Goal: Task Accomplishment & Management: Manage account settings

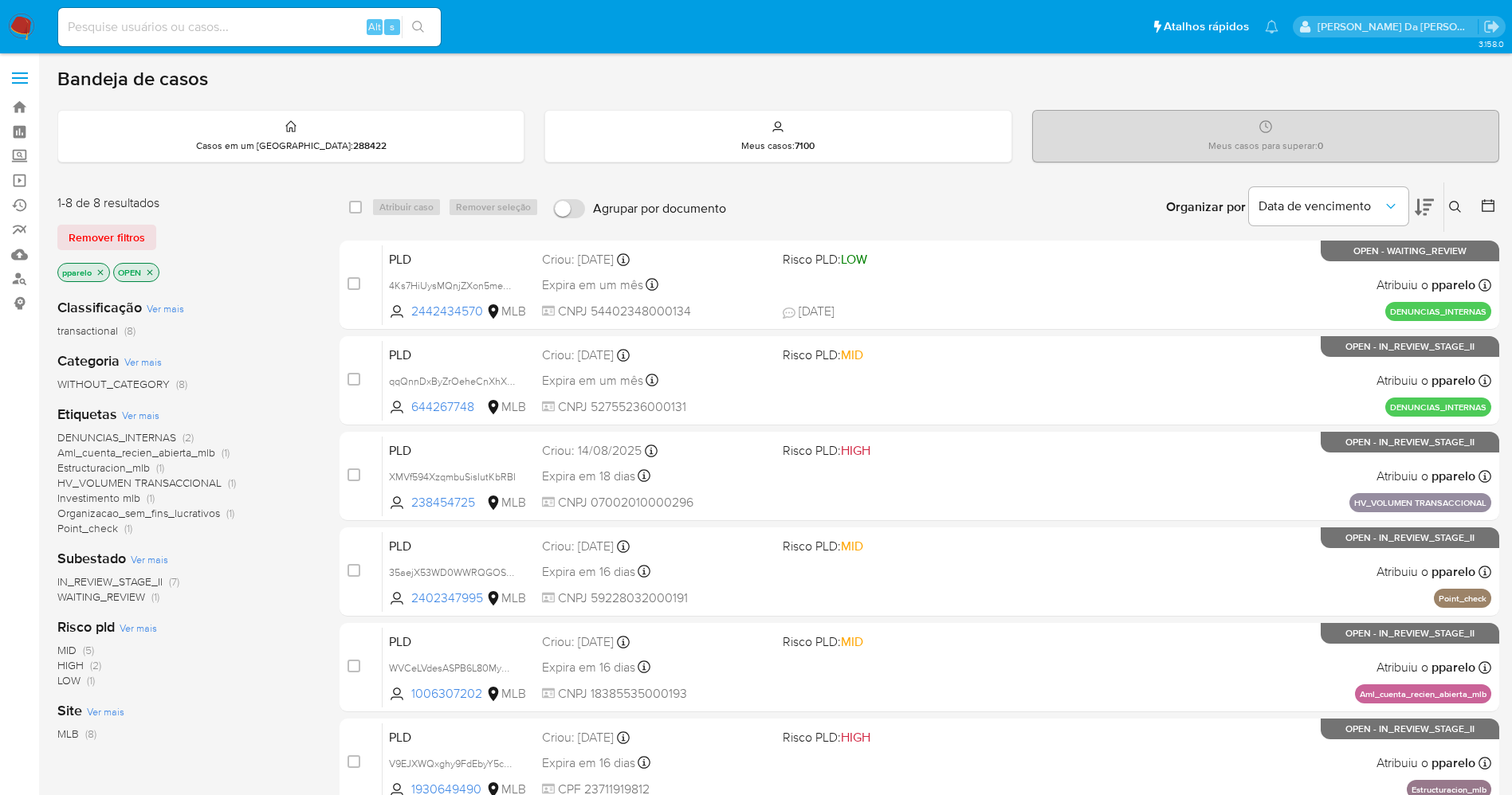
click at [292, 46] on div "Alt s" at bounding box center [249, 26] width 382 height 38
click at [296, 28] on input at bounding box center [249, 27] width 382 height 20
paste input "elituWSdodib5PGPSeBVRFb2"
type input "elituWSdodib5PGPSeBVRFb2"
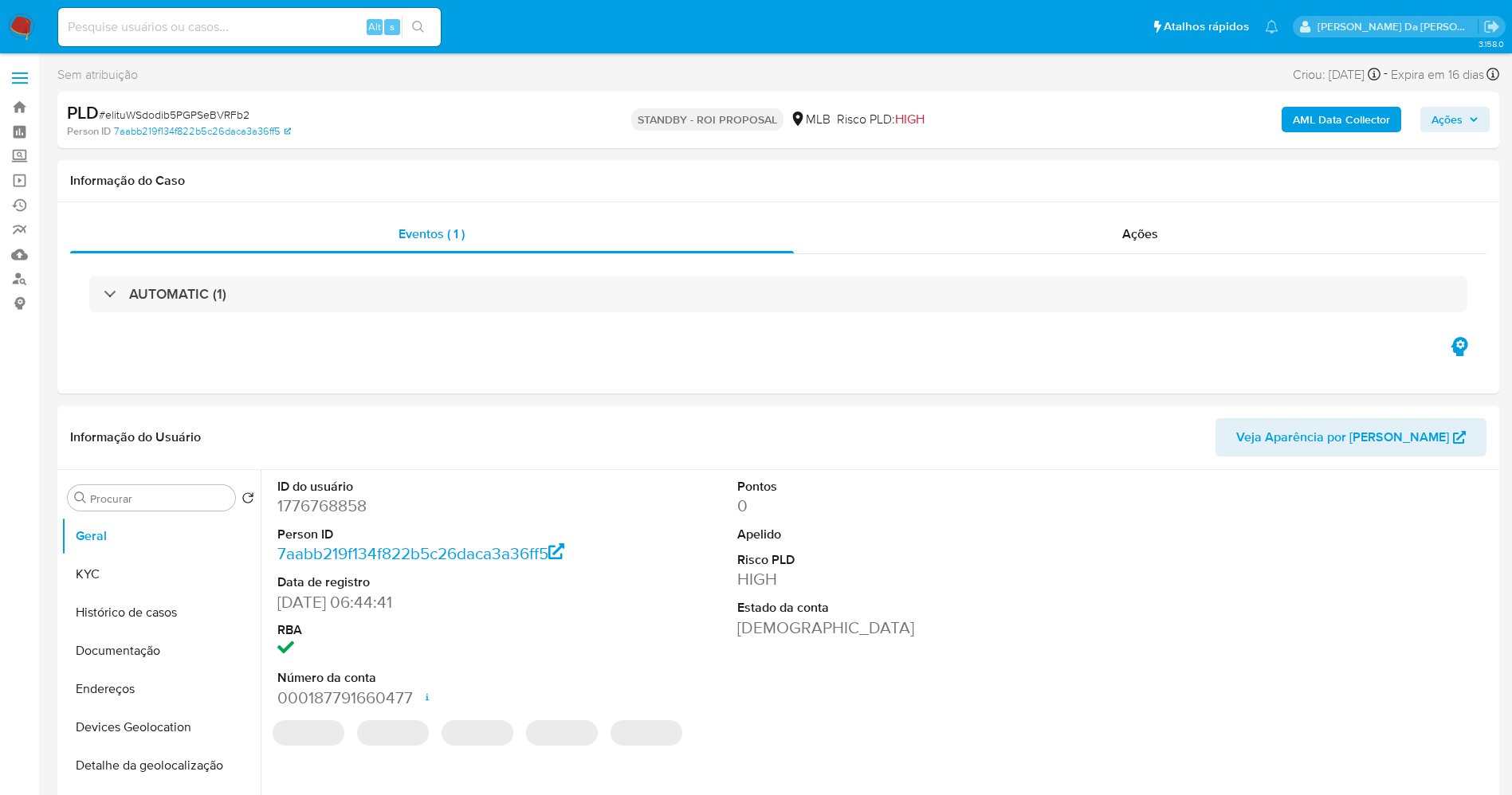
select select "10"
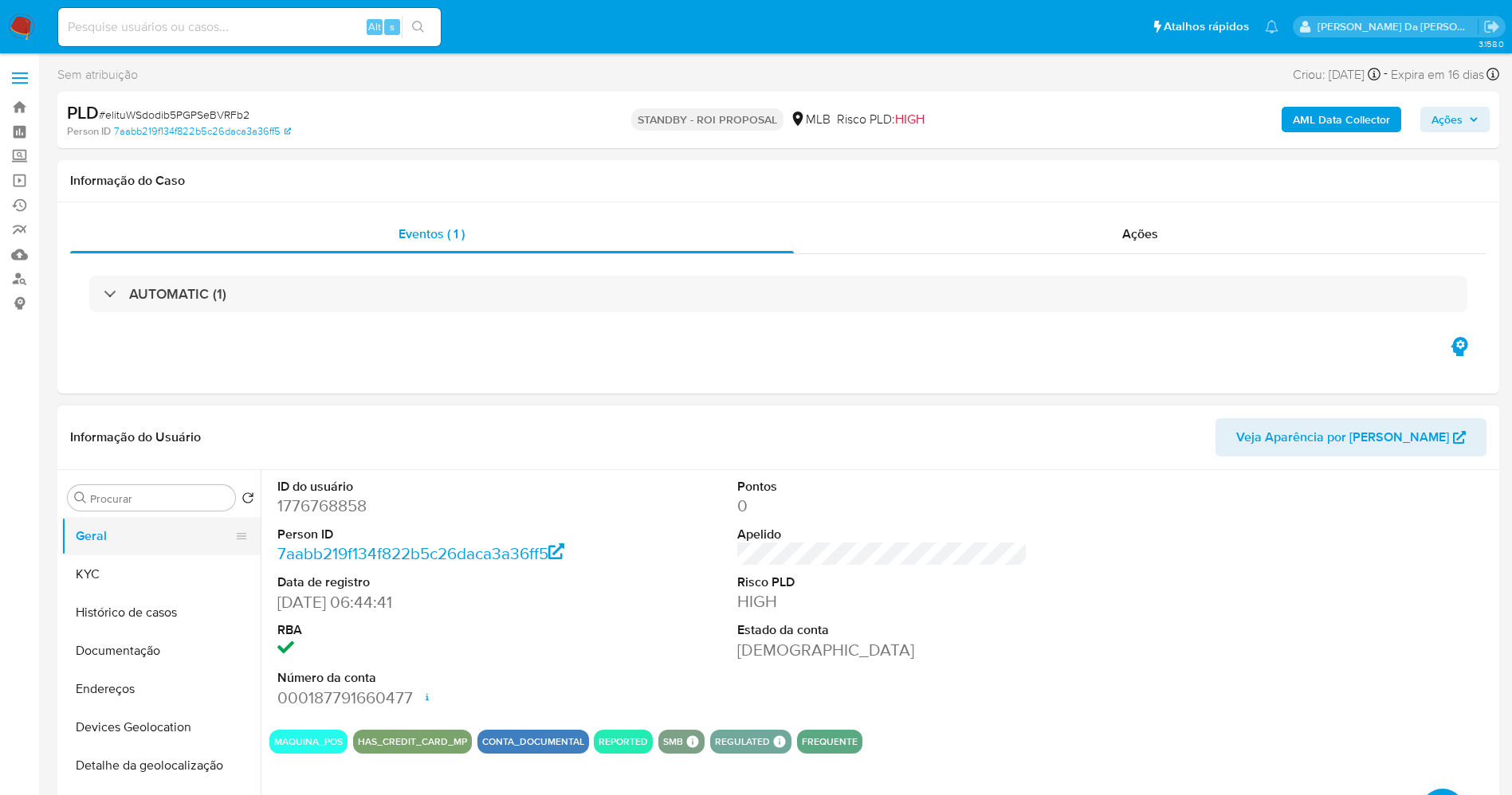
drag, startPoint x: 162, startPoint y: 577, endPoint x: 234, endPoint y: 547, distance: 78.0
click at [163, 577] on button "KYC" at bounding box center [160, 574] width 199 height 38
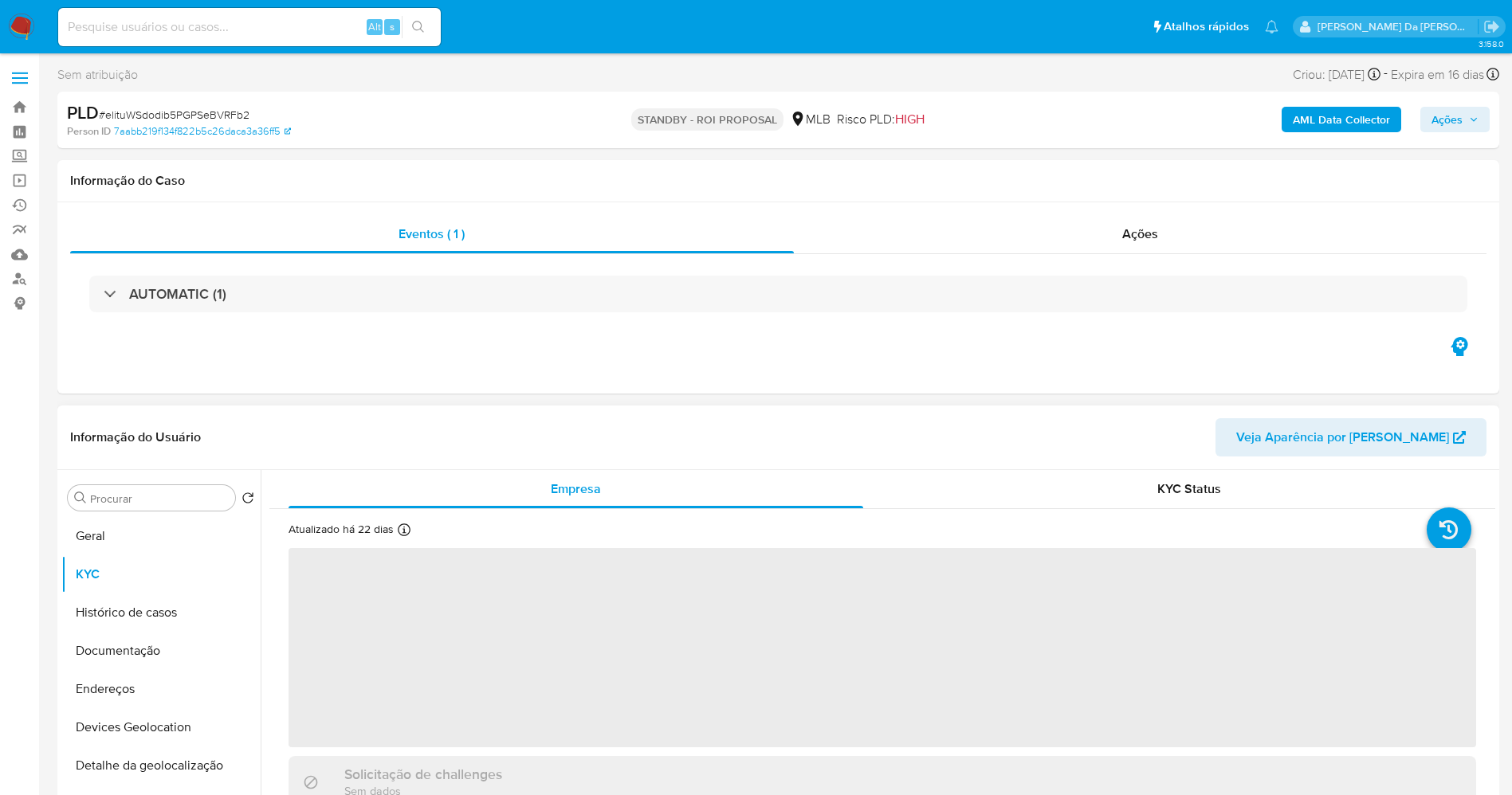
click at [396, 533] on div "Atualizado há 22 dias Criado: 18/04/2024 07:45:39 Atualizado: 19/08/2025 02:09:…" at bounding box center [373, 532] width 170 height 20
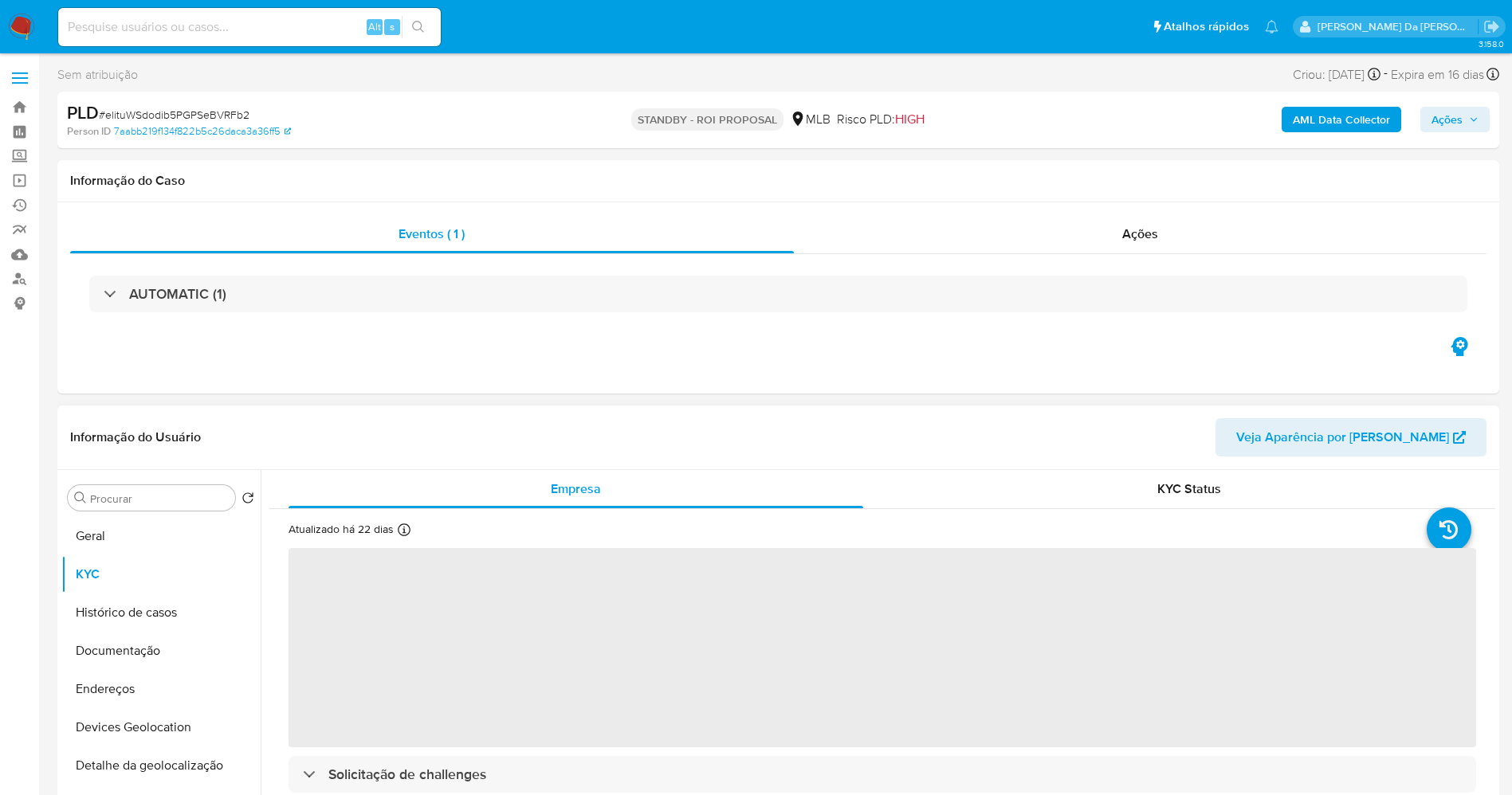
click at [401, 533] on icon at bounding box center [403, 530] width 13 height 13
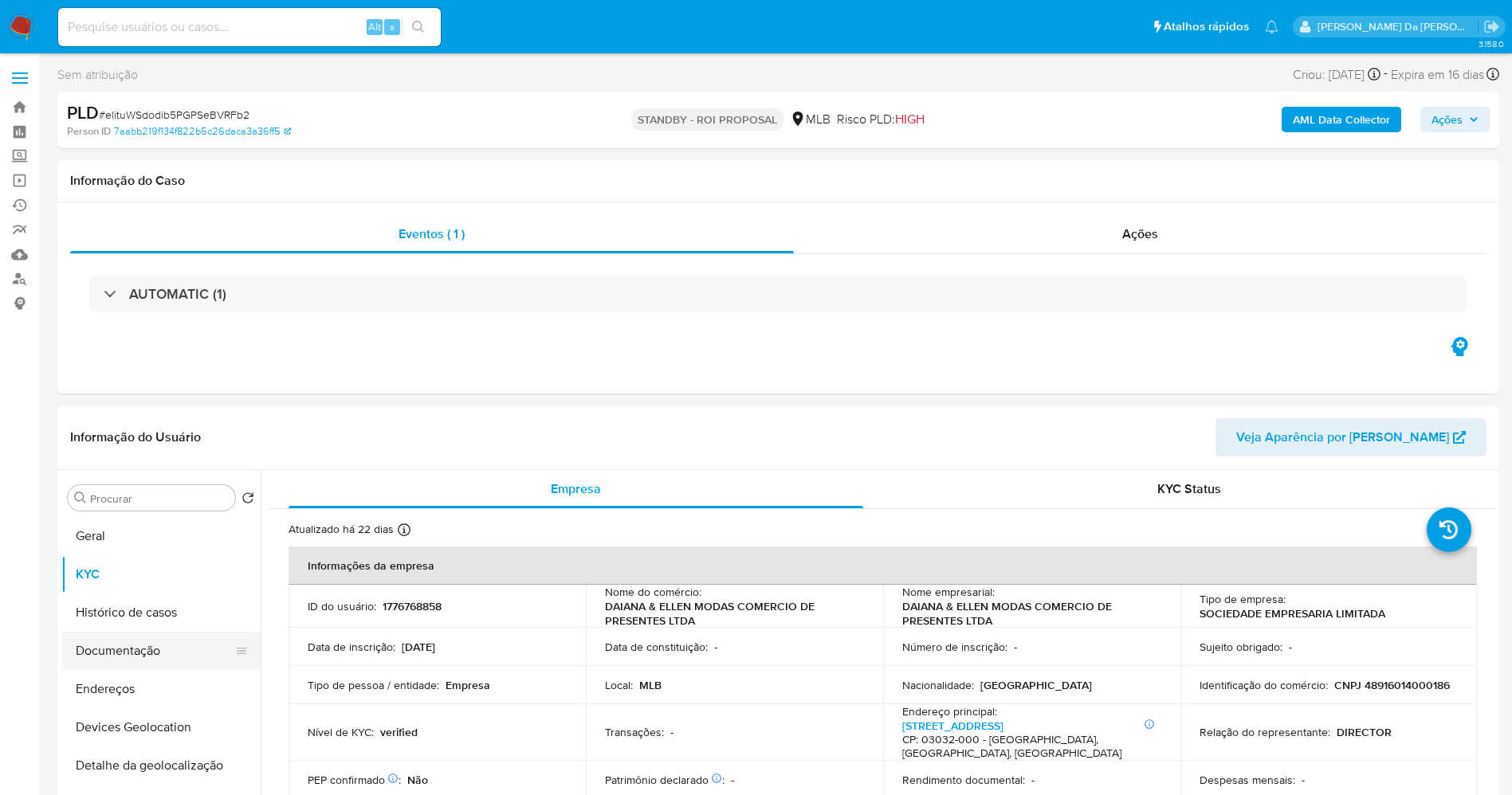
click at [150, 657] on button "Documentação" at bounding box center [154, 651] width 186 height 38
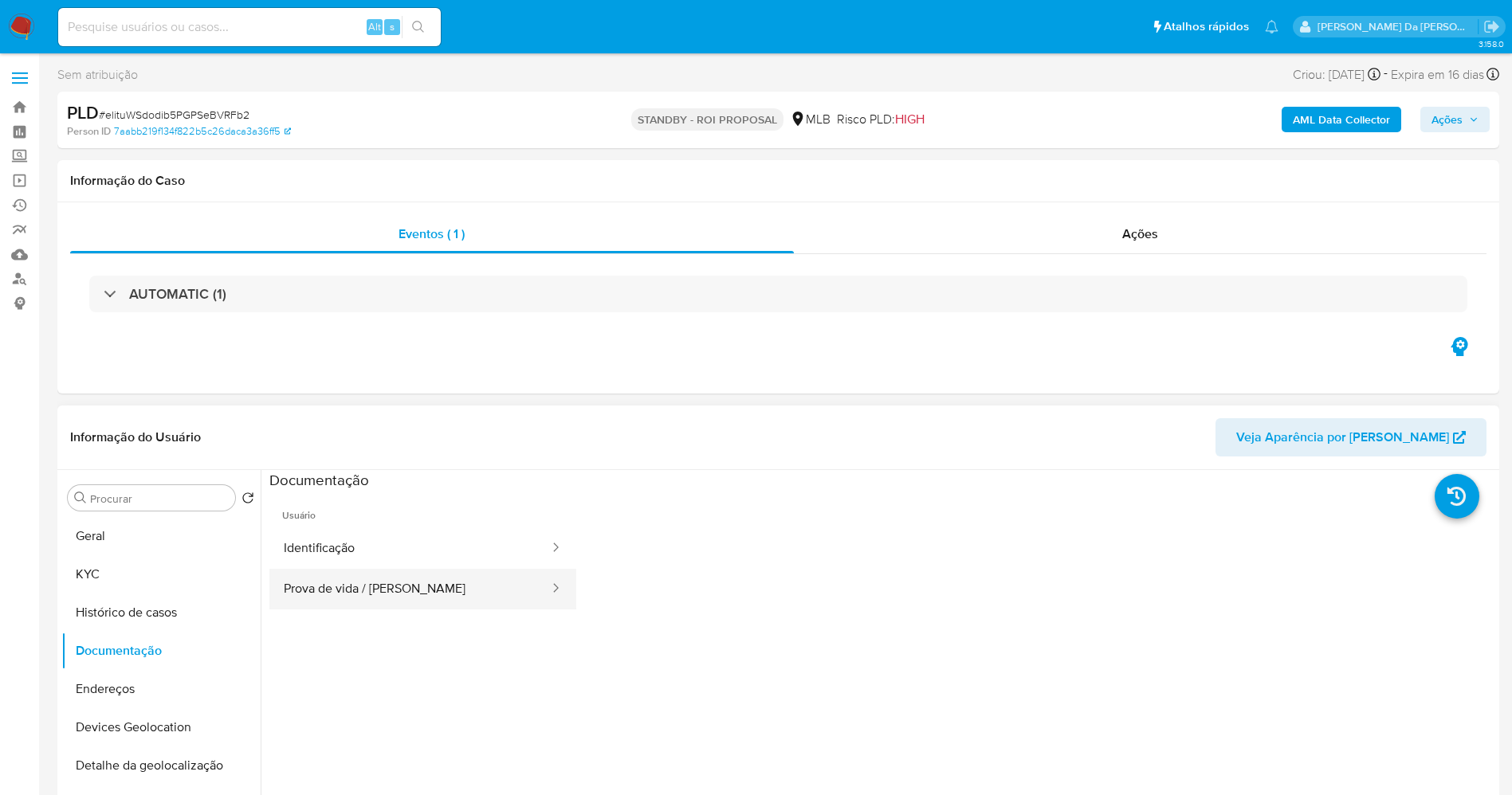
click at [437, 580] on button "Prova de vida / Selfie" at bounding box center [410, 589] width 281 height 41
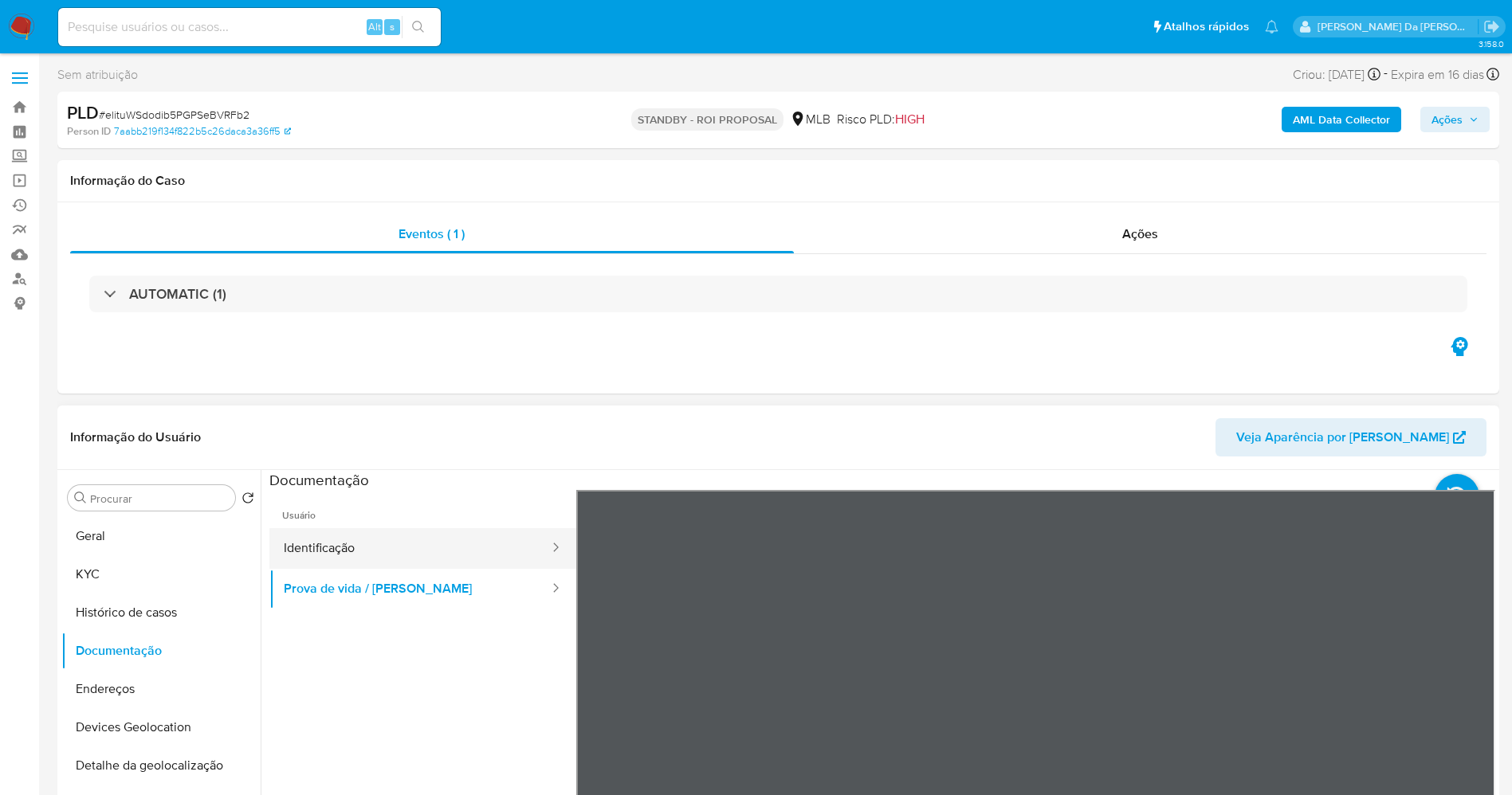
click at [431, 550] on button "Identificação" at bounding box center [410, 548] width 281 height 41
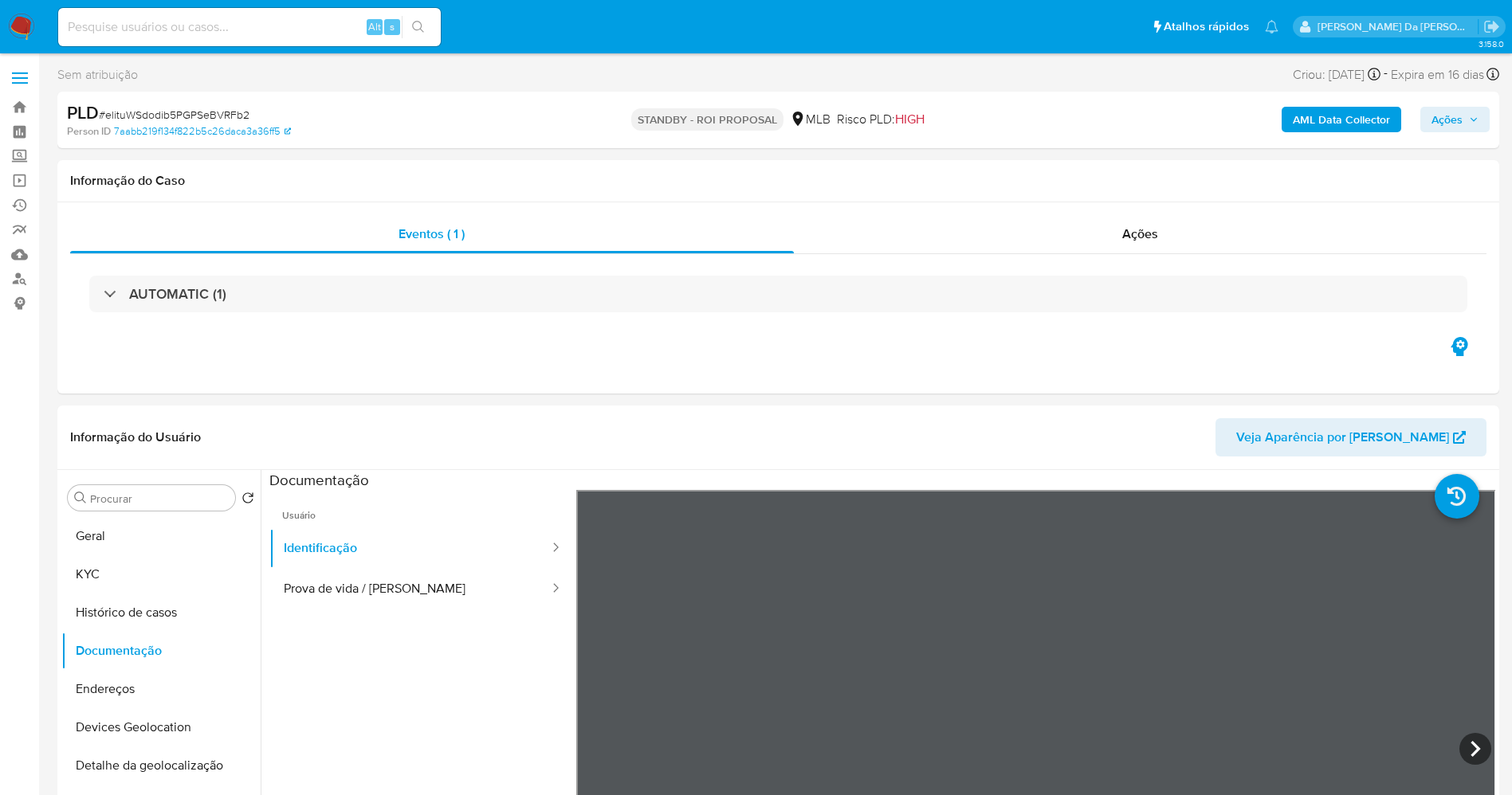
click at [359, 38] on div "Alt s" at bounding box center [249, 26] width 382 height 38
click at [348, 33] on input at bounding box center [249, 27] width 382 height 20
paste input "PsM7qEFoT0qGvz6jCXReuaaT"
type input "PsM7qEFoT0qGvz6jCXReuaaT"
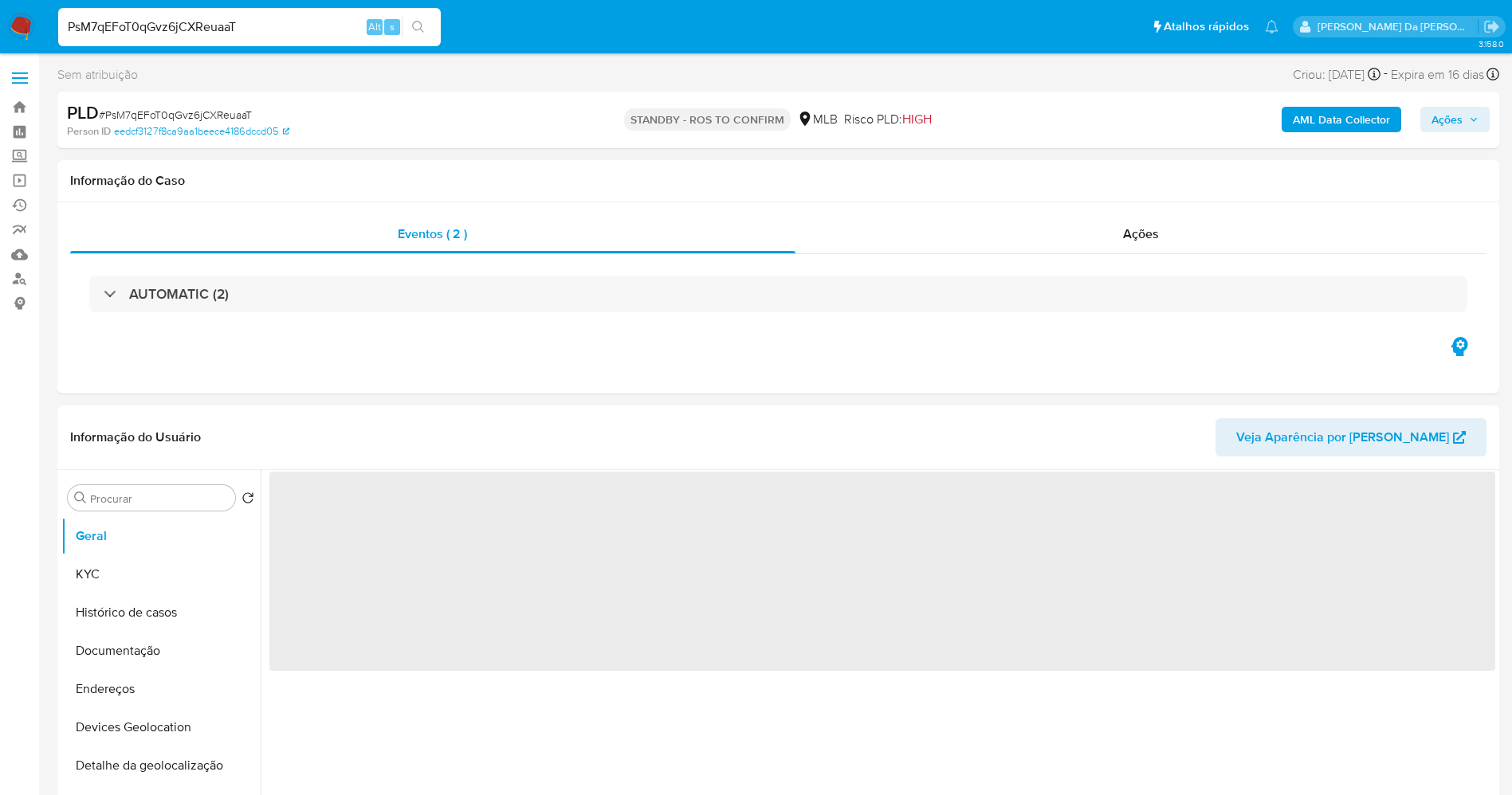
select select "10"
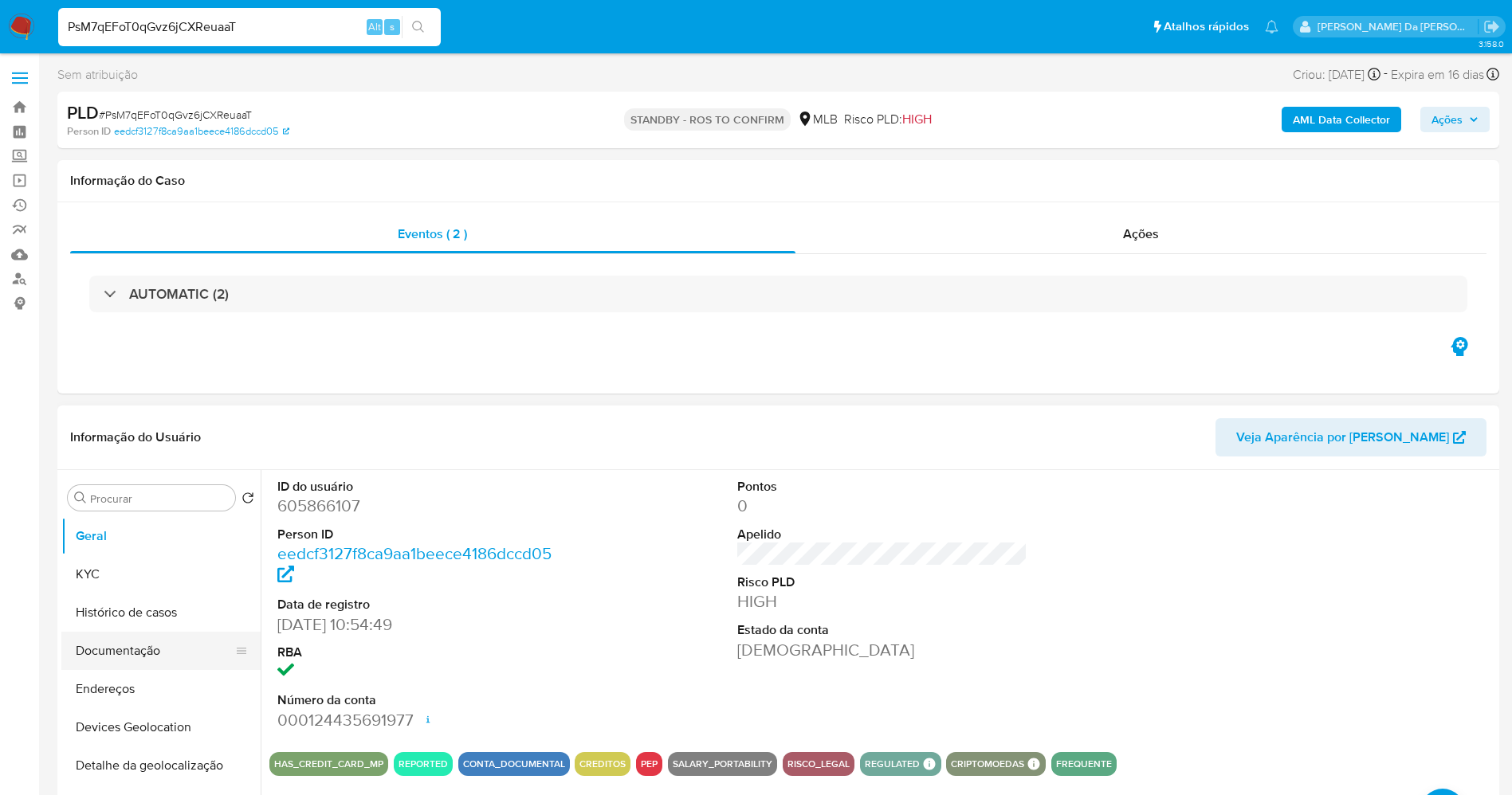
click at [139, 660] on button "Documentação" at bounding box center [154, 651] width 186 height 38
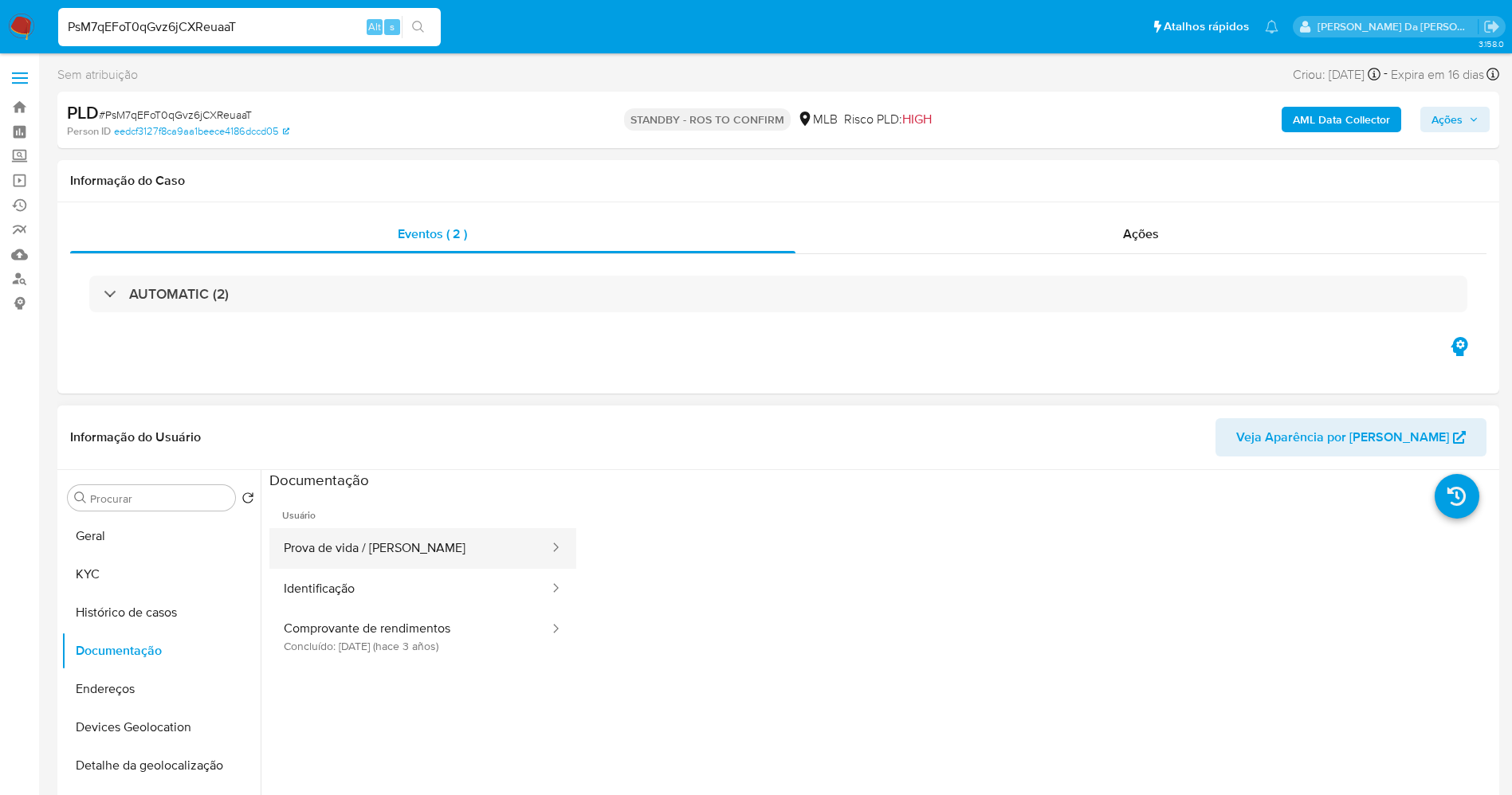
click at [449, 556] on button "Prova de vida / Selfie" at bounding box center [410, 548] width 281 height 41
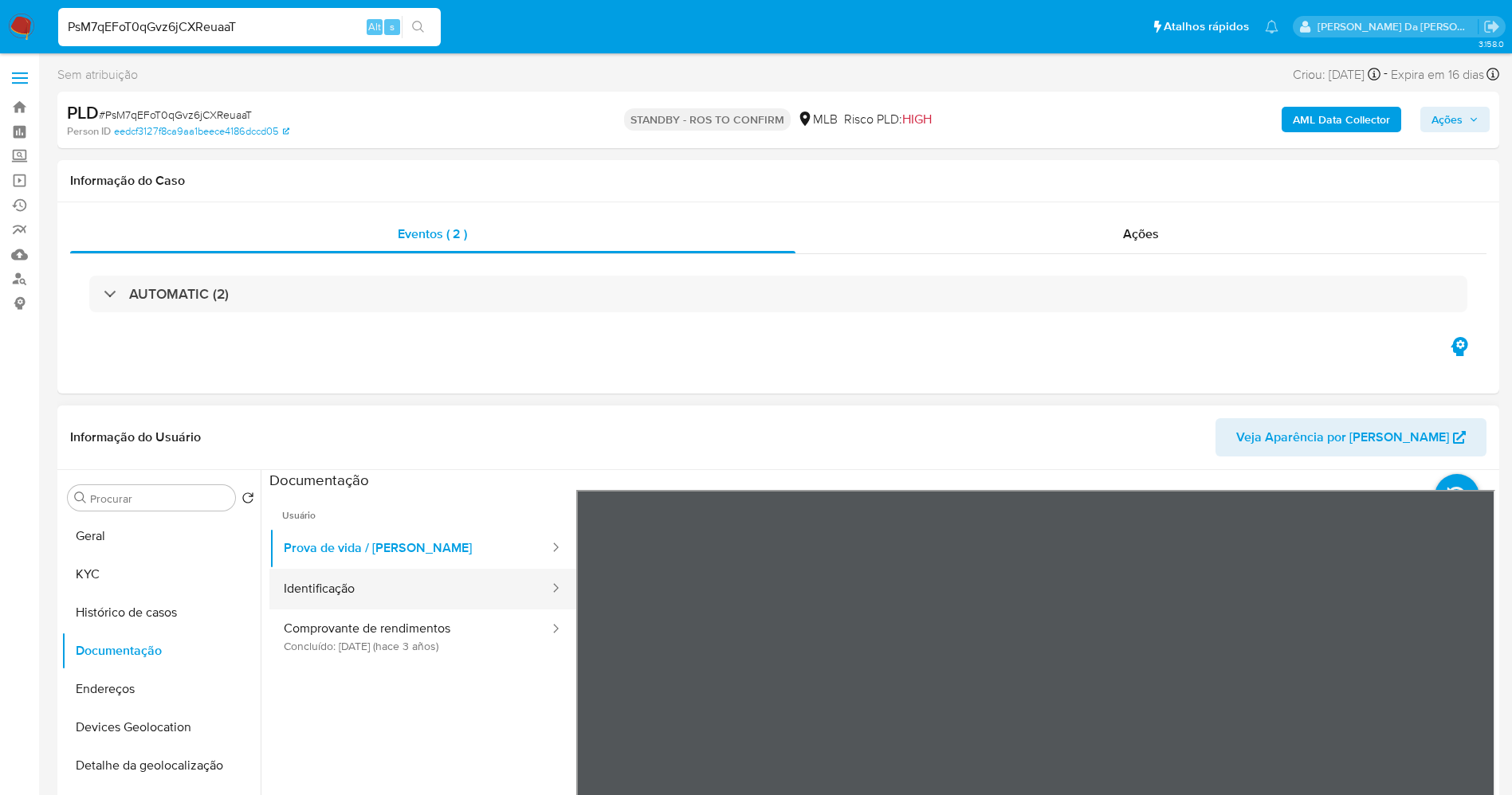
click at [449, 608] on button "Identificação" at bounding box center [410, 589] width 281 height 41
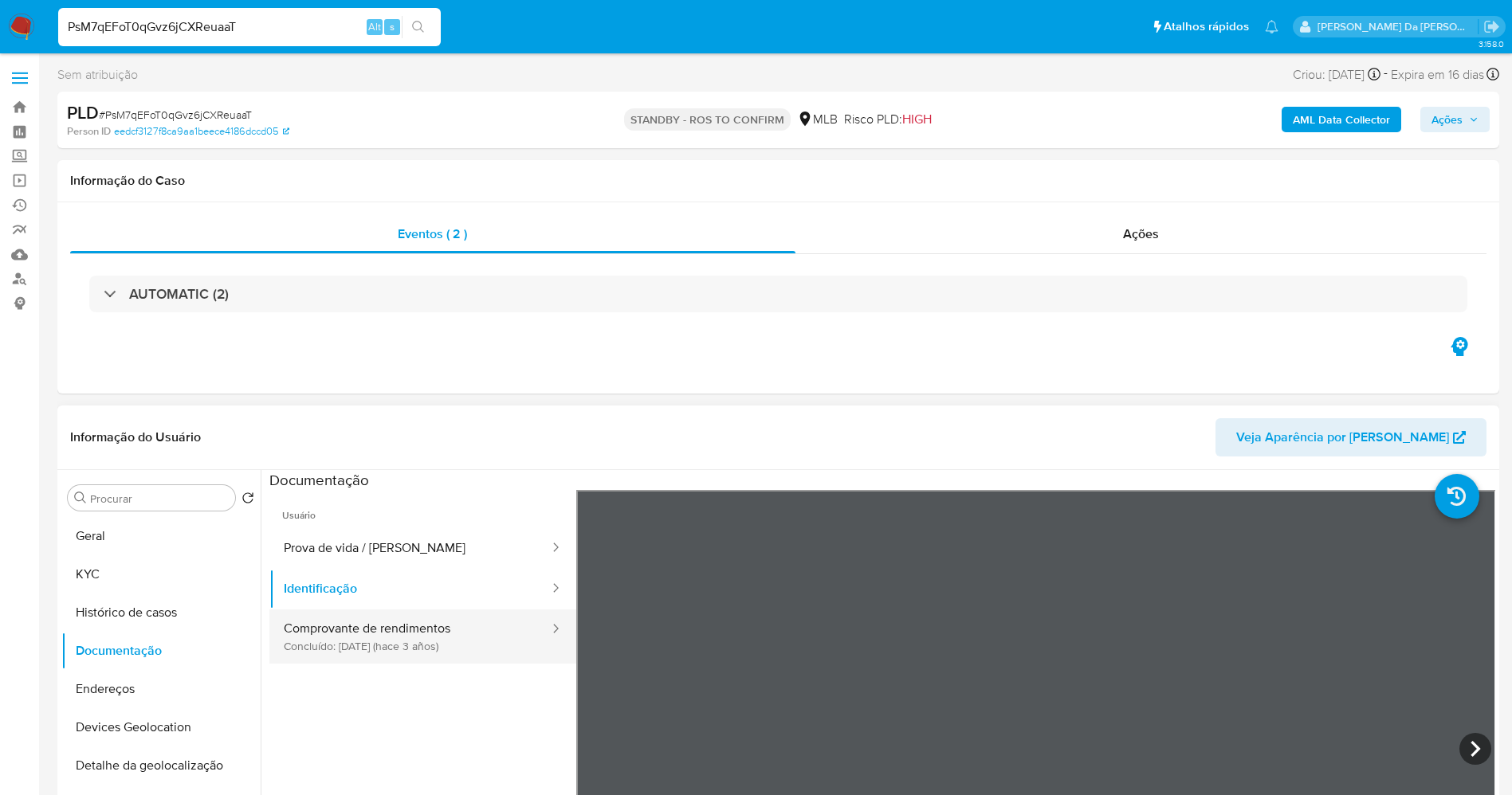
click at [454, 628] on button "Comprovante de rendimentos Concluído: 11/07/2022 (hace 3 años)" at bounding box center [410, 637] width 281 height 54
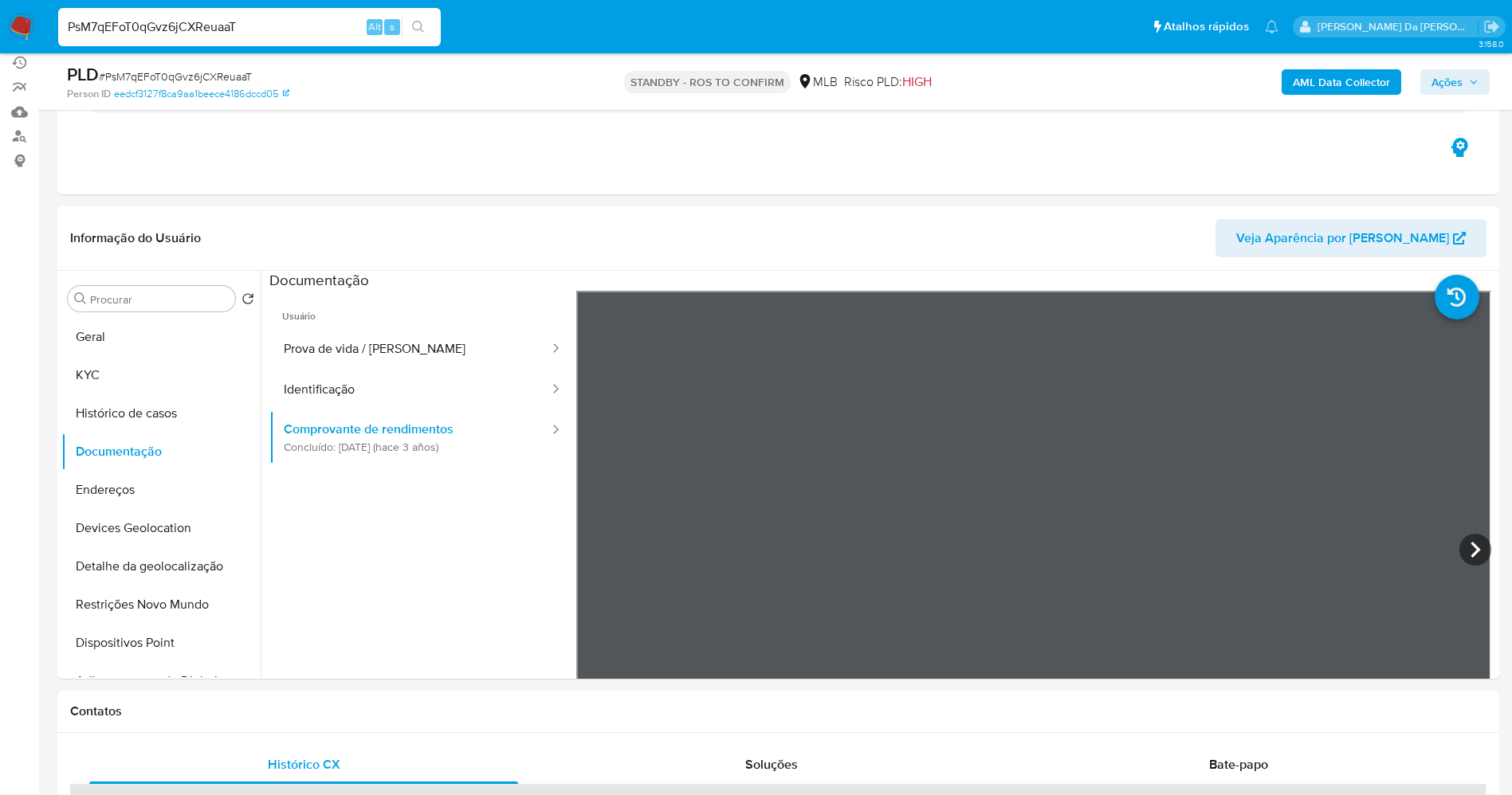
scroll to position [169, 0]
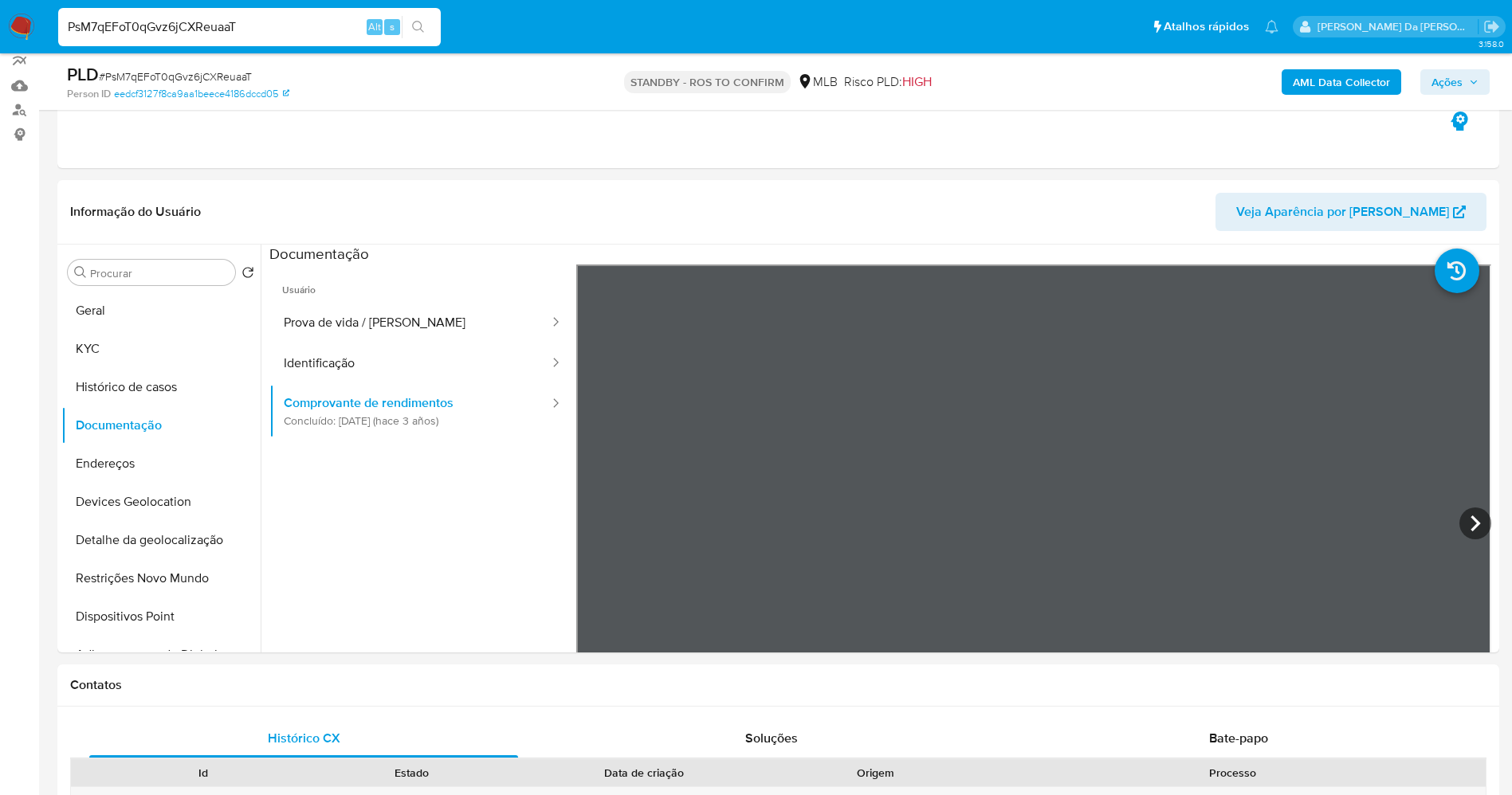
click at [350, 24] on input "PsM7qEFoT0qGvz6jCXReuaaT" at bounding box center [249, 27] width 382 height 20
paste input "3cJJcoQxR39pCnJqpCA61XiO"
type input "3cJJcoQxR39pCnJqpCA61XiO"
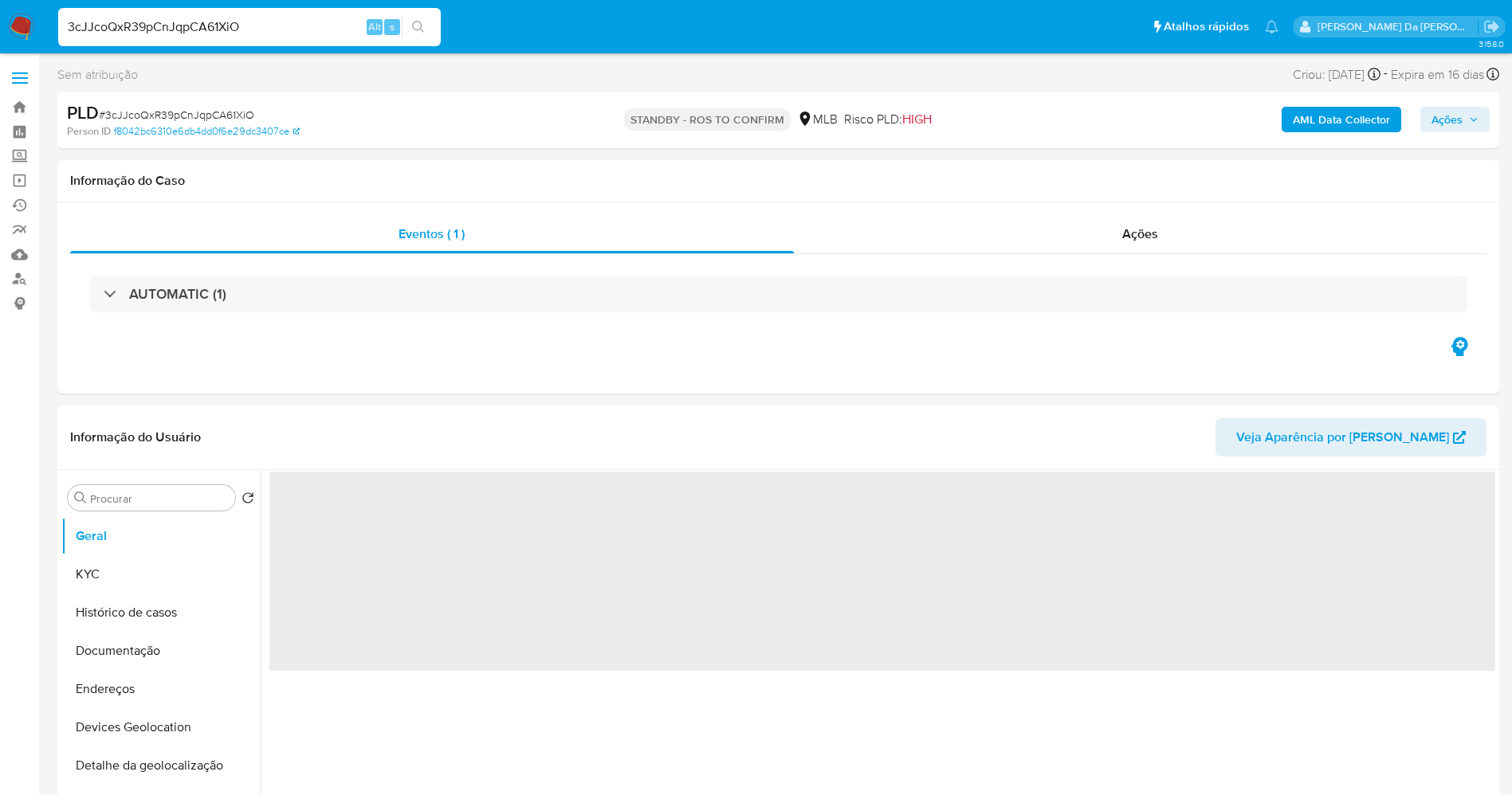
select select "10"
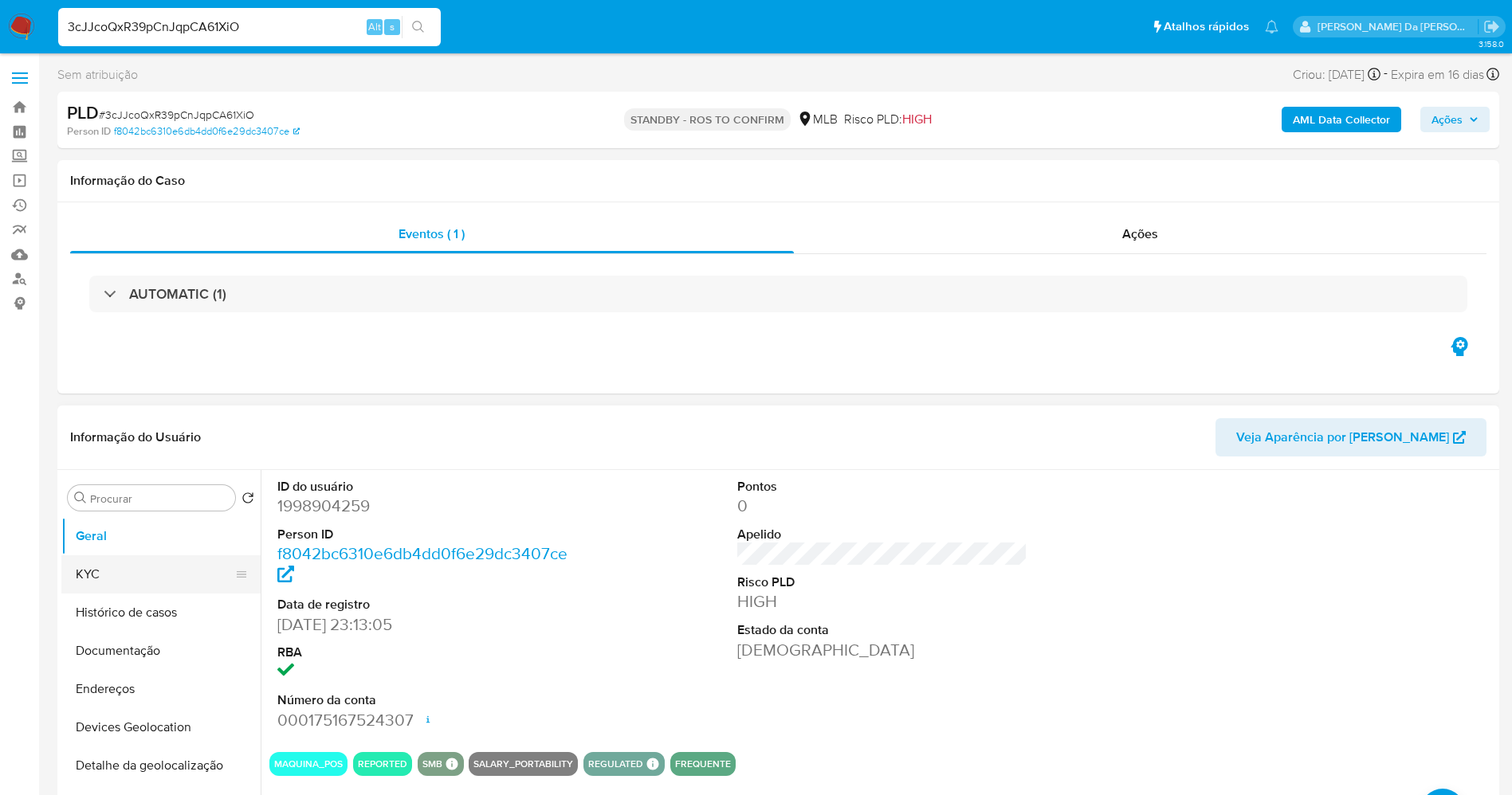
click at [117, 590] on button "KYC" at bounding box center [154, 574] width 186 height 38
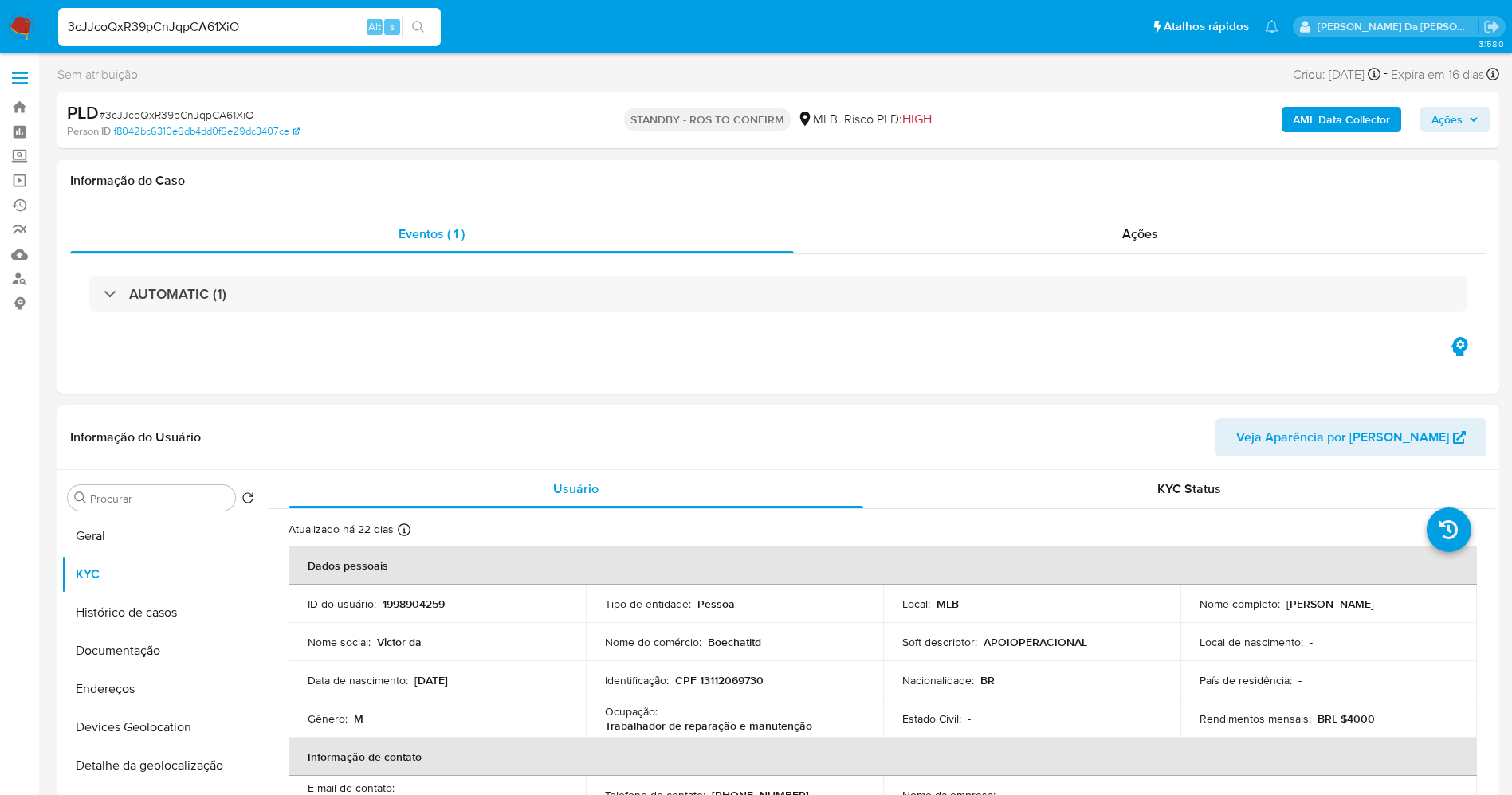
click at [736, 642] on p "Boechatltd" at bounding box center [734, 642] width 53 height 14
copy div "Nome do comércio : Boechatltd"
click at [735, 639] on p "Boechatltd" at bounding box center [734, 642] width 53 height 14
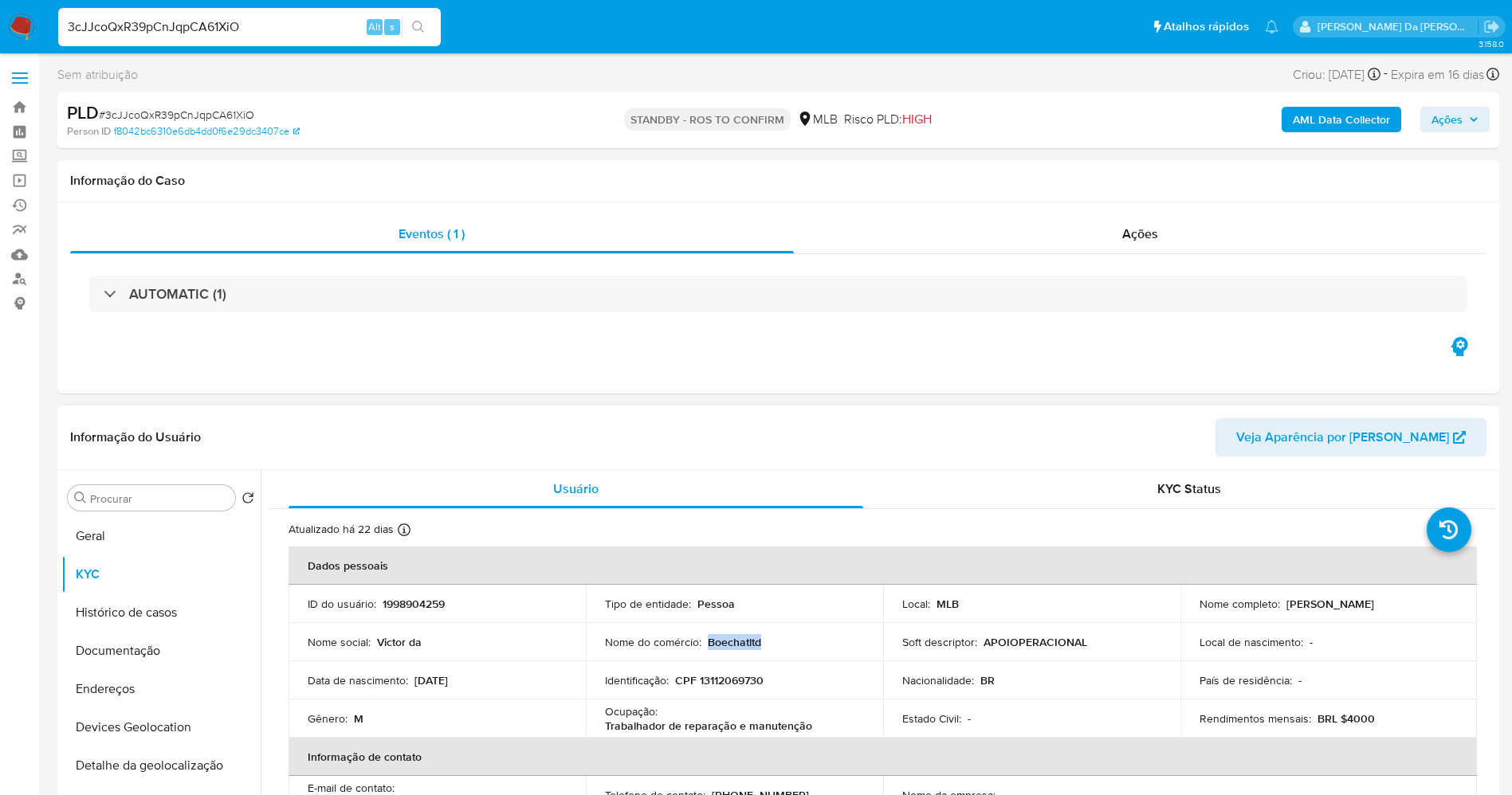
click at [735, 639] on p "Boechatltd" at bounding box center [734, 642] width 53 height 14
copy p "Boechatltd"
click at [620, 647] on p "Nome do comércio :" at bounding box center [653, 642] width 97 height 14
click at [621, 647] on p "Nome do comércio :" at bounding box center [653, 642] width 97 height 14
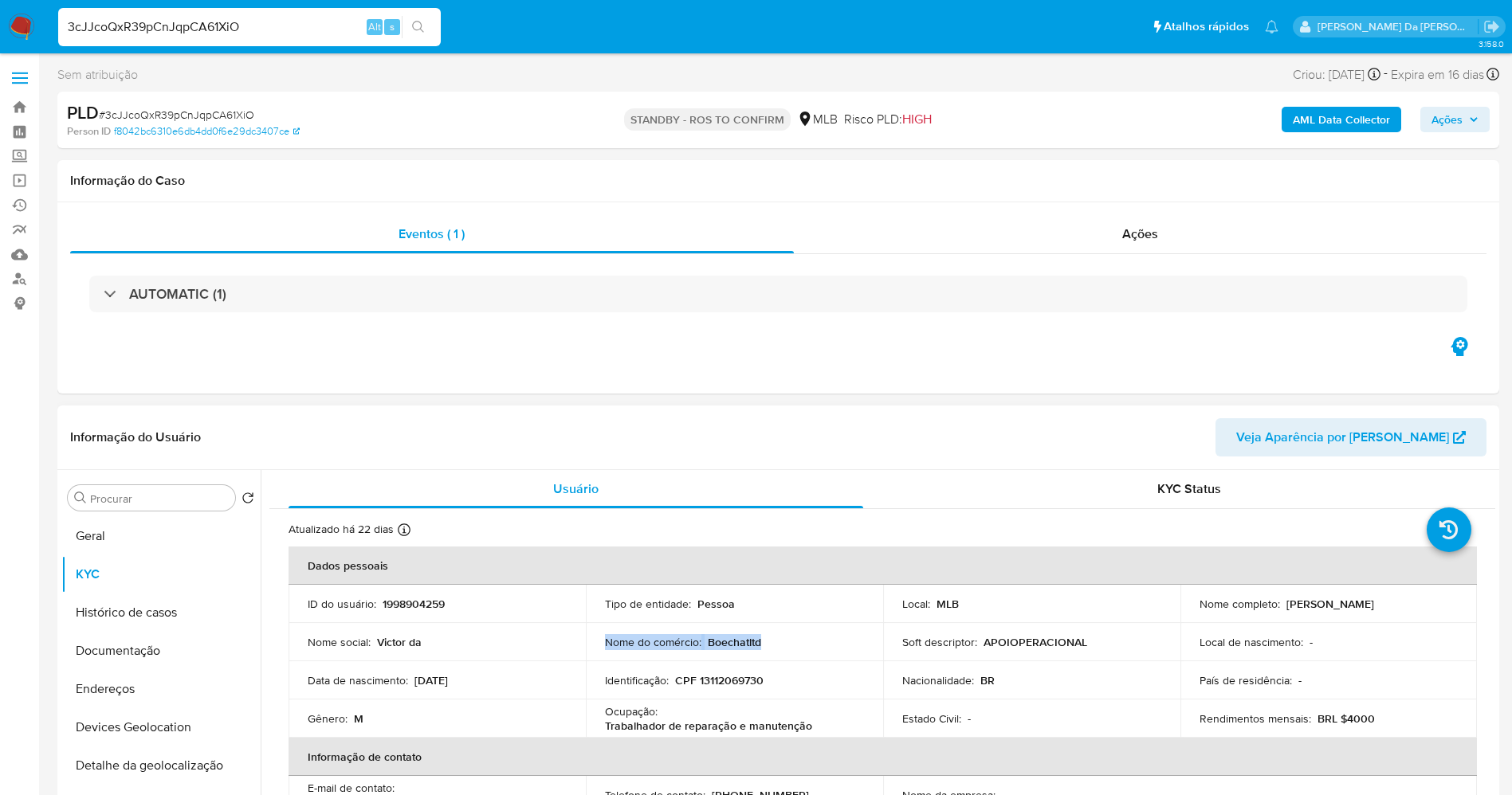
copy div "Nome do comércio : Boechatltd"
click at [892, 643] on td "Soft descriptor : APOIOPERACIONAL" at bounding box center [1031, 642] width 297 height 38
drag, startPoint x: 892, startPoint y: 643, endPoint x: 1081, endPoint y: 643, distance: 189.0
click at [1081, 643] on td "Soft descriptor : APOIOPERACIONAL" at bounding box center [1031, 642] width 297 height 38
copy div "Soft descriptor : APOIOPERACIONAL"
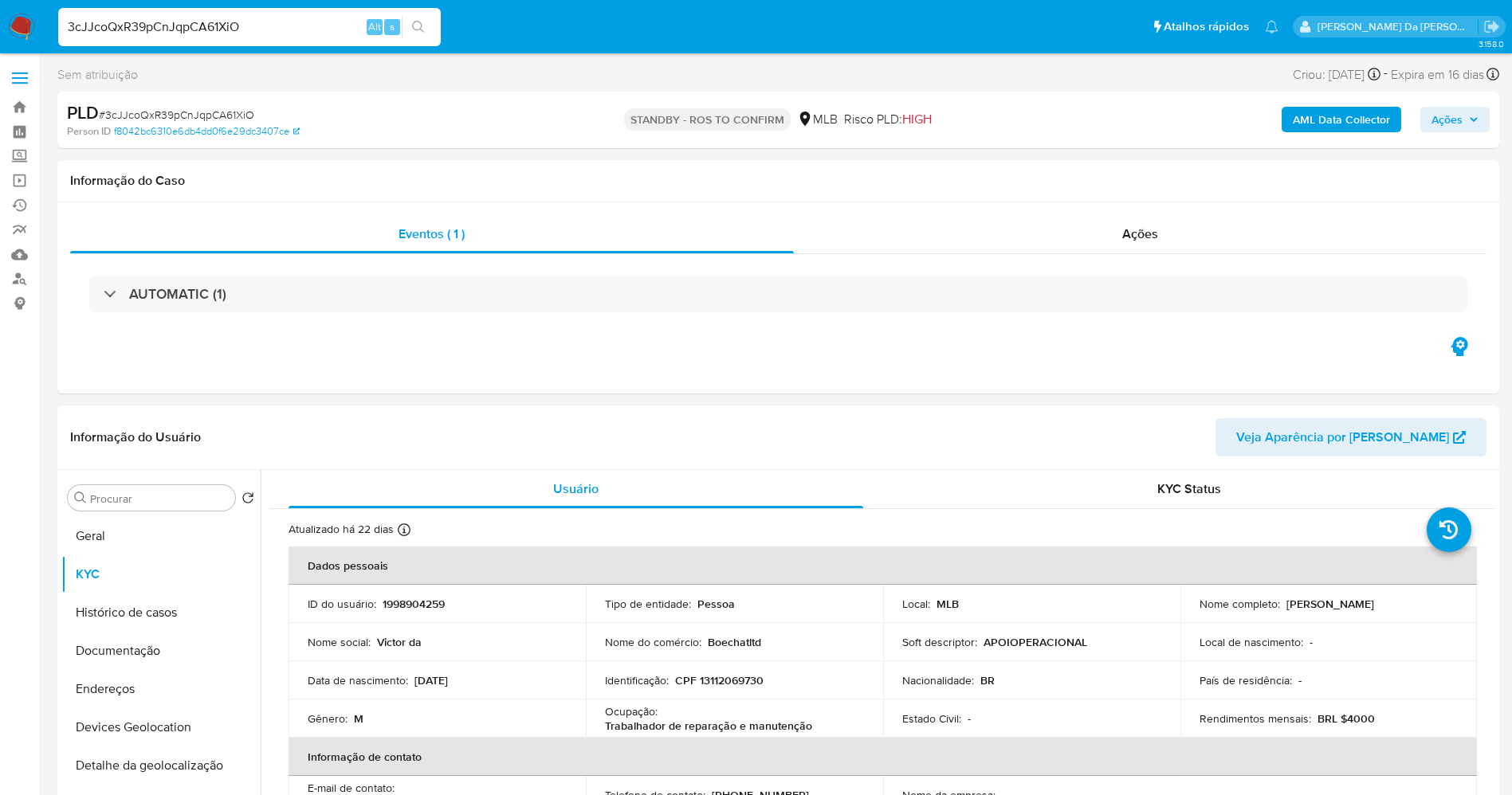
click at [287, 36] on input "3cJJcoQxR39pCnJqpCA61XiO" at bounding box center [249, 27] width 382 height 20
click at [289, 36] on input "3cJJcoQxR39pCnJqpCA61XiO" at bounding box center [249, 27] width 382 height 20
paste input "wFkWKWbo6Uvru6IOS9ybrw5L"
type input "wFkWKWbo6Uvru6IOS9ybrw5L"
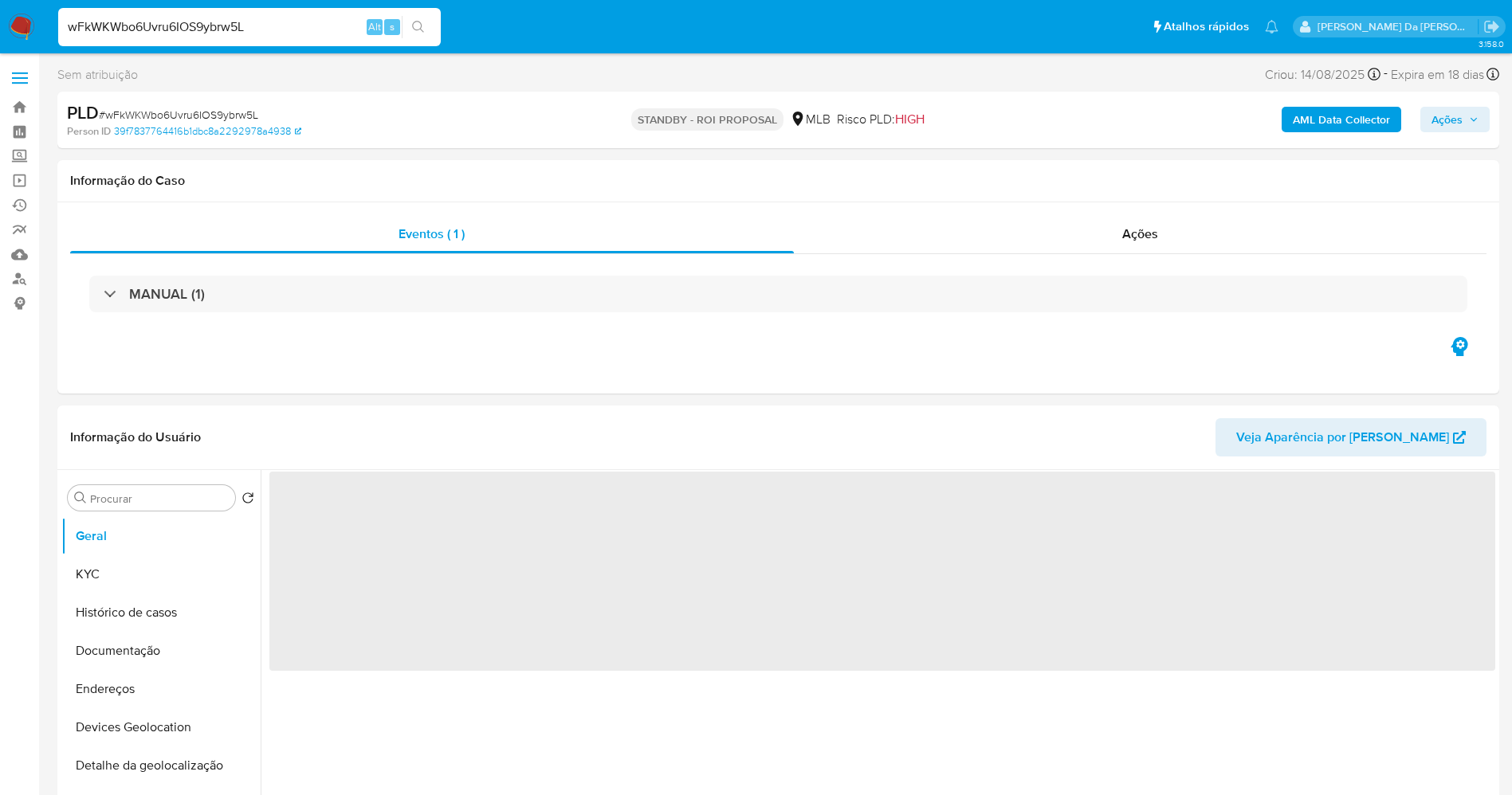
select select "10"
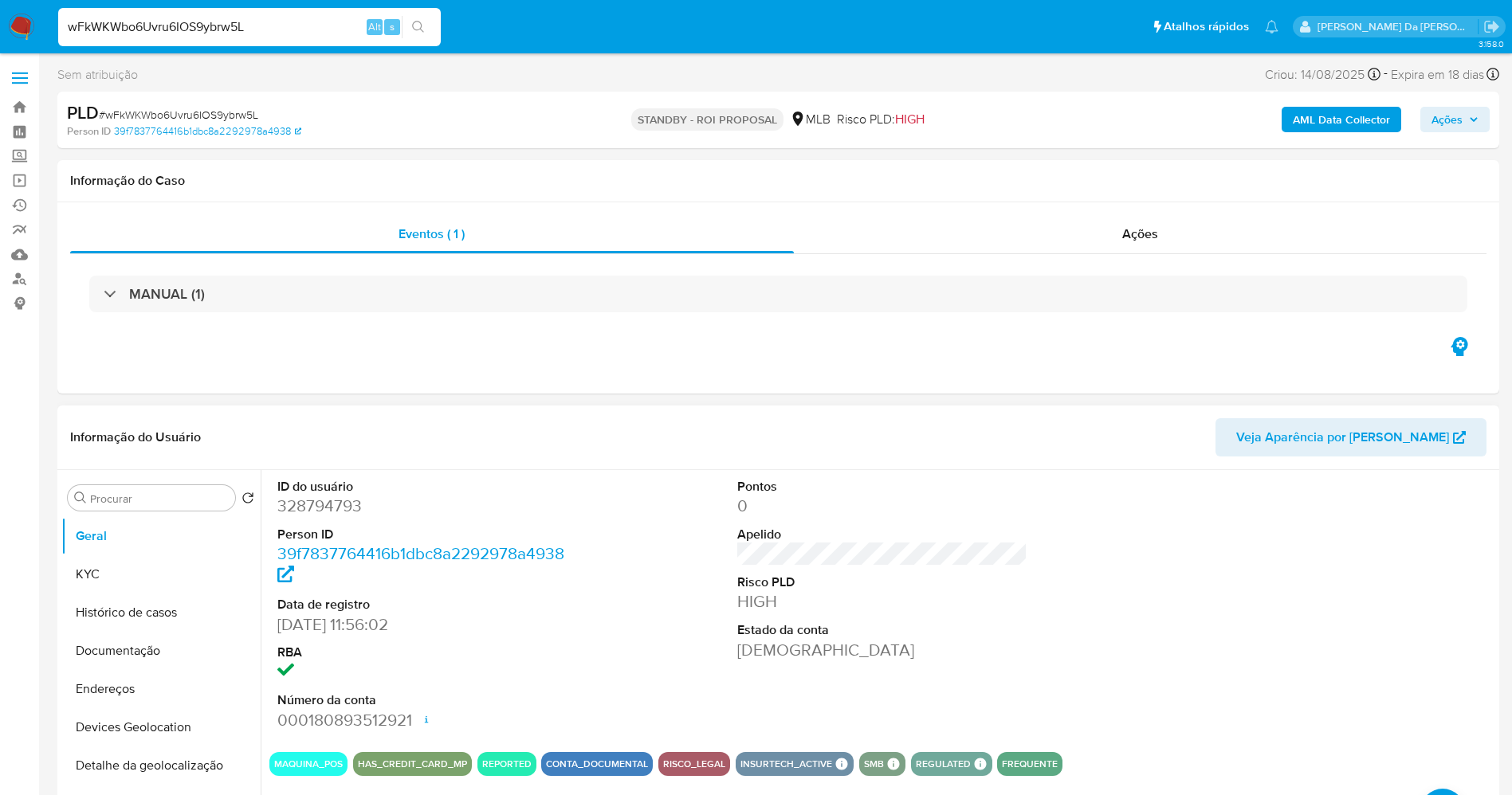
scroll to position [120, 0]
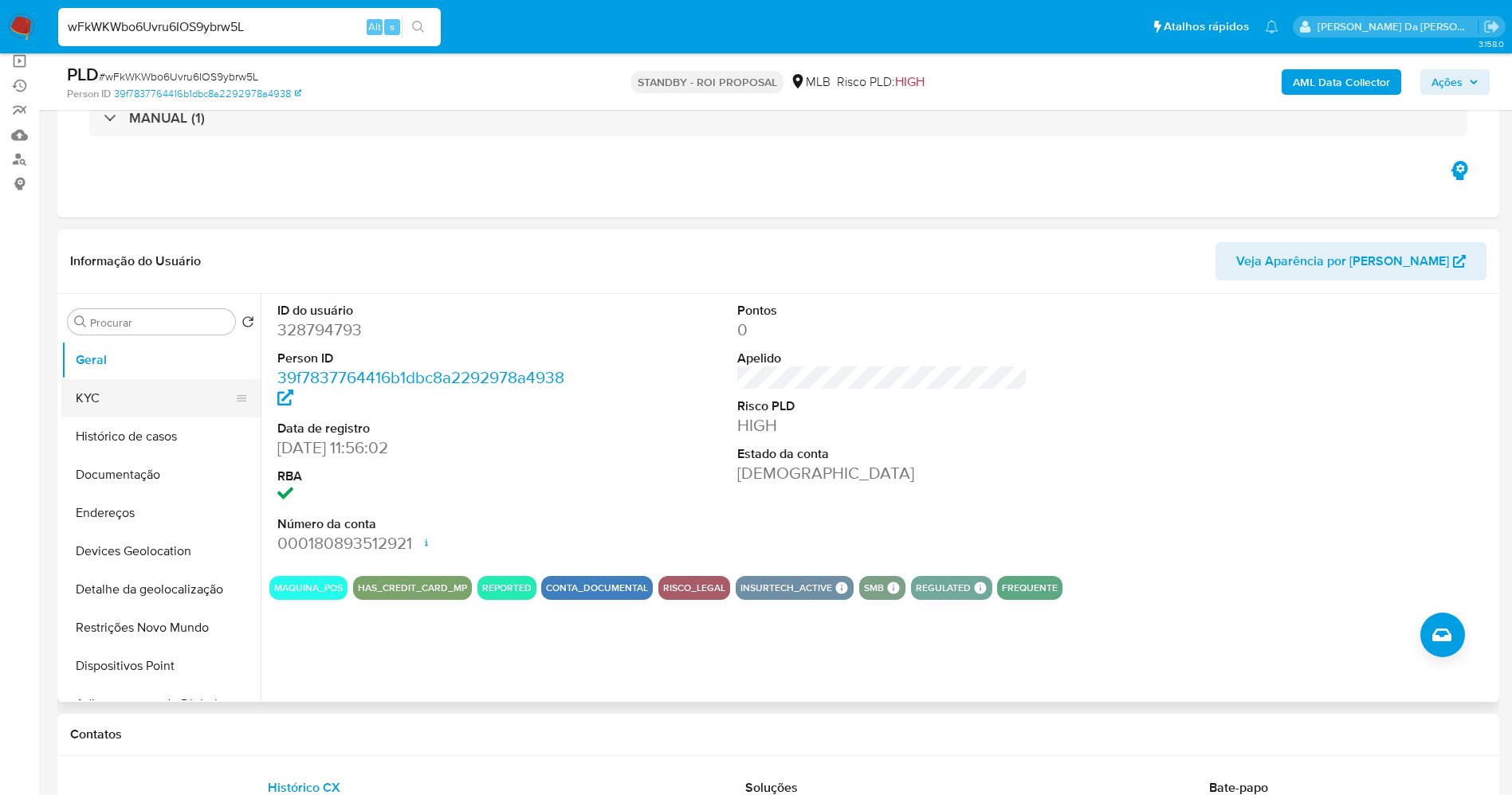
click at [125, 399] on button "KYC" at bounding box center [154, 398] width 186 height 38
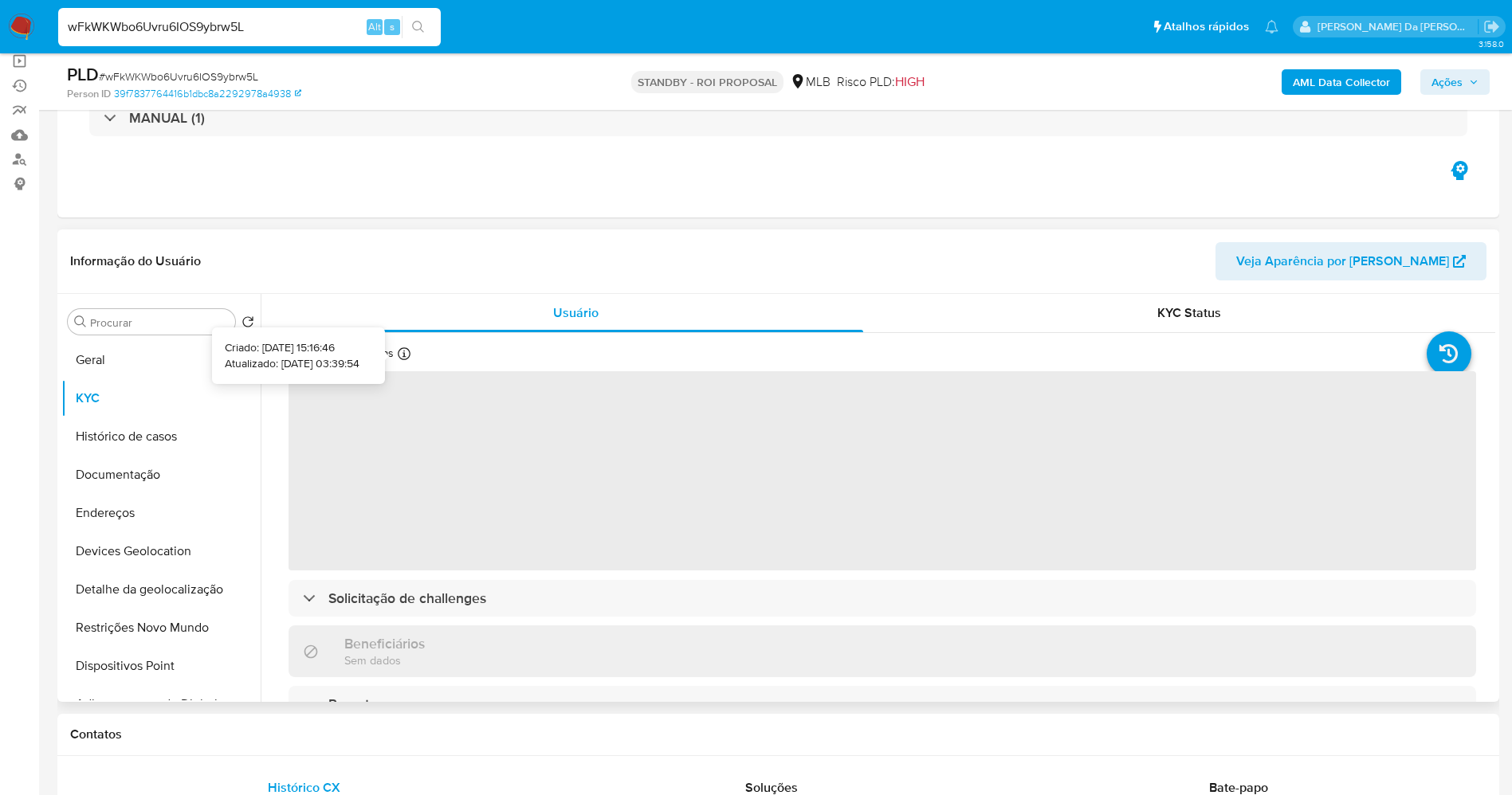
click at [407, 349] on icon at bounding box center [403, 353] width 13 height 13
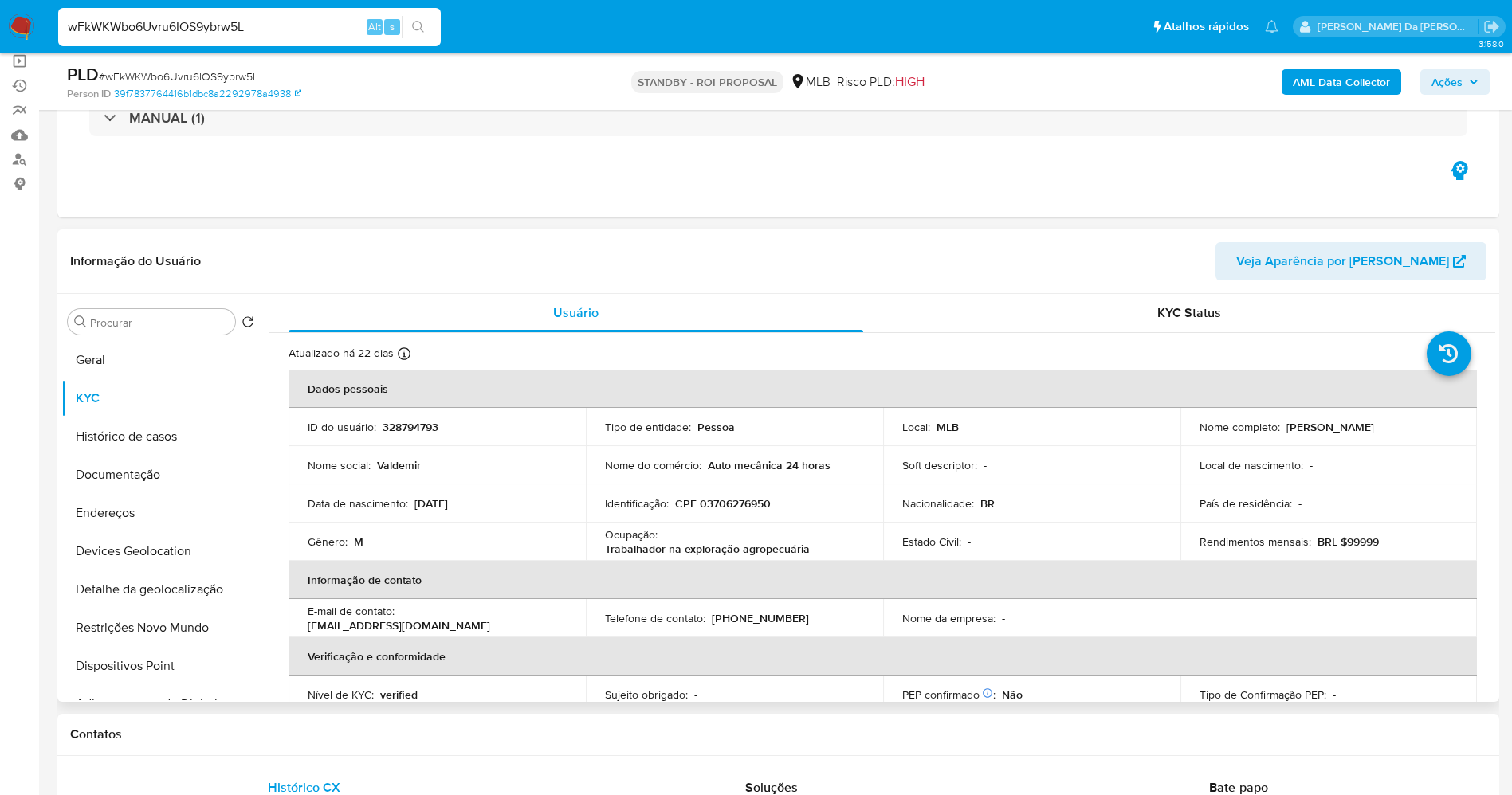
click at [659, 455] on td "Nome do comércio : Auto mecânica 24 horas" at bounding box center [734, 465] width 297 height 38
copy div "Nome do comércio : Auto mecânica 24 horas"
click at [698, 466] on p "Nome do comércio :" at bounding box center [653, 465] width 97 height 14
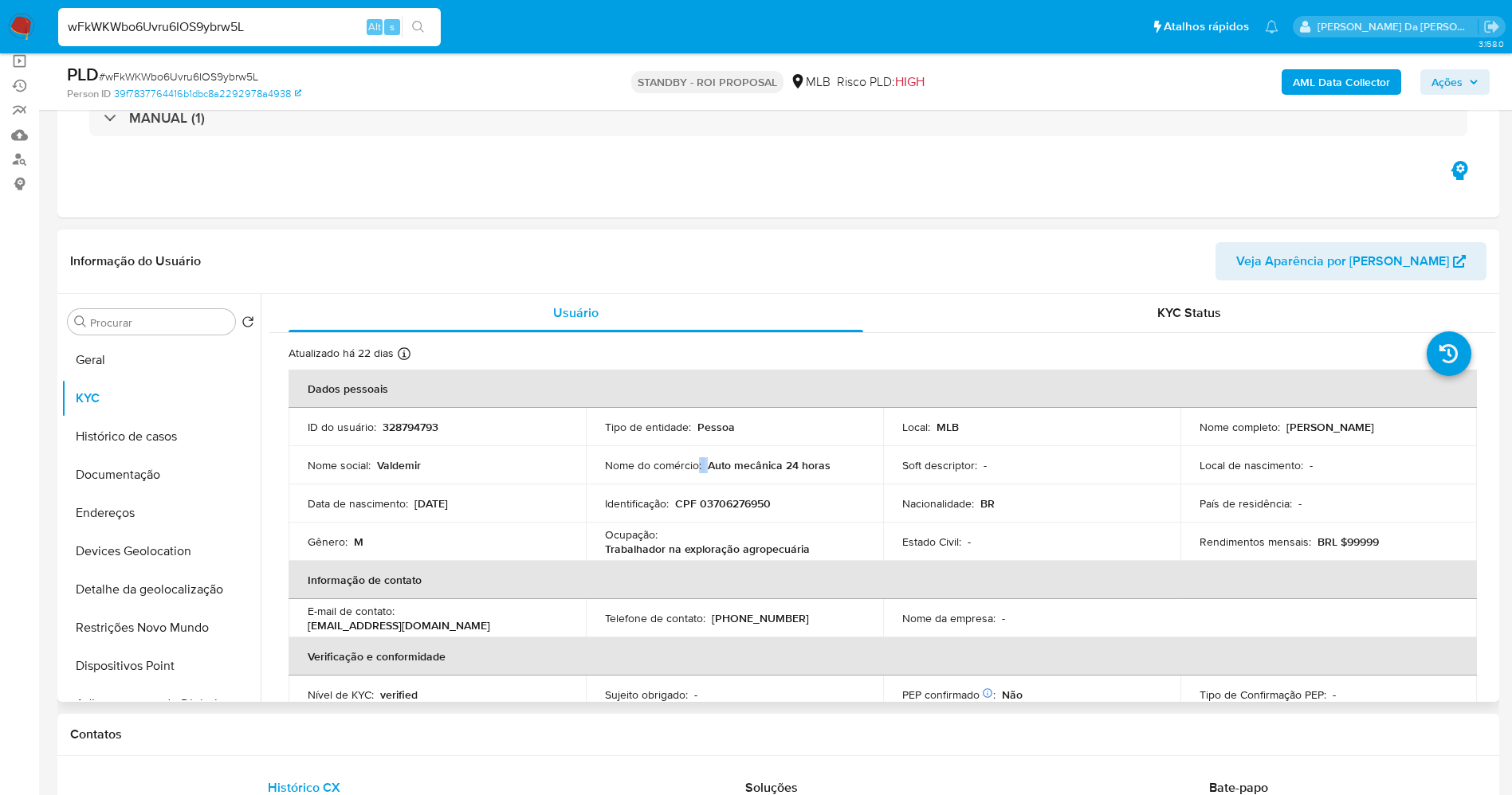
click at [698, 466] on p "Nome do comércio :" at bounding box center [653, 465] width 97 height 14
copy div "Nome do comércio : Auto mecânica 24 horas"
click at [134, 484] on button "Documentação" at bounding box center [154, 475] width 186 height 38
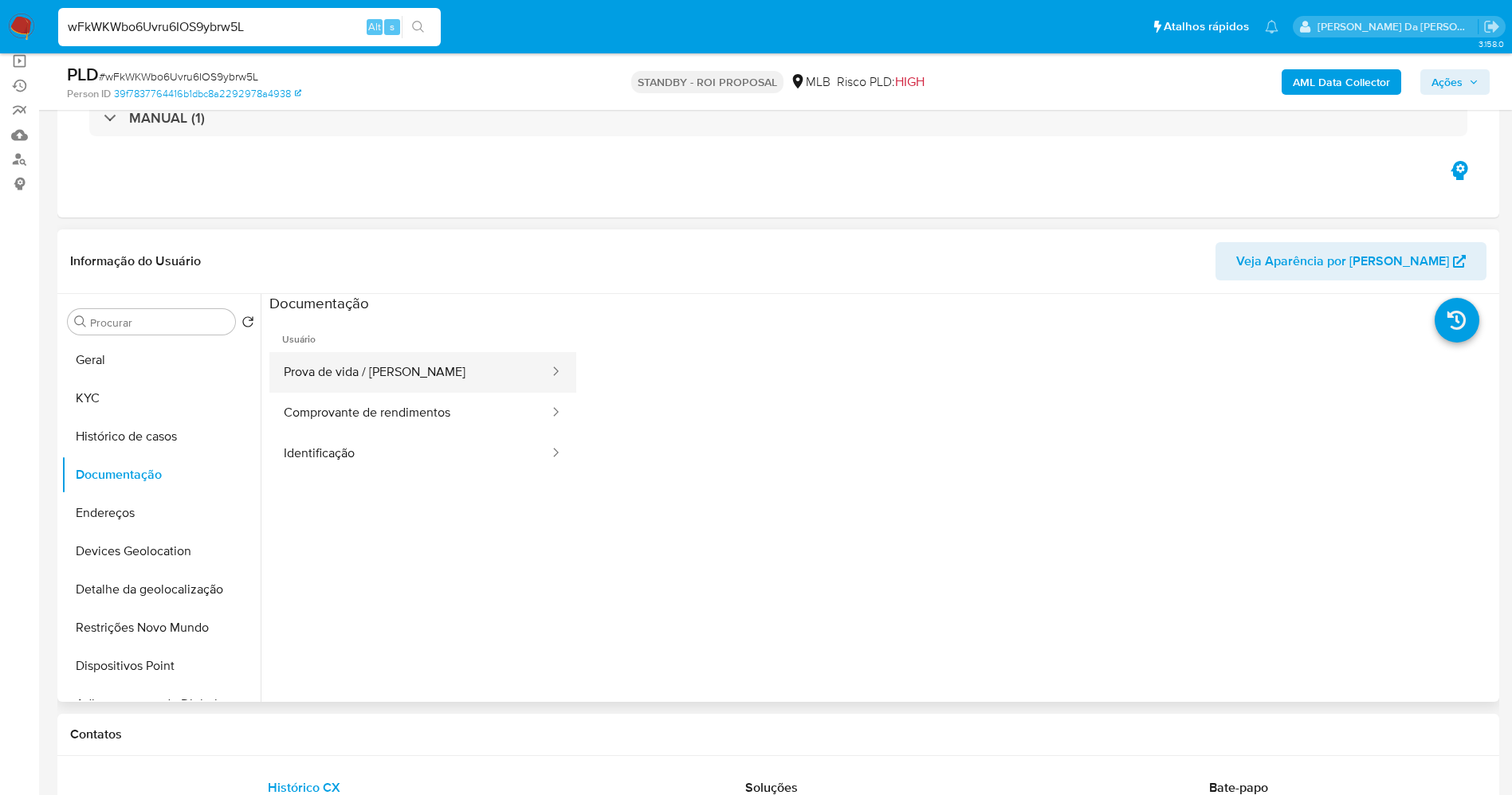
click at [439, 380] on button "Prova de vida / Selfie" at bounding box center [410, 373] width 281 height 41
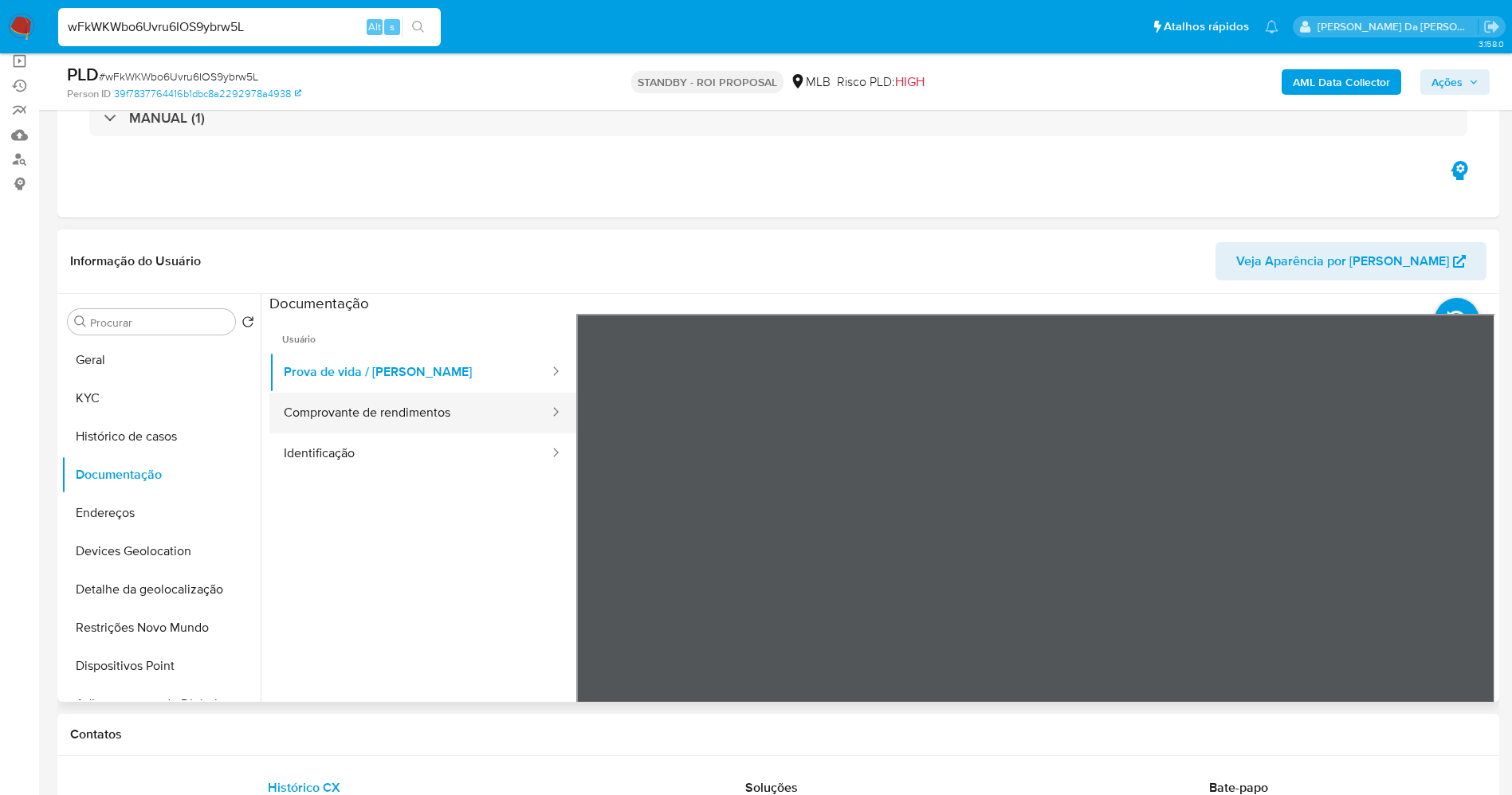
click at [320, 416] on button "Comprovante de rendimentos" at bounding box center [410, 414] width 281 height 41
drag, startPoint x: 1488, startPoint y: 481, endPoint x: 1454, endPoint y: 424, distance: 66.4
click at [1454, 424] on div at bounding box center [1036, 575] width 920 height 523
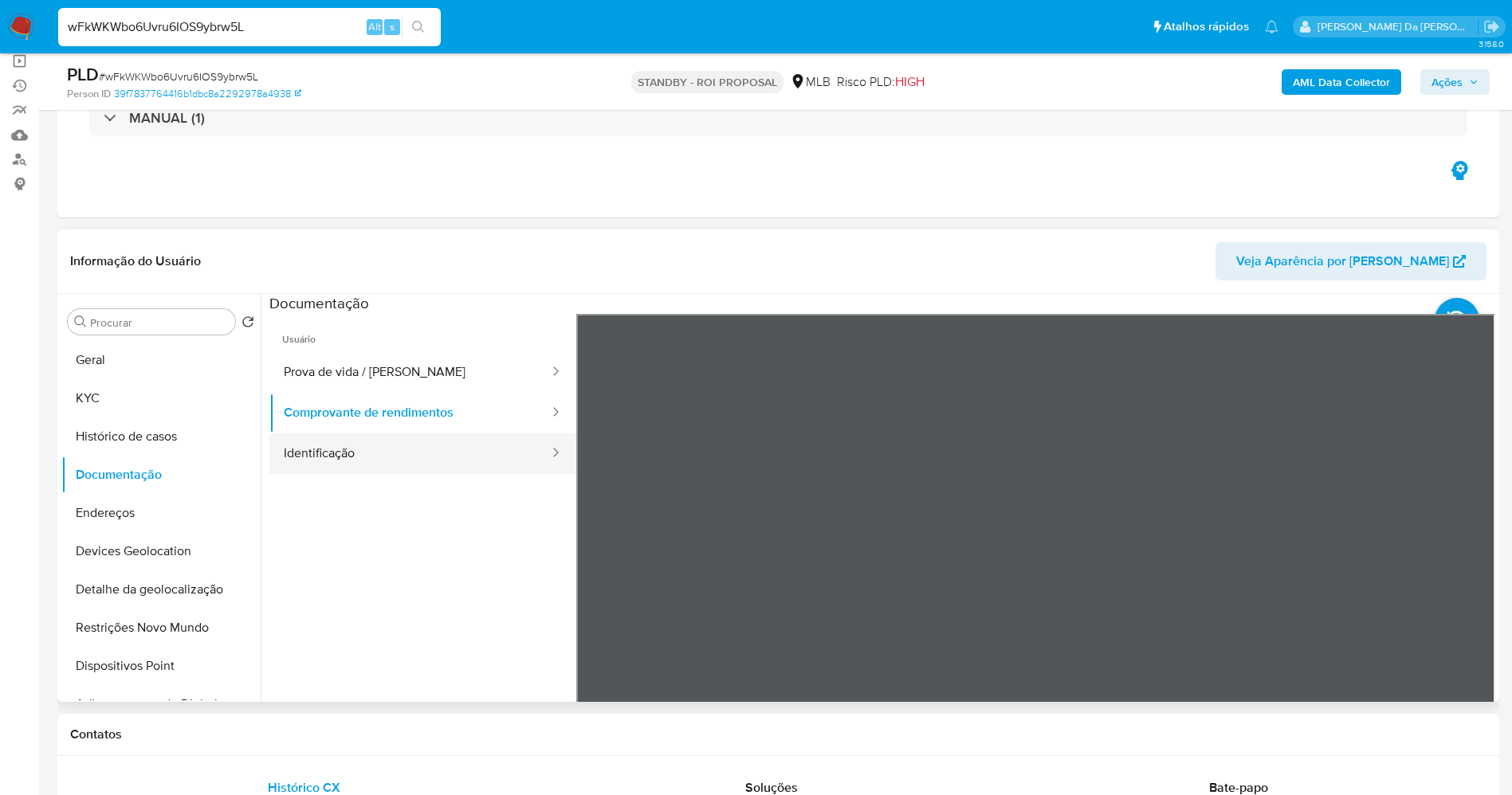
click at [381, 460] on button "Identificação" at bounding box center [410, 454] width 281 height 41
click at [1464, 563] on icon at bounding box center [1476, 573] width 32 height 32
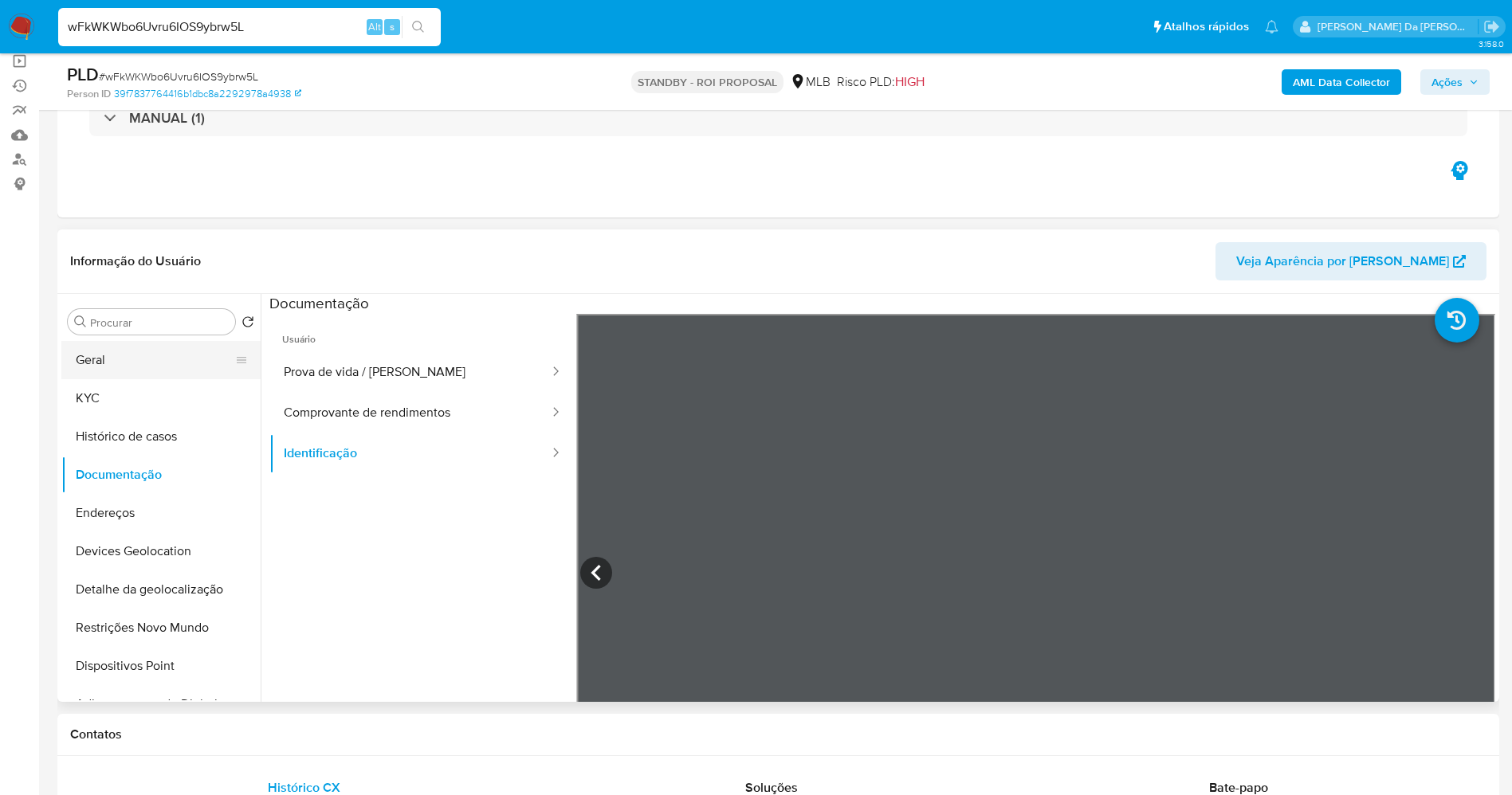
click at [118, 351] on button "Geral" at bounding box center [154, 359] width 186 height 38
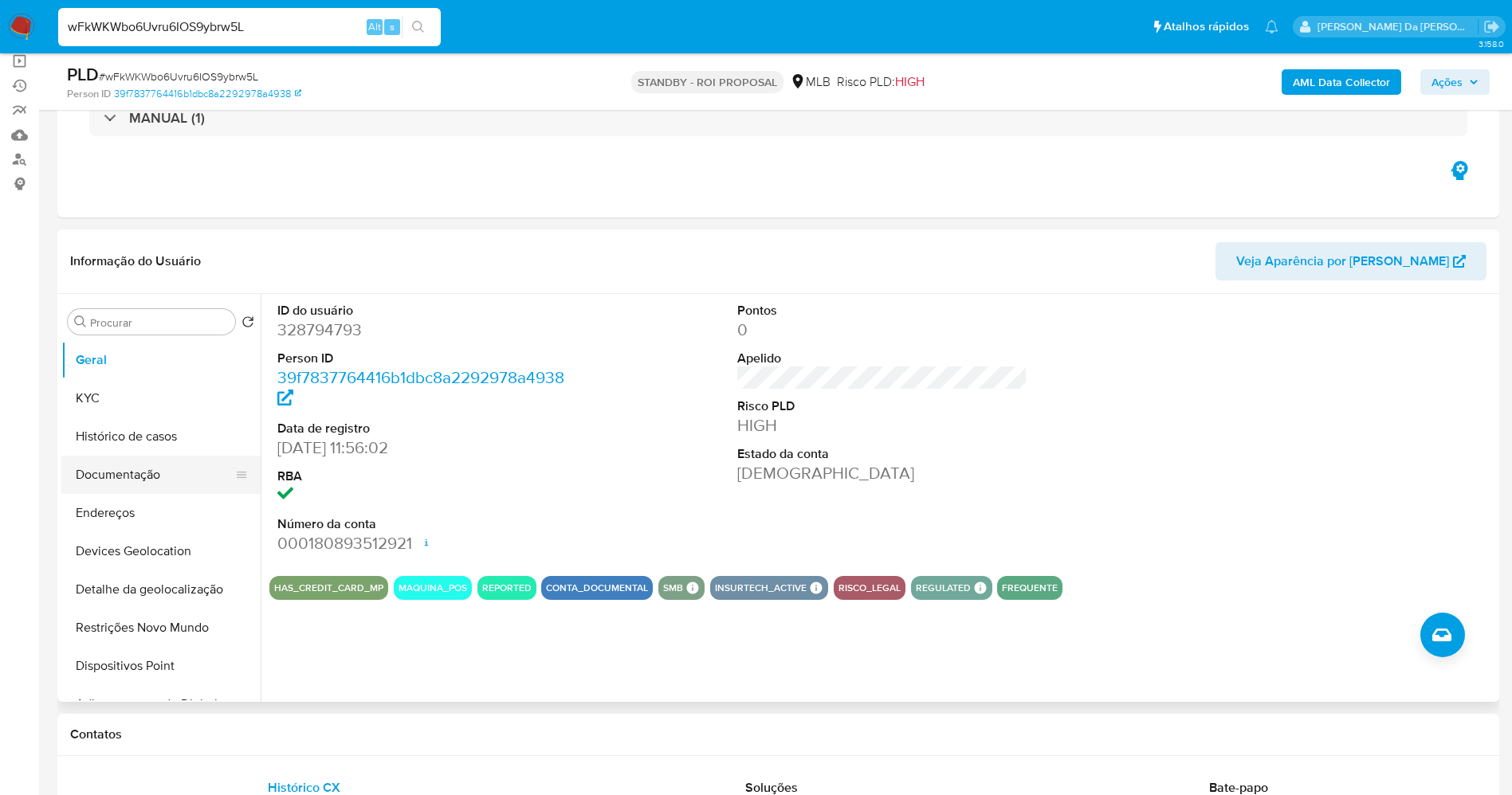
click at [138, 478] on button "Documentação" at bounding box center [154, 475] width 186 height 38
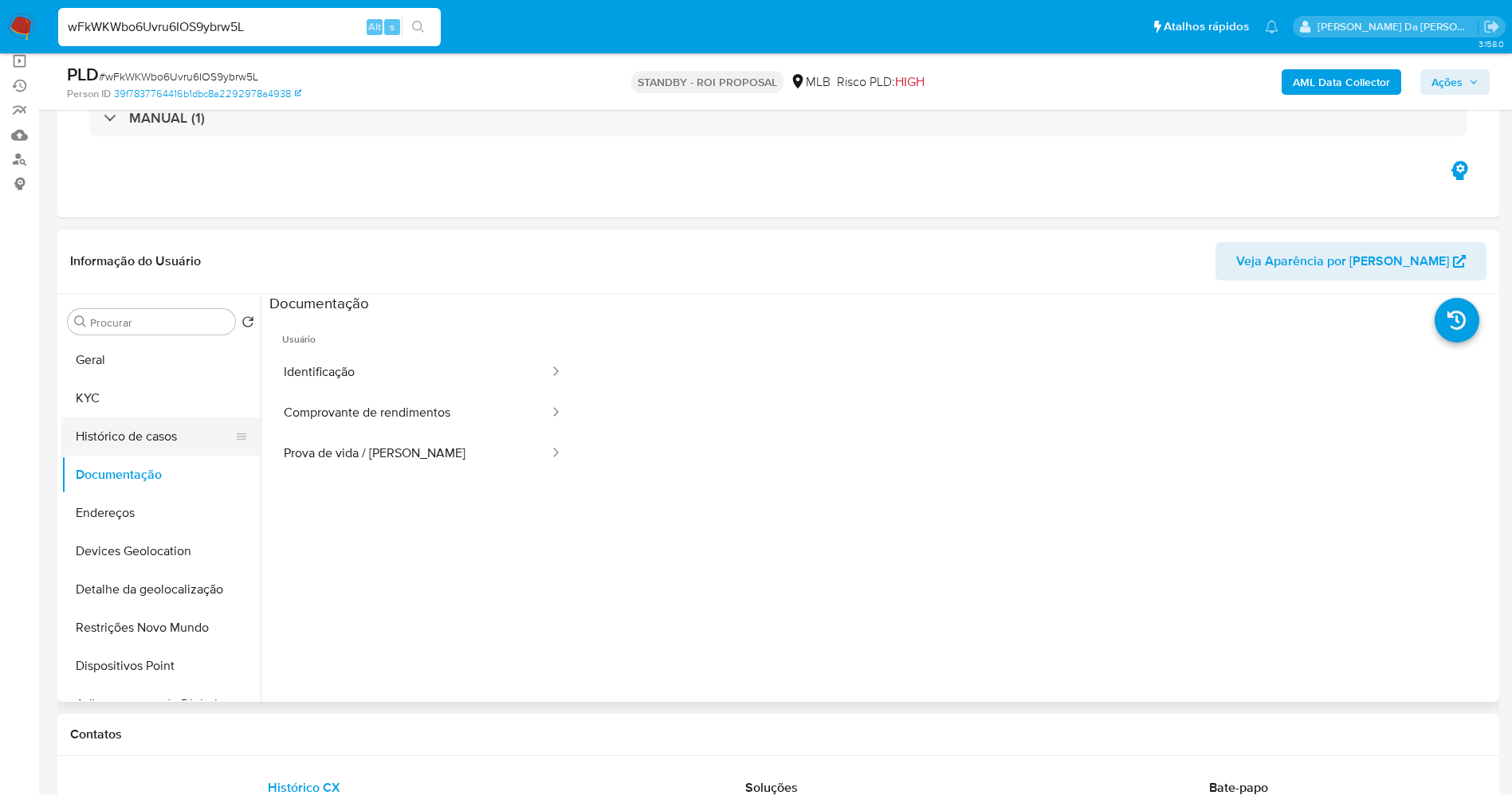
click at [182, 448] on button "Histórico de casos" at bounding box center [154, 436] width 186 height 38
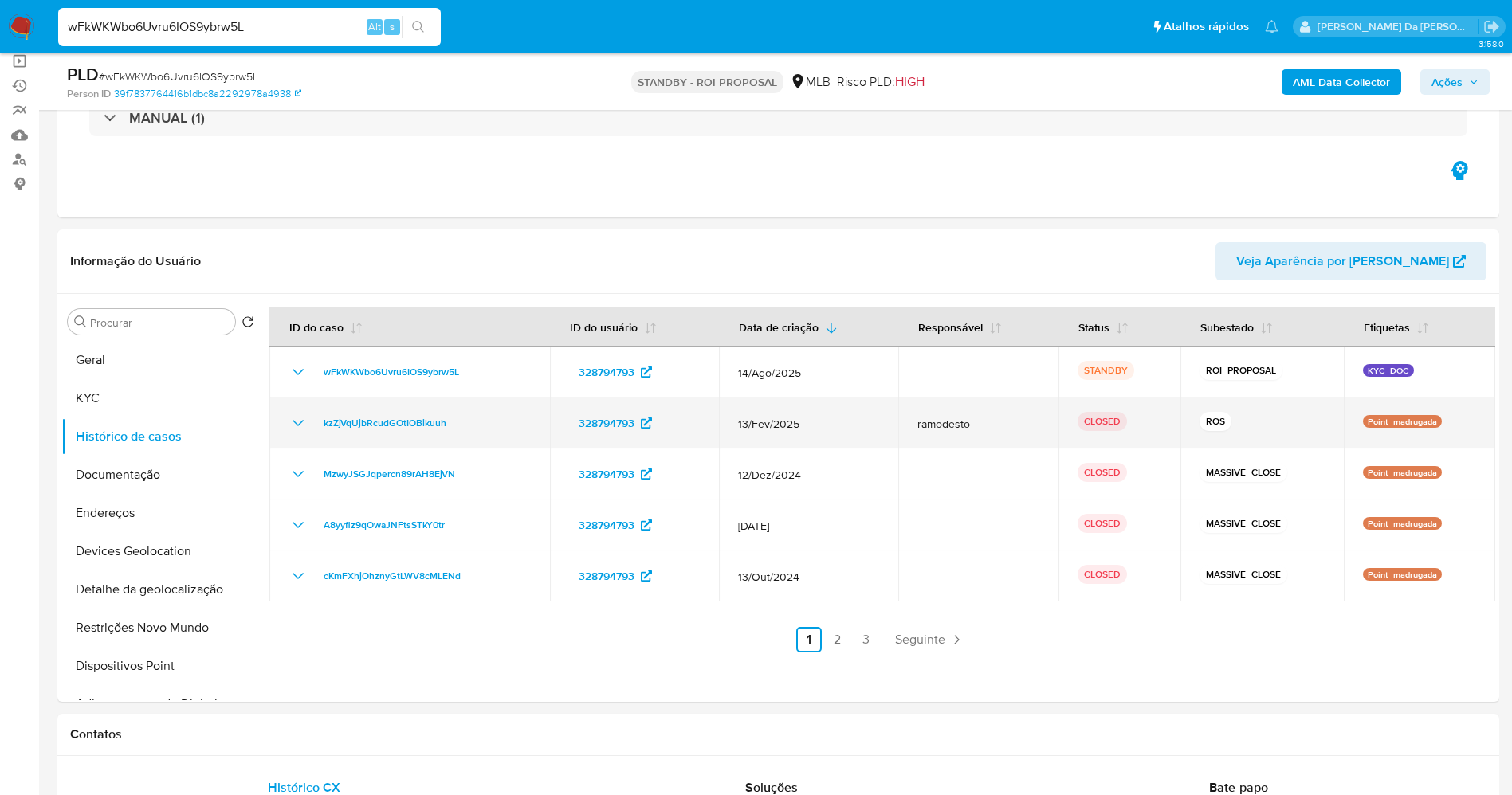
click at [292, 425] on icon "Mostrar/Ocultar" at bounding box center [297, 423] width 19 height 19
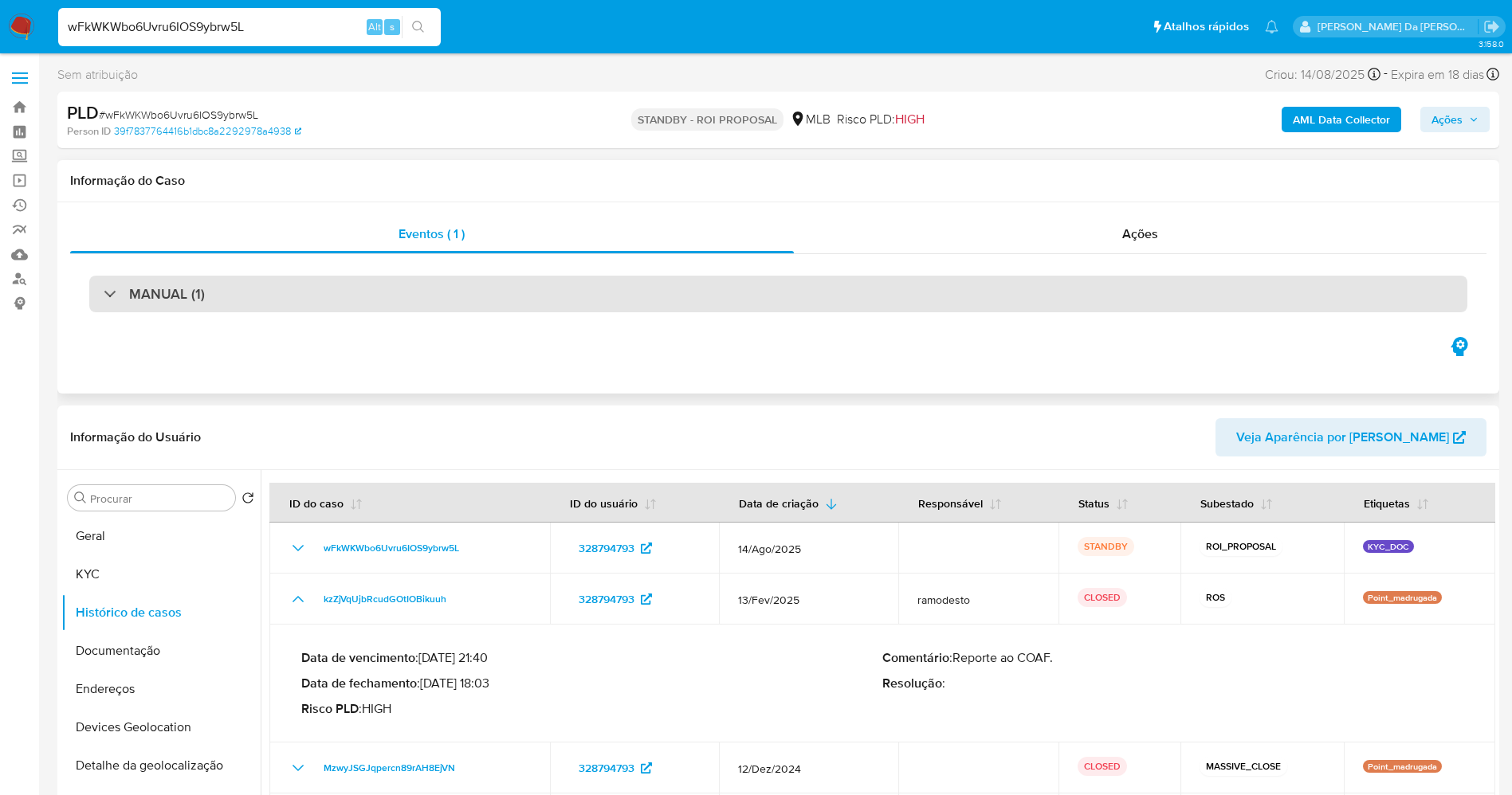
click at [129, 288] on h3 "MANUAL (1)" at bounding box center [166, 294] width 75 height 18
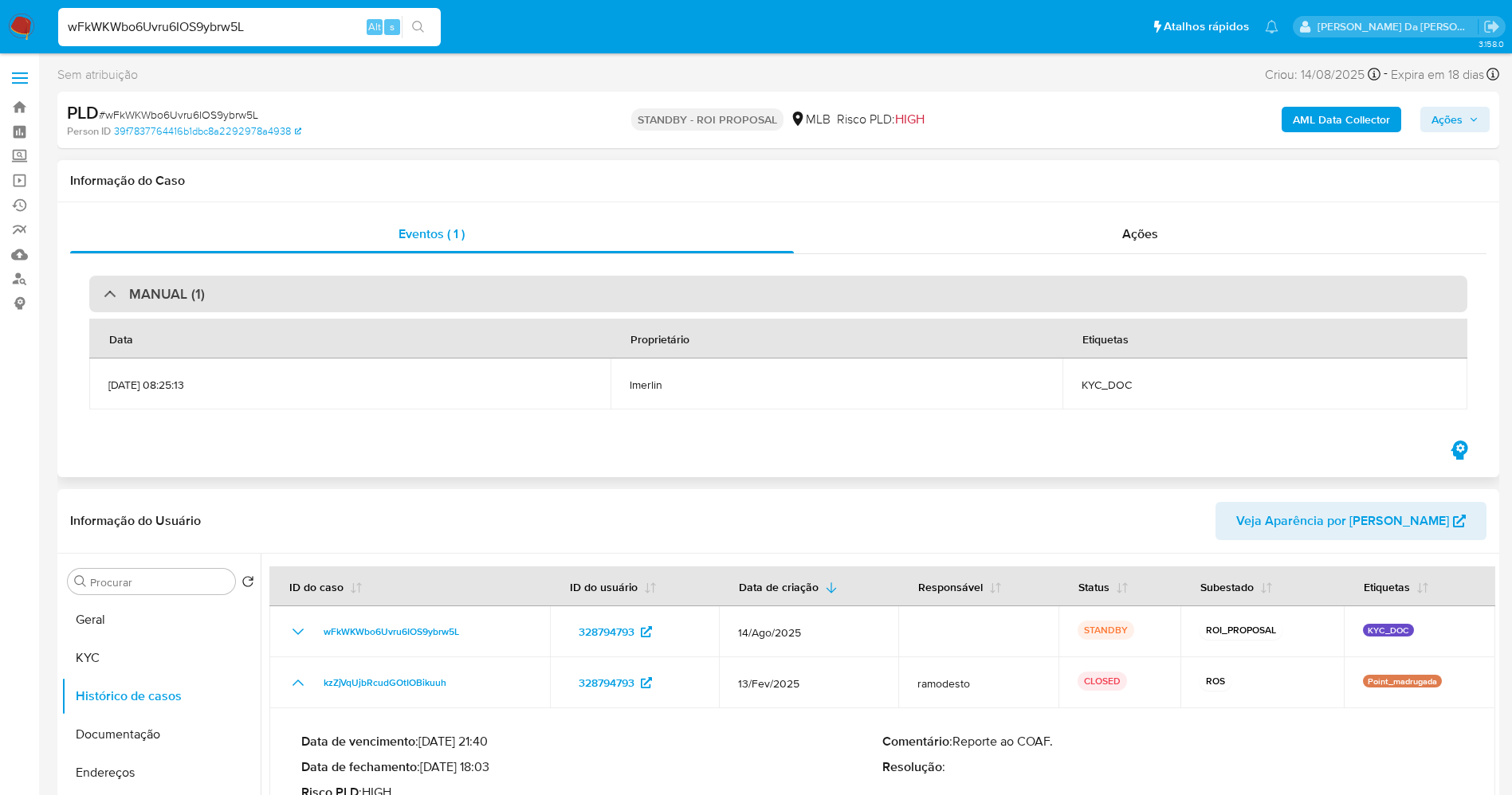
click at [153, 293] on h3 "MANUAL (1)" at bounding box center [166, 294] width 75 height 18
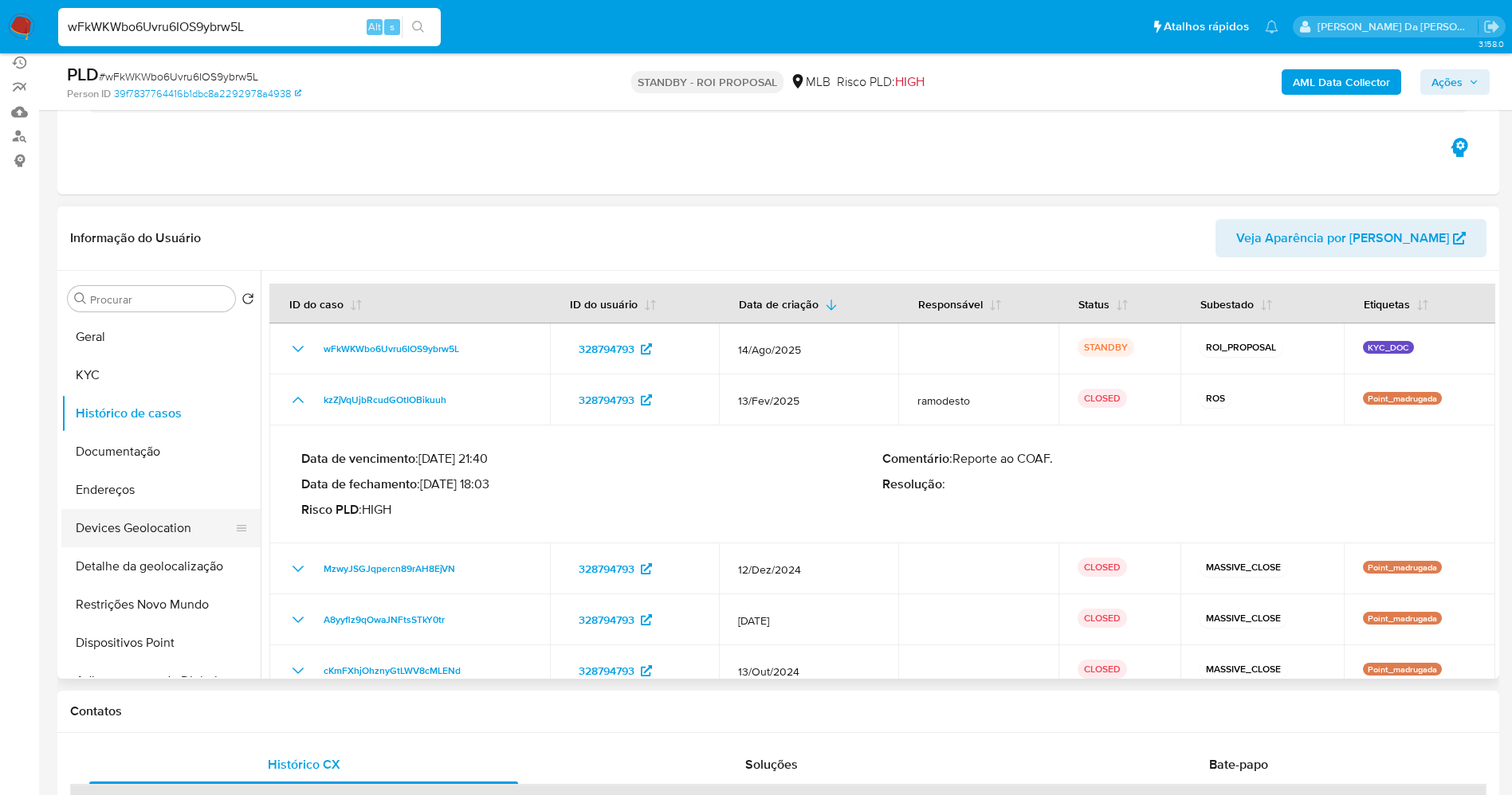
scroll to position [239, 0]
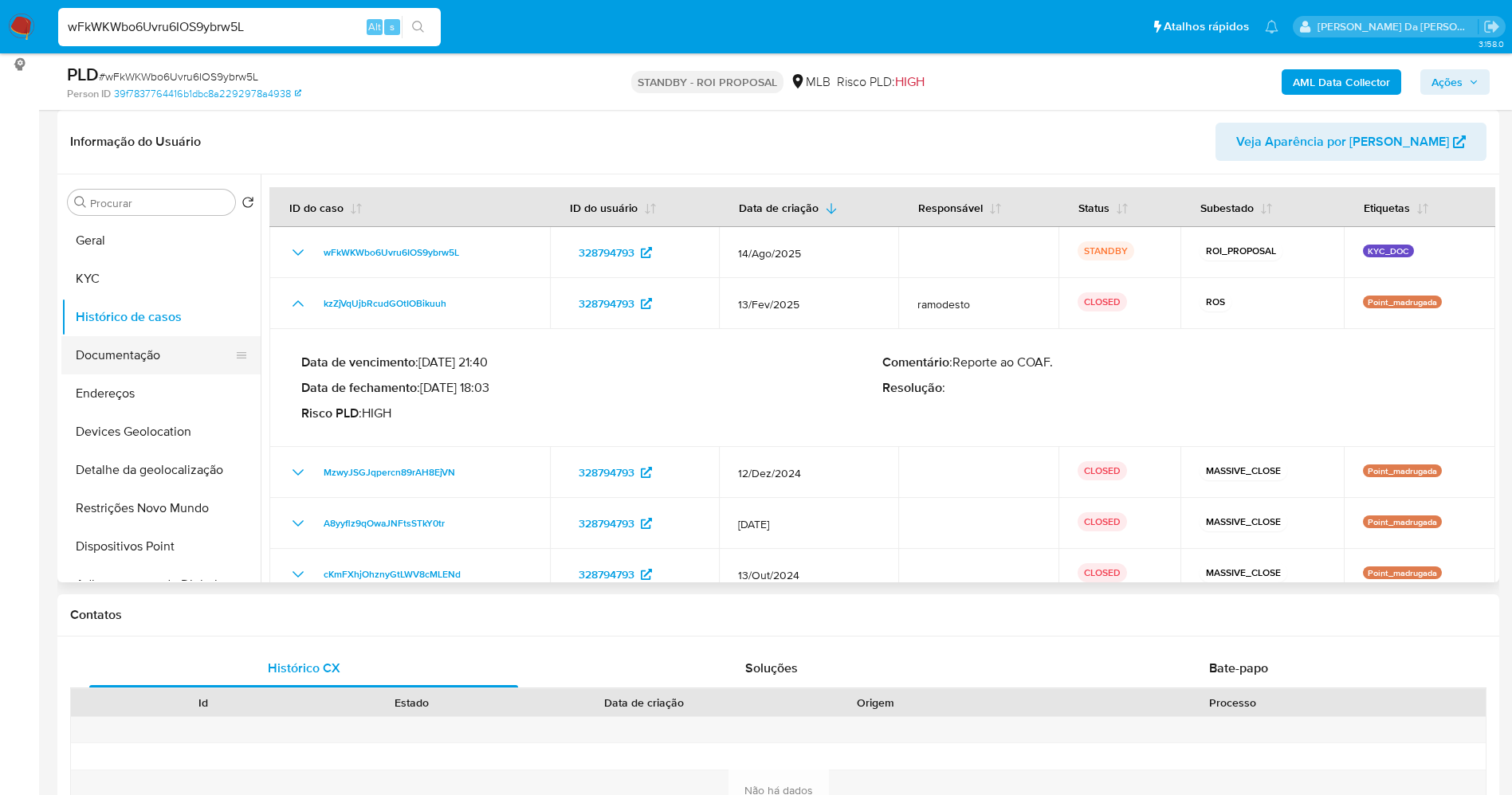
drag, startPoint x: 149, startPoint y: 352, endPoint x: 246, endPoint y: 347, distance: 97.1
click at [148, 352] on button "Documentação" at bounding box center [154, 355] width 186 height 38
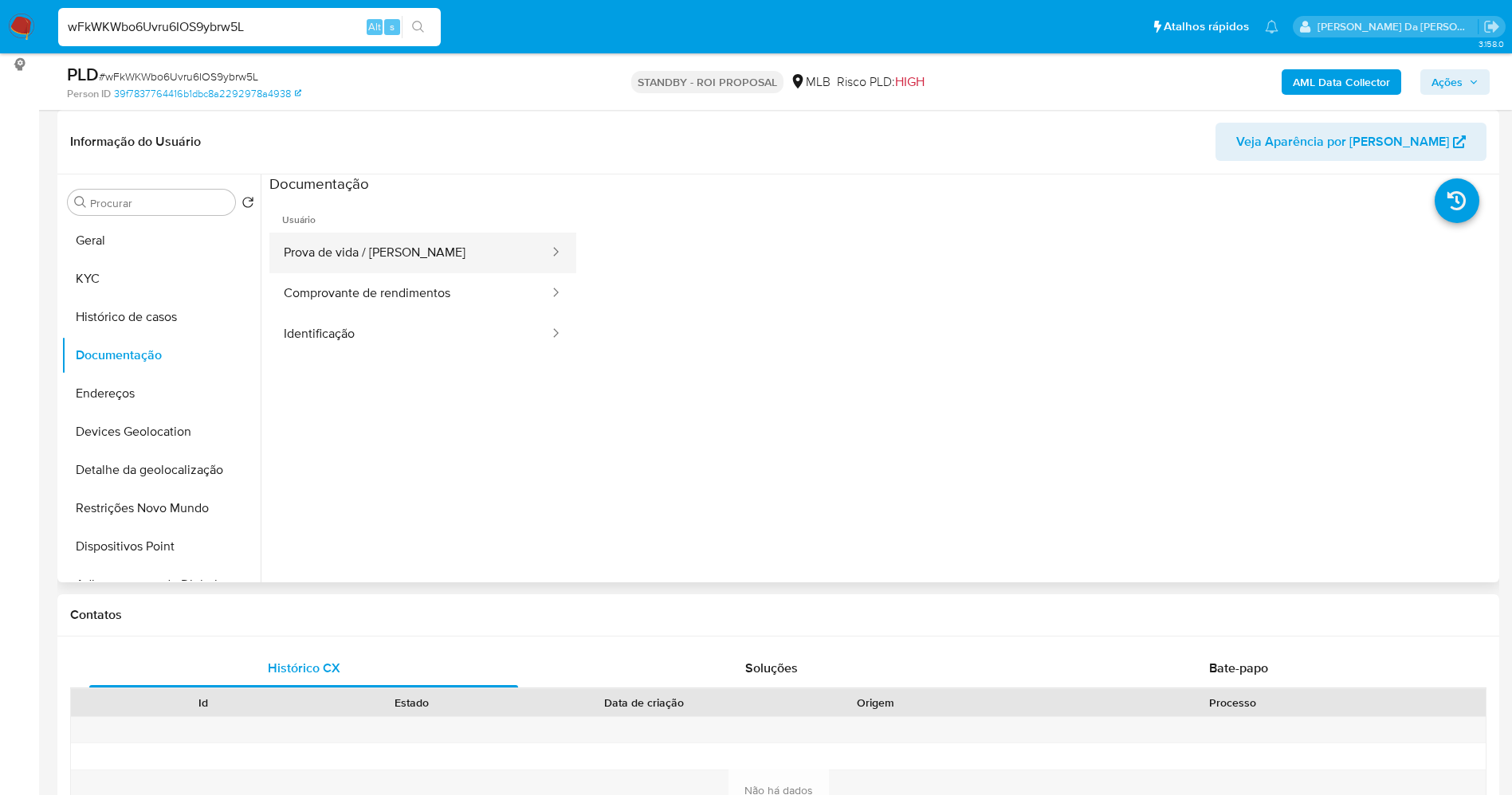
click at [384, 259] on button "Prova de vida / Selfie" at bounding box center [410, 253] width 281 height 41
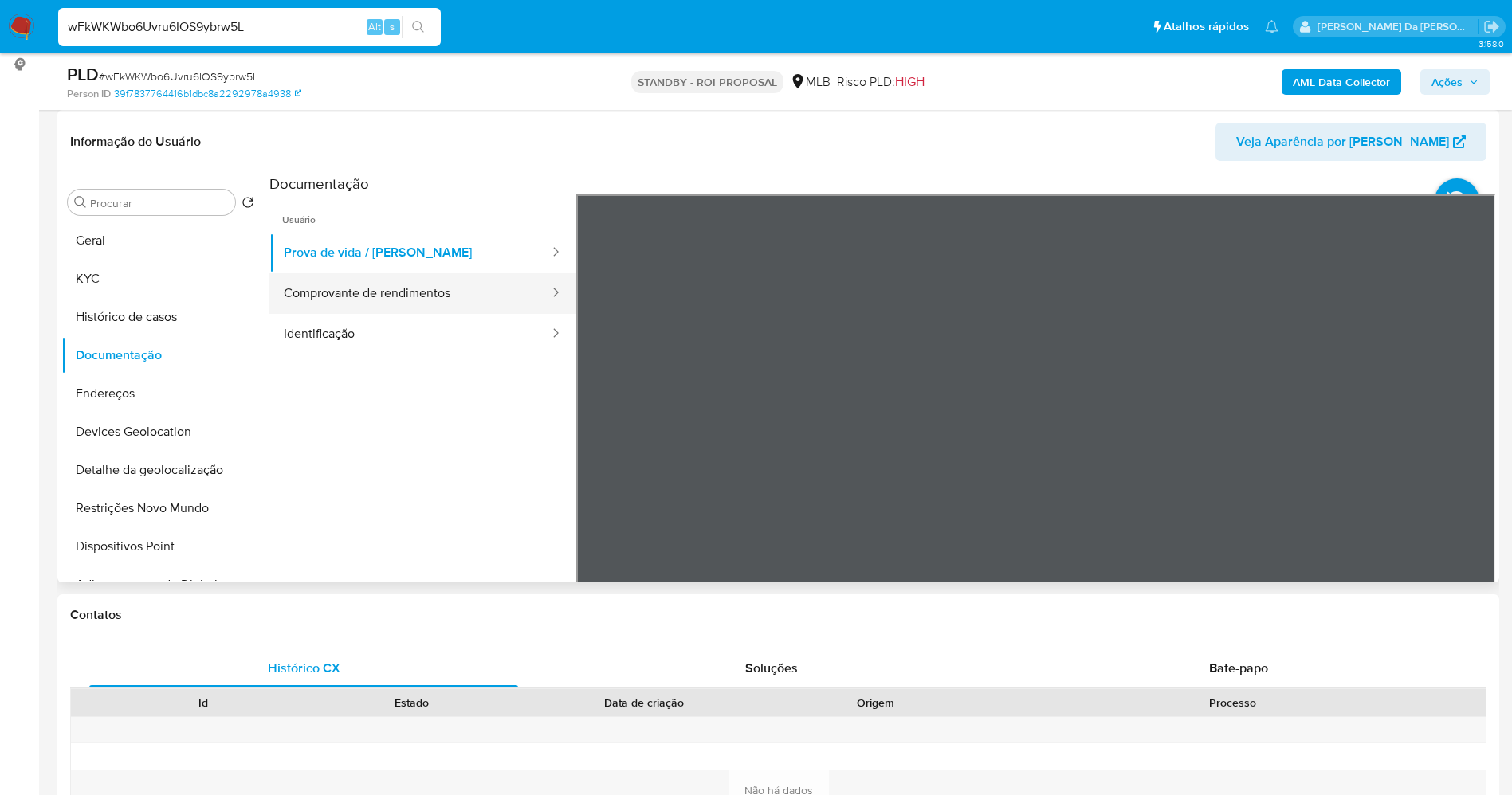
click at [408, 301] on button "Comprovante de rendimentos" at bounding box center [410, 294] width 281 height 41
click at [432, 338] on button "Identificação" at bounding box center [410, 334] width 281 height 41
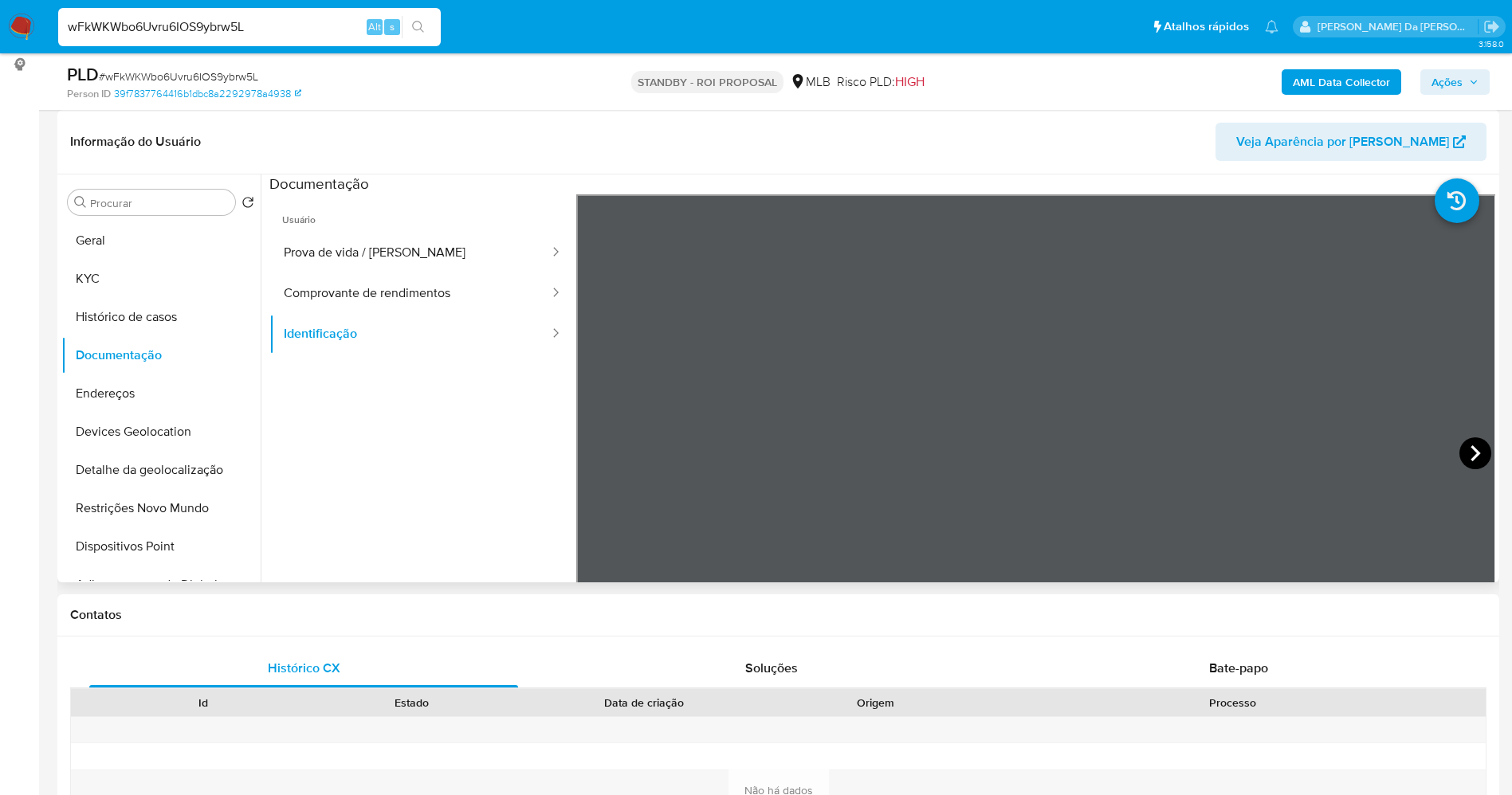
click at [1468, 447] on icon at bounding box center [1476, 453] width 32 height 32
click at [597, 463] on icon at bounding box center [597, 453] width 32 height 32
click at [417, 252] on button "Prova de vida / Selfie" at bounding box center [410, 253] width 281 height 41
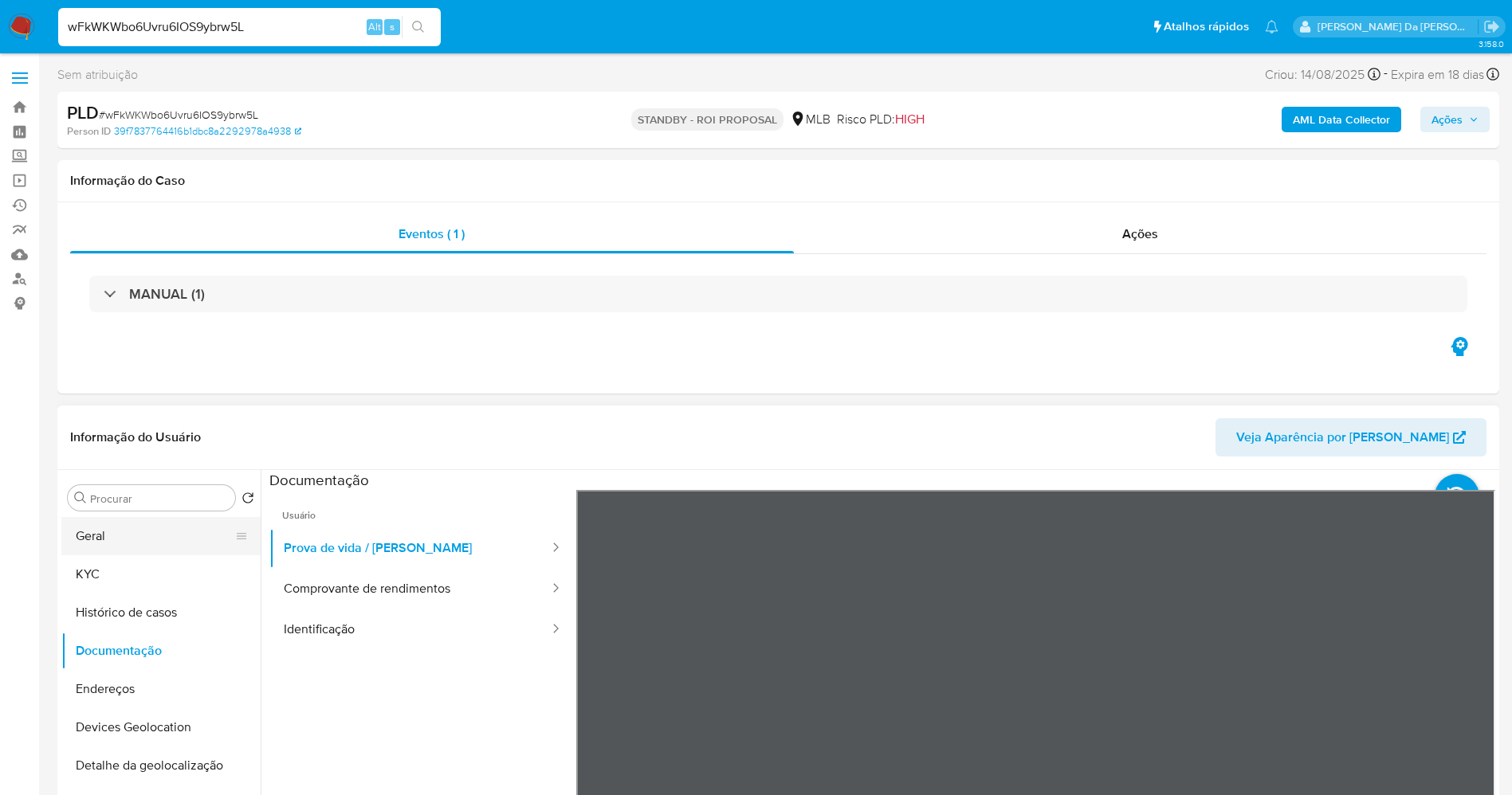
click at [123, 531] on button "Geral" at bounding box center [154, 536] width 186 height 38
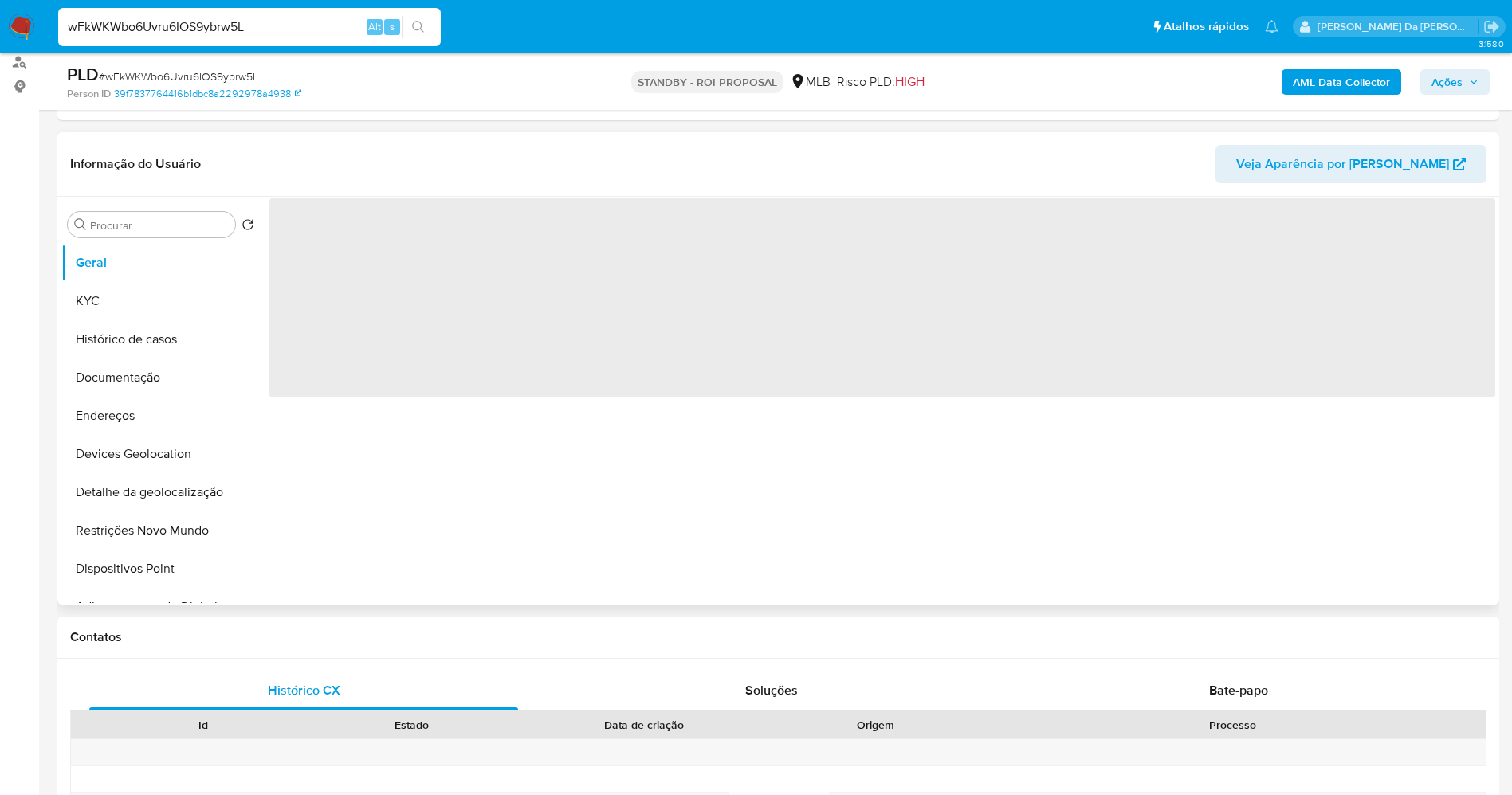
scroll to position [239, 0]
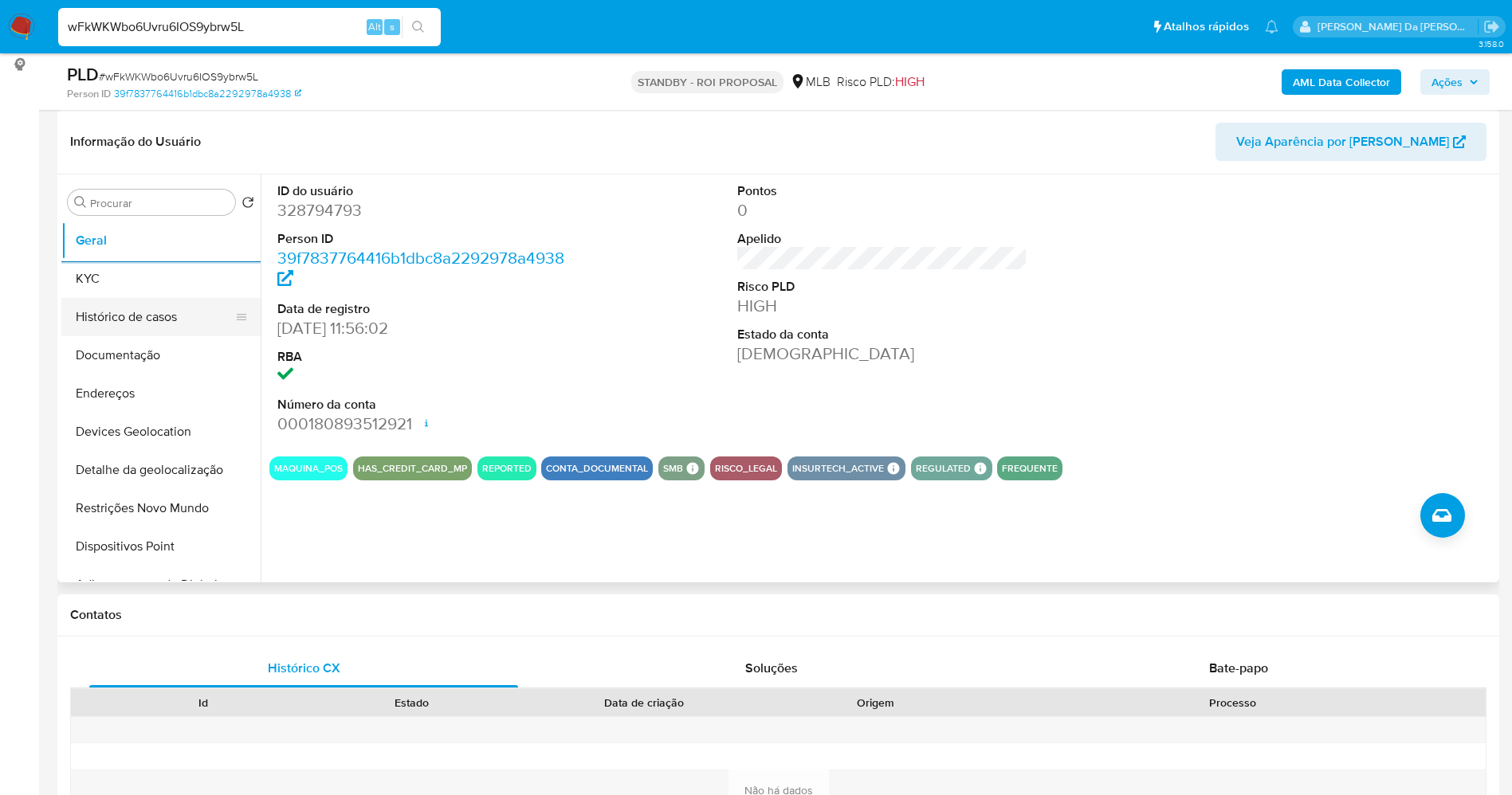
click at [161, 317] on button "Histórico de casos" at bounding box center [154, 317] width 186 height 38
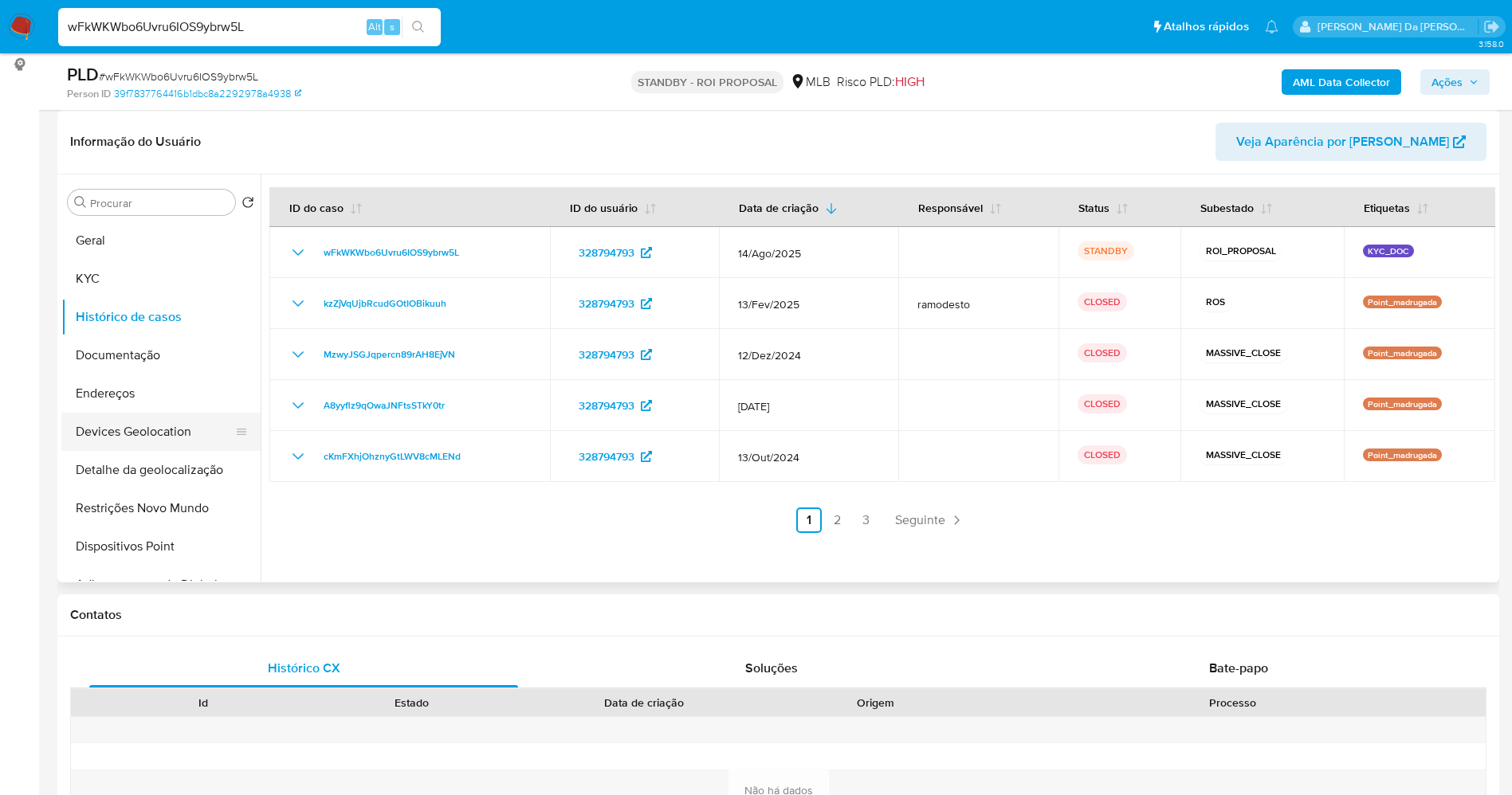
click at [127, 432] on button "Devices Geolocation" at bounding box center [154, 431] width 186 height 38
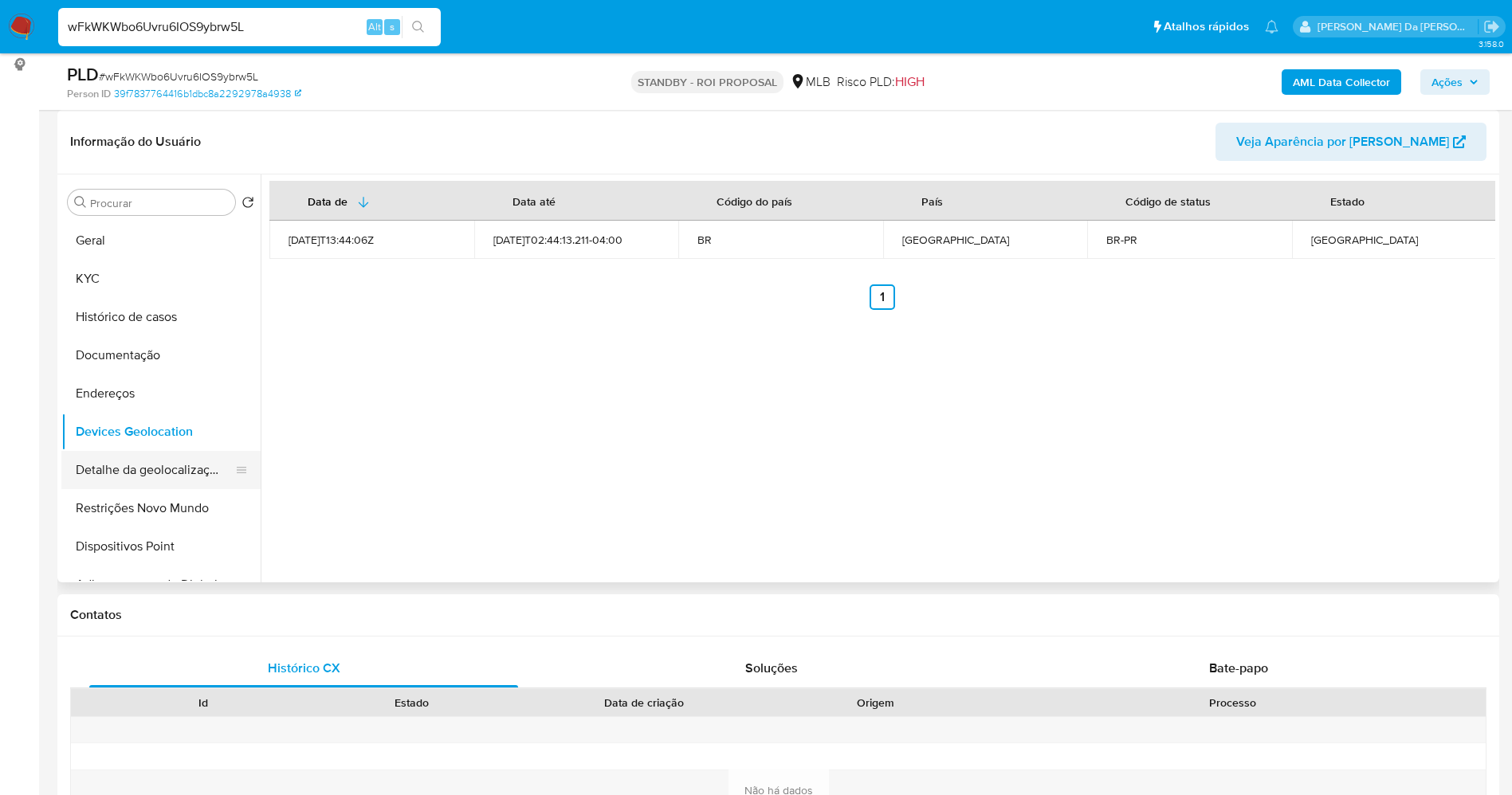
click at [176, 472] on button "Detalhe da geolocalização" at bounding box center [154, 470] width 186 height 38
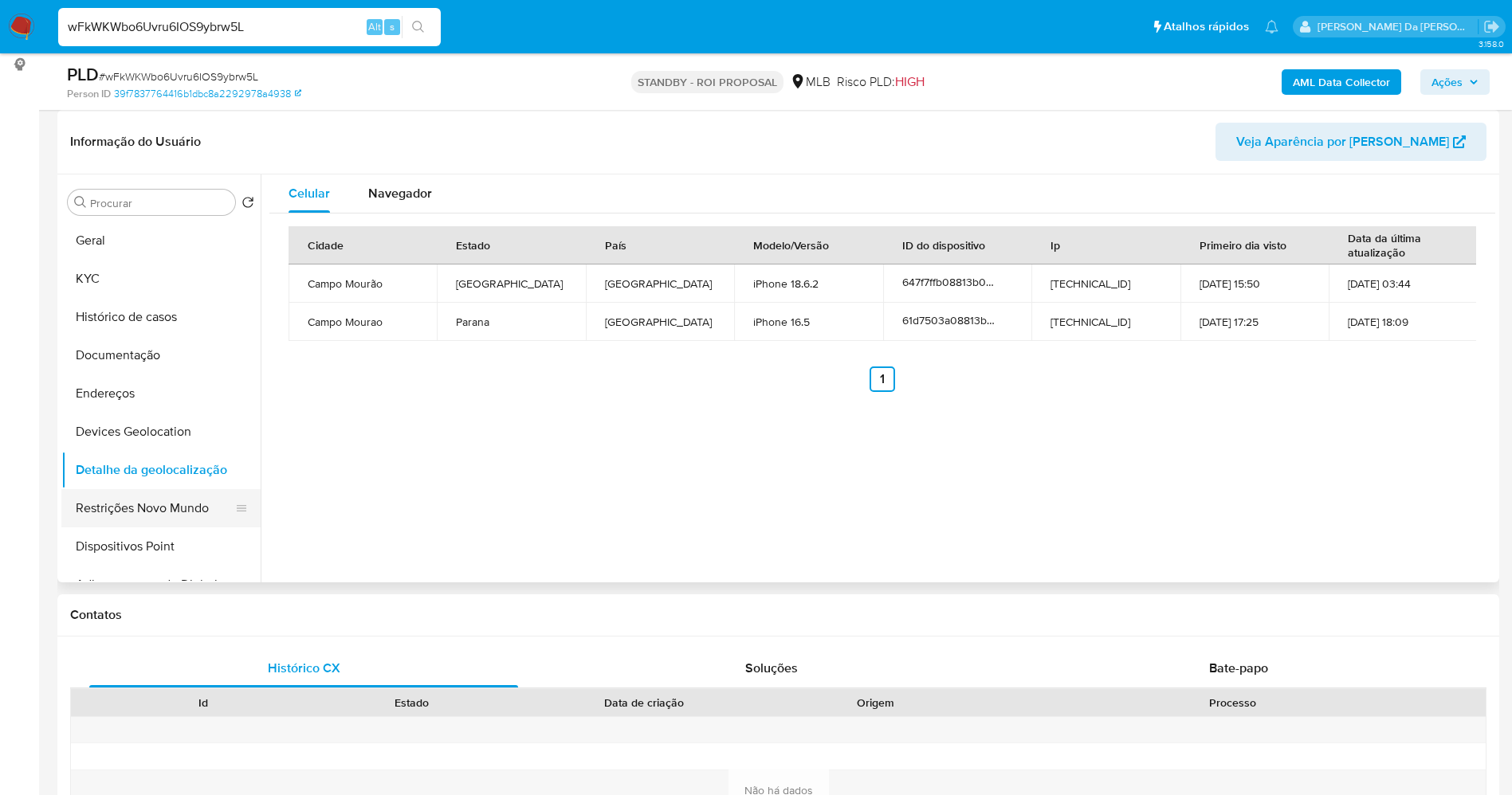
click at [158, 516] on button "Restrições Novo Mundo" at bounding box center [154, 508] width 186 height 38
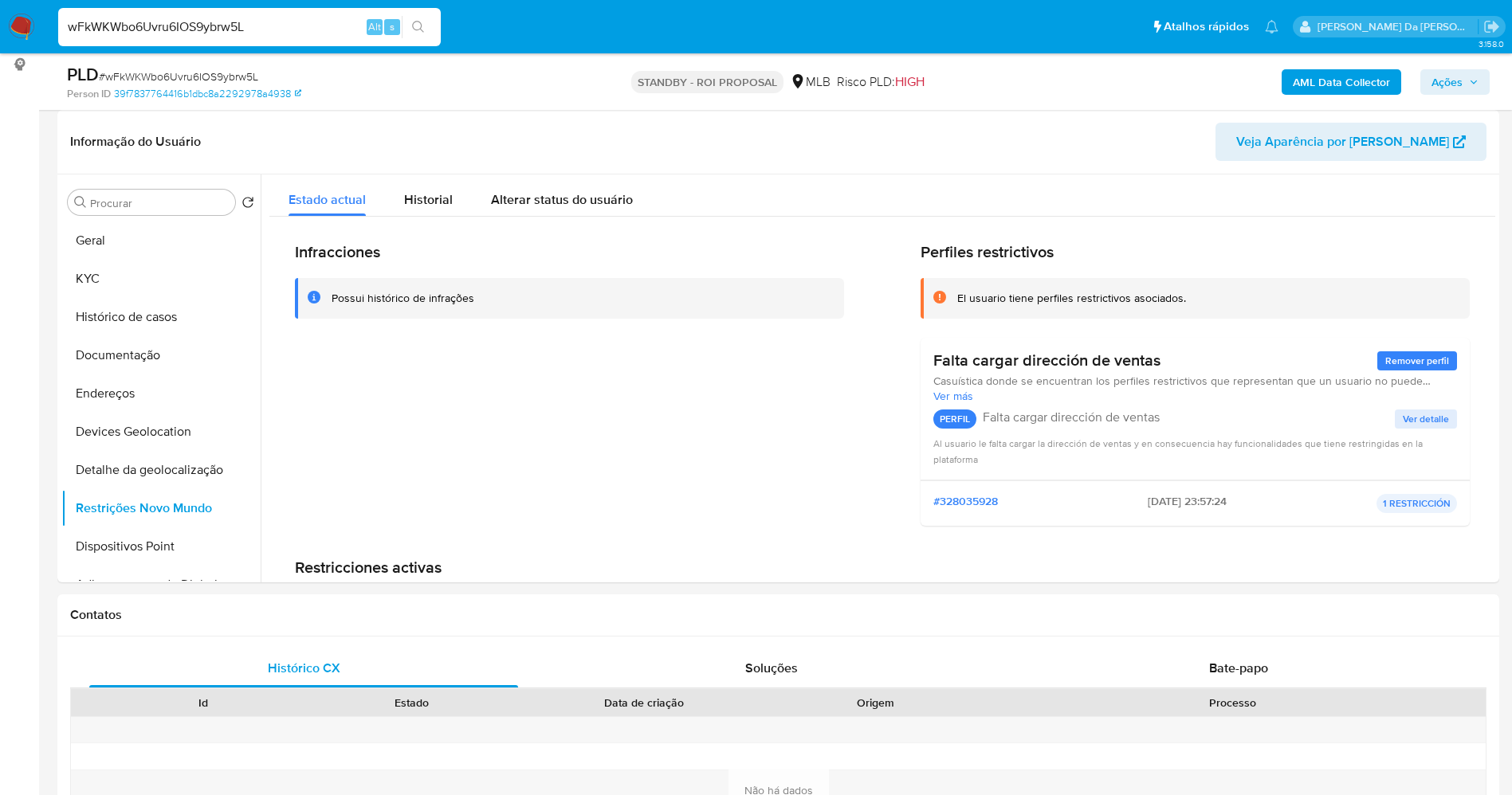
click at [300, 25] on input "wFkWKWbo6Uvru6IOS9ybrw5L" at bounding box center [249, 27] width 382 height 20
click at [297, 29] on input "wFkWKWbo6Uvru6IOS9ybrw5L" at bounding box center [249, 27] width 382 height 20
paste input "JAqMAginZzR95iN8wzI5n21J"
type input "wFkWKWbo6Uvru6IOS9ybrw5LJAqMAginZzR95iN8wzI5n21J"
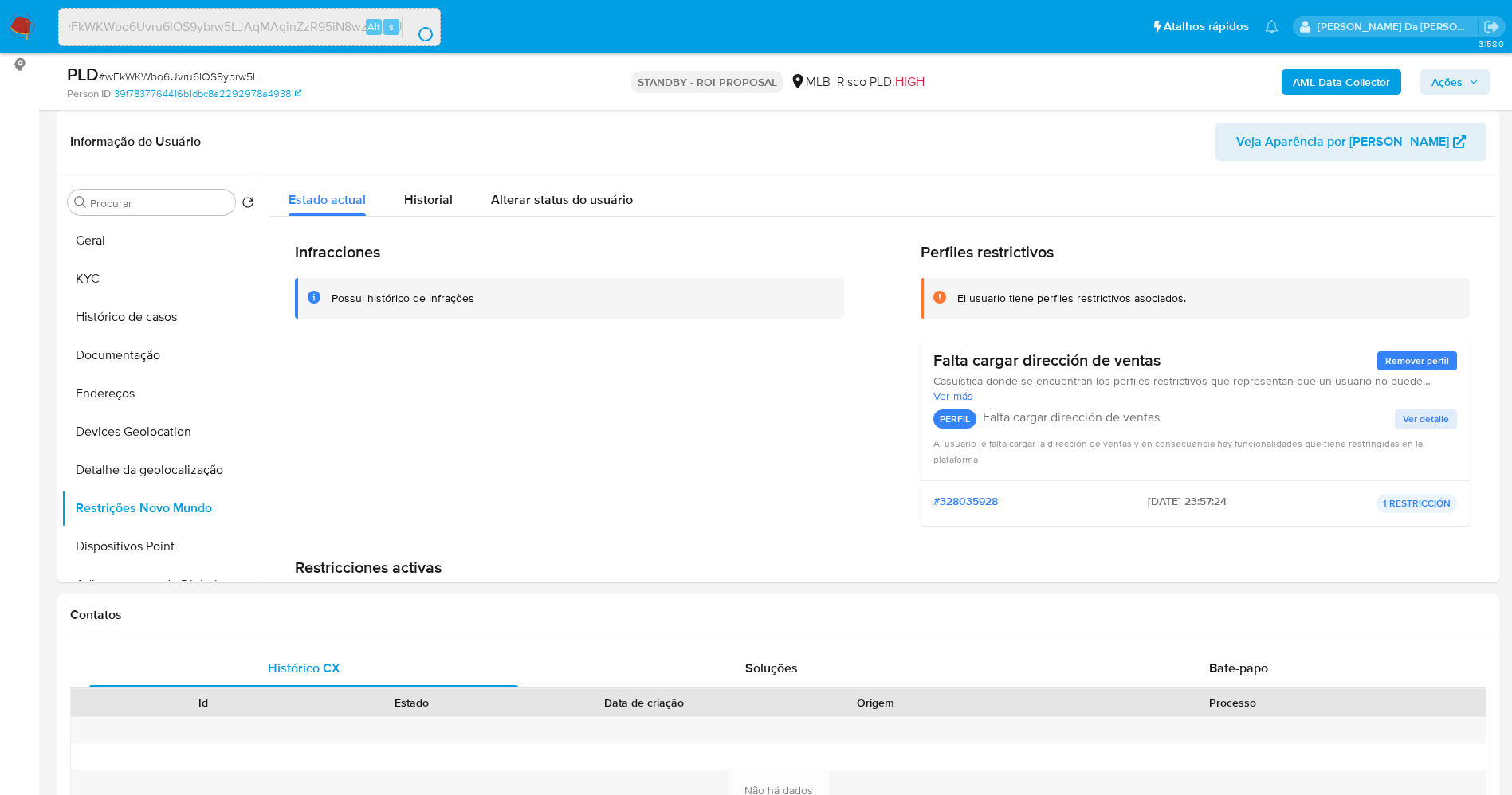
scroll to position [0, 0]
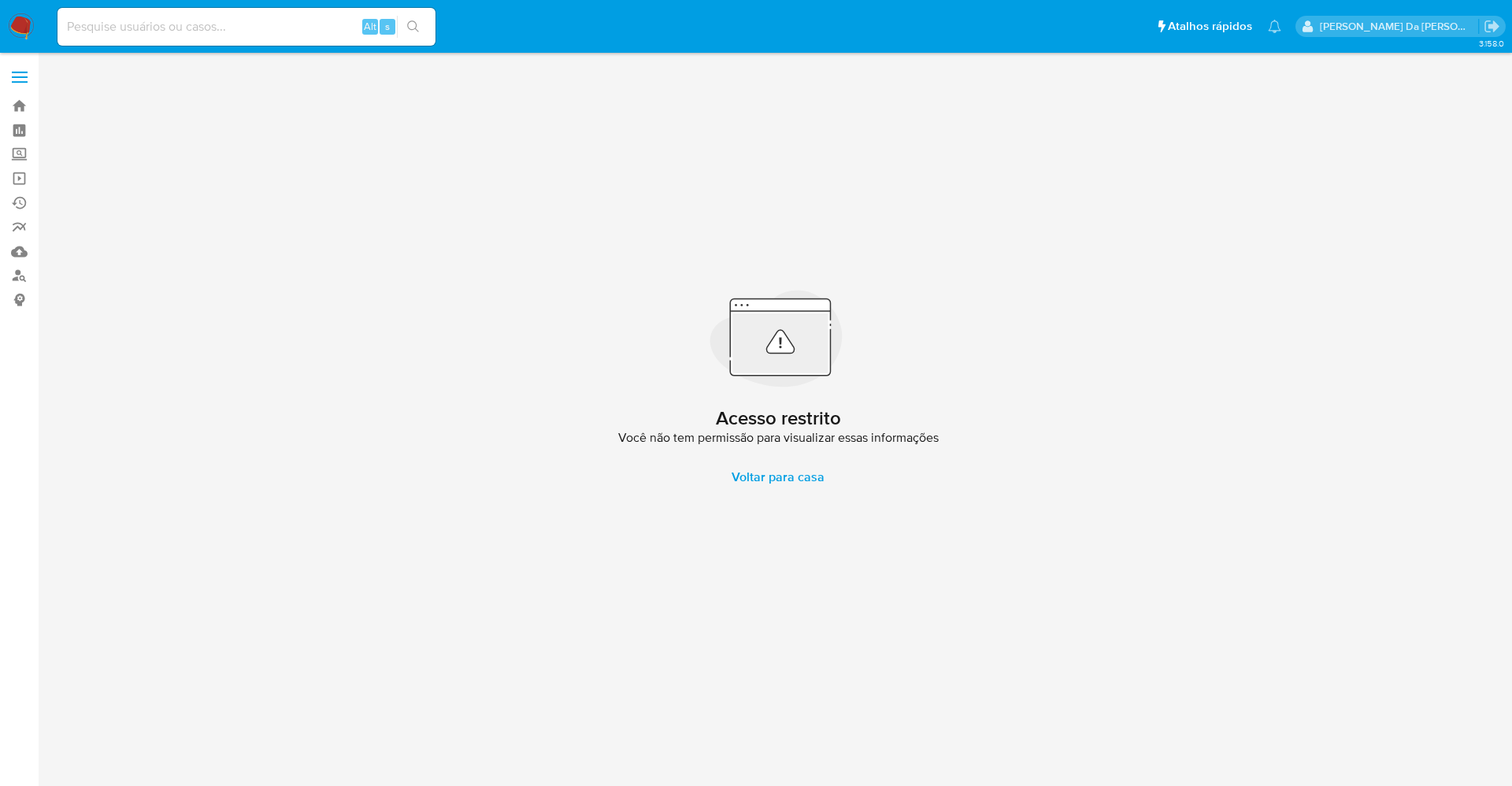
click at [261, 28] on input at bounding box center [246, 27] width 378 height 20
paste input "JAqMAginZzR95iN8wzI5n21J"
type input "JAqMAginZzR95iN8wzI5n21J"
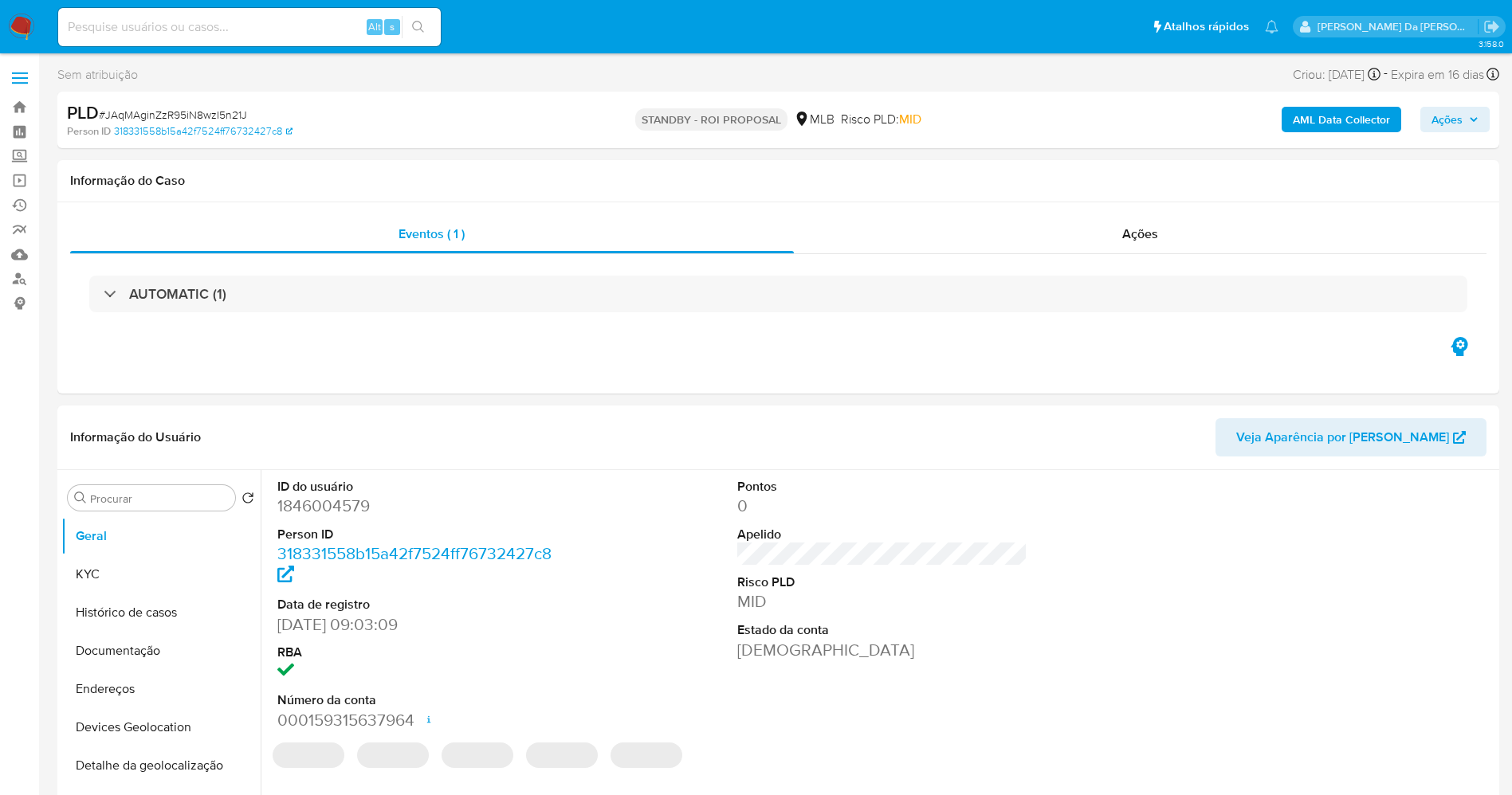
select select "10"
click at [429, 770] on icon at bounding box center [436, 764] width 14 height 14
click at [437, 766] on icon at bounding box center [436, 764] width 12 height 12
click at [437, 764] on icon at bounding box center [436, 764] width 12 height 12
drag, startPoint x: 436, startPoint y: 764, endPoint x: 444, endPoint y: 742, distance: 23.4
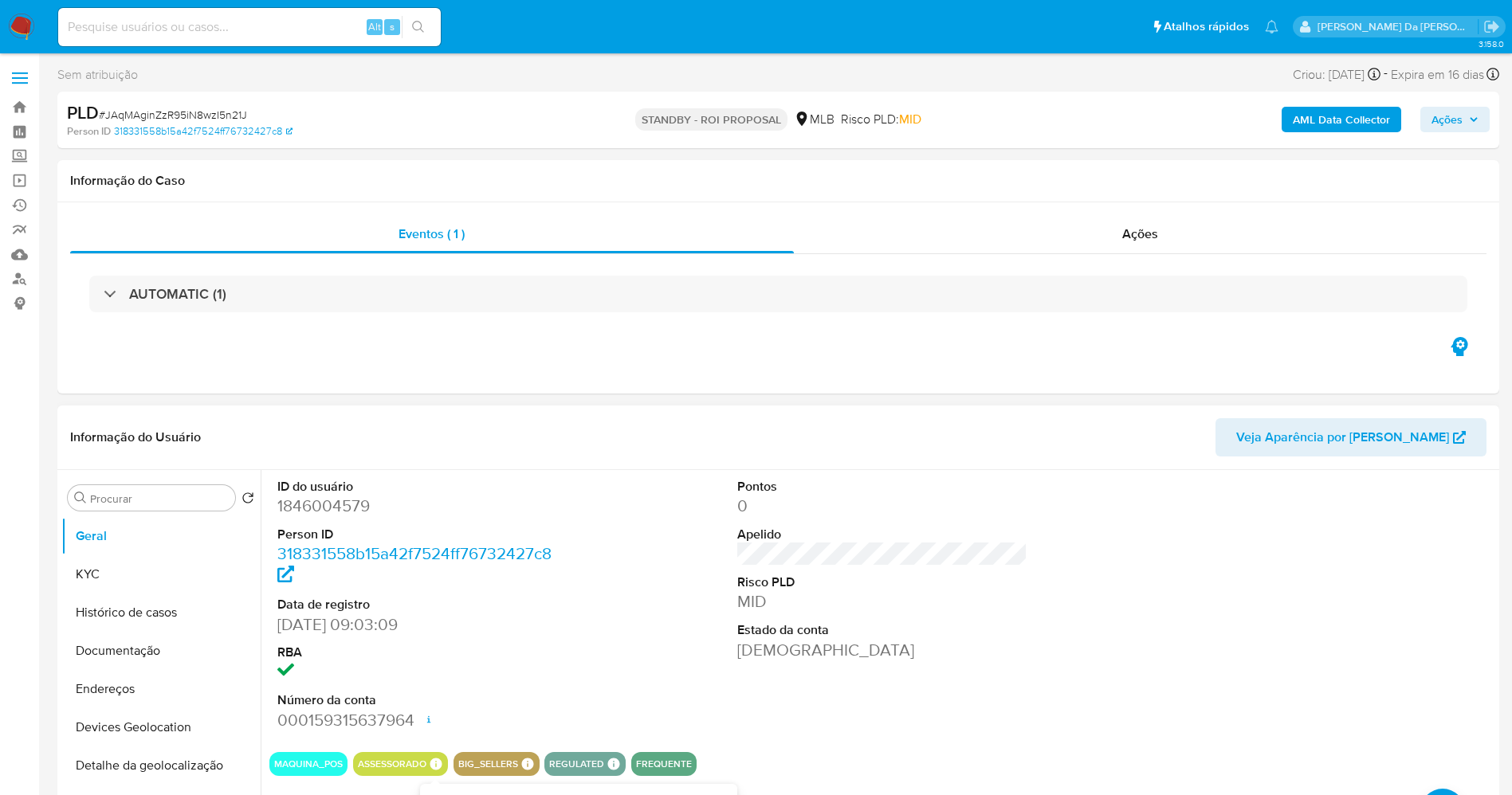
click at [436, 763] on icon at bounding box center [436, 764] width 12 height 12
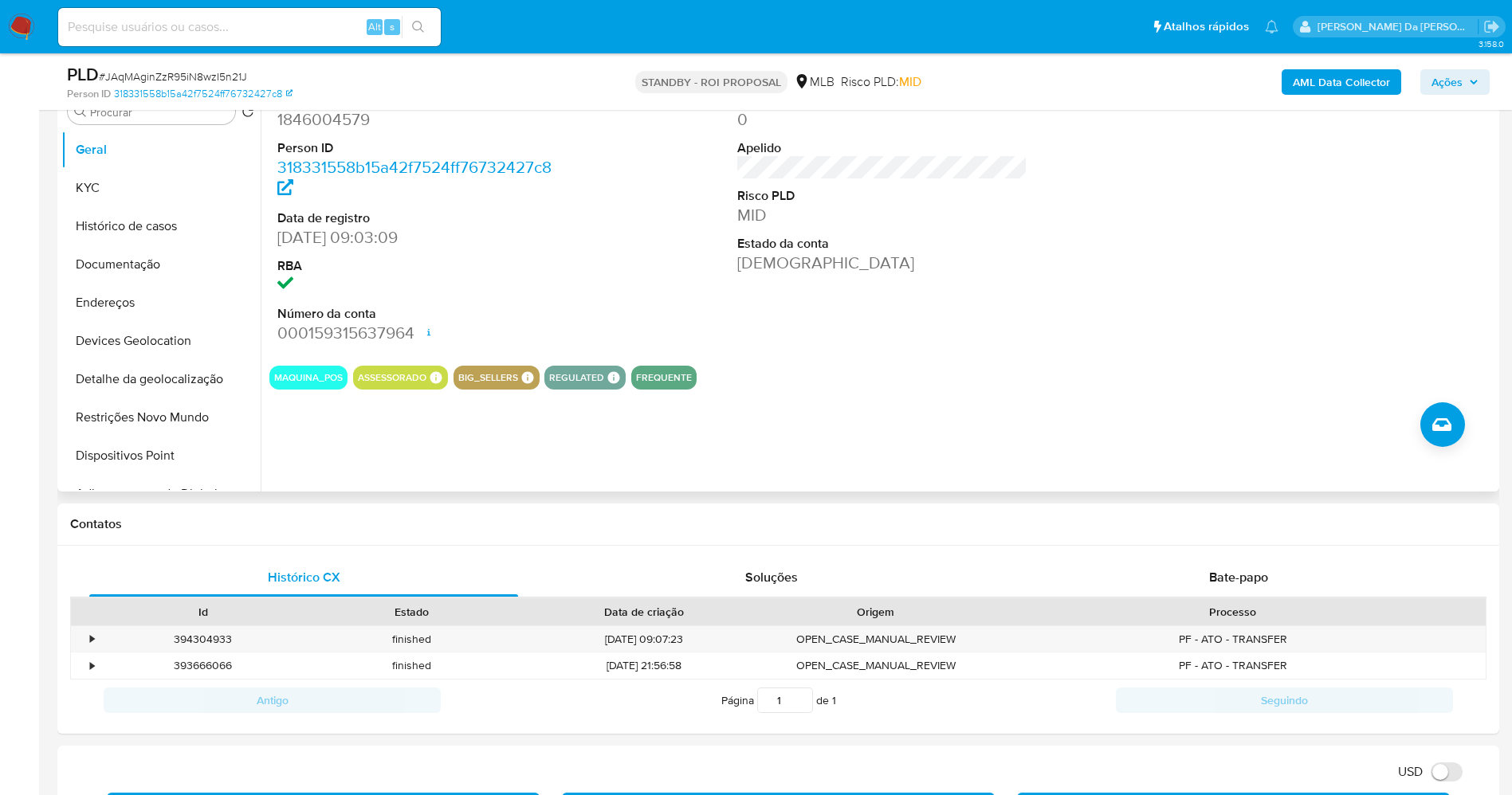
scroll to position [359, 0]
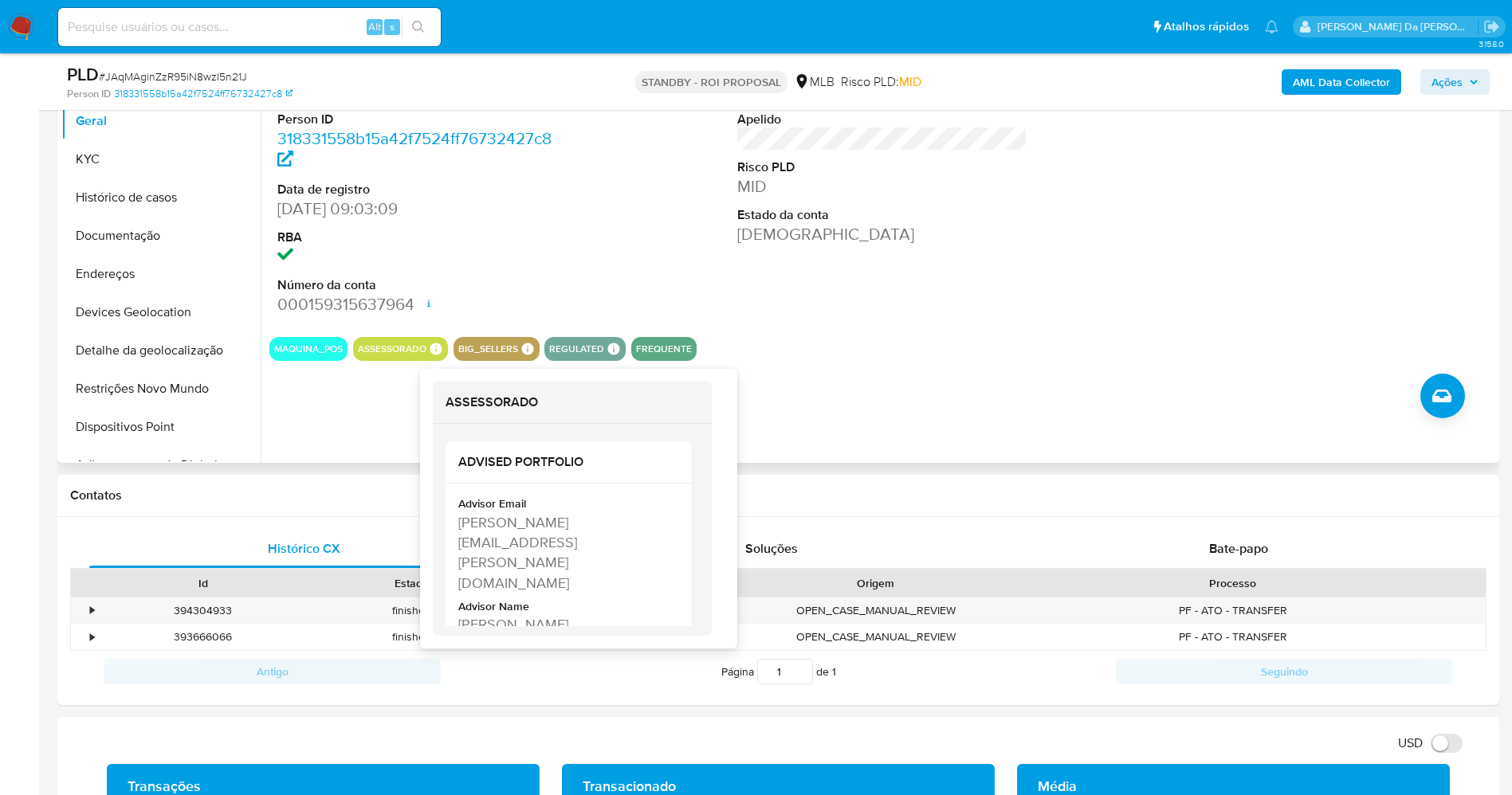
click at [433, 346] on icon at bounding box center [436, 348] width 12 height 12
click at [435, 347] on icon at bounding box center [436, 348] width 12 height 12
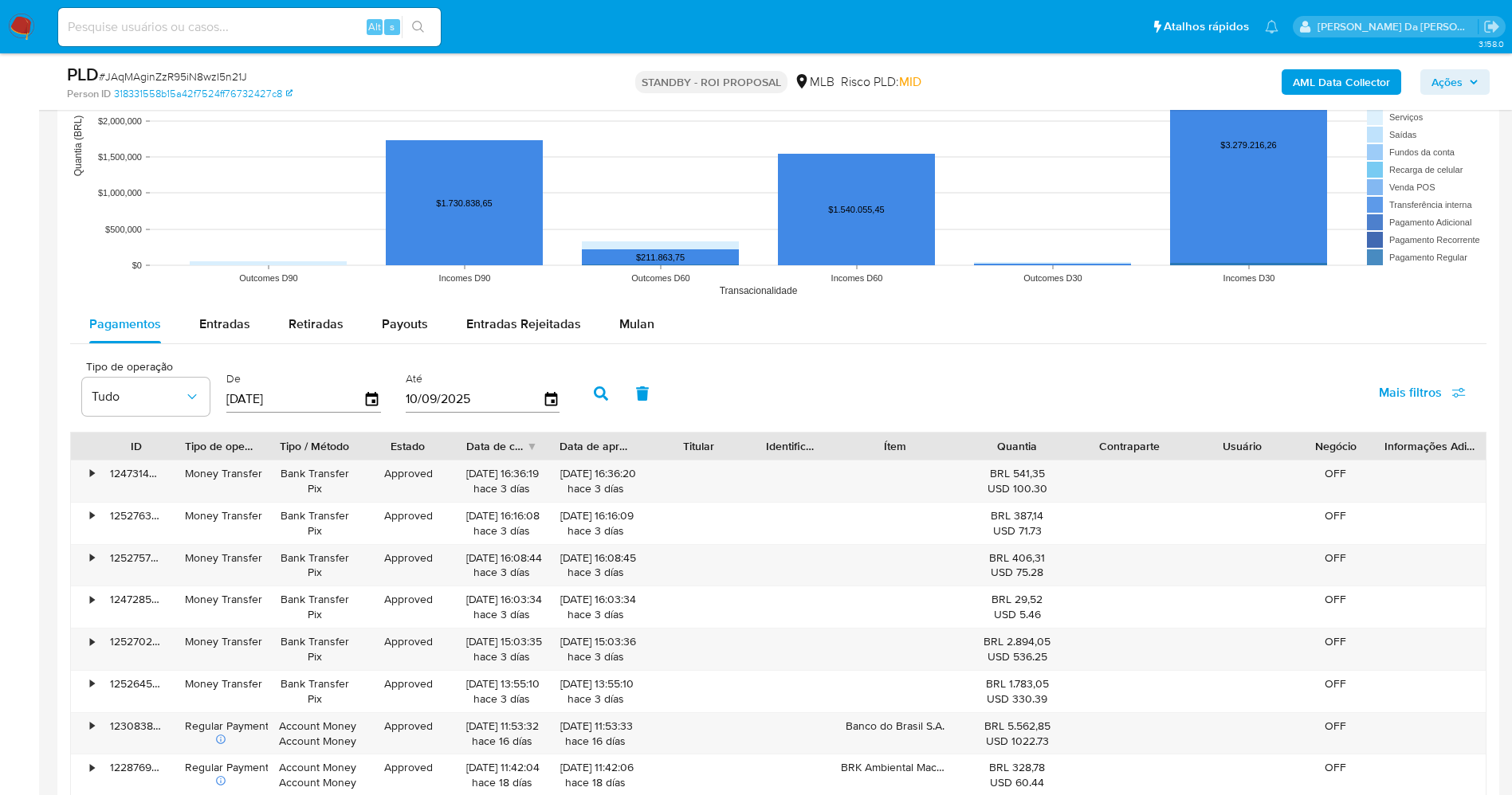
scroll to position [1435, 0]
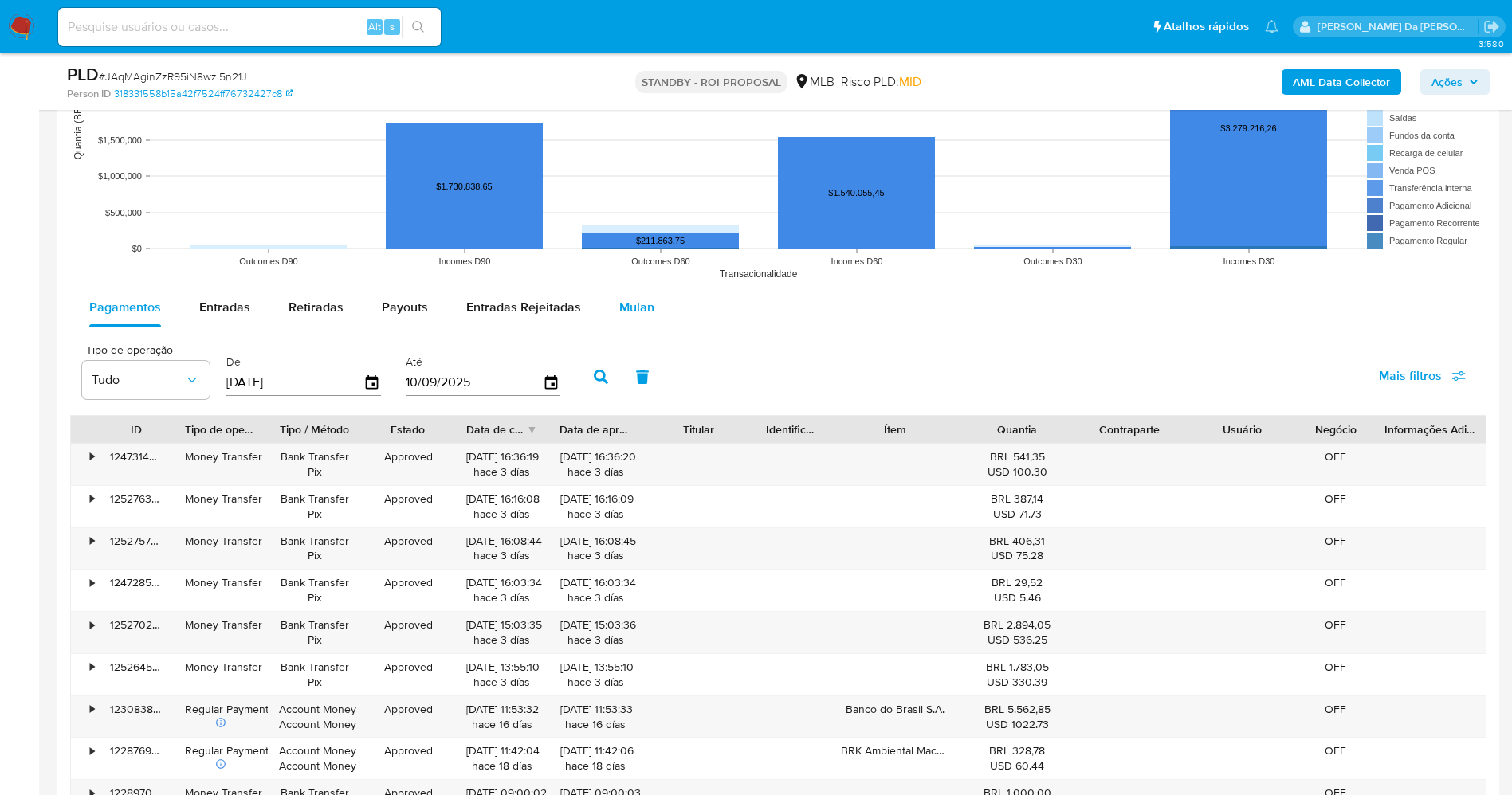
click at [628, 303] on span "Mulan" at bounding box center [636, 308] width 35 height 19
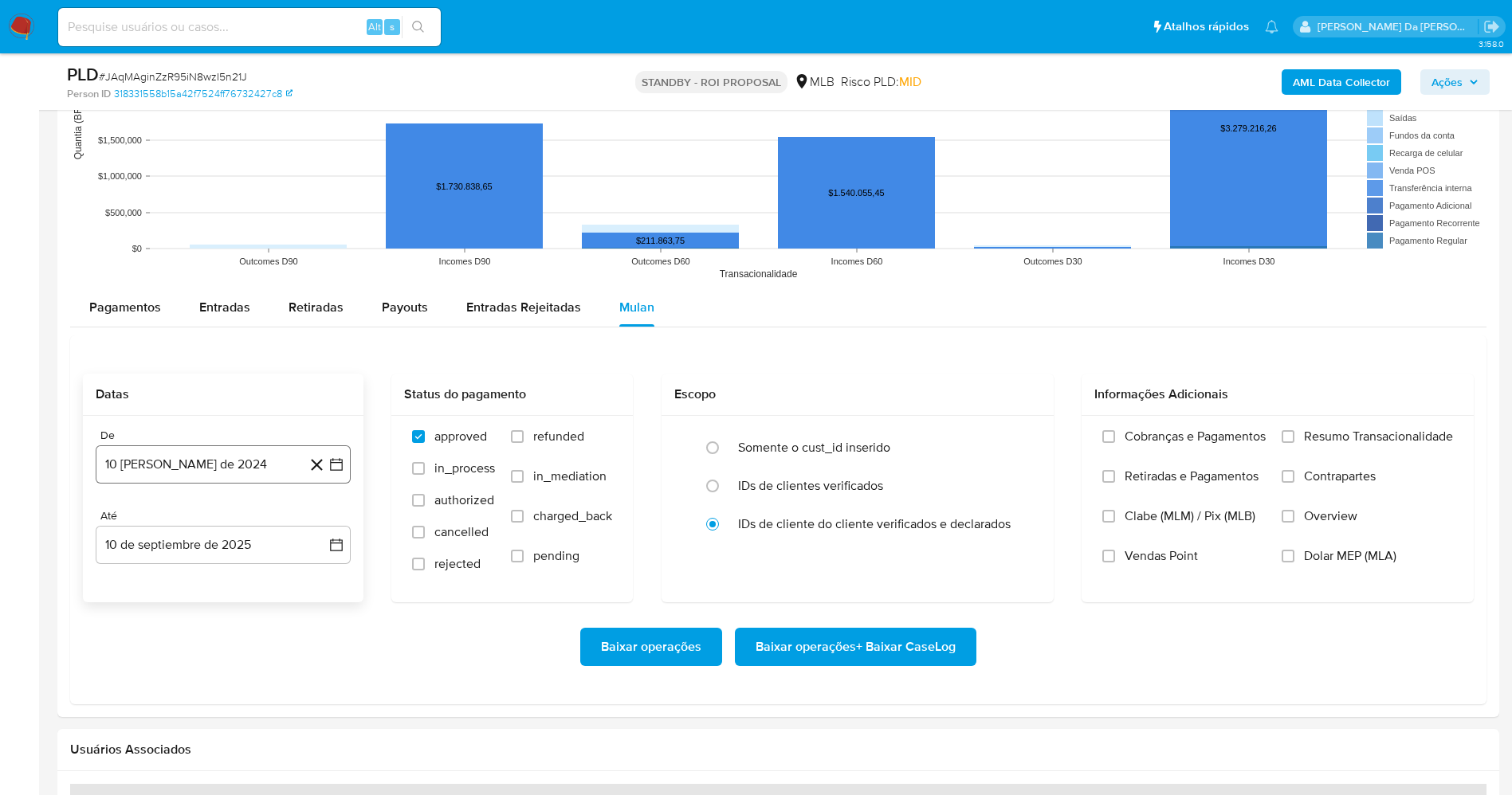
click at [272, 477] on button "10 [PERSON_NAME] de 2024" at bounding box center [223, 464] width 255 height 38
click at [234, 511] on div "agosto 2024 agosto 2024 lun lunes mar martes mié miércoles jue jueves vie viern…" at bounding box center [223, 614] width 255 height 252
click at [131, 520] on icon "Mes anterior" at bounding box center [124, 522] width 19 height 19
click at [120, 523] on icon "Mes anterior" at bounding box center [124, 522] width 19 height 19
click at [119, 523] on icon "Mes anterior" at bounding box center [124, 522] width 19 height 19
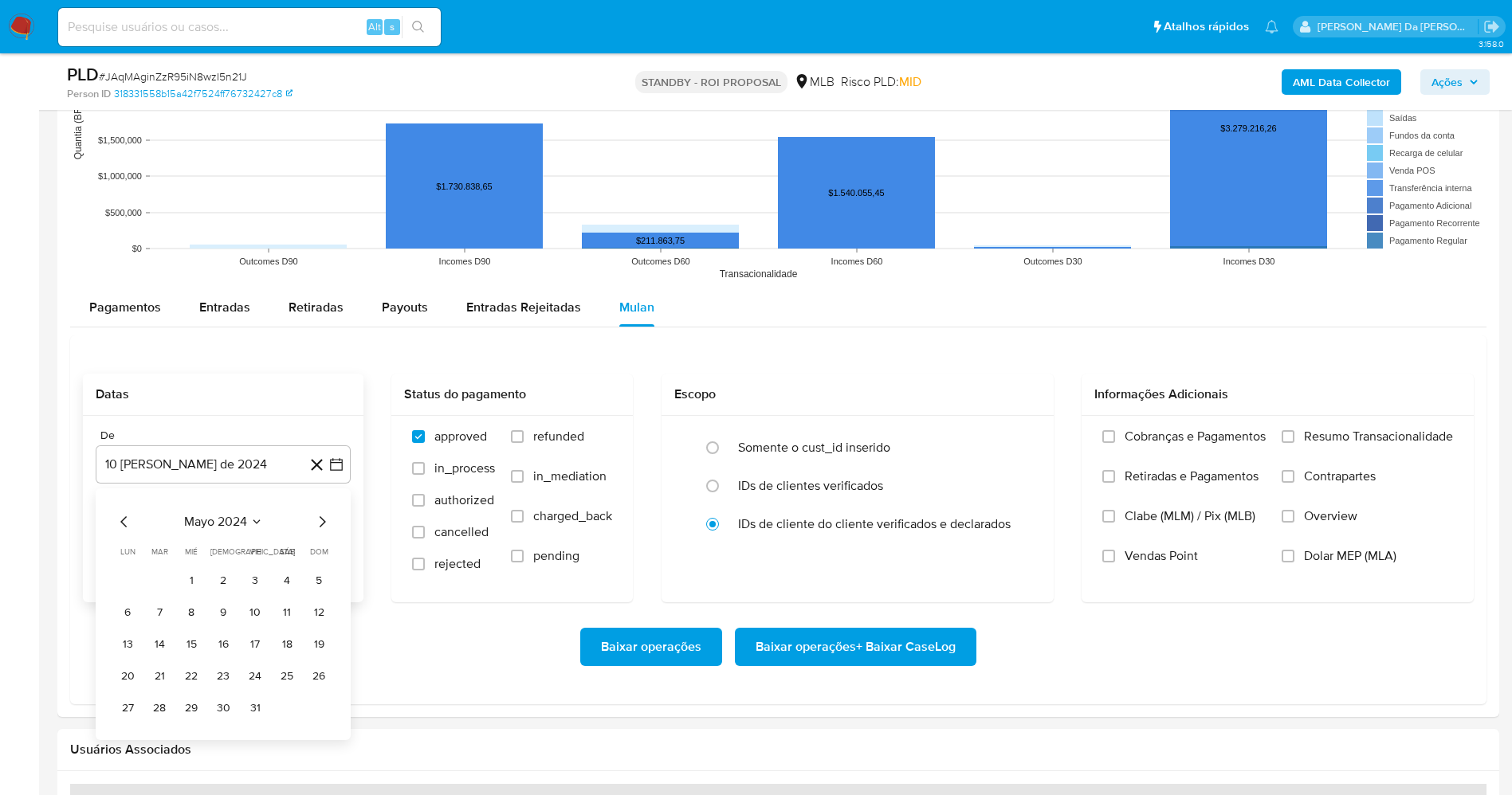
click at [119, 523] on icon "Mes anterior" at bounding box center [124, 522] width 19 height 19
click at [120, 523] on icon "Mes anterior" at bounding box center [124, 522] width 19 height 19
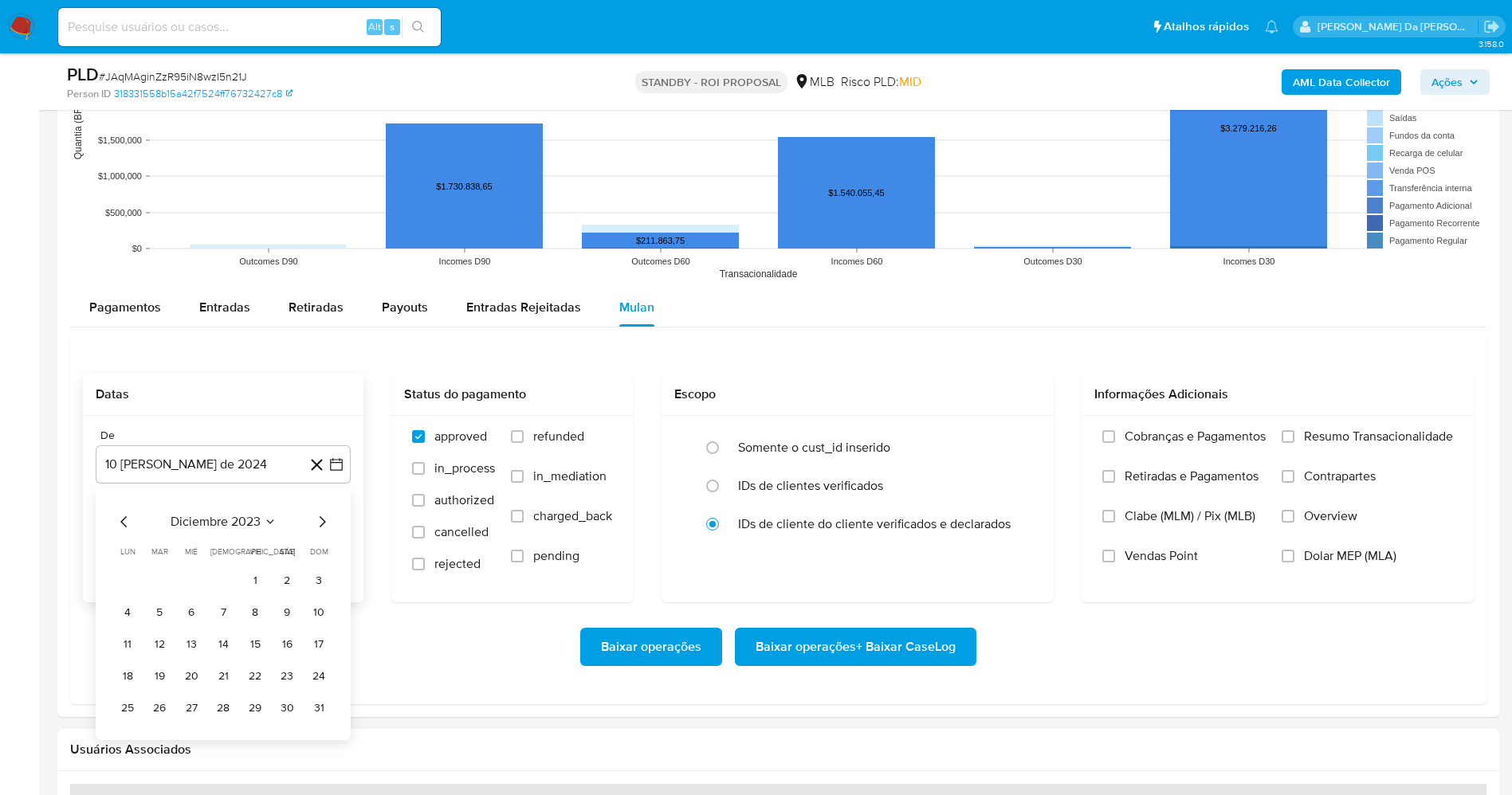
click at [120, 523] on icon "Mes anterior" at bounding box center [124, 522] width 19 height 19
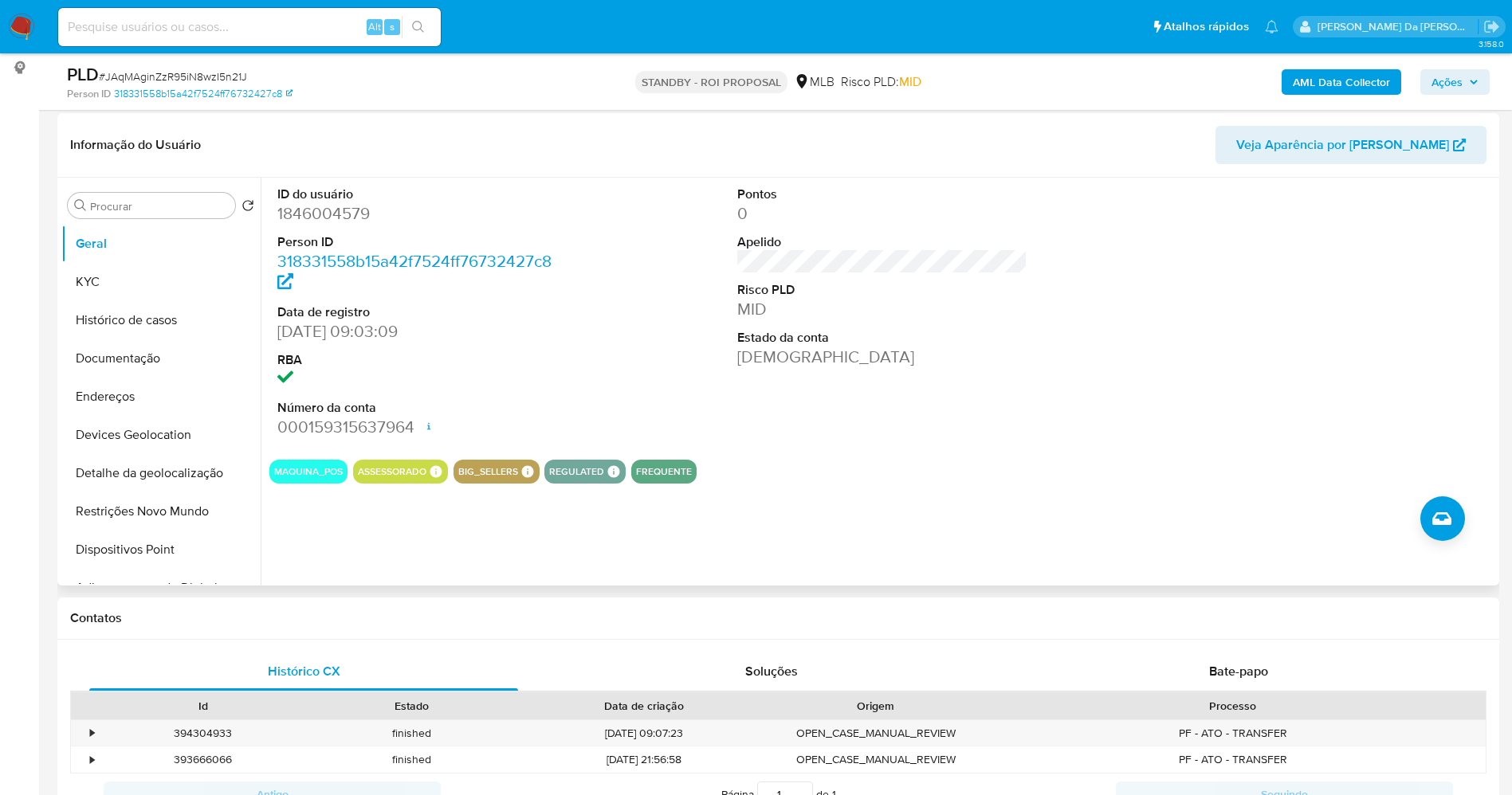
scroll to position [0, 0]
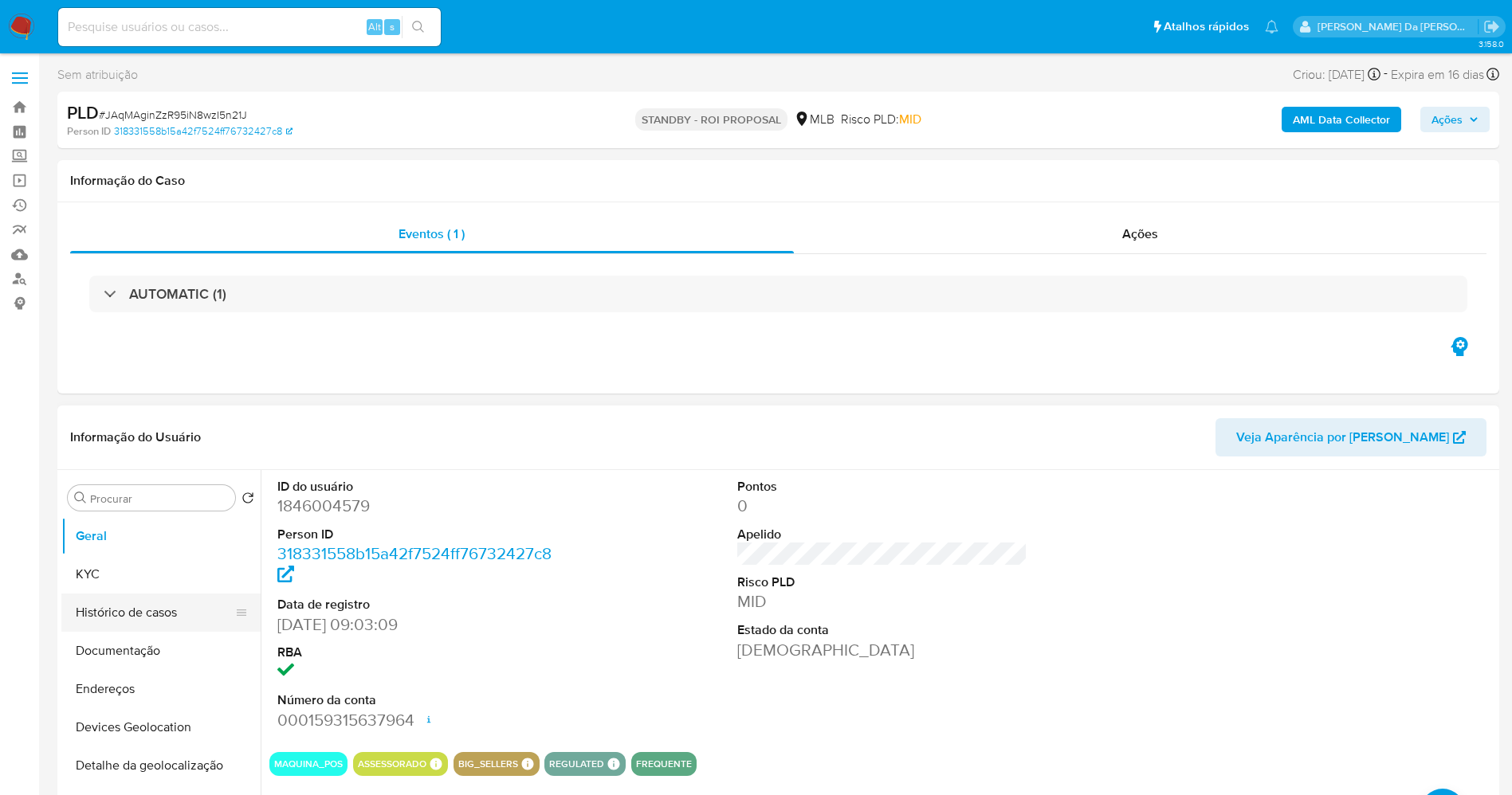
drag, startPoint x: 168, startPoint y: 616, endPoint x: 193, endPoint y: 609, distance: 26.0
click at [168, 616] on button "Histórico de casos" at bounding box center [154, 613] width 186 height 38
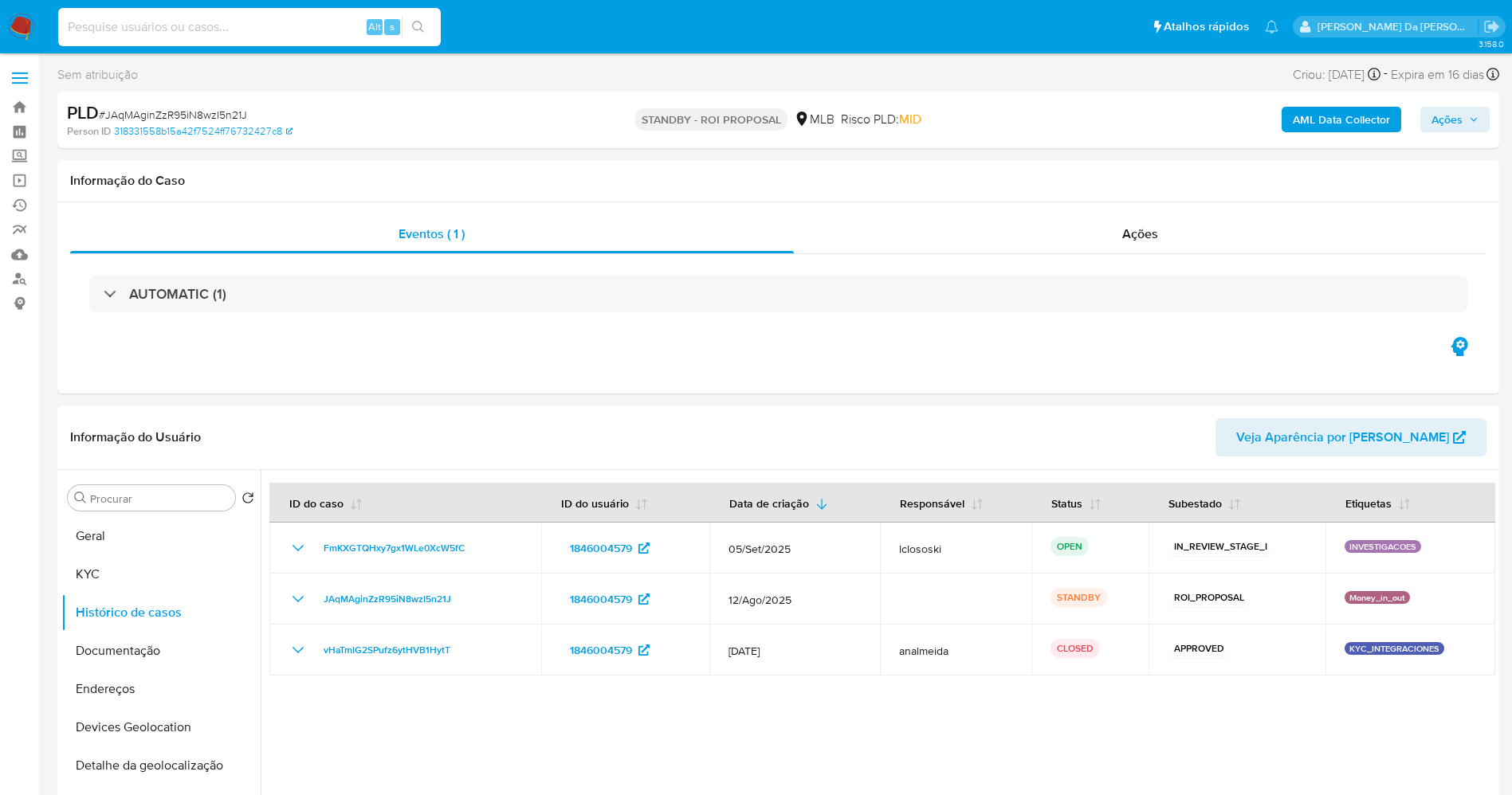
click at [308, 23] on input at bounding box center [249, 27] width 382 height 20
paste input "GqSZPzMueFLbvp8R8zS4pqjU"
type input "GqSZPzMueFLbvp8R8zS4pqjU"
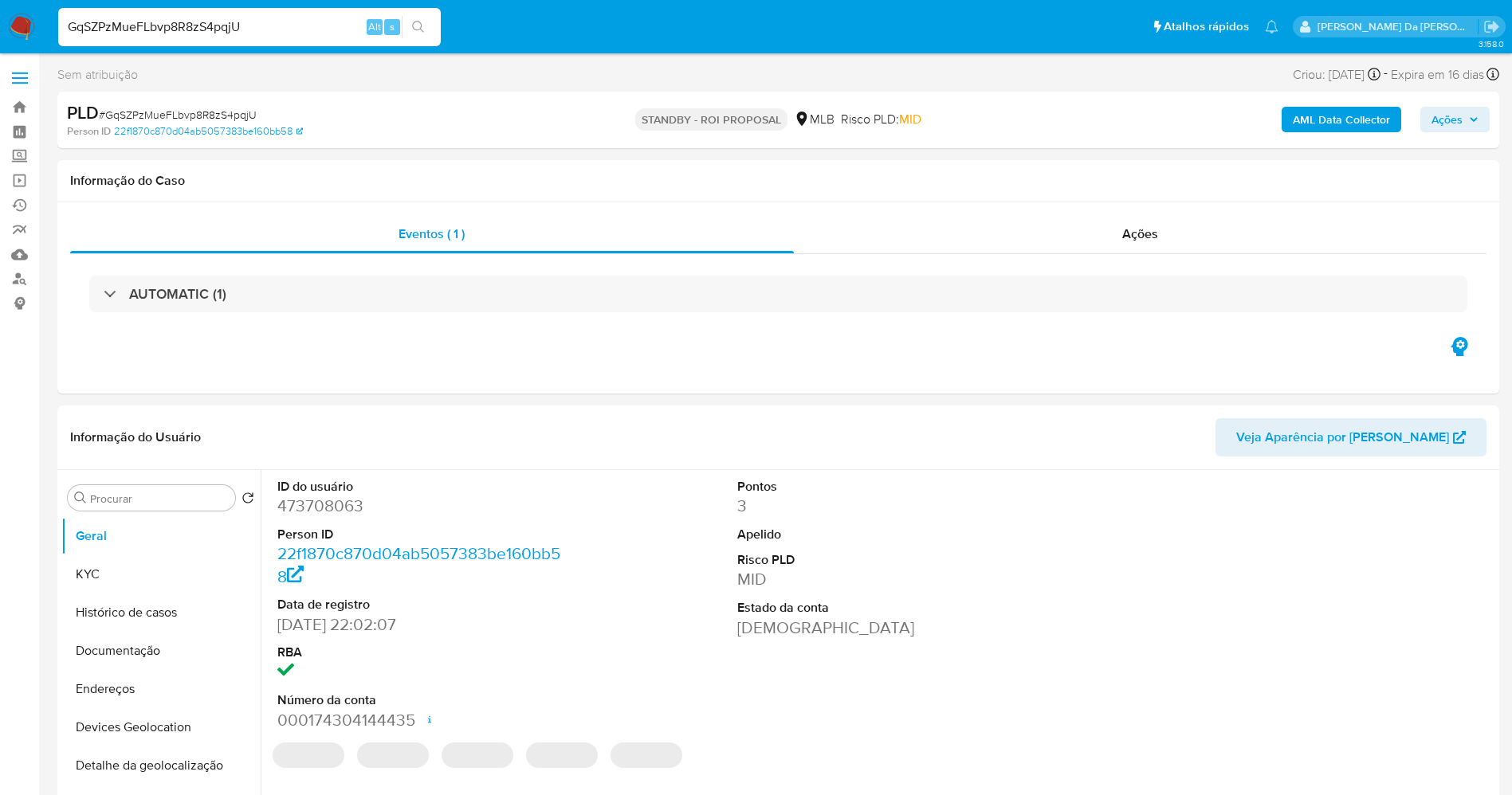
select select "10"
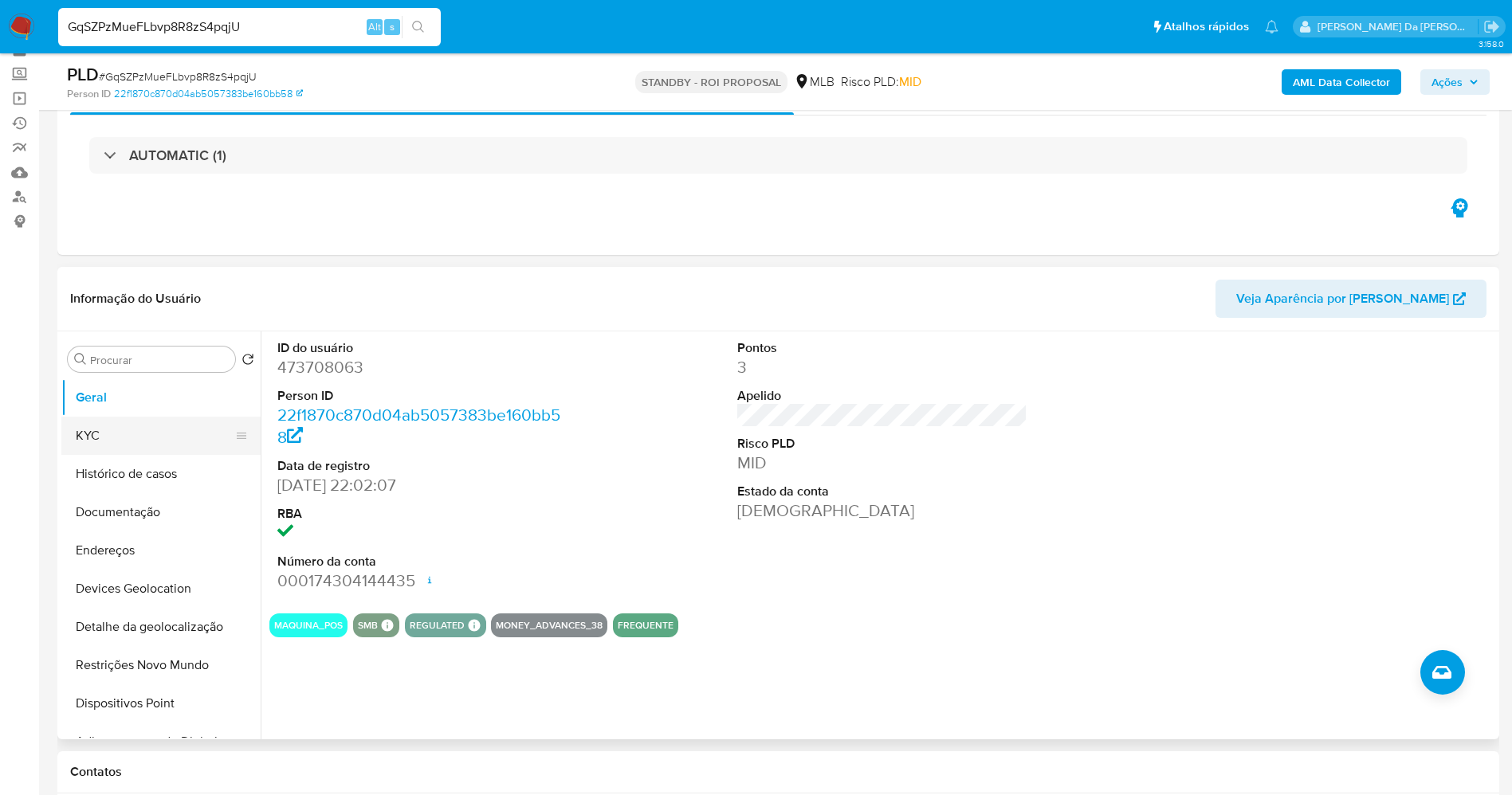
scroll to position [120, 0]
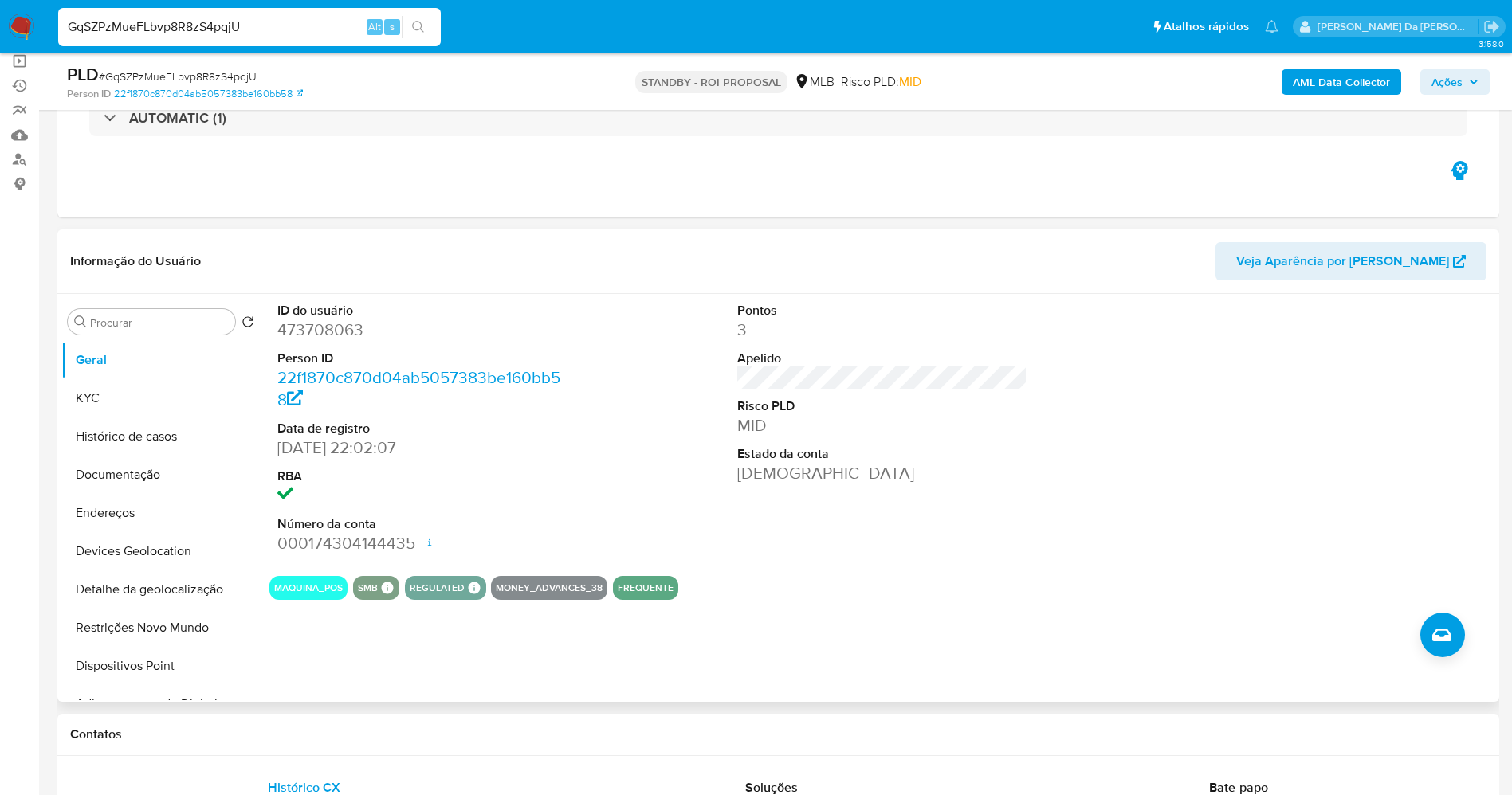
drag, startPoint x: 164, startPoint y: 437, endPoint x: 281, endPoint y: 436, distance: 117.0
click at [164, 436] on button "Histórico de casos" at bounding box center [160, 436] width 199 height 38
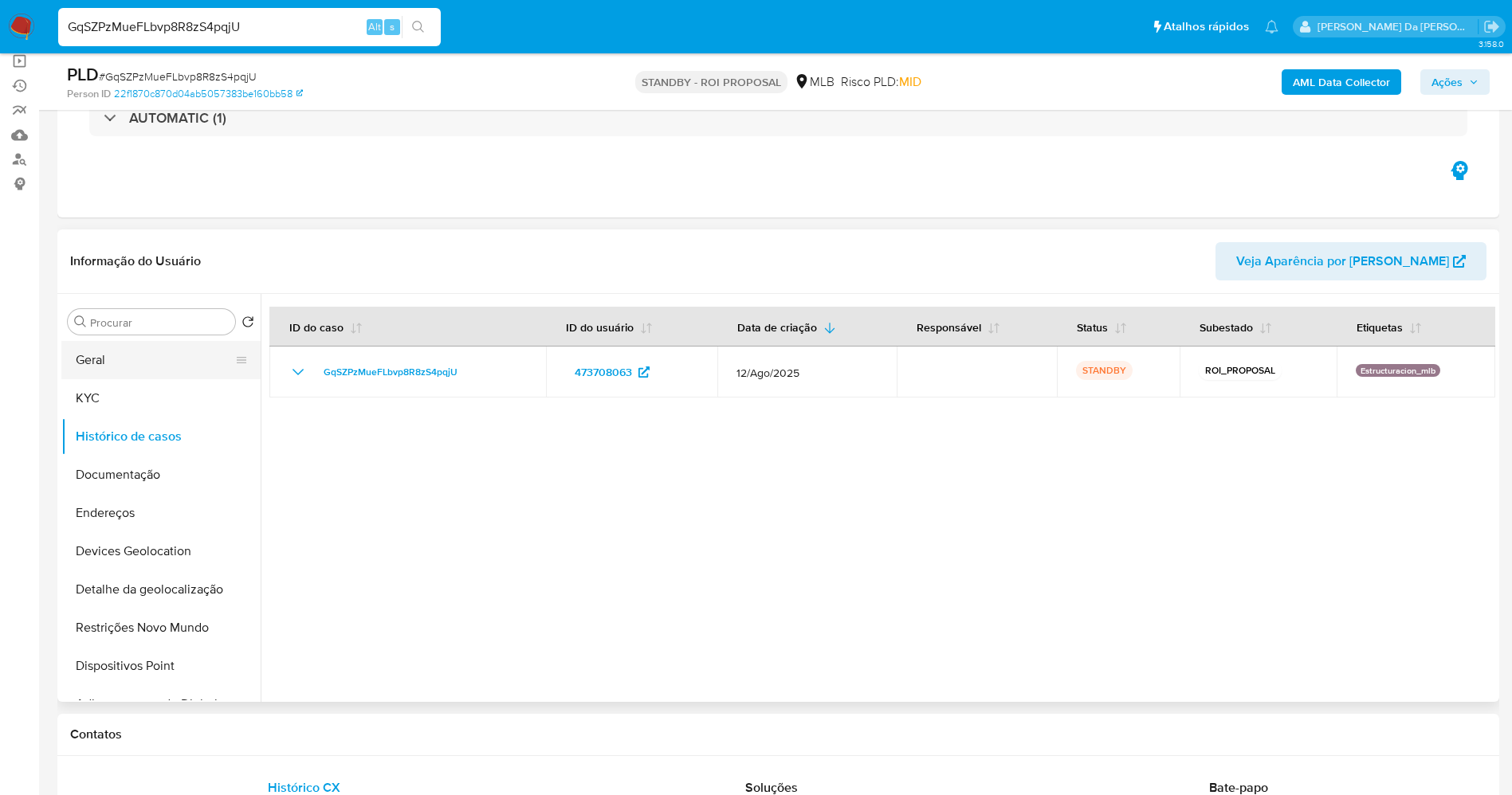
click at [136, 365] on button "Geral" at bounding box center [154, 359] width 186 height 38
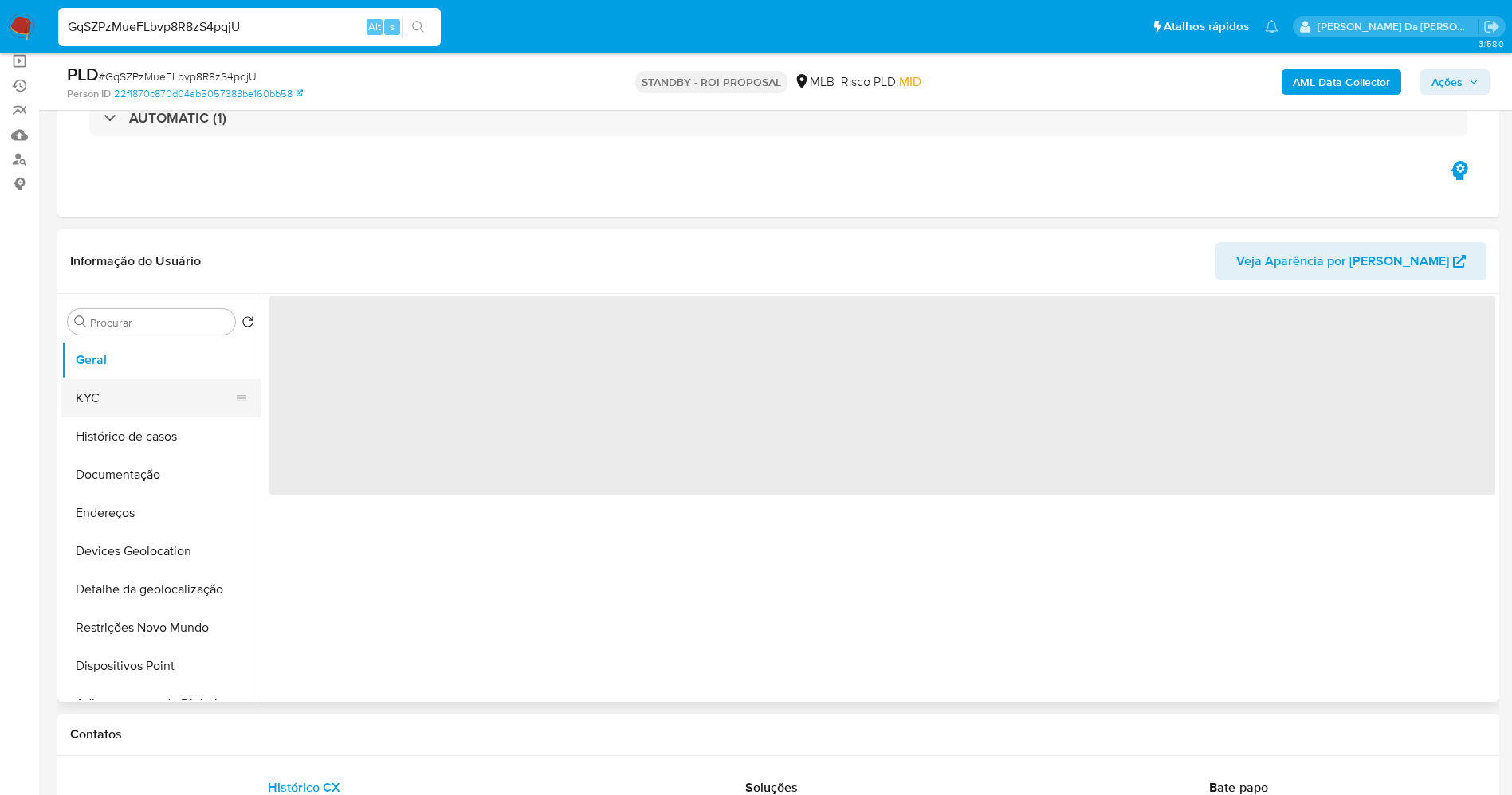
click at [95, 394] on button "KYC" at bounding box center [154, 398] width 186 height 38
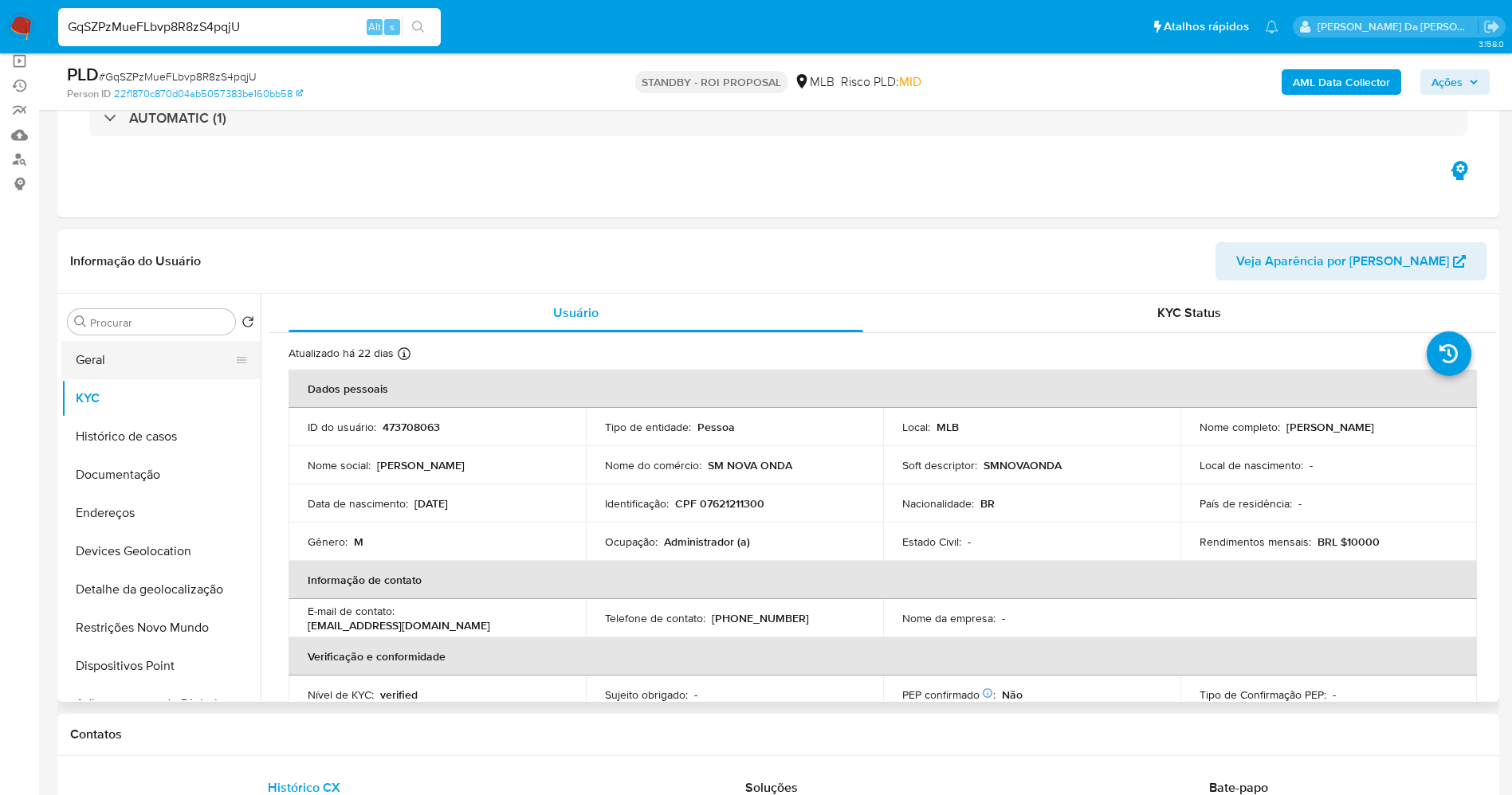
click at [153, 358] on button "Geral" at bounding box center [154, 359] width 186 height 38
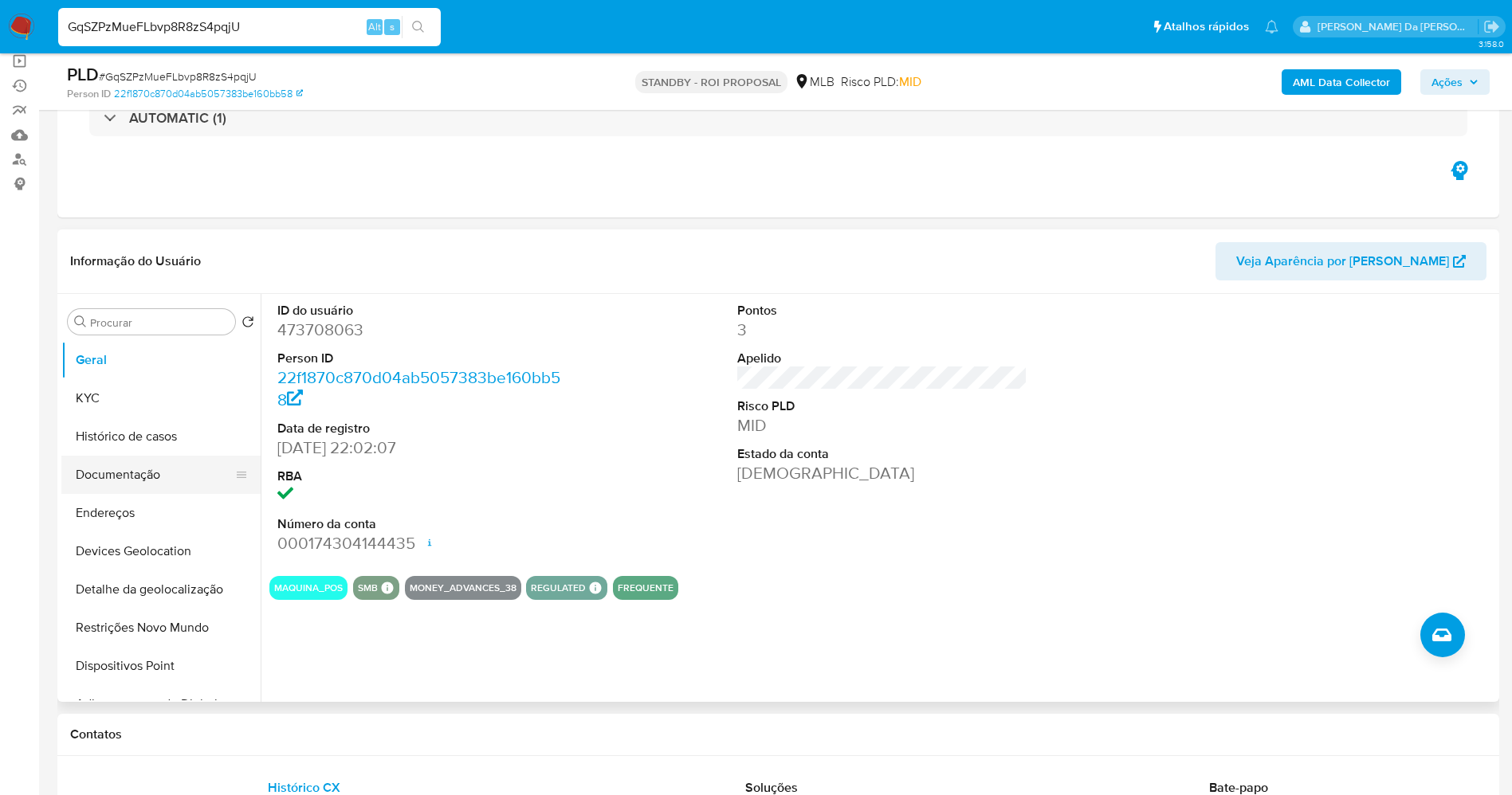
click at [144, 475] on button "Documentação" at bounding box center [154, 475] width 186 height 38
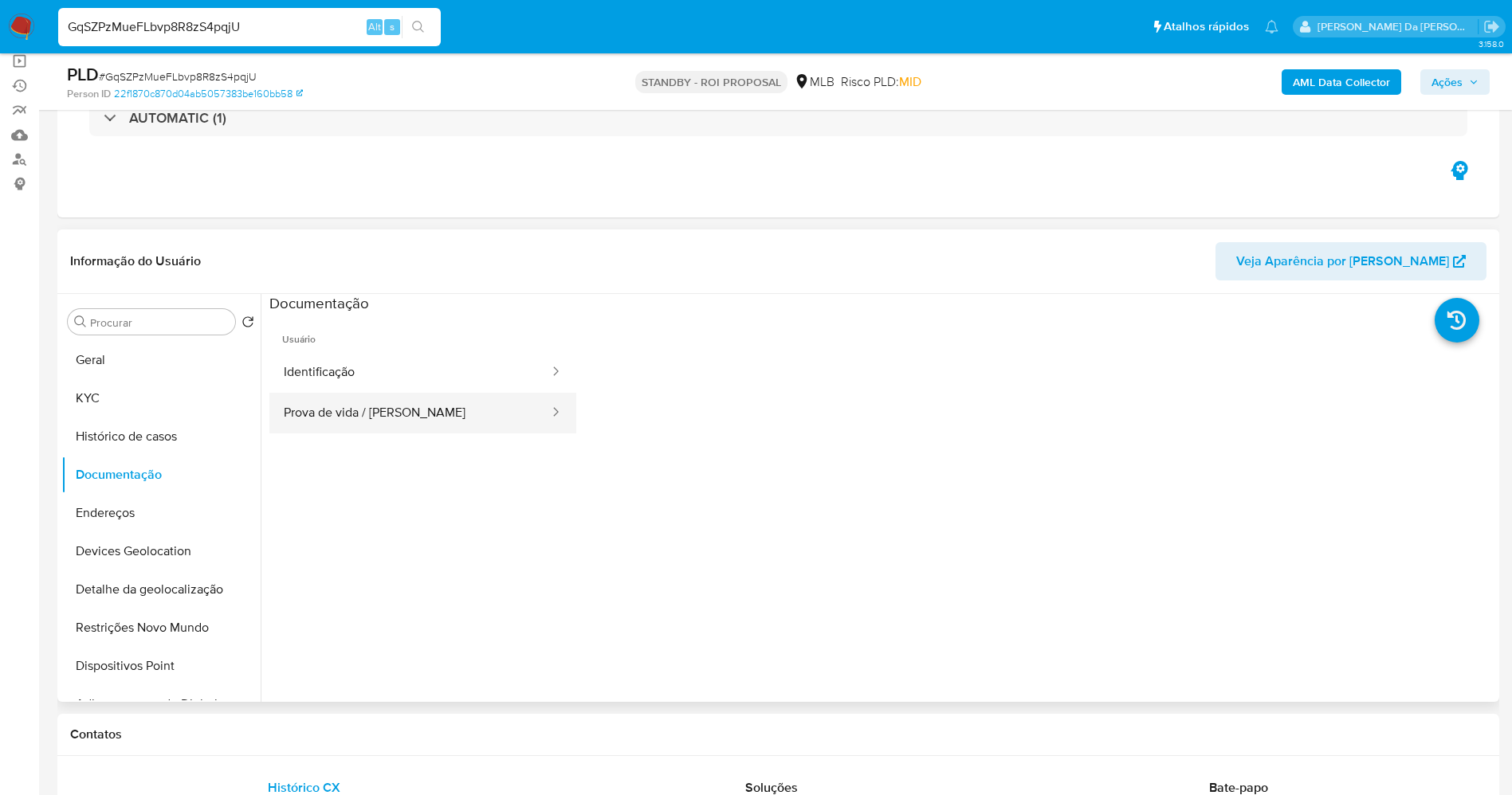
click at [404, 419] on button "Prova de vida / Selfie" at bounding box center [410, 414] width 281 height 41
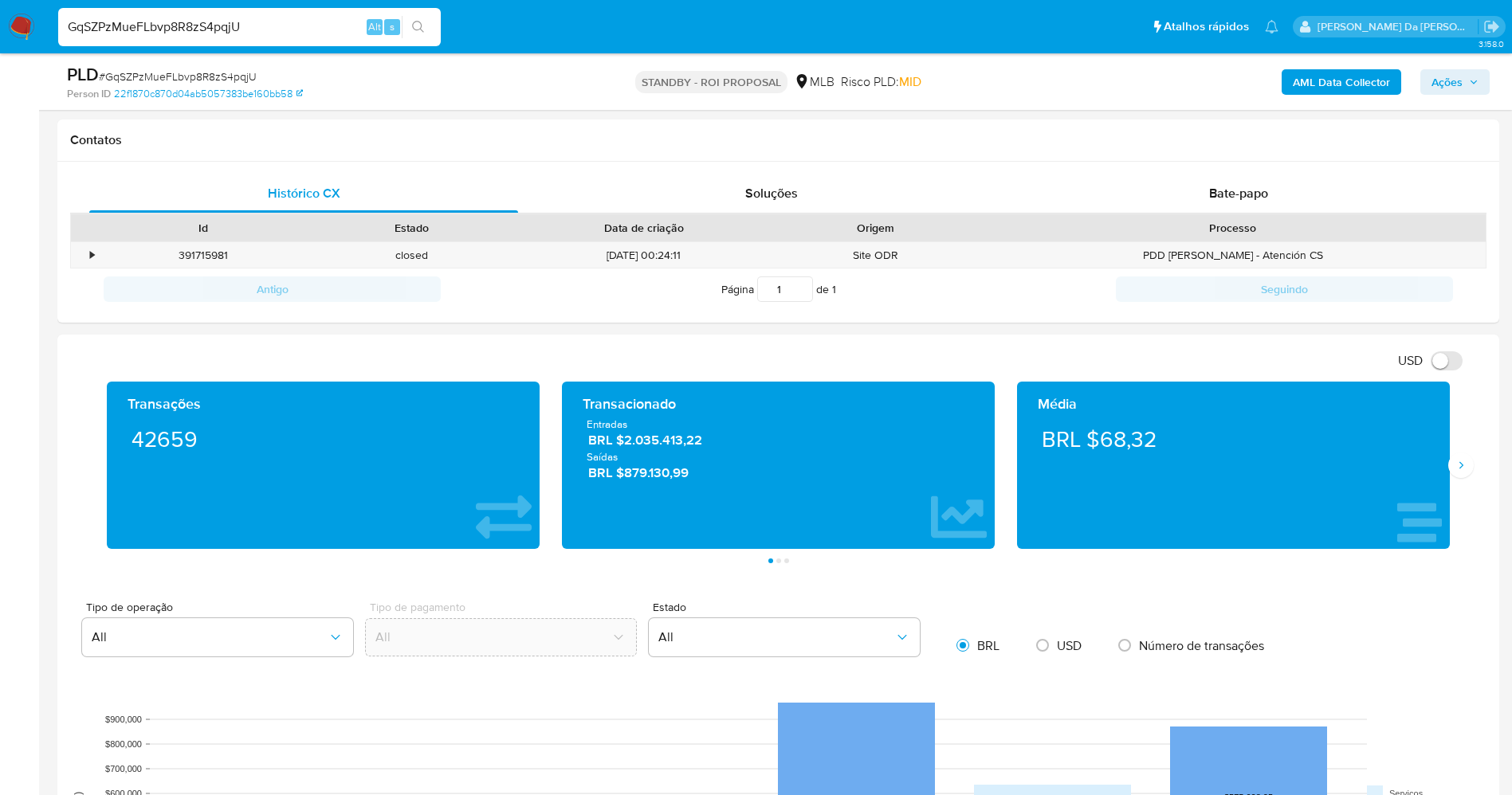
scroll to position [717, 0]
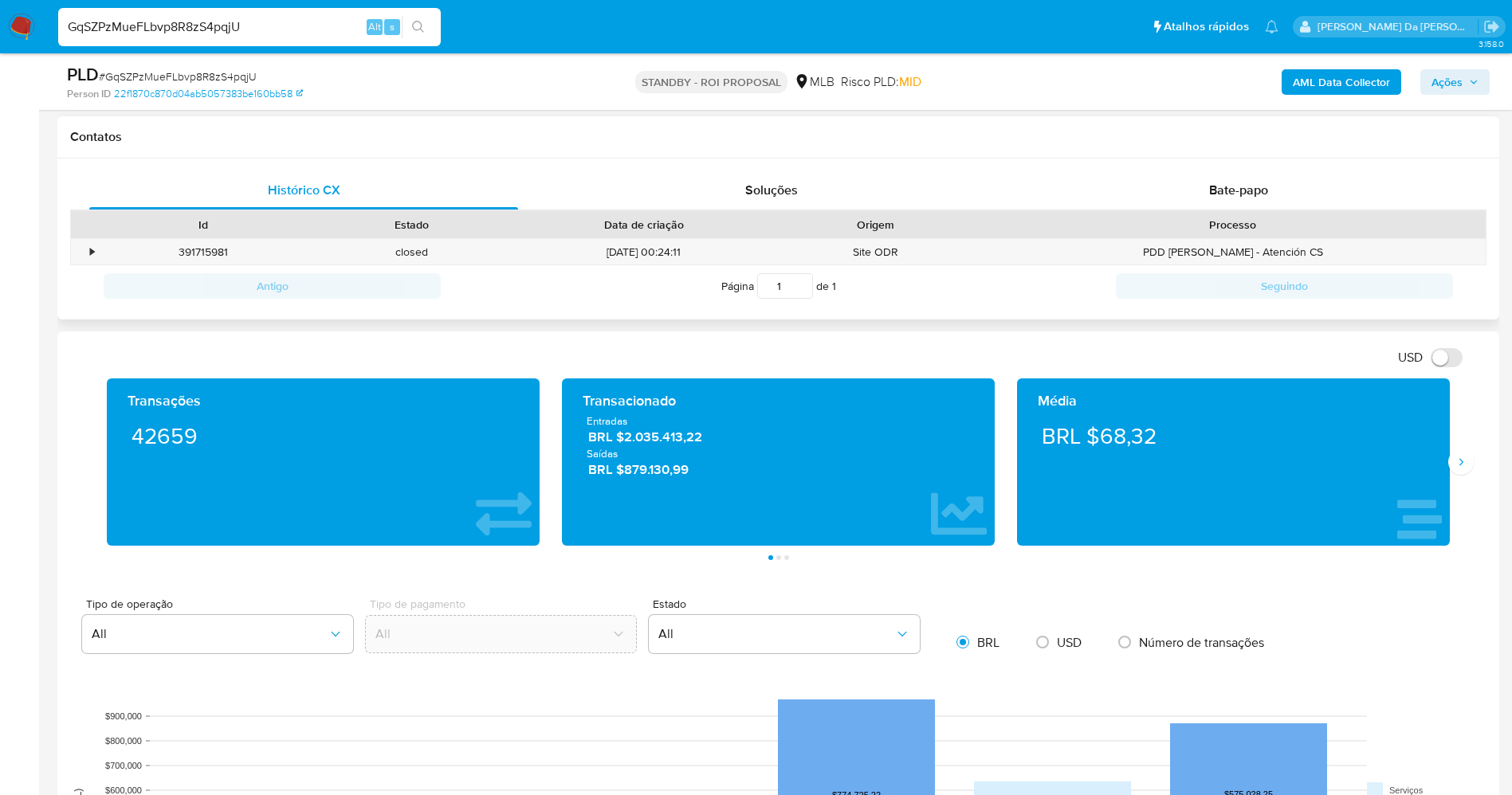
click at [1242, 168] on div "Histórico CX Soluções Bate-papo Id Estado Data de criação Origem Processo • 391…" at bounding box center [778, 239] width 1442 height 162
click at [1236, 181] on span "Bate-papo" at bounding box center [1238, 190] width 59 height 19
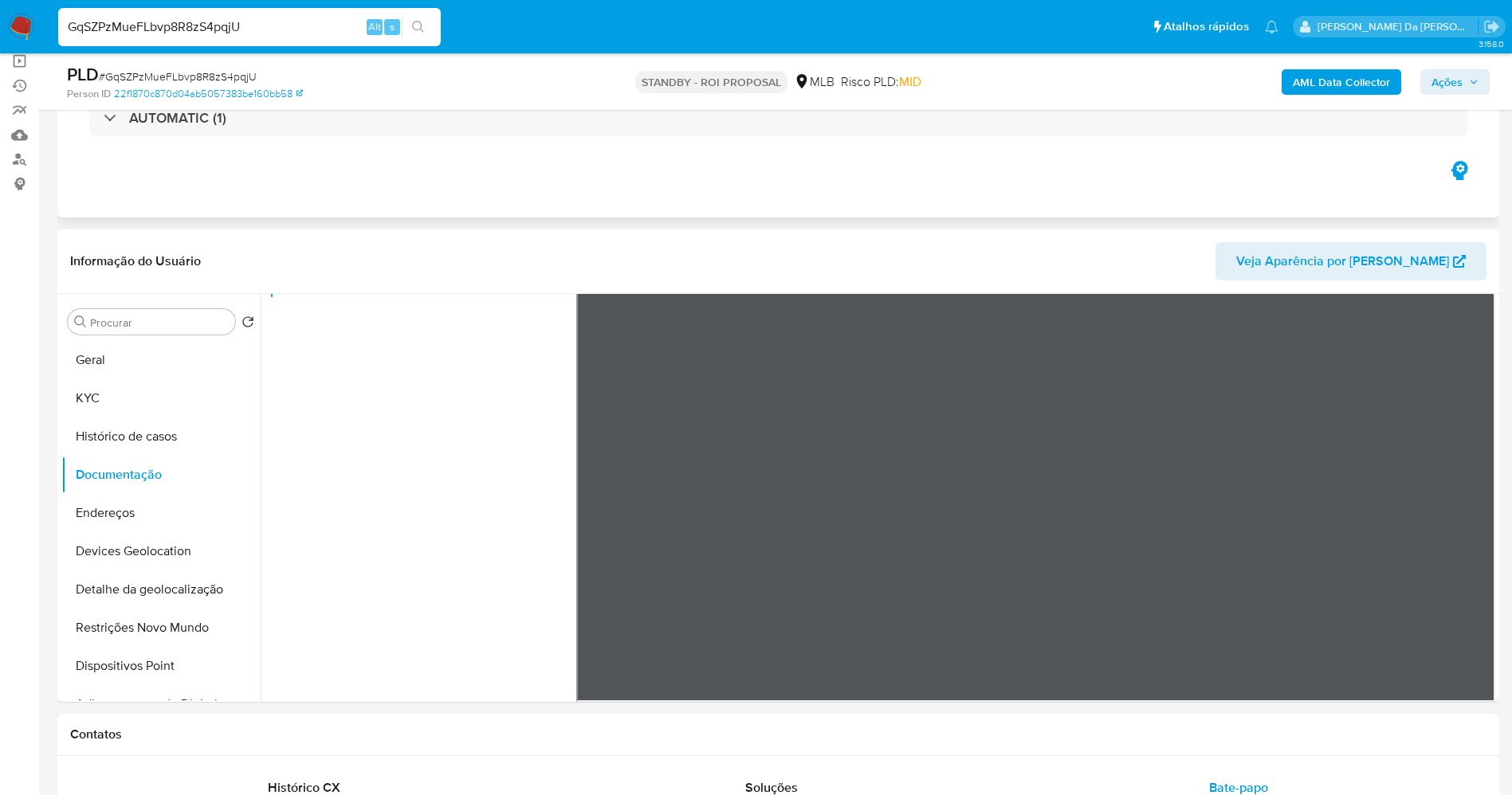
scroll to position [0, 0]
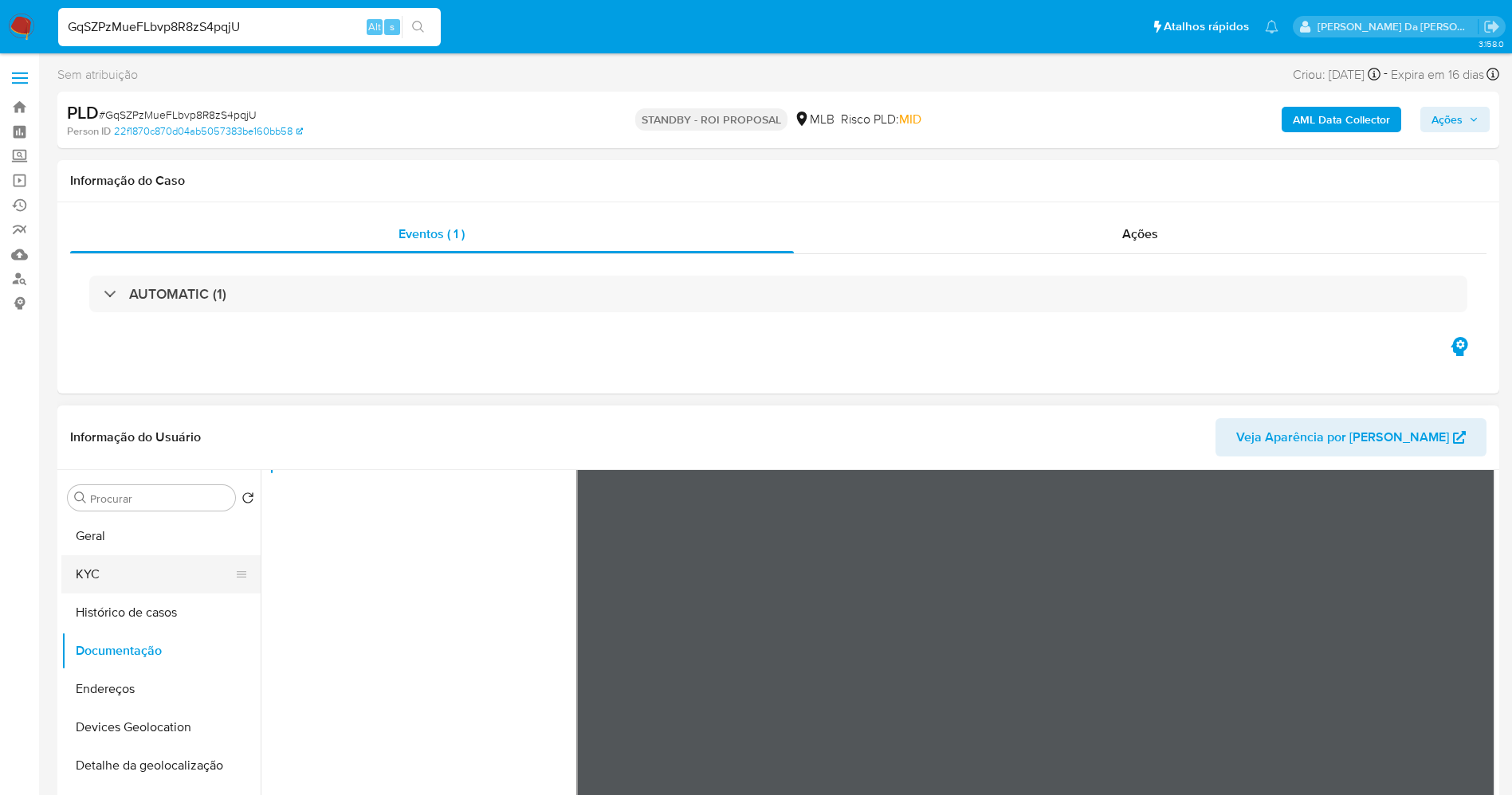
click at [137, 564] on button "KYC" at bounding box center [154, 574] width 186 height 38
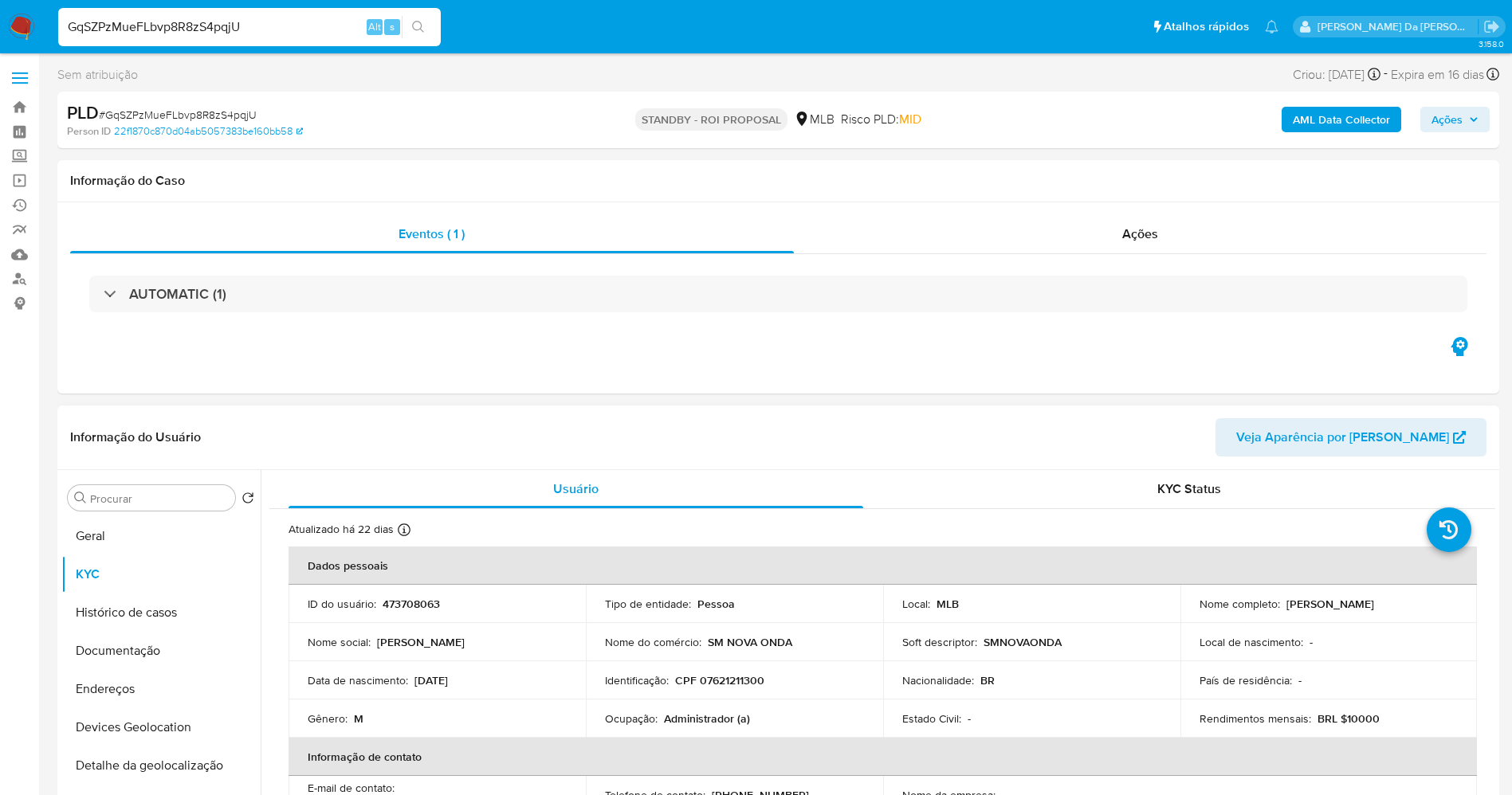
click at [741, 642] on p "SM NOVA ONDA" at bounding box center [750, 642] width 85 height 14
copy div "Nome do comércio : SM NOVA ONDA"
click at [944, 653] on td "Soft descriptor : SMNOVAONDA" at bounding box center [1031, 642] width 297 height 38
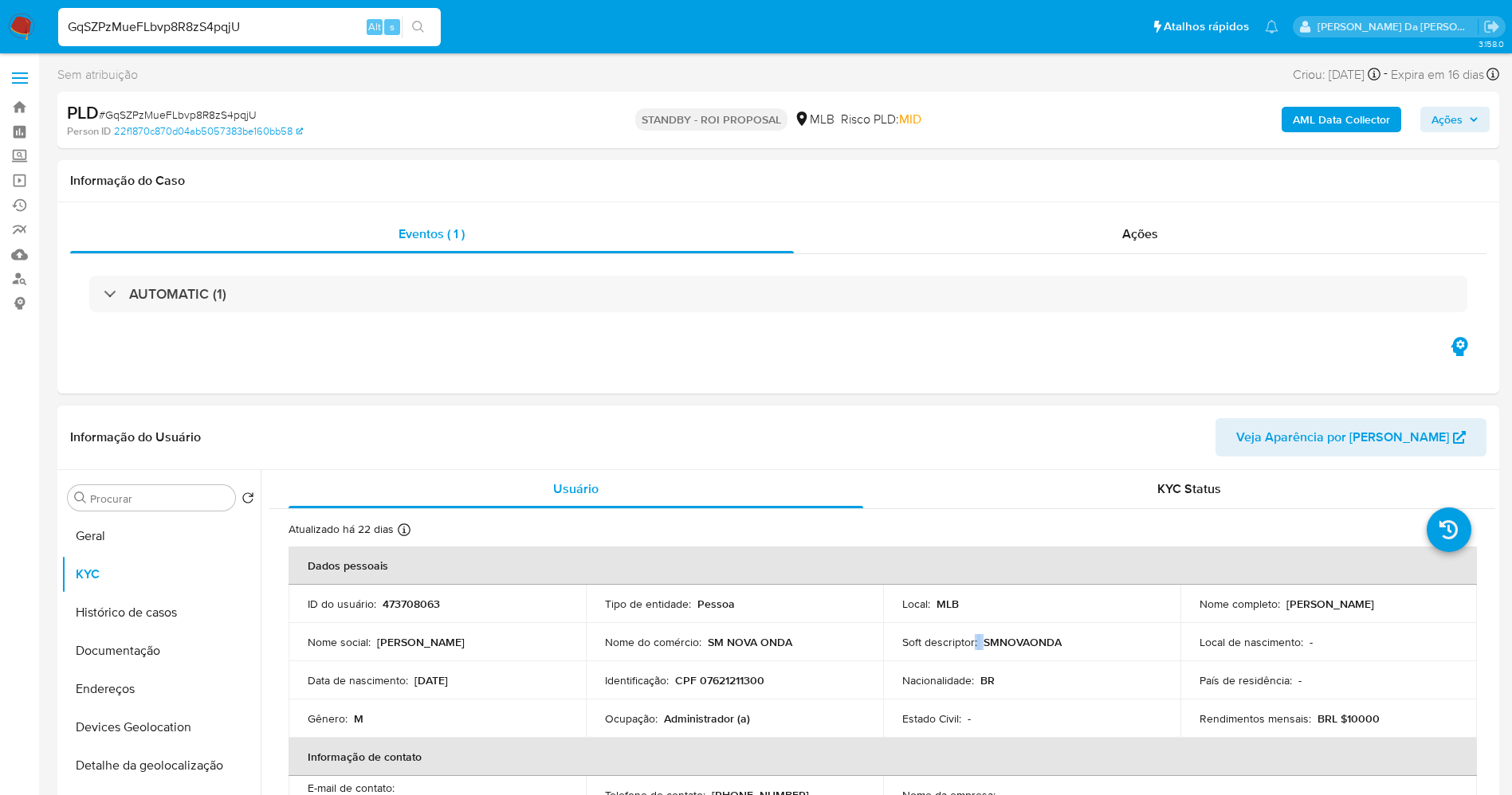
click at [944, 653] on td "Soft descriptor : SMNOVAONDA" at bounding box center [1031, 642] width 297 height 38
click at [948, 653] on td "Soft descriptor : SMNOVAONDA" at bounding box center [1031, 642] width 297 height 38
copy div "Soft descriptor : SMNOVAONDA"
click at [941, 647] on p "Soft descriptor :" at bounding box center [939, 642] width 75 height 14
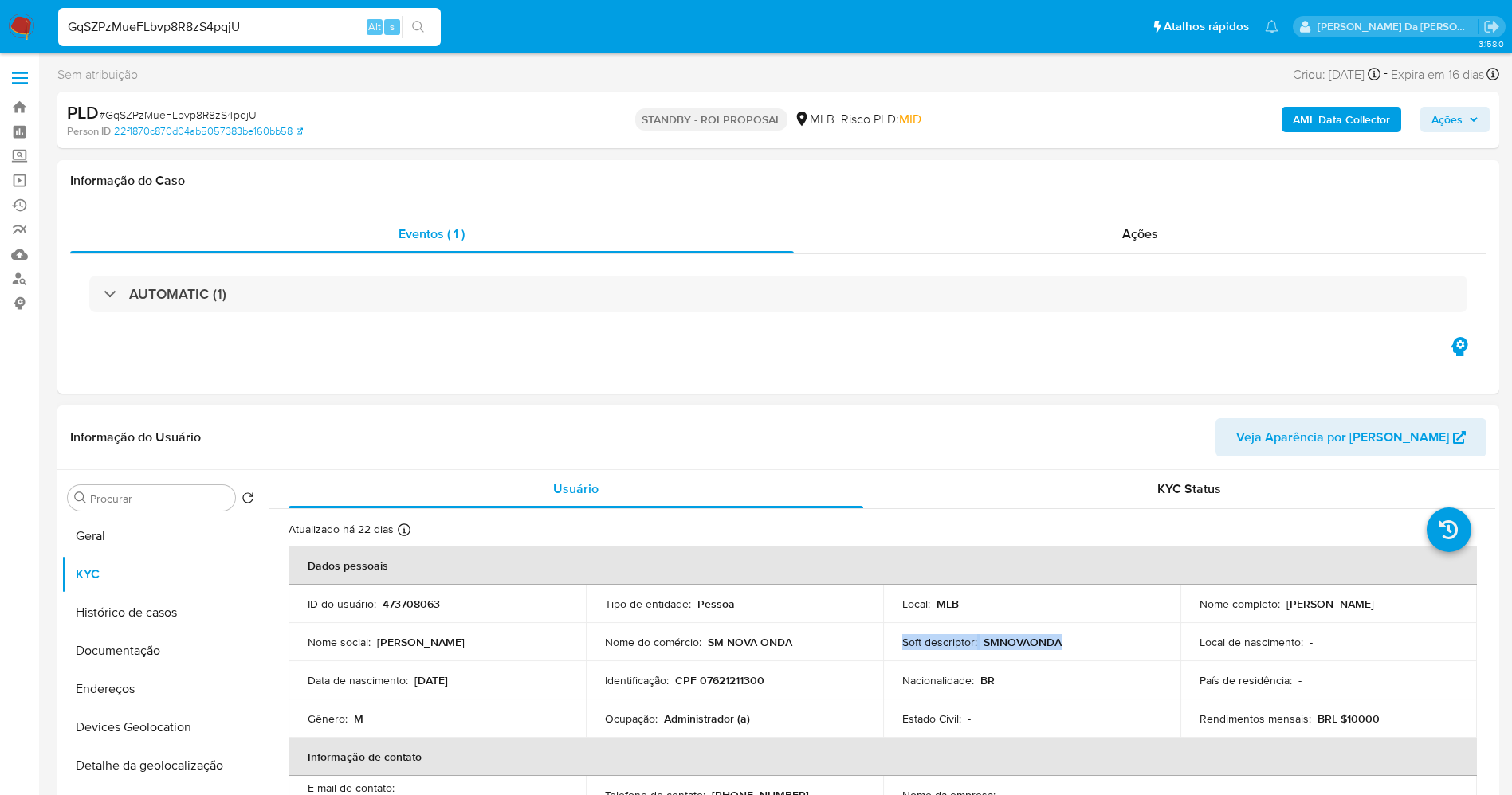
click at [941, 647] on p "Soft descriptor :" at bounding box center [939, 642] width 75 height 14
copy div "Soft descriptor : SMNOVAONDA"
click at [1007, 638] on p "SMNOVAONDA" at bounding box center [1022, 642] width 78 height 14
click at [1005, 640] on p "SMNOVAONDA" at bounding box center [1022, 642] width 78 height 14
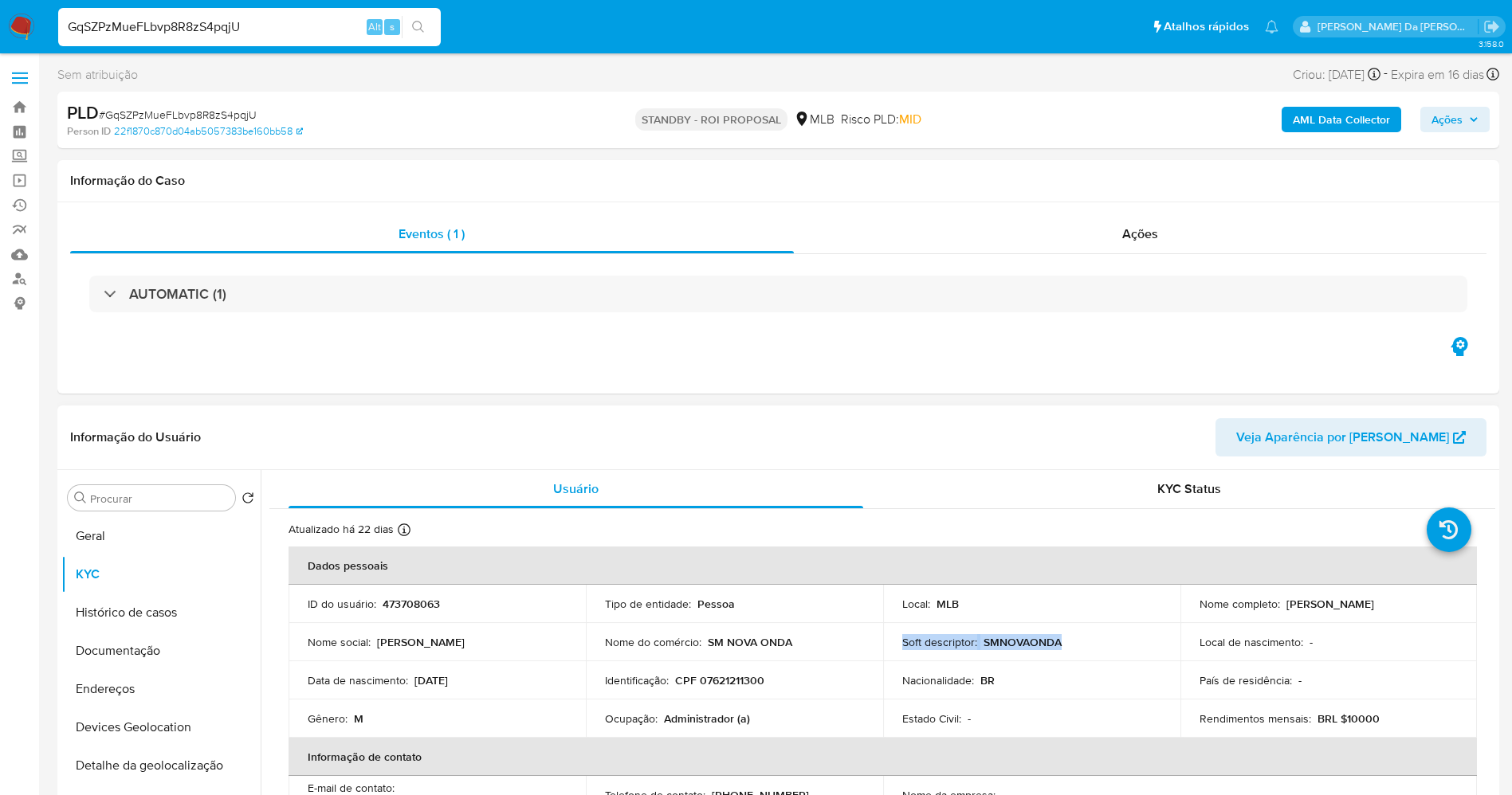
click at [1006, 642] on p "SMNOVAONDA" at bounding box center [1022, 642] width 78 height 14
click at [312, 25] on input "GqSZPzMueFLbvp8R8zS4pqjU" at bounding box center [249, 27] width 382 height 20
click at [310, 24] on input "GqSZPzMueFLbvp8R8zS4pqjU" at bounding box center [249, 27] width 382 height 20
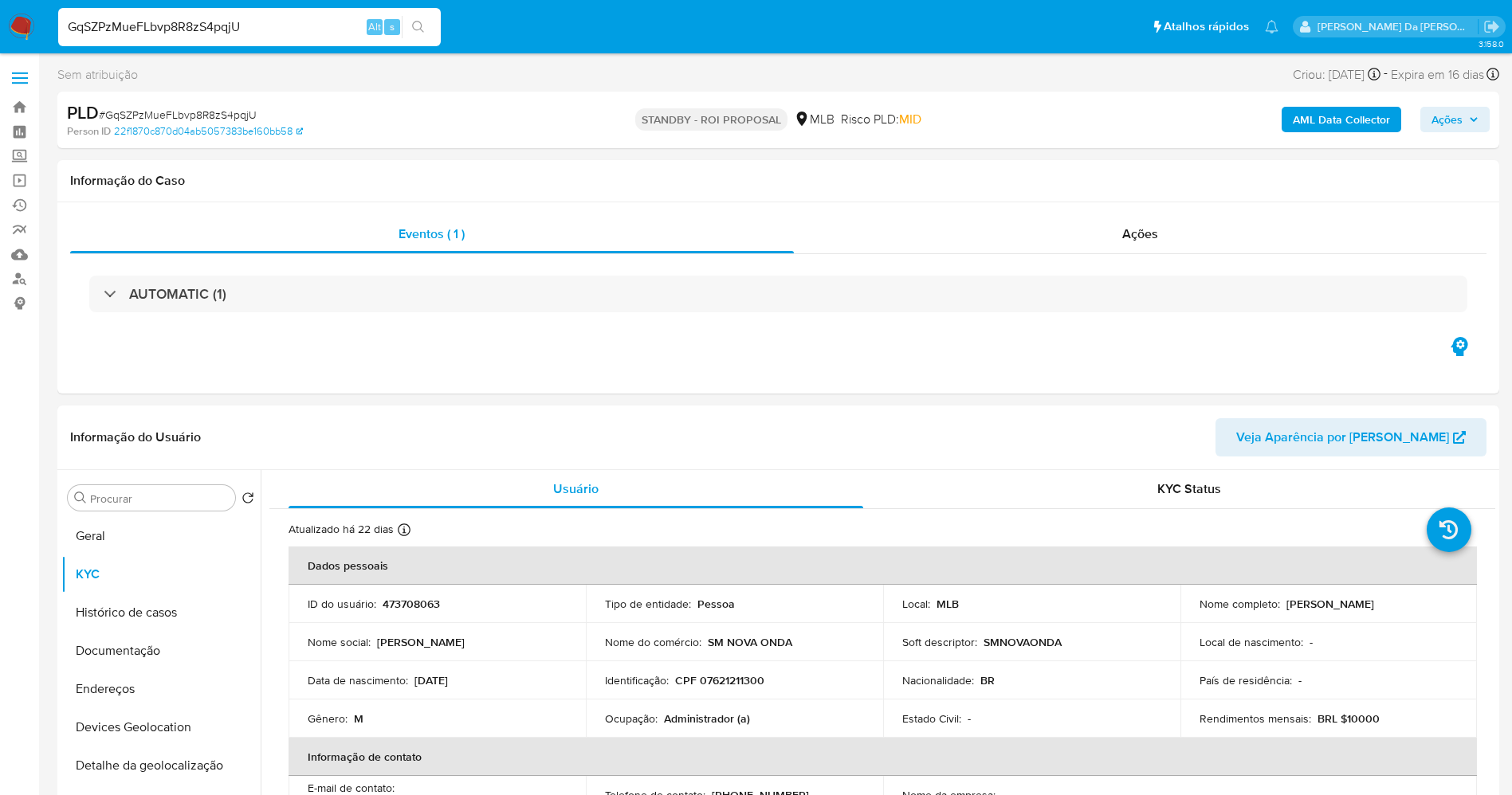
click at [310, 24] on input "GqSZPzMueFLbvp8R8zS4pqjU" at bounding box center [249, 27] width 382 height 20
click at [465, 147] on div "PLD # GqSZPzMueFLbvp8R8zS4pqjU Person ID 22f1870c870d04ab5057383be160bb58 STAND…" at bounding box center [778, 120] width 1442 height 57
click at [353, 115] on div "PLD # GqSZPzMueFLbvp8R8zS4pqjU" at bounding box center [301, 113] width 469 height 24
click at [161, 24] on input "GqSZPzMueFLbvp8R8zS4pqjU" at bounding box center [249, 27] width 382 height 20
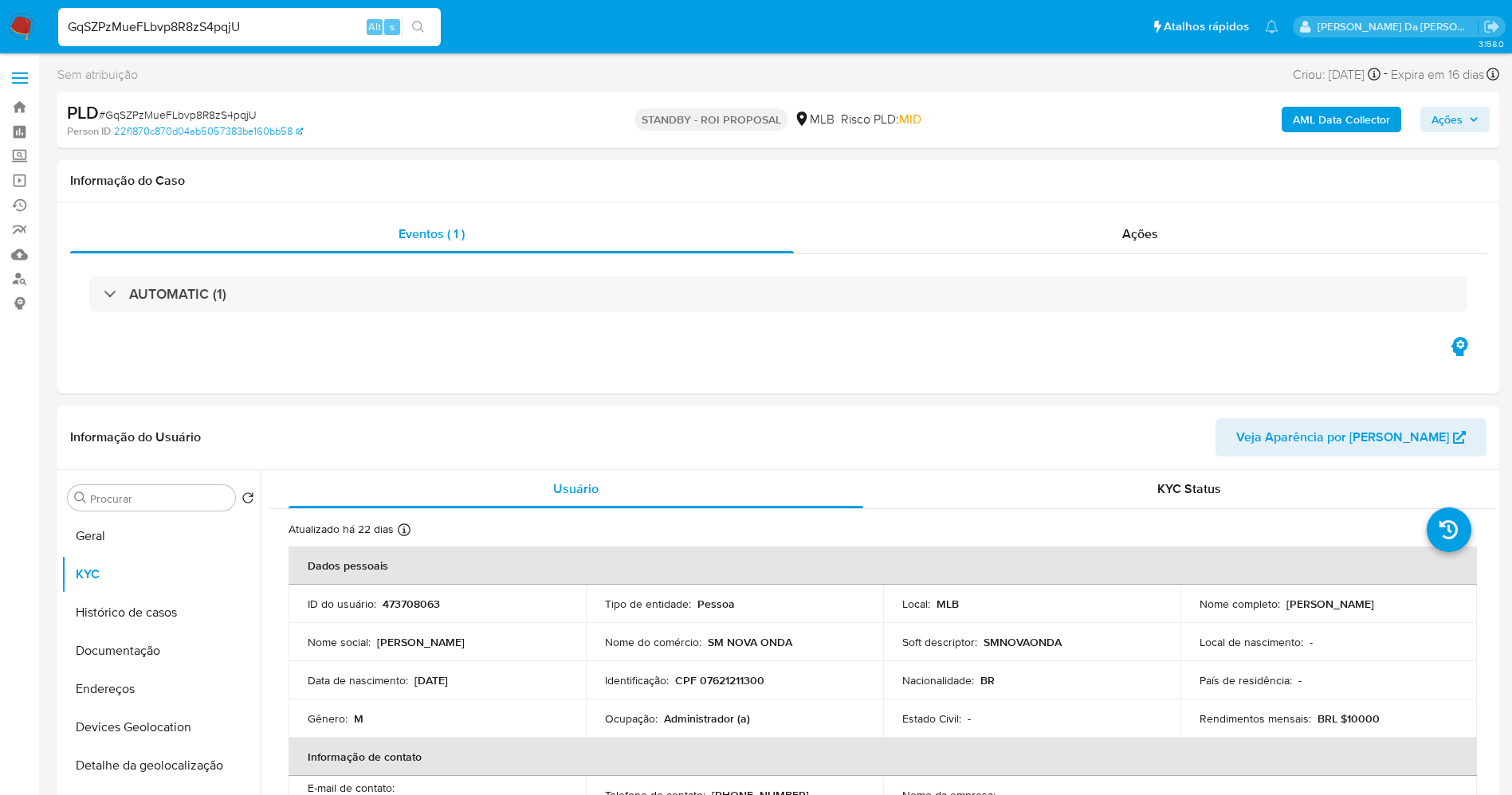
click at [161, 24] on input "GqSZPzMueFLbvp8R8zS4pqjU" at bounding box center [249, 27] width 382 height 20
click at [26, 25] on img at bounding box center [21, 27] width 27 height 27
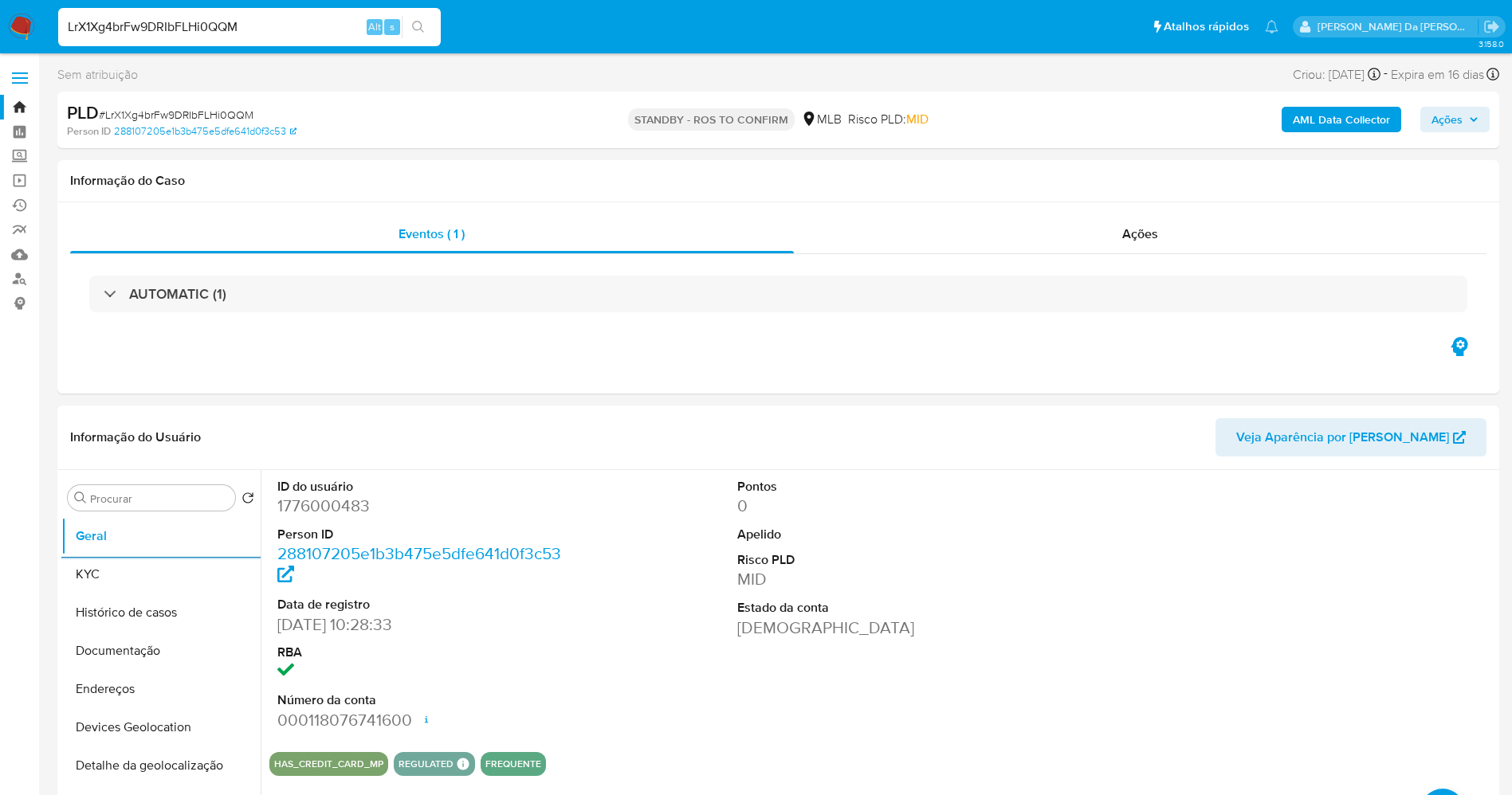
select select "10"
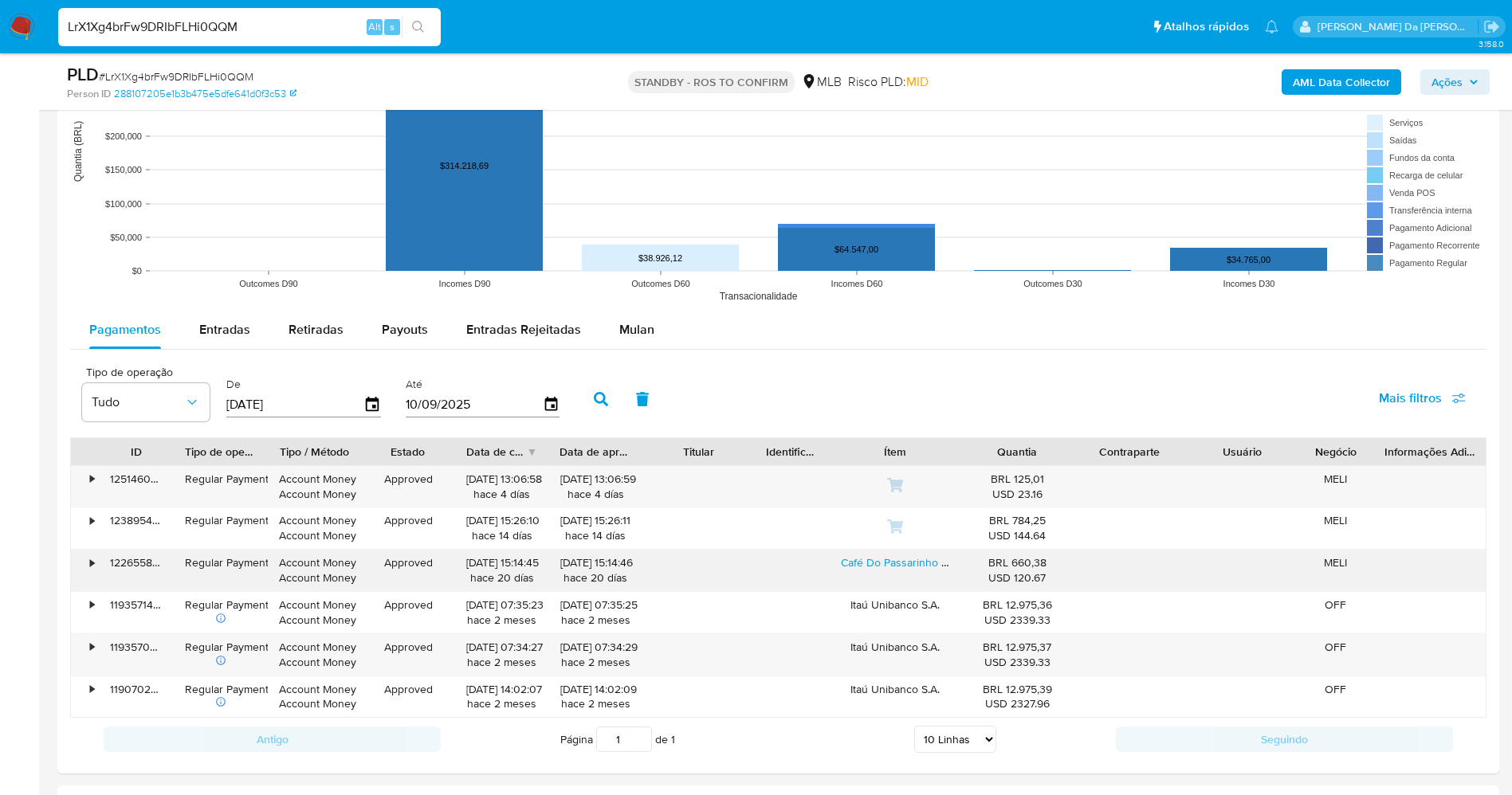
scroll to position [1554, 0]
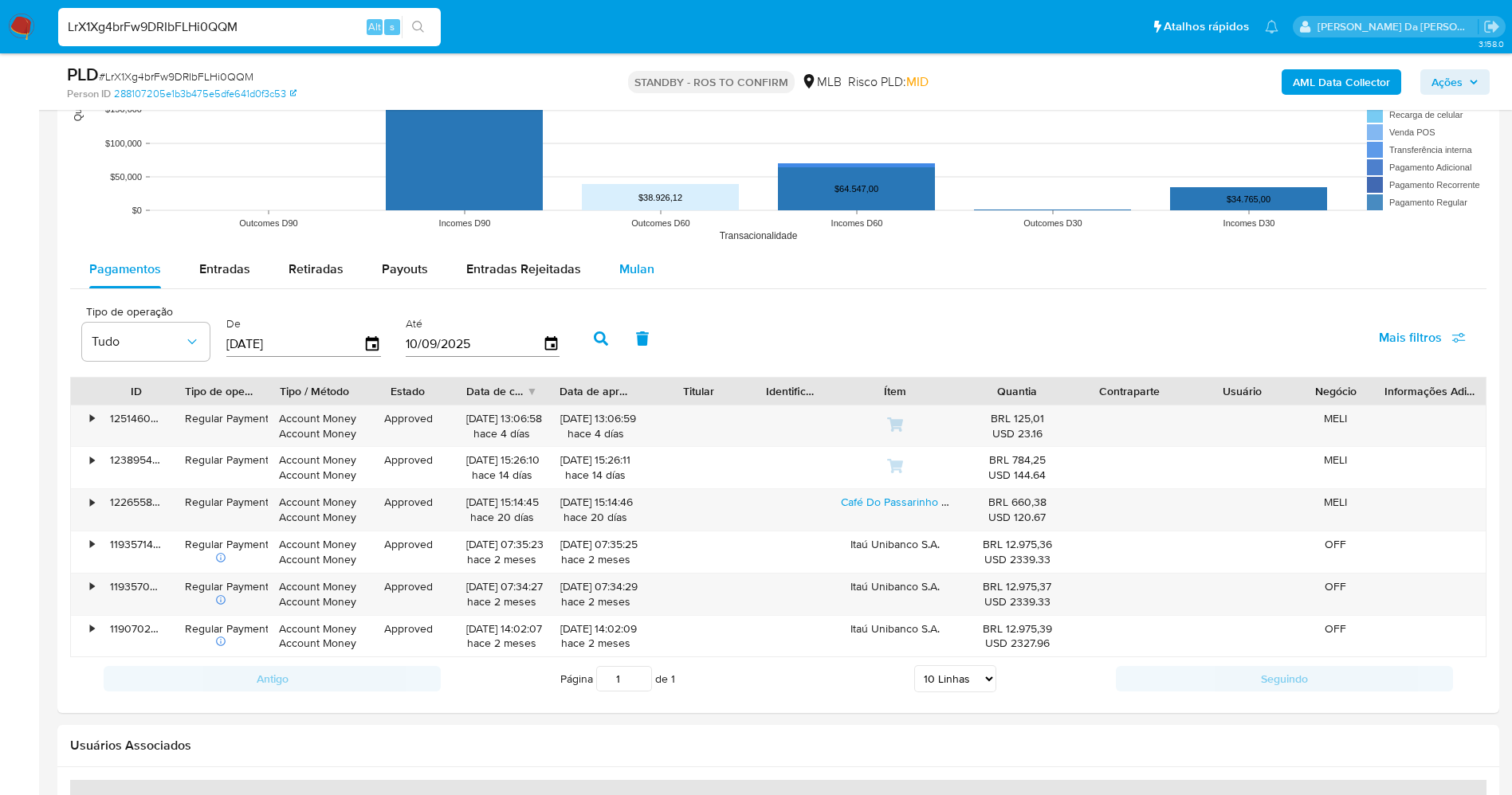
click at [627, 274] on span "Mulan" at bounding box center [636, 270] width 35 height 19
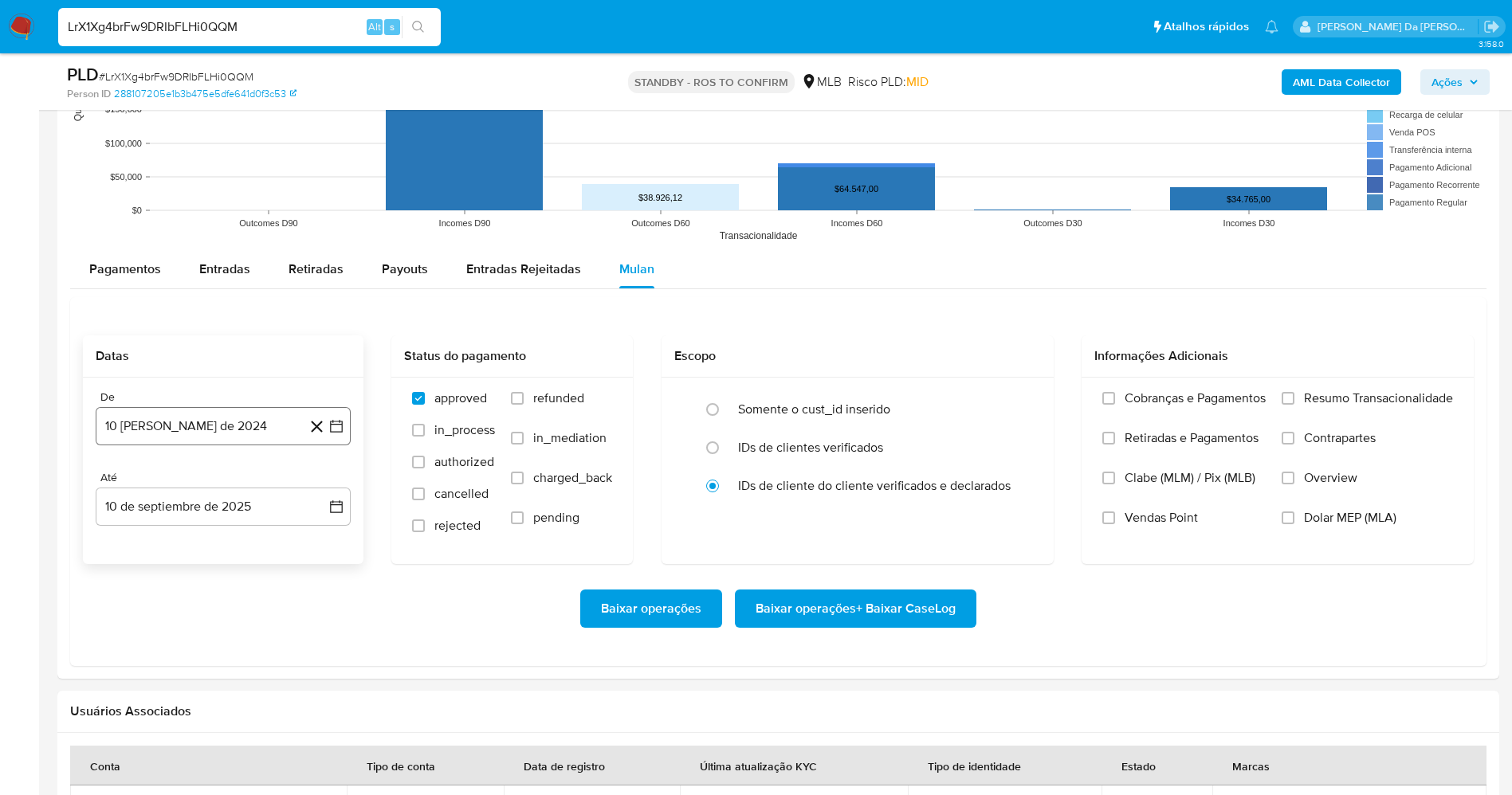
click at [225, 433] on button "10 [PERSON_NAME] de 2024" at bounding box center [223, 425] width 255 height 38
click at [188, 483] on span "agosto 2024" at bounding box center [216, 483] width 73 height 16
click at [124, 488] on icon "Año anterior" at bounding box center [124, 483] width 19 height 19
click at [278, 634] on button "sep" at bounding box center [290, 631] width 45 height 25
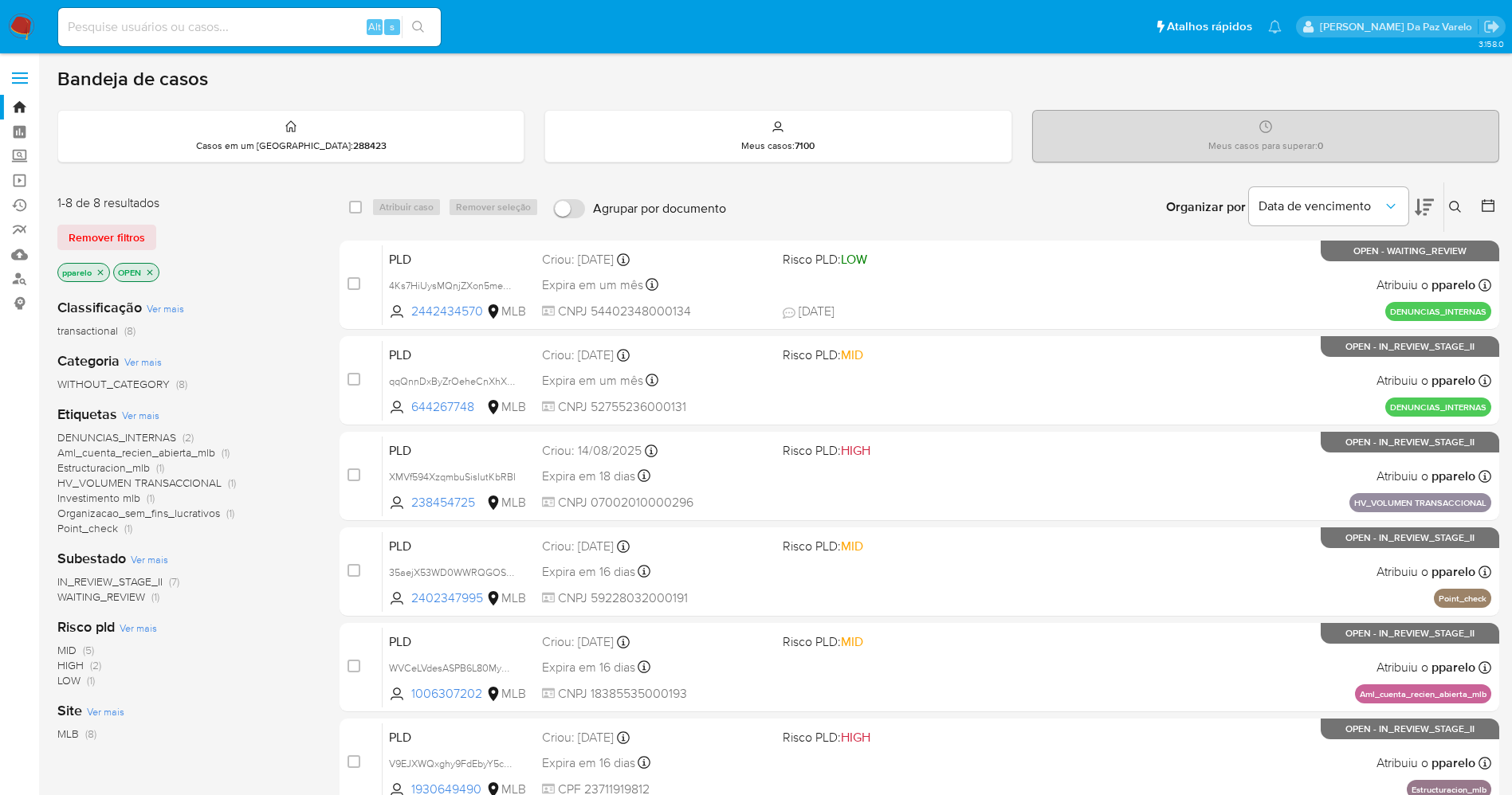
click at [1453, 211] on icon at bounding box center [1454, 207] width 13 height 13
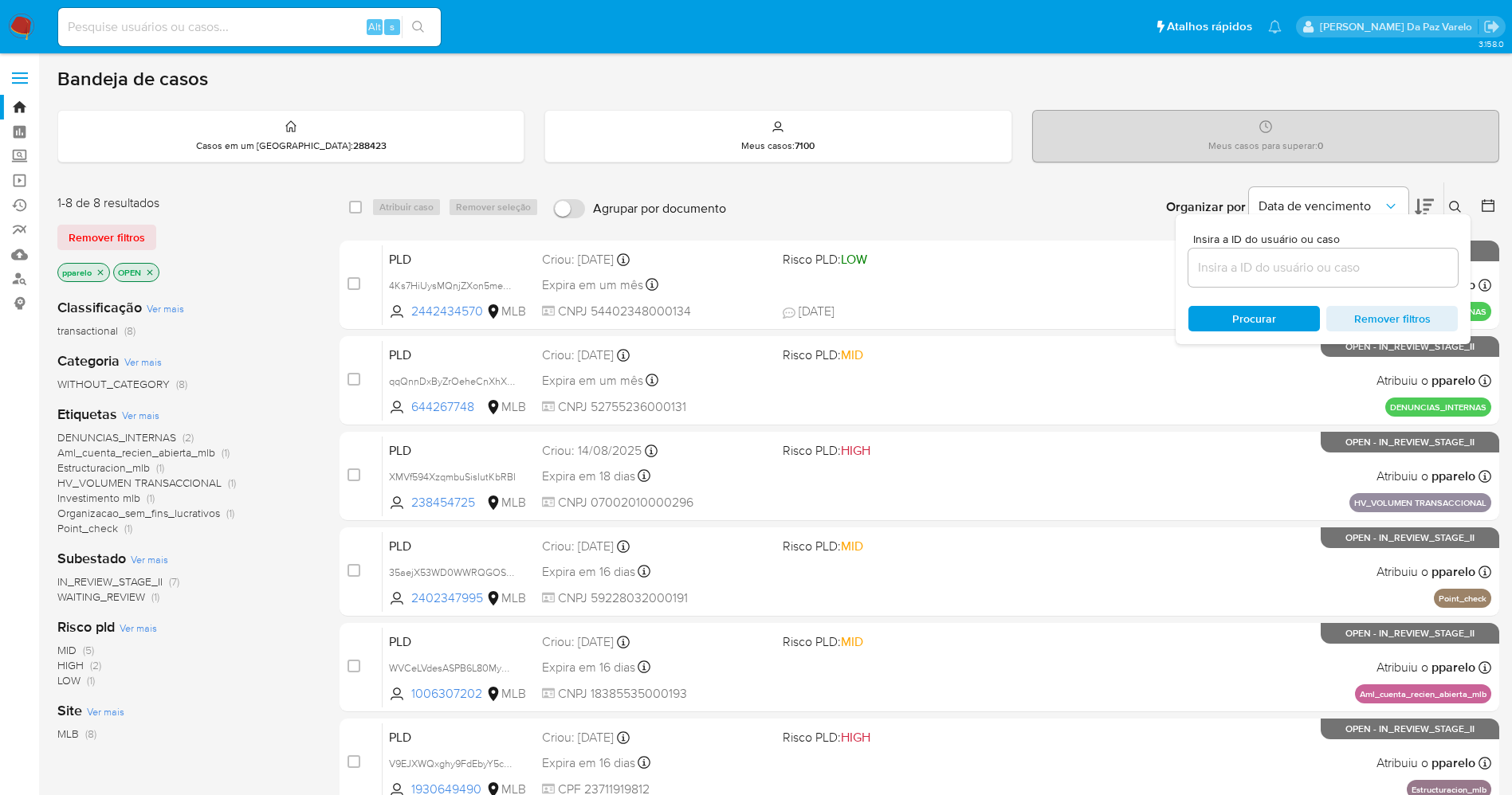
click at [1319, 270] on input at bounding box center [1323, 268] width 270 height 20
type input "GqSZPzMueFLbvp8R8zS4pqjU"
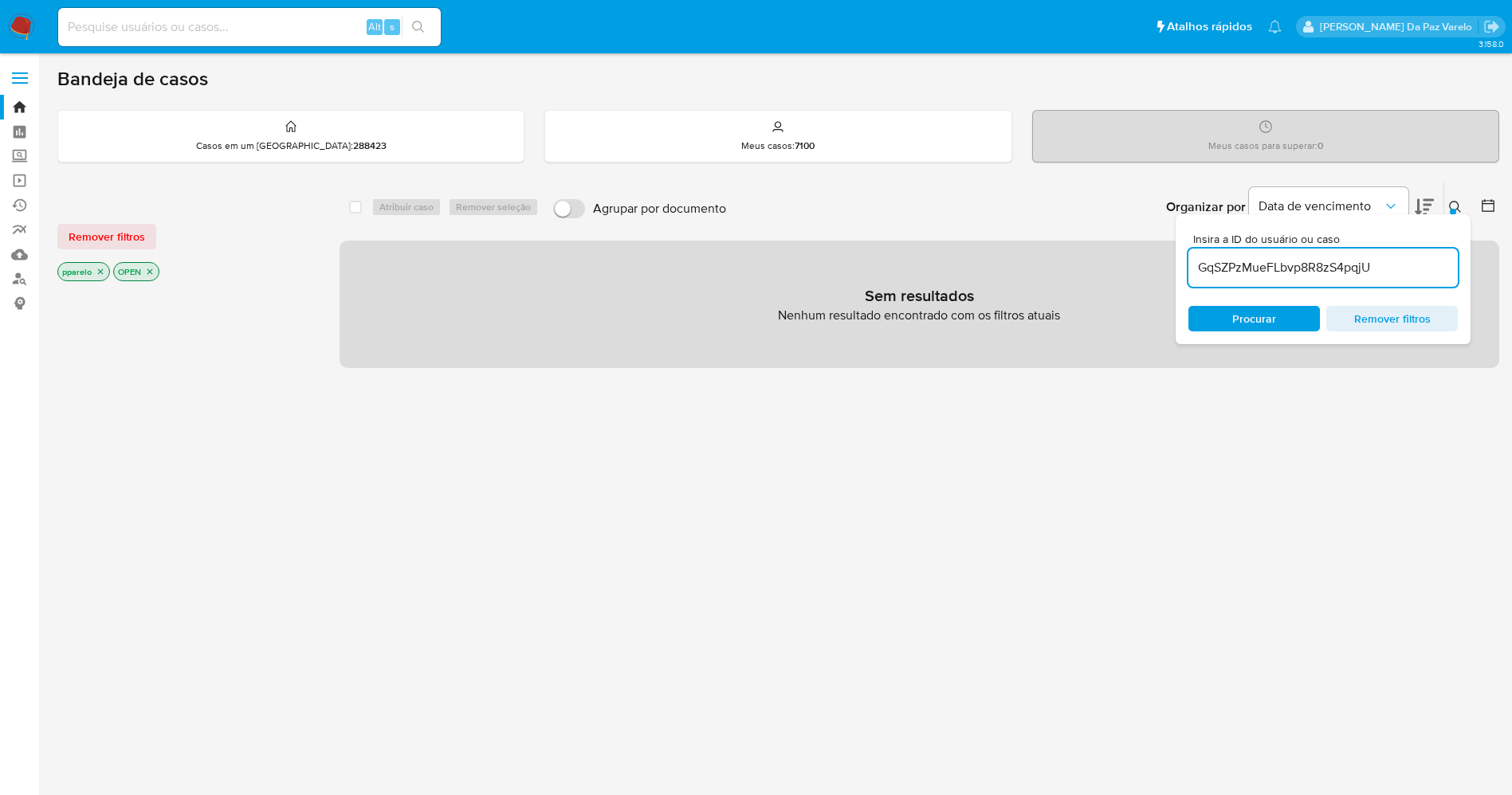
click at [98, 264] on p "pparelo" at bounding box center [84, 271] width 51 height 18
click at [103, 275] on icon "close-filter" at bounding box center [100, 271] width 9 height 9
click at [90, 274] on icon "close-filter" at bounding box center [93, 271] width 9 height 9
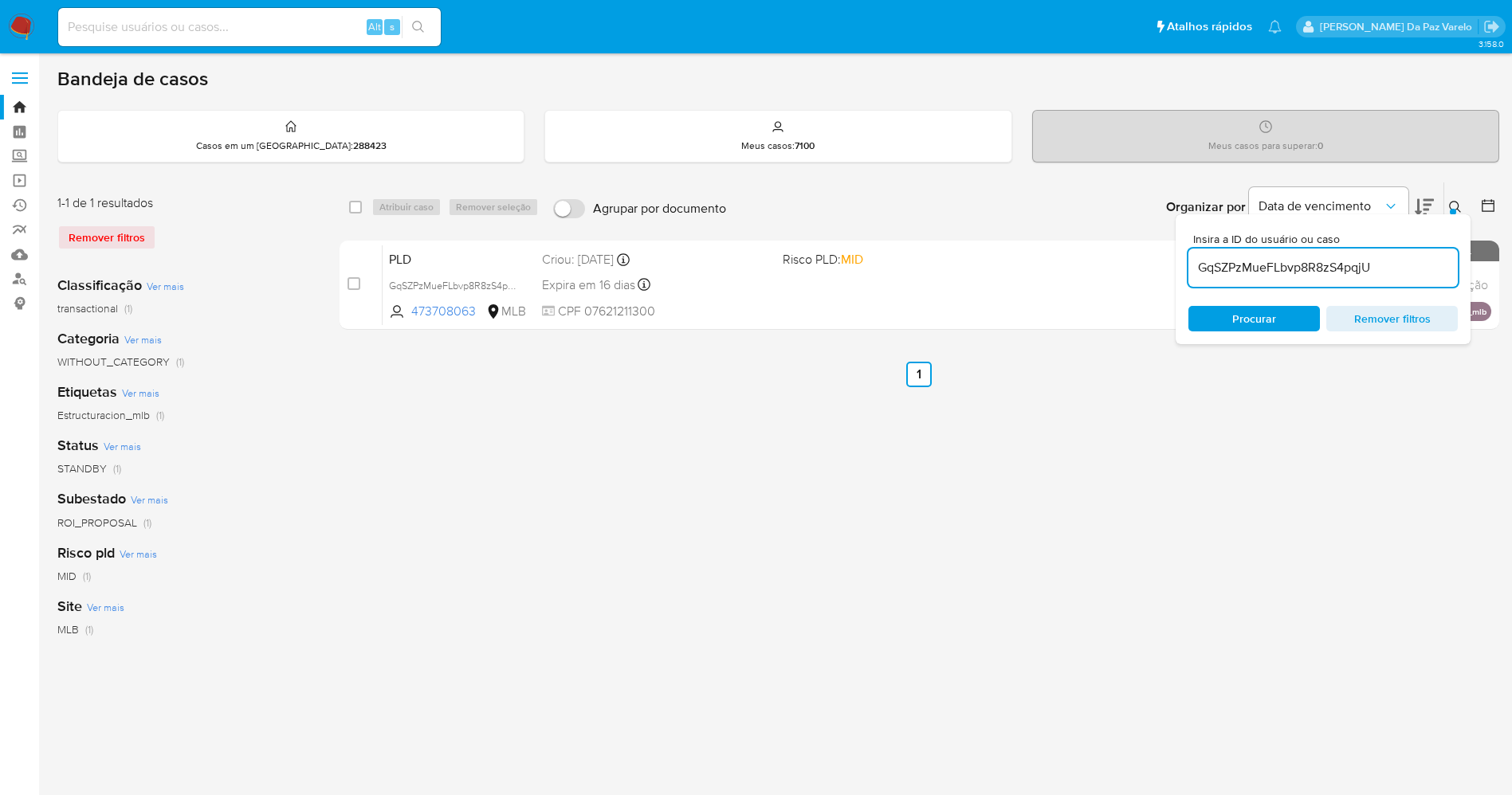
click at [354, 216] on div "select-all-cases-checkbox" at bounding box center [359, 207] width 19 height 19
click at [359, 210] on input "checkbox" at bounding box center [355, 207] width 13 height 13
checkbox input "true"
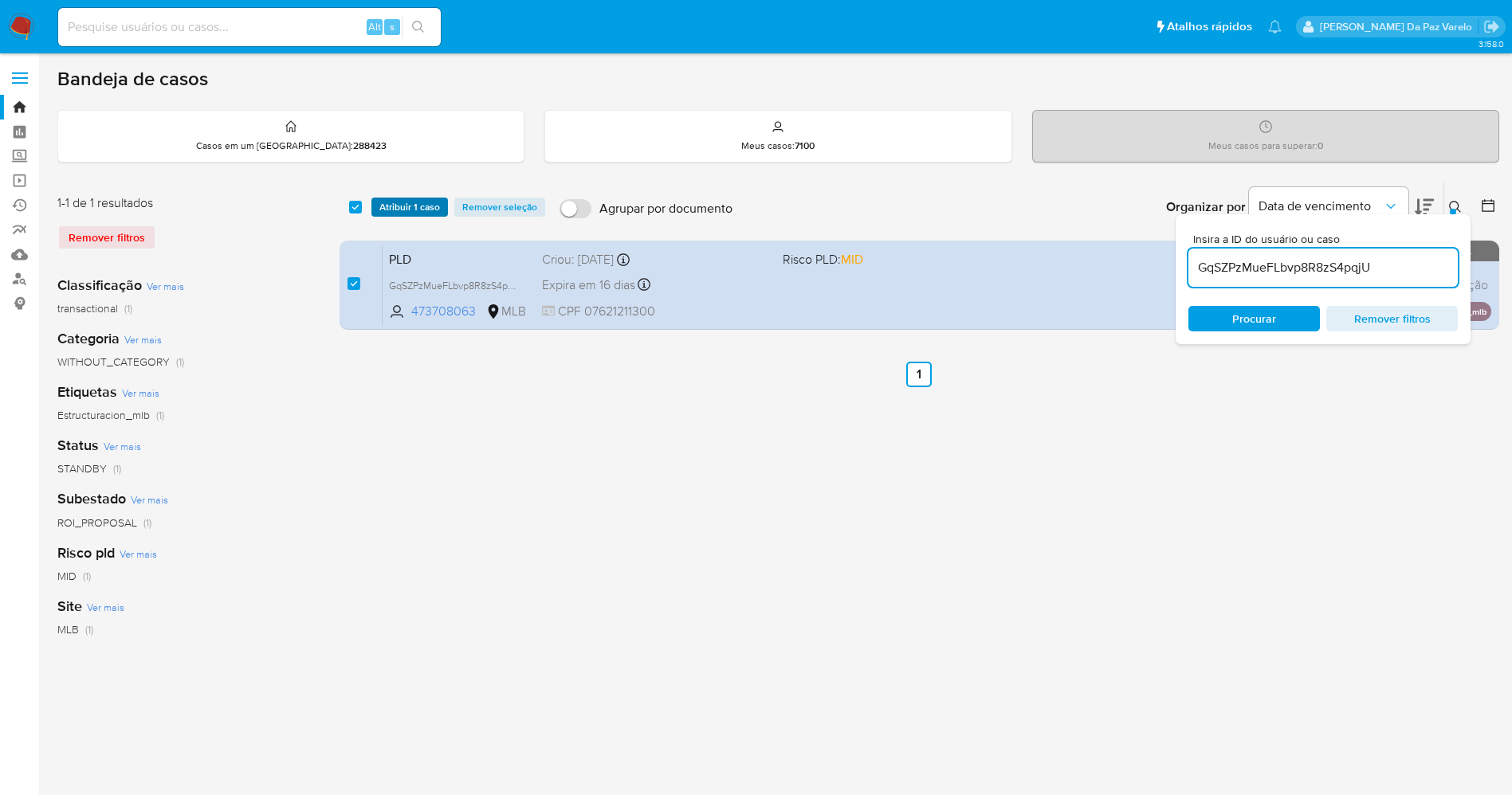
click at [401, 214] on span "Atribuir 1 caso" at bounding box center [409, 207] width 60 height 16
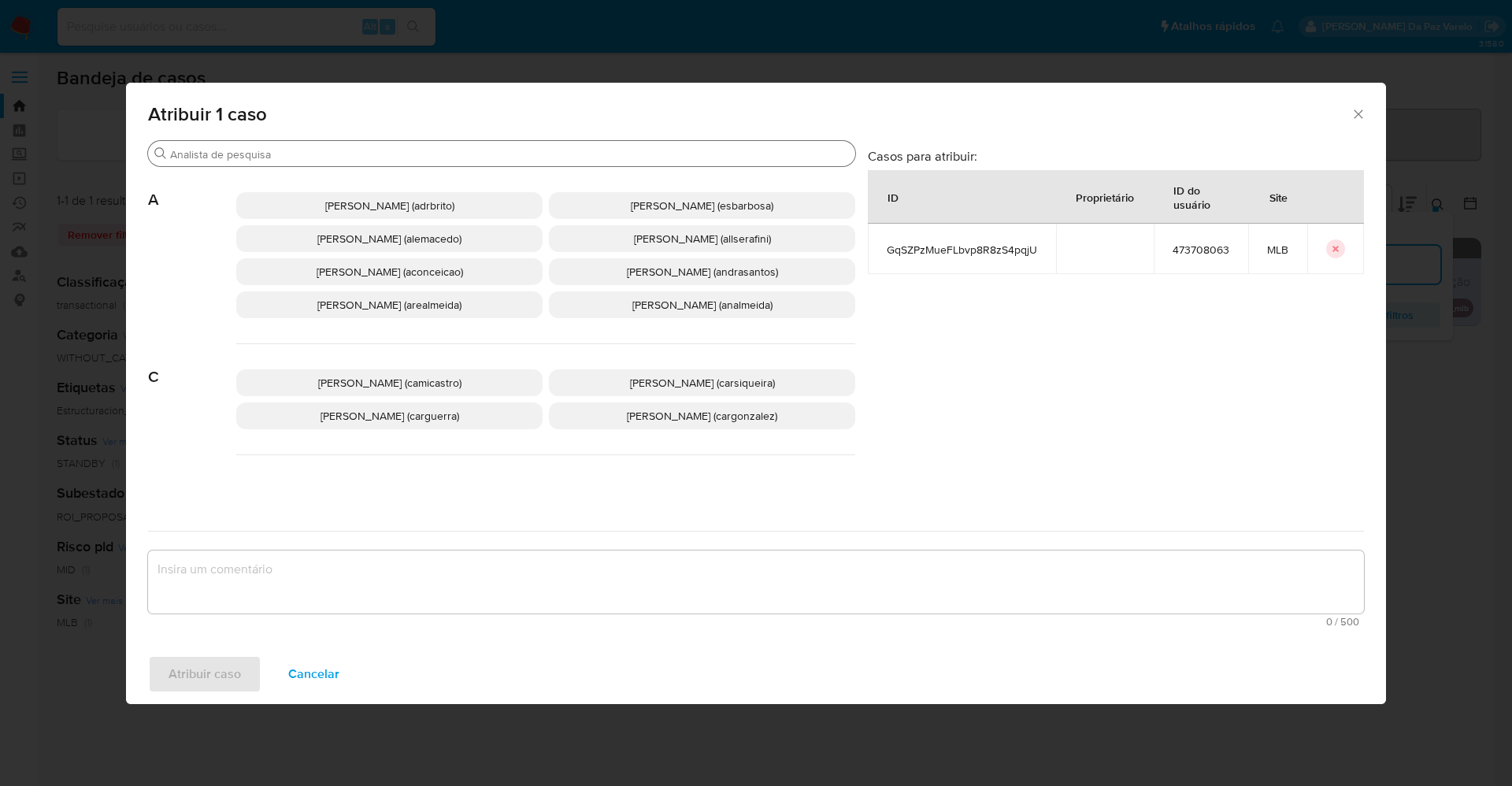
click at [406, 151] on input "Procurar" at bounding box center [509, 154] width 679 height 14
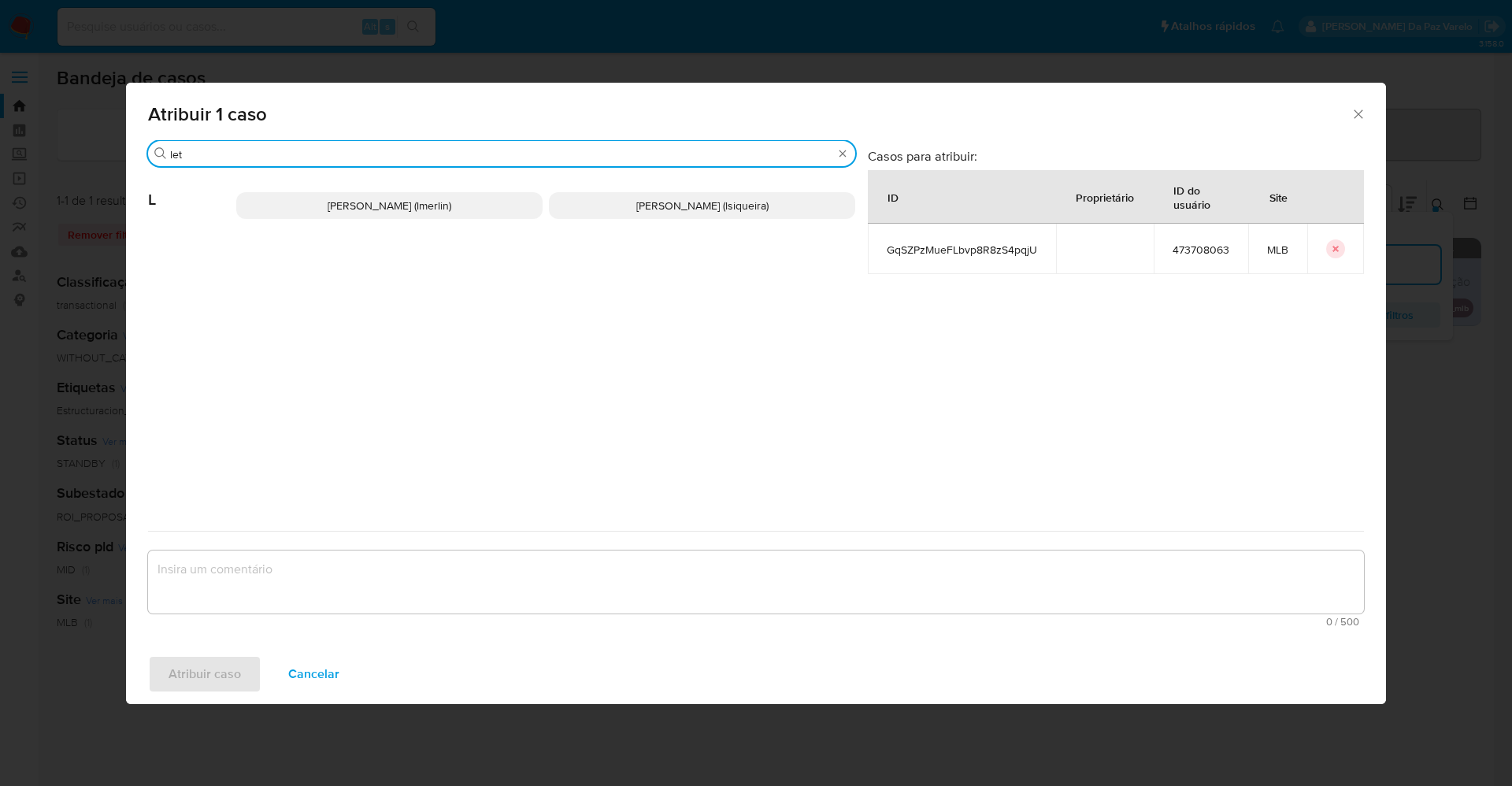
type input "let"
click at [385, 209] on span "Leticia Bento Merlin (lmerlin)" at bounding box center [390, 205] width 124 height 16
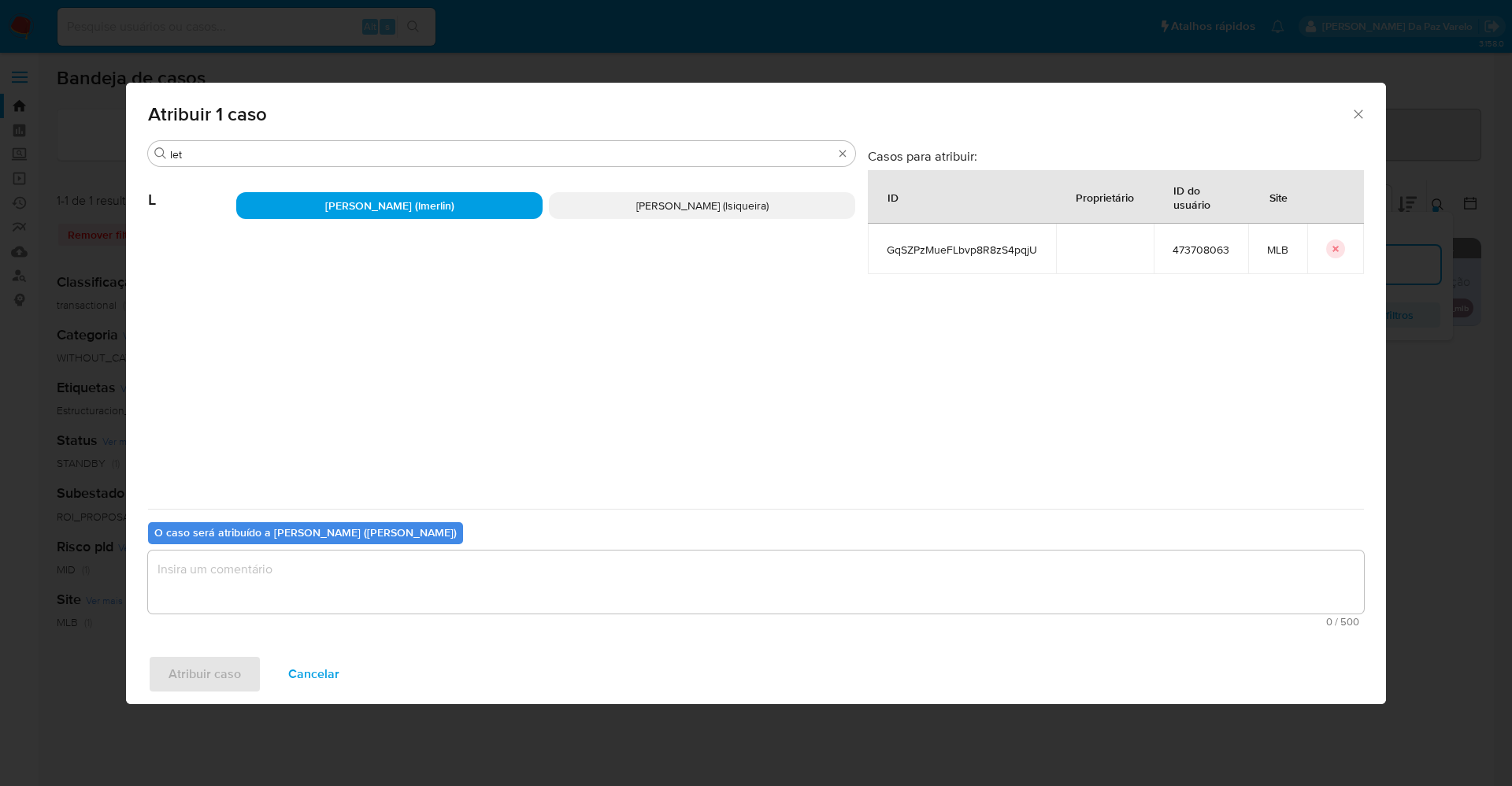
click at [351, 561] on textarea "assign-modal" at bounding box center [756, 582] width 1216 height 63
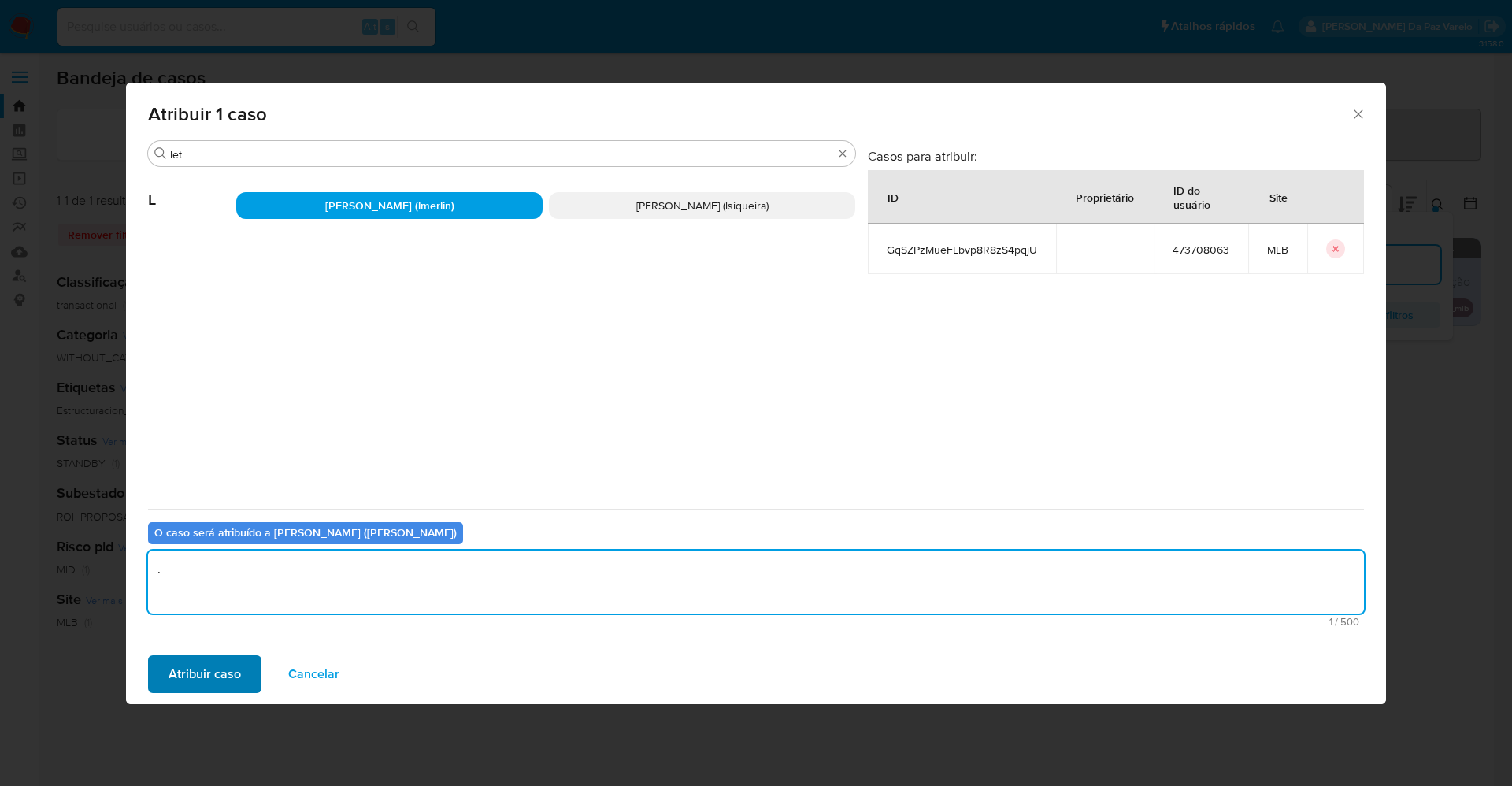
type textarea "."
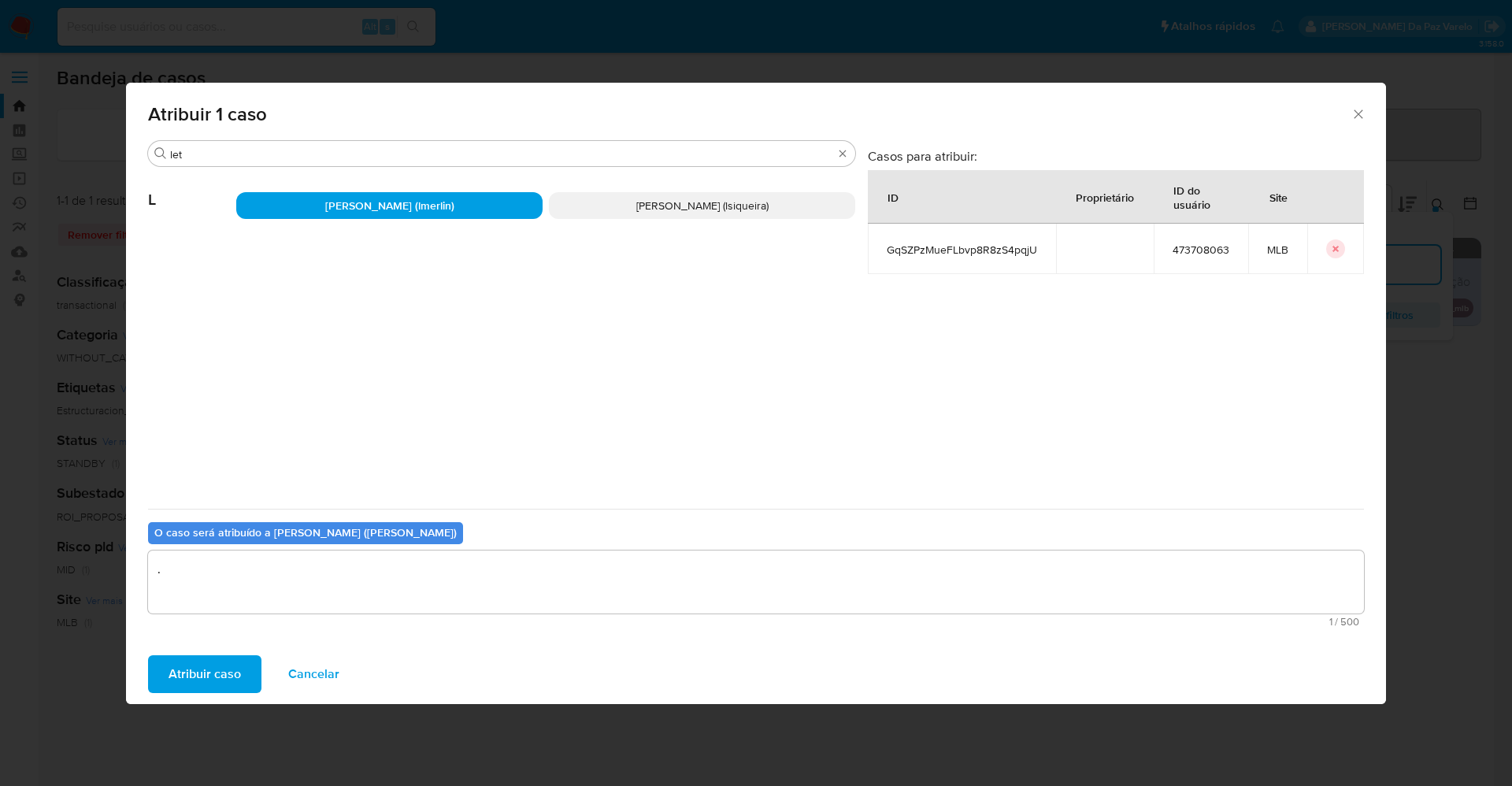
click at [219, 678] on span "Atribuir caso" at bounding box center [204, 674] width 73 height 34
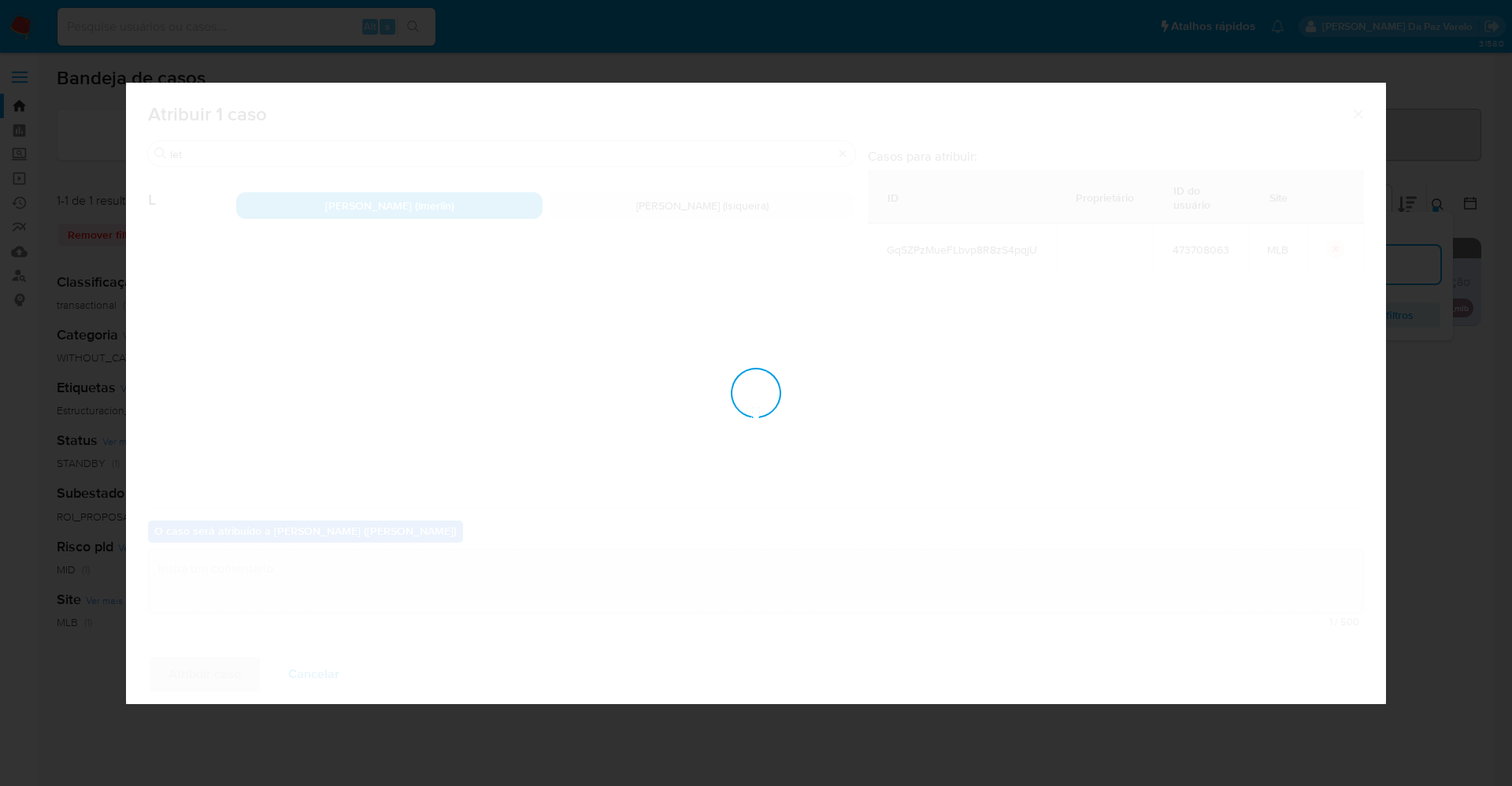
checkbox input "false"
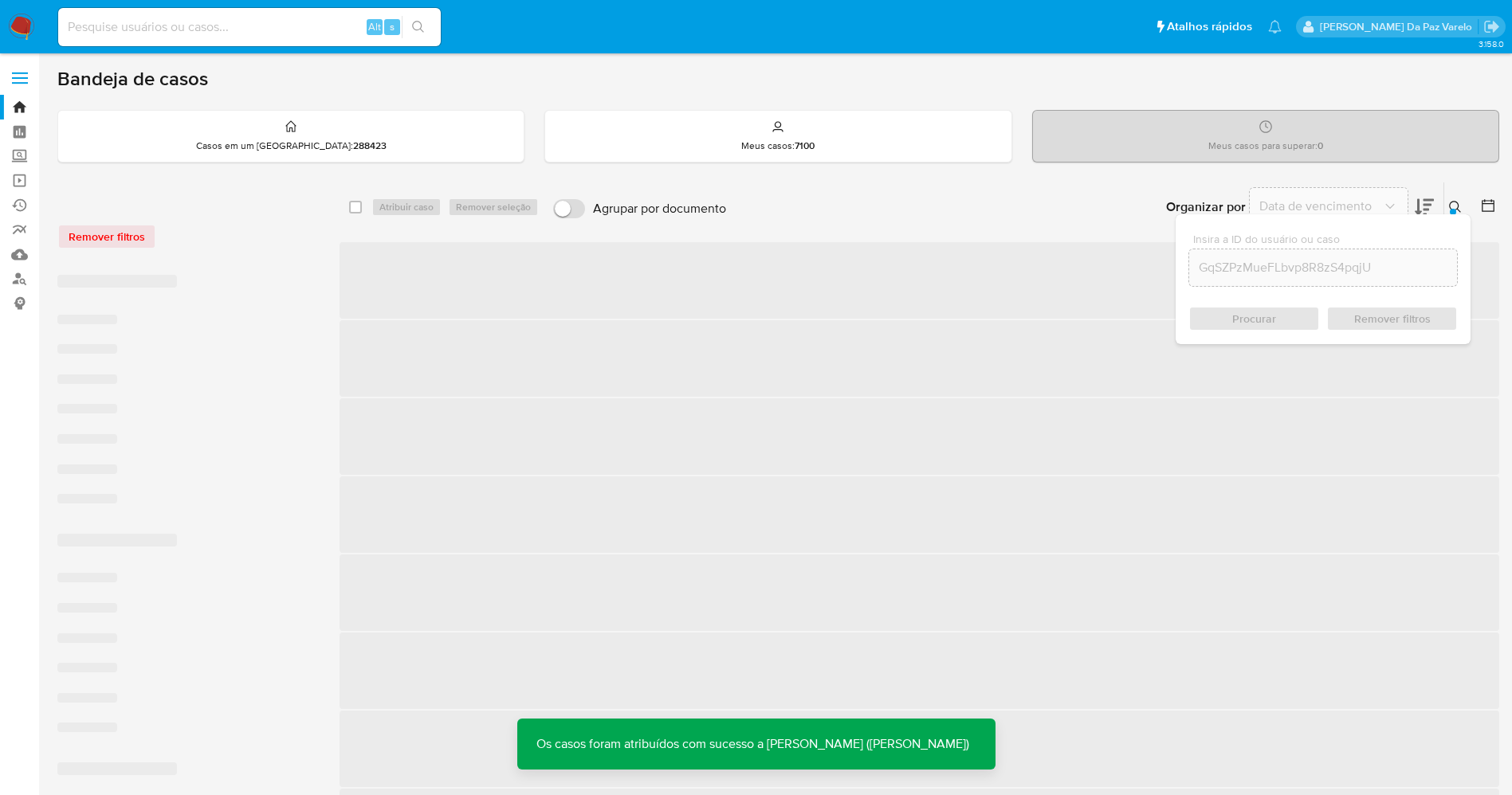
click at [1469, 203] on button at bounding box center [1457, 207] width 26 height 19
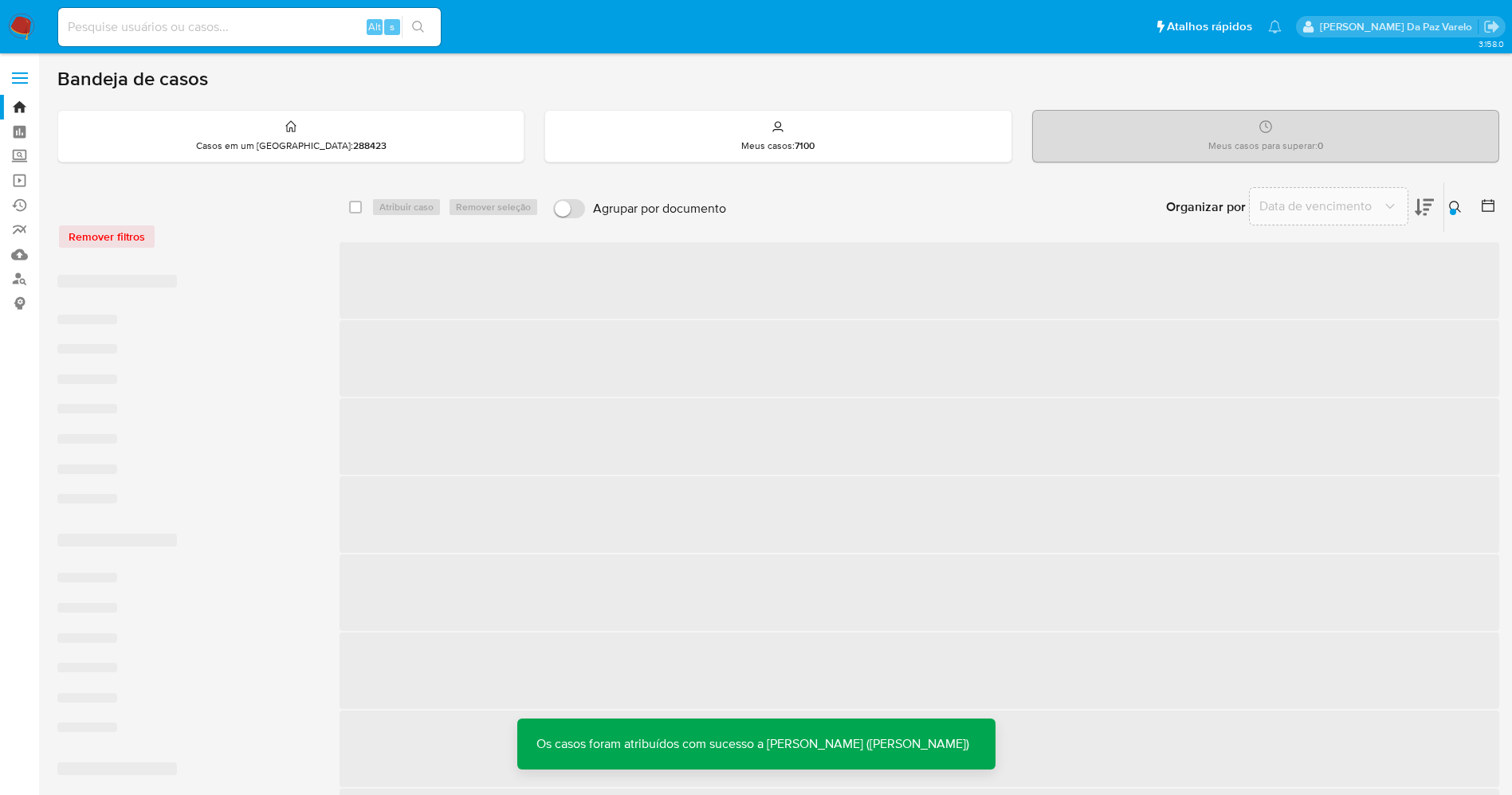
click at [1454, 204] on icon at bounding box center [1454, 207] width 13 height 13
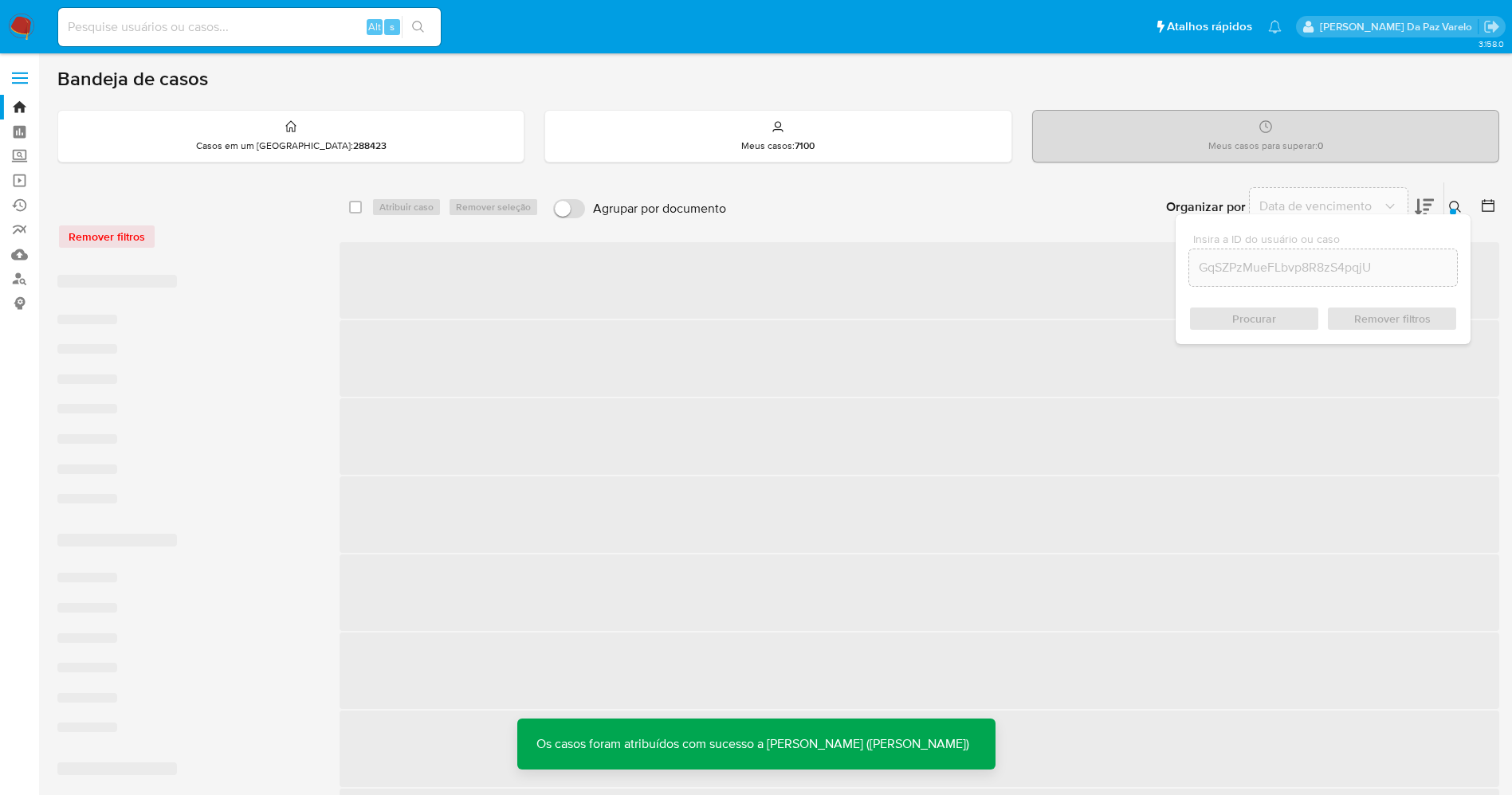
click at [1454, 204] on icon at bounding box center [1454, 207] width 13 height 13
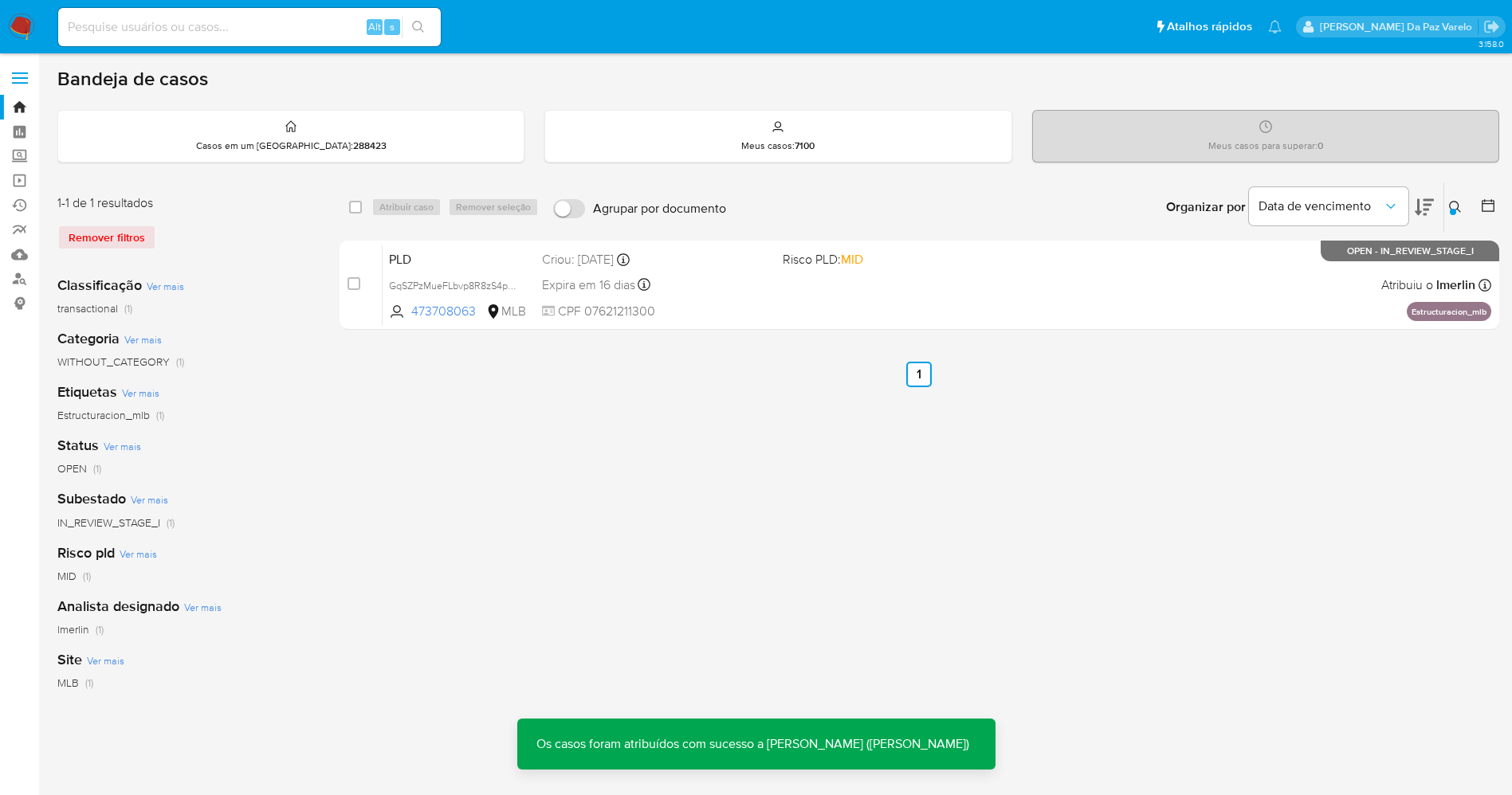
click at [738, 449] on div "select-all-cases-checkbox Atribuir caso Remover seleção Agrupar por documento O…" at bounding box center [920, 531] width 1159 height 700
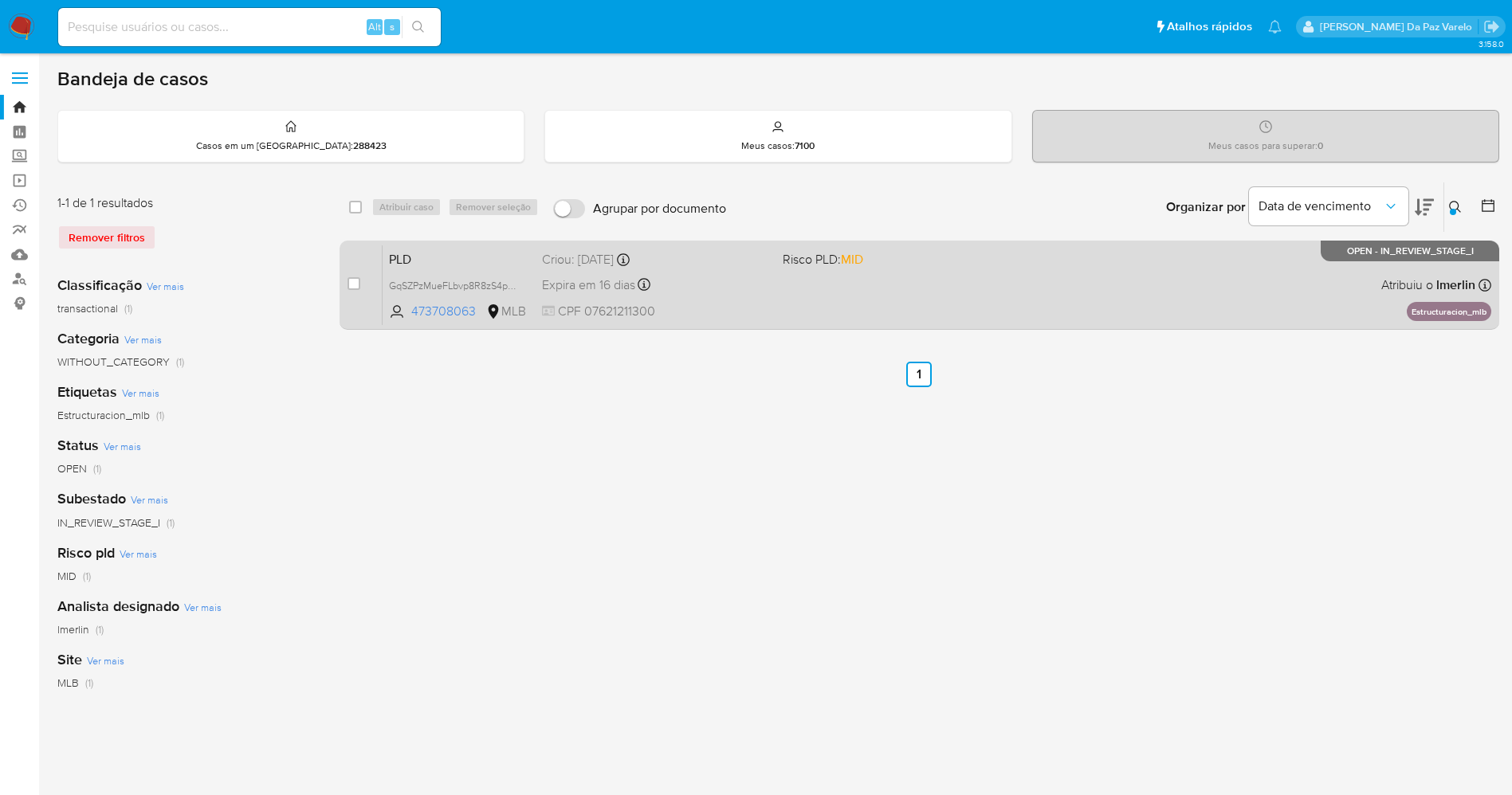
click at [781, 312] on div "PLD GqSZPzMueFLbvp8R8zS4pqjU 473708063 MLB Risco PLD: MID Criou: 12/08/2025 Cri…" at bounding box center [937, 285] width 1109 height 81
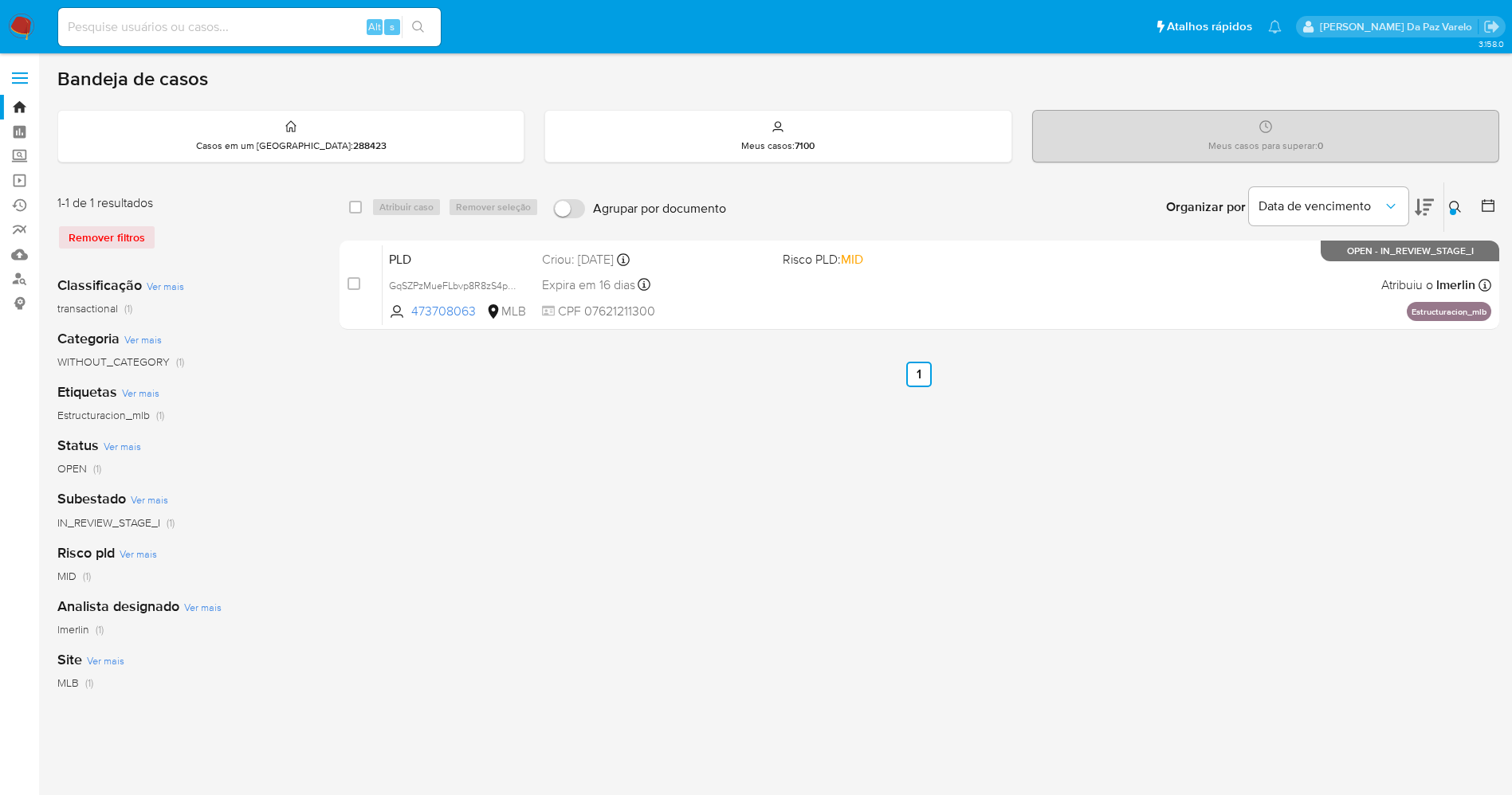
click at [314, 24] on input at bounding box center [249, 27] width 382 height 20
paste input "HqgHsrq88AYFUDWfOcmkgkO7"
type input "HqgHsrq88AYFUDWfOcmkgkO7"
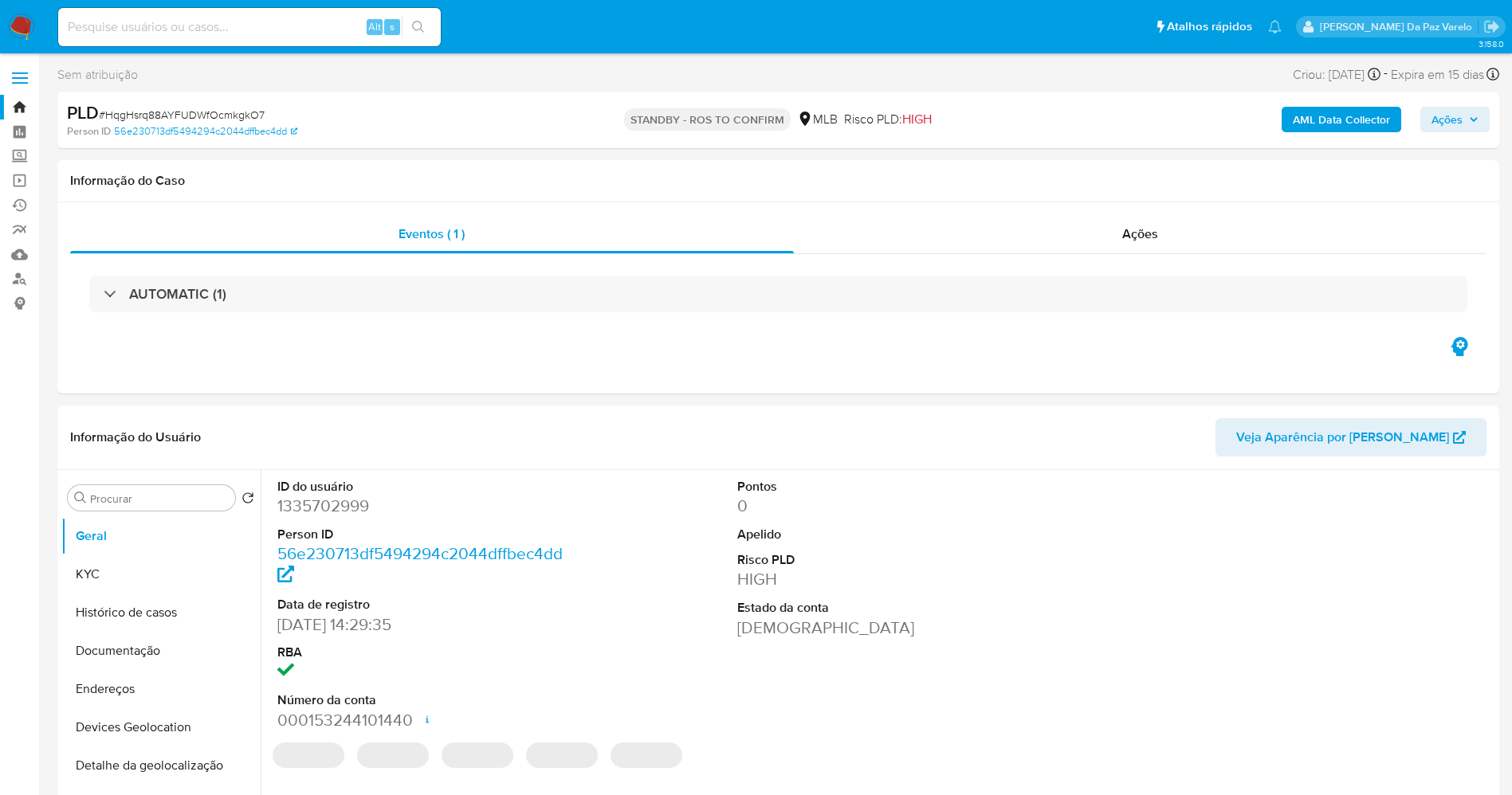
select select "10"
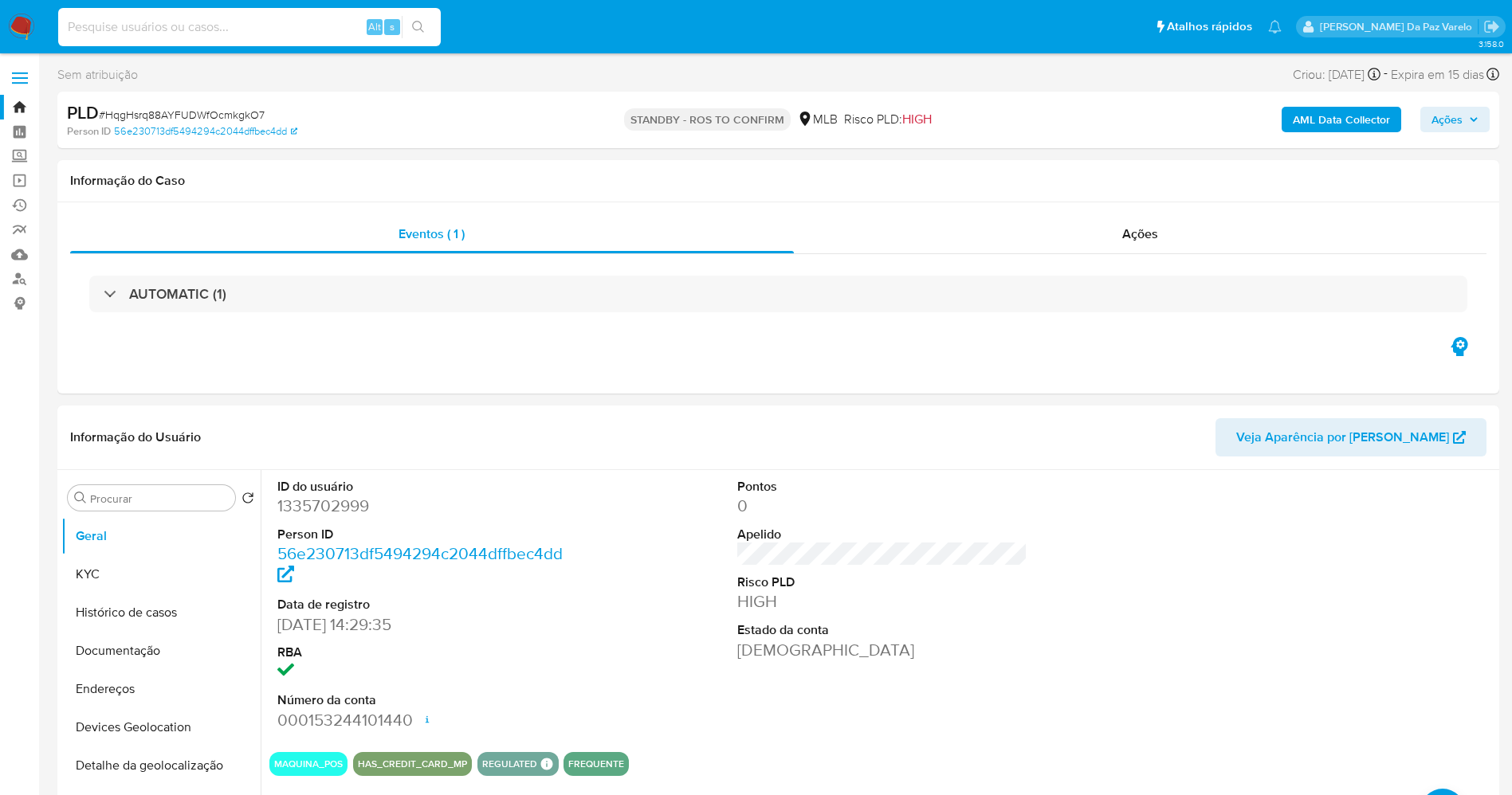
click at [360, 31] on input at bounding box center [249, 27] width 382 height 20
paste input "DxrIYevgEBIArLsmUg7cbtp2"
type input "DxrIYevgEBIArLsmUg7cbtp2"
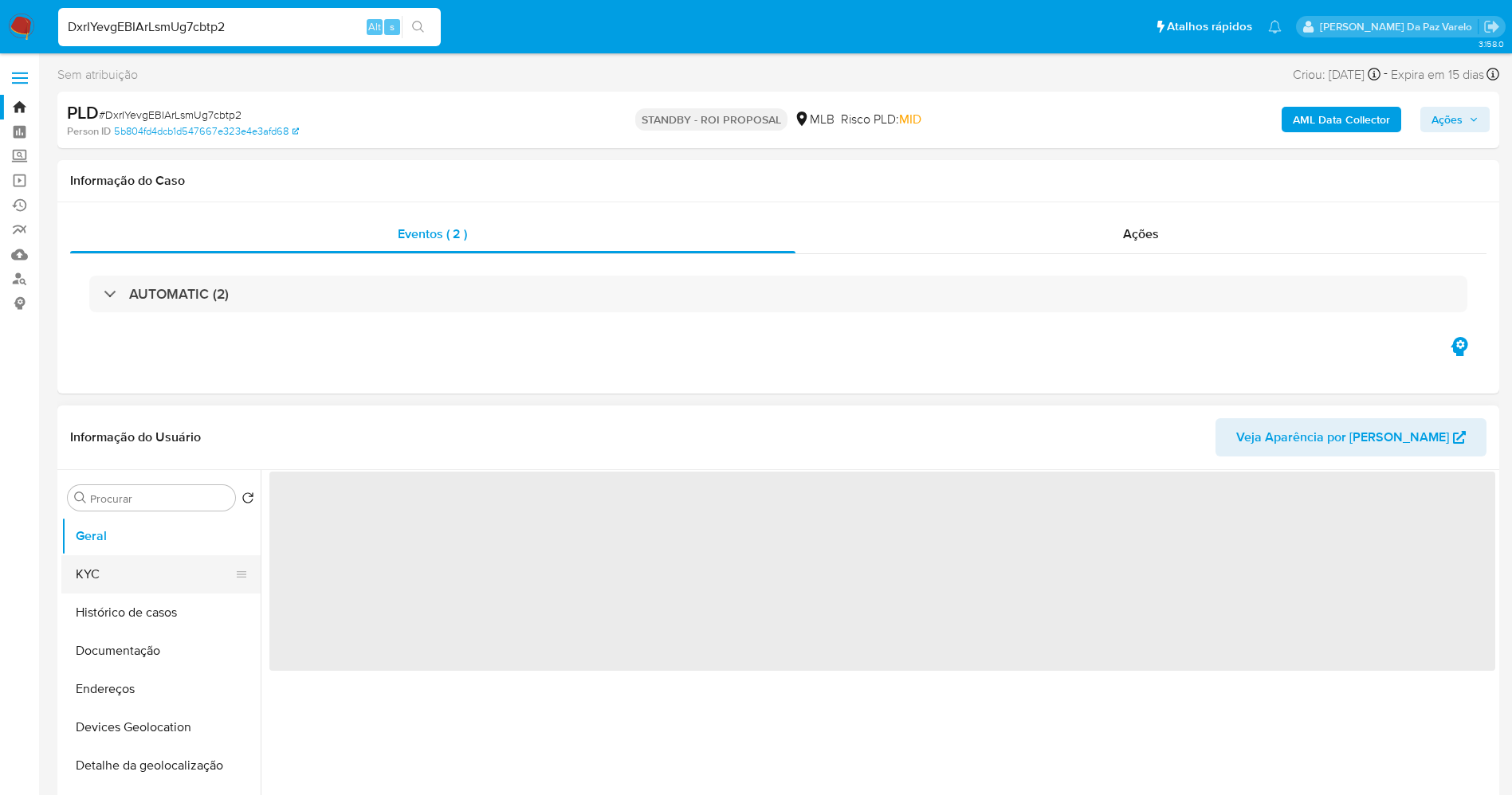
click at [126, 580] on button "KYC" at bounding box center [154, 574] width 186 height 38
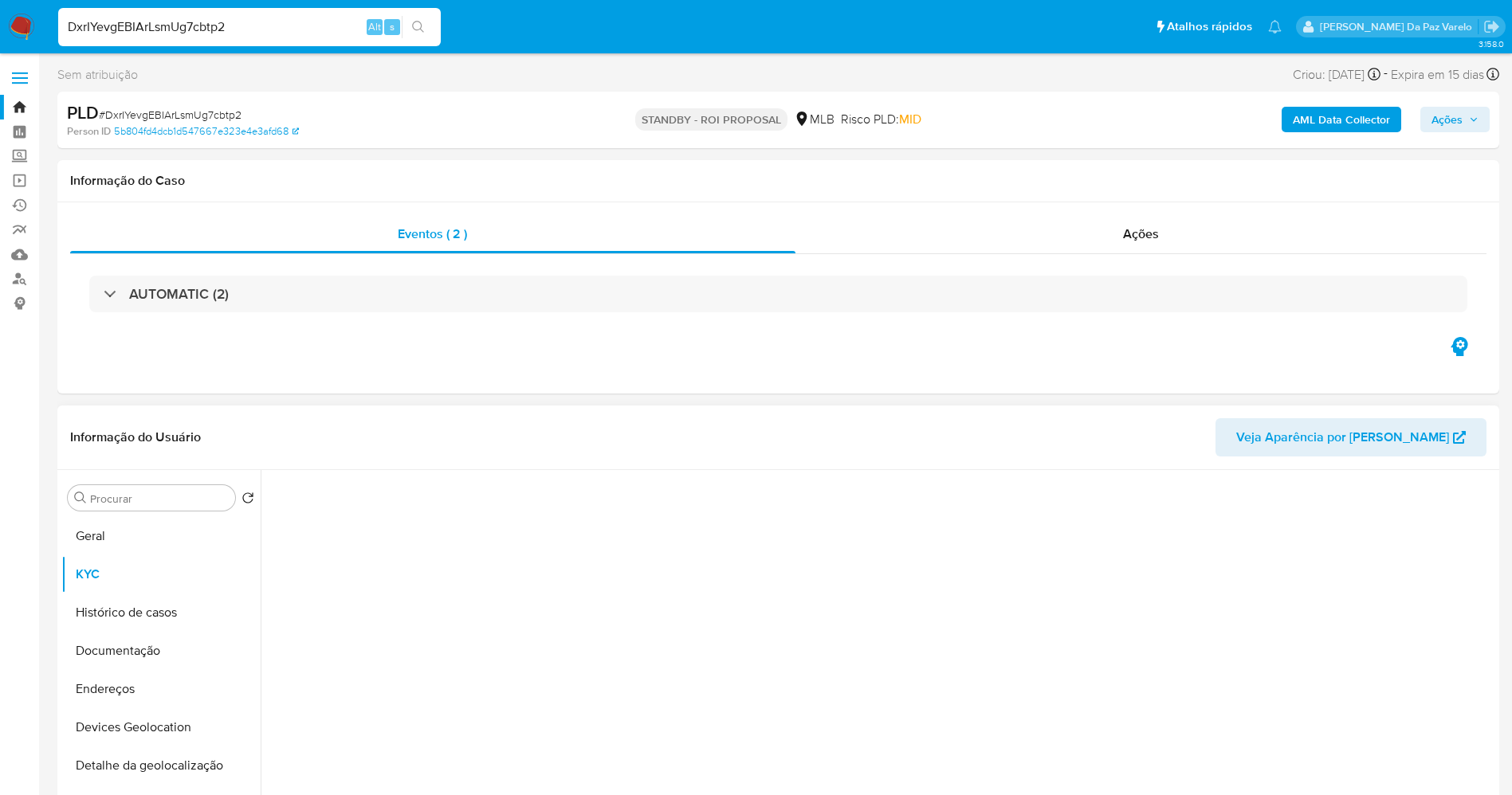
select select "10"
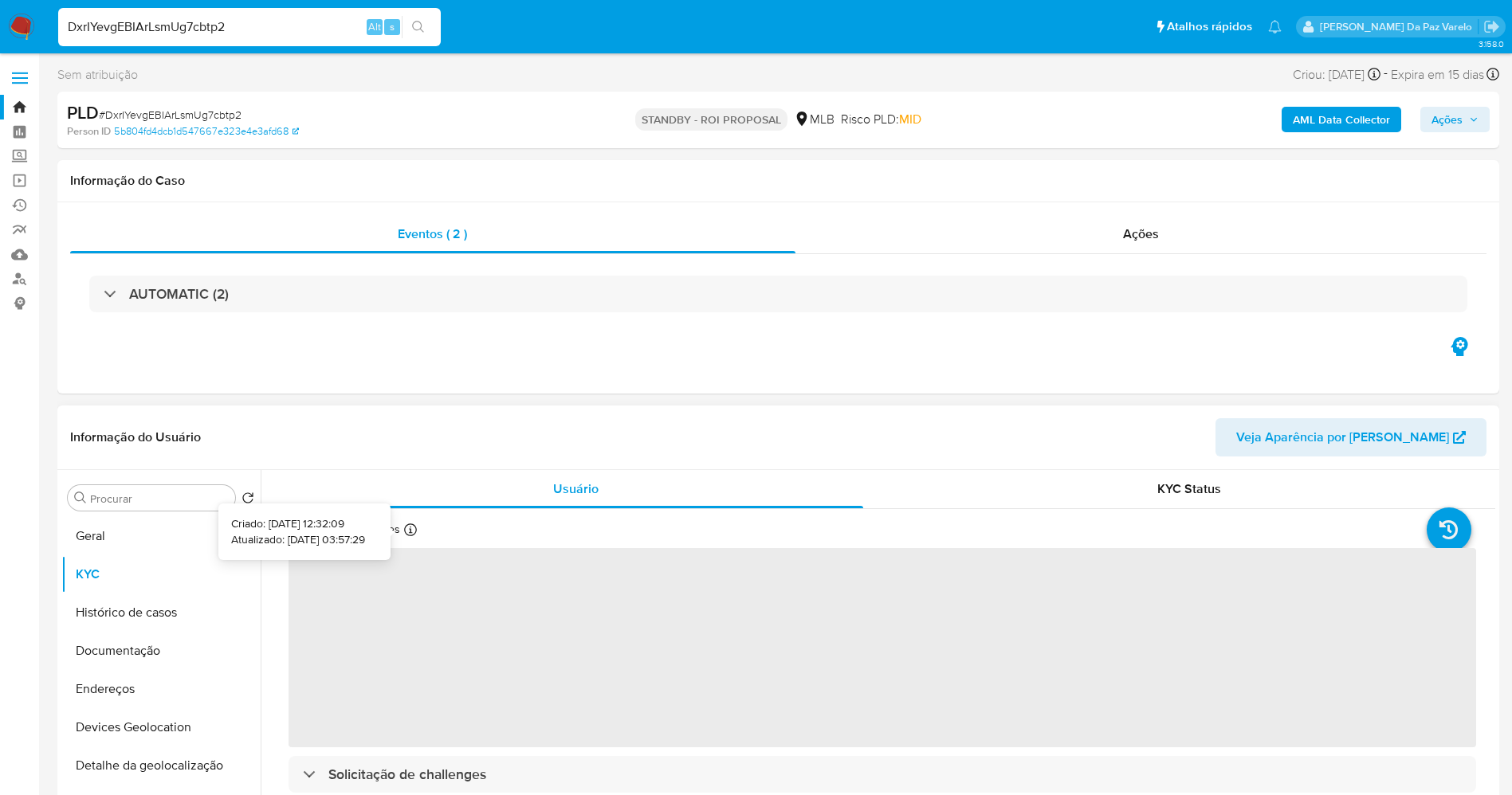
click at [404, 528] on icon at bounding box center [410, 530] width 13 height 13
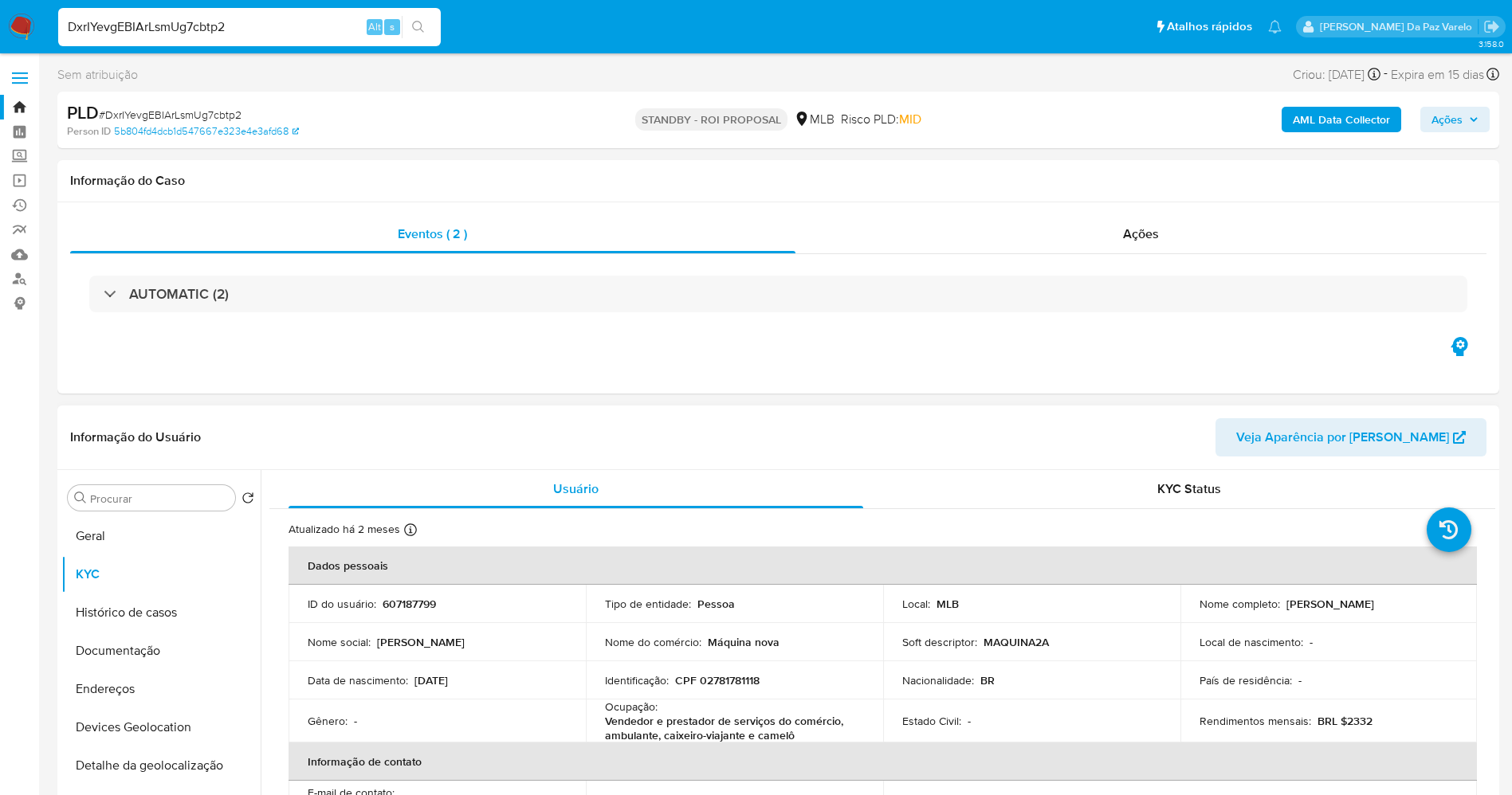
click at [409, 533] on icon at bounding box center [410, 530] width 13 height 13
drag, startPoint x: 165, startPoint y: 541, endPoint x: 163, endPoint y: 525, distance: 16.1
click at [160, 536] on button "Geral" at bounding box center [154, 536] width 186 height 38
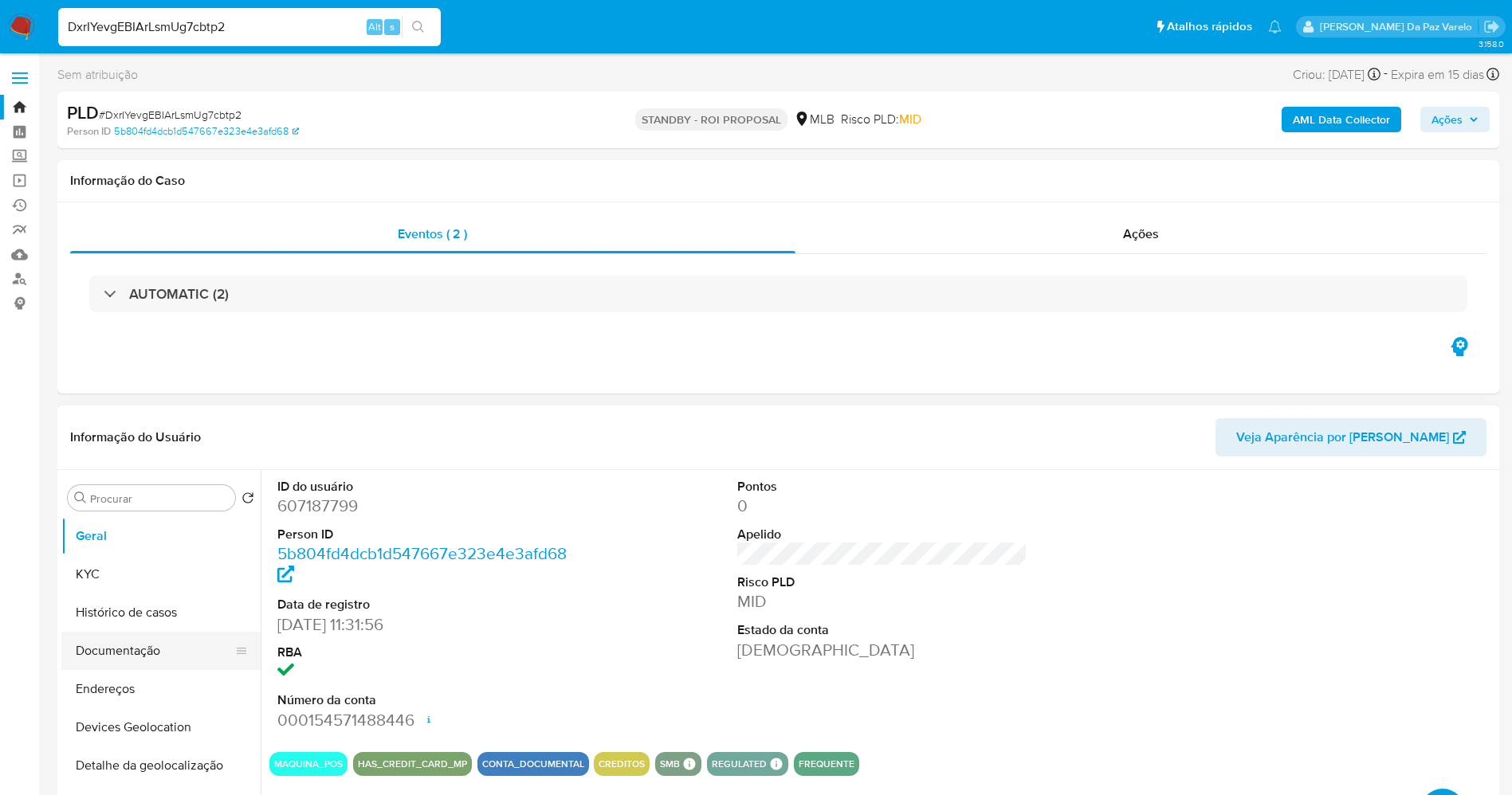
click at [148, 645] on button "Documentação" at bounding box center [154, 651] width 186 height 38
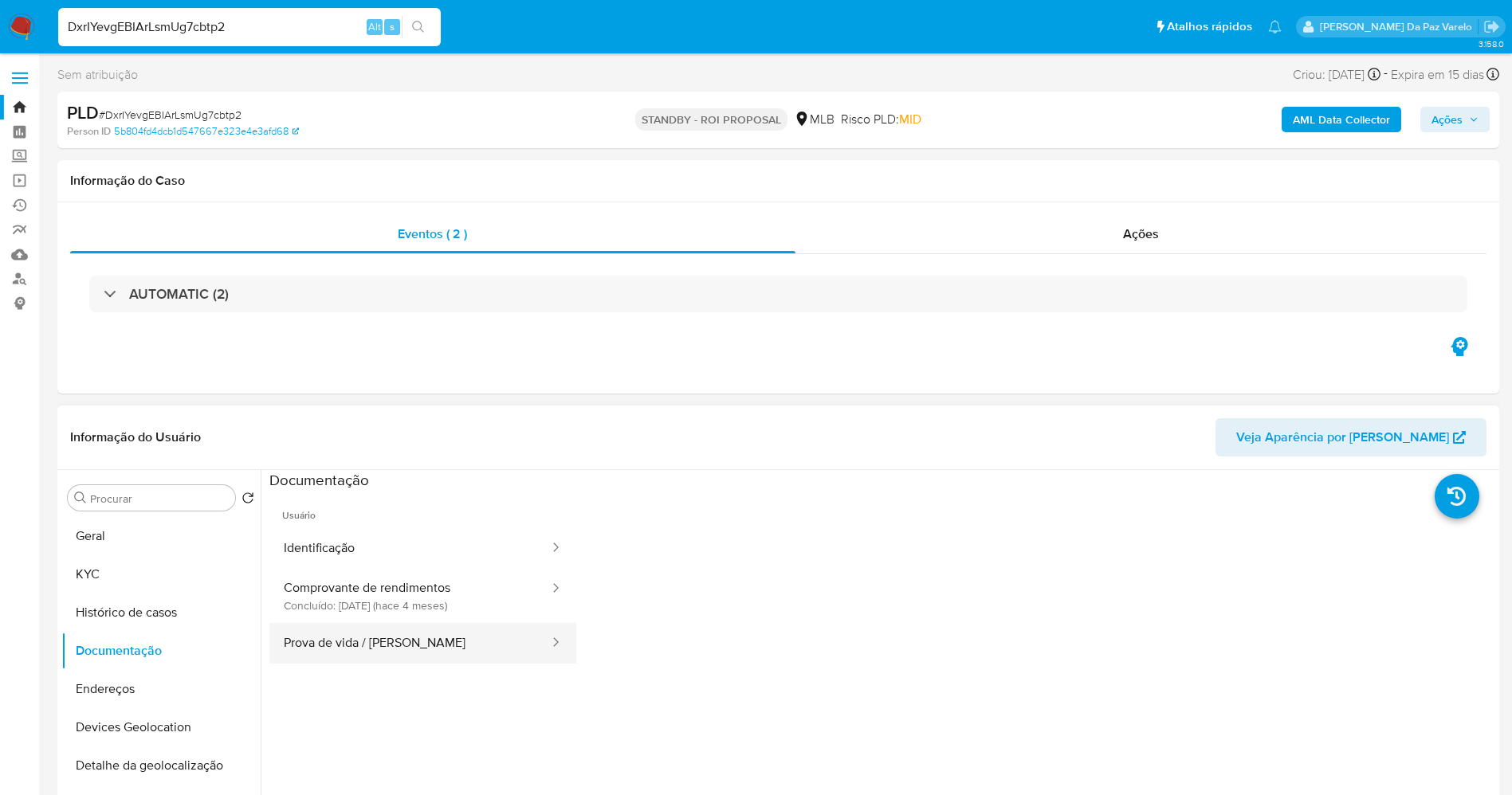
click at [398, 648] on button "Prova de vida / Selfie" at bounding box center [410, 643] width 281 height 41
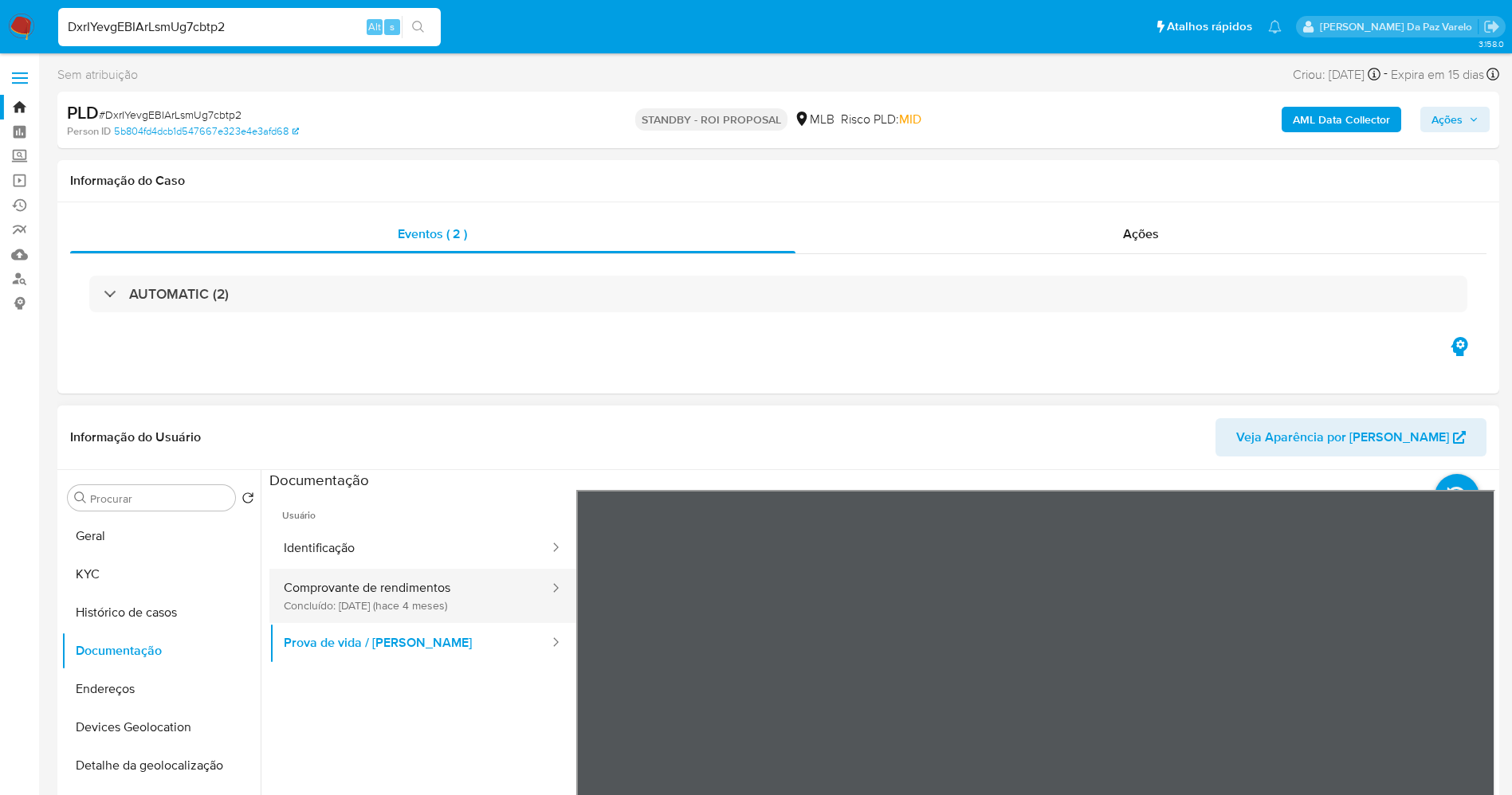
drag, startPoint x: 412, startPoint y: 608, endPoint x: 420, endPoint y: 607, distance: 8.1
click at [412, 608] on button "Comprovante de rendimentos Concluído: 27/04/2025 (hace 4 meses)" at bounding box center [410, 596] width 281 height 54
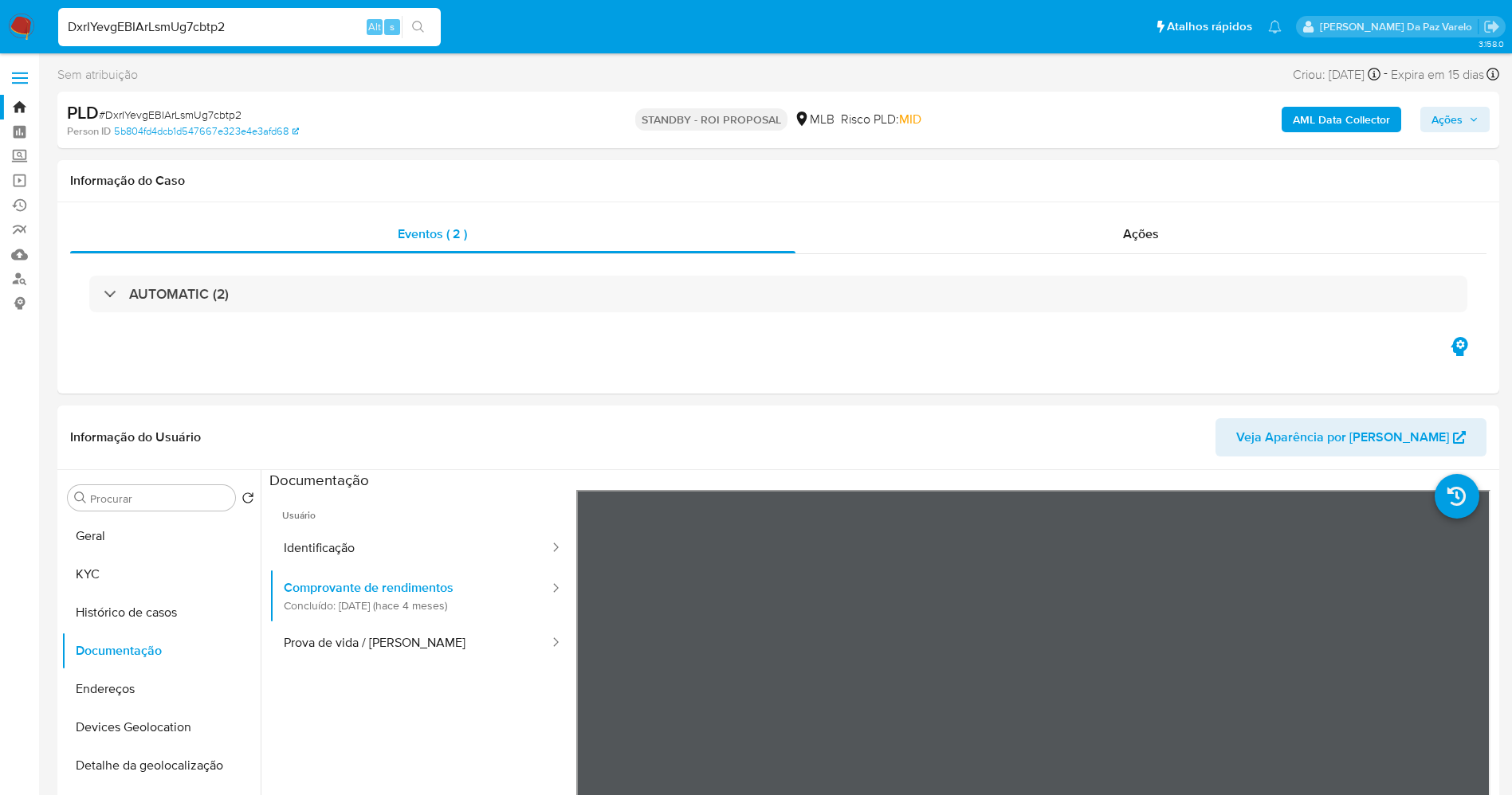
click at [340, 28] on input "DxrIYevgEBIArLsmUg7cbtp2" at bounding box center [249, 27] width 382 height 20
paste input "4VmeJ5NgdyLuCiVVIQrfJ9SR"
type input "4VmeJ5NgdyLuCiVVIQrfJ9SR"
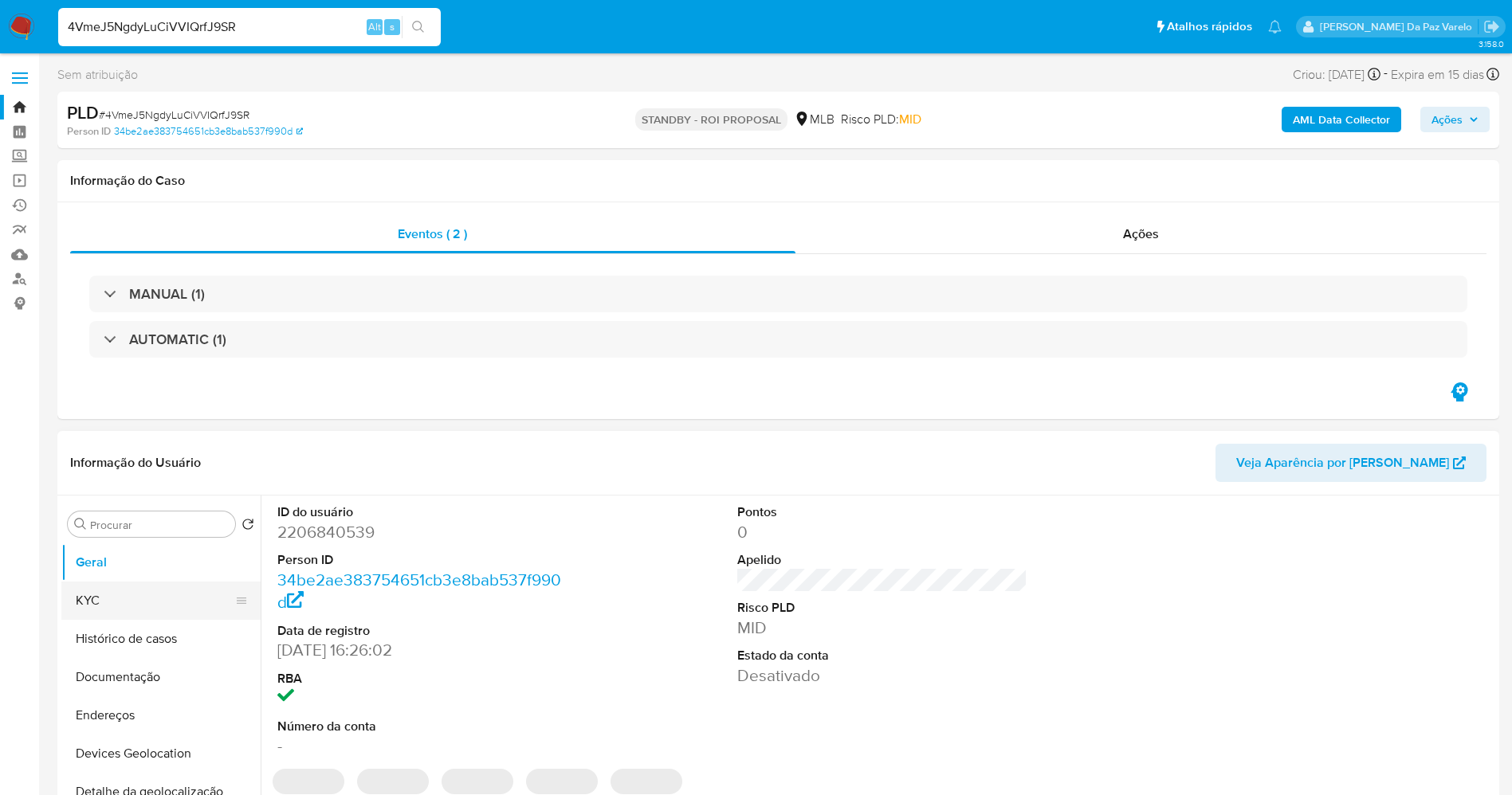
select select "10"
drag, startPoint x: 166, startPoint y: 598, endPoint x: 198, endPoint y: 590, distance: 33.0
click at [166, 598] on button "KYC" at bounding box center [154, 600] width 186 height 38
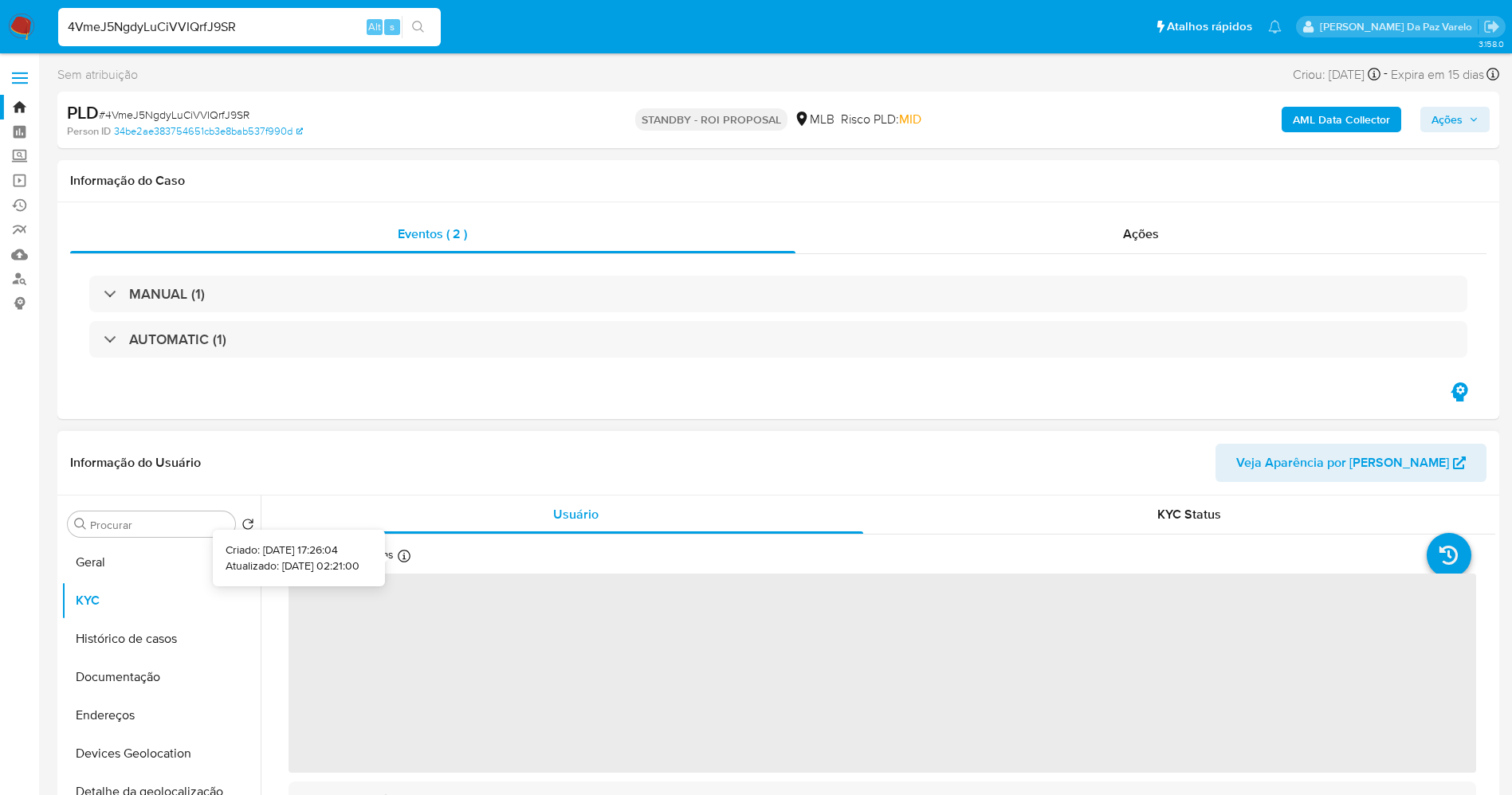
click at [395, 552] on div "Atualizado há 22 dias Criado: 12/01/2025 17:26:04 Atualizado: 19/08/2025 02:21:…" at bounding box center [373, 558] width 170 height 20
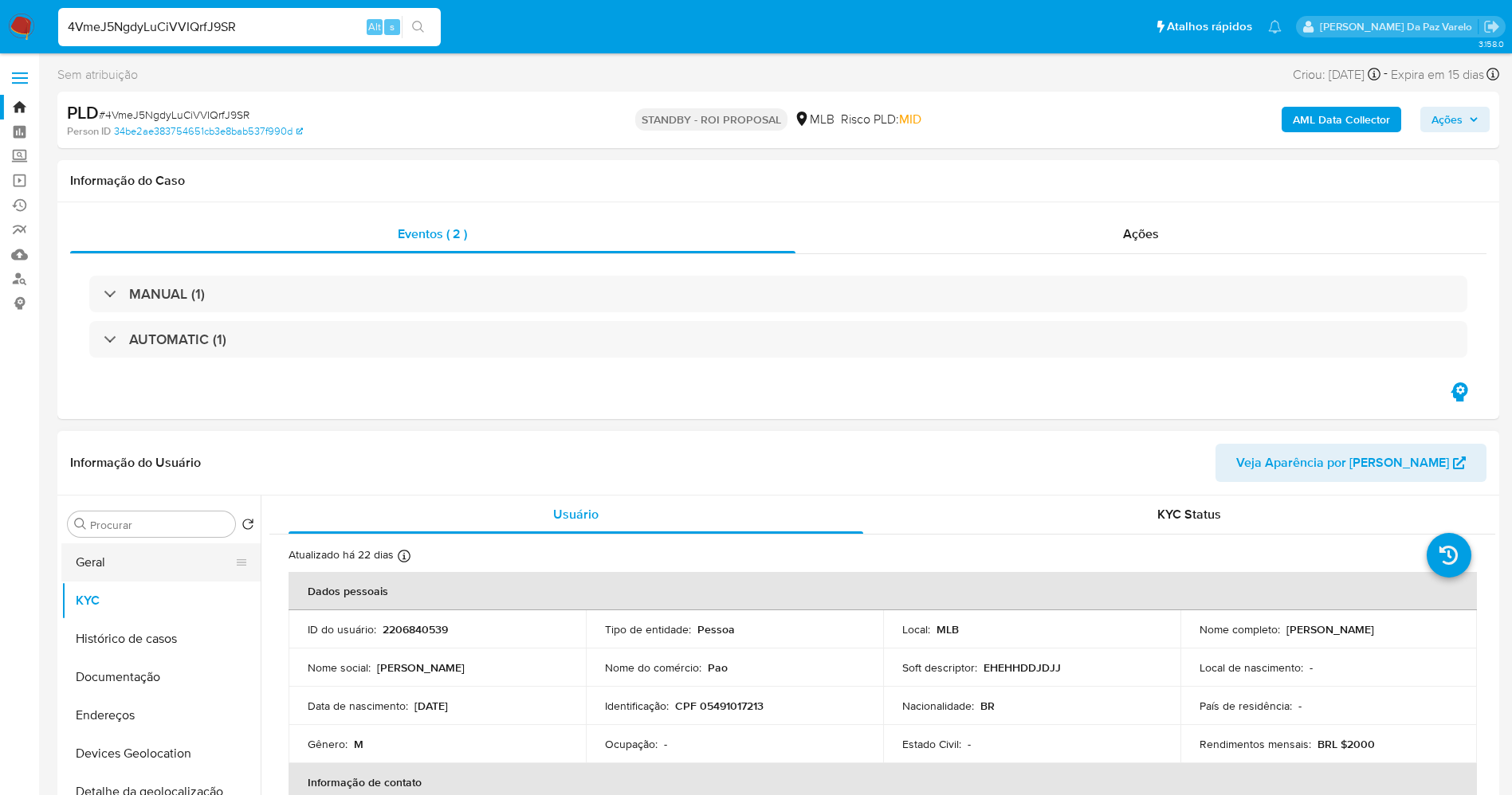
click at [144, 574] on button "Geral" at bounding box center [154, 562] width 186 height 38
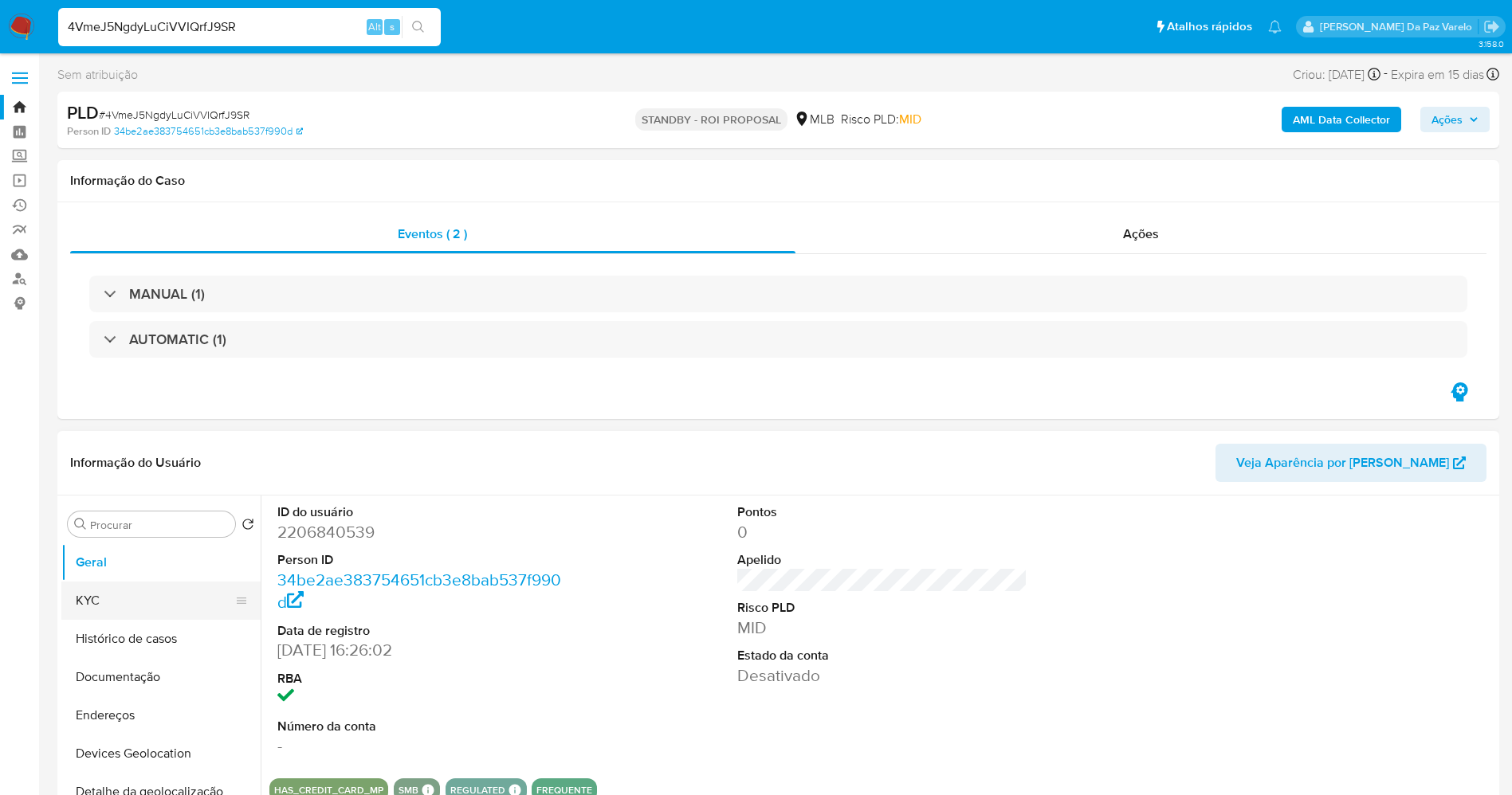
click at [123, 608] on button "KYC" at bounding box center [154, 600] width 186 height 38
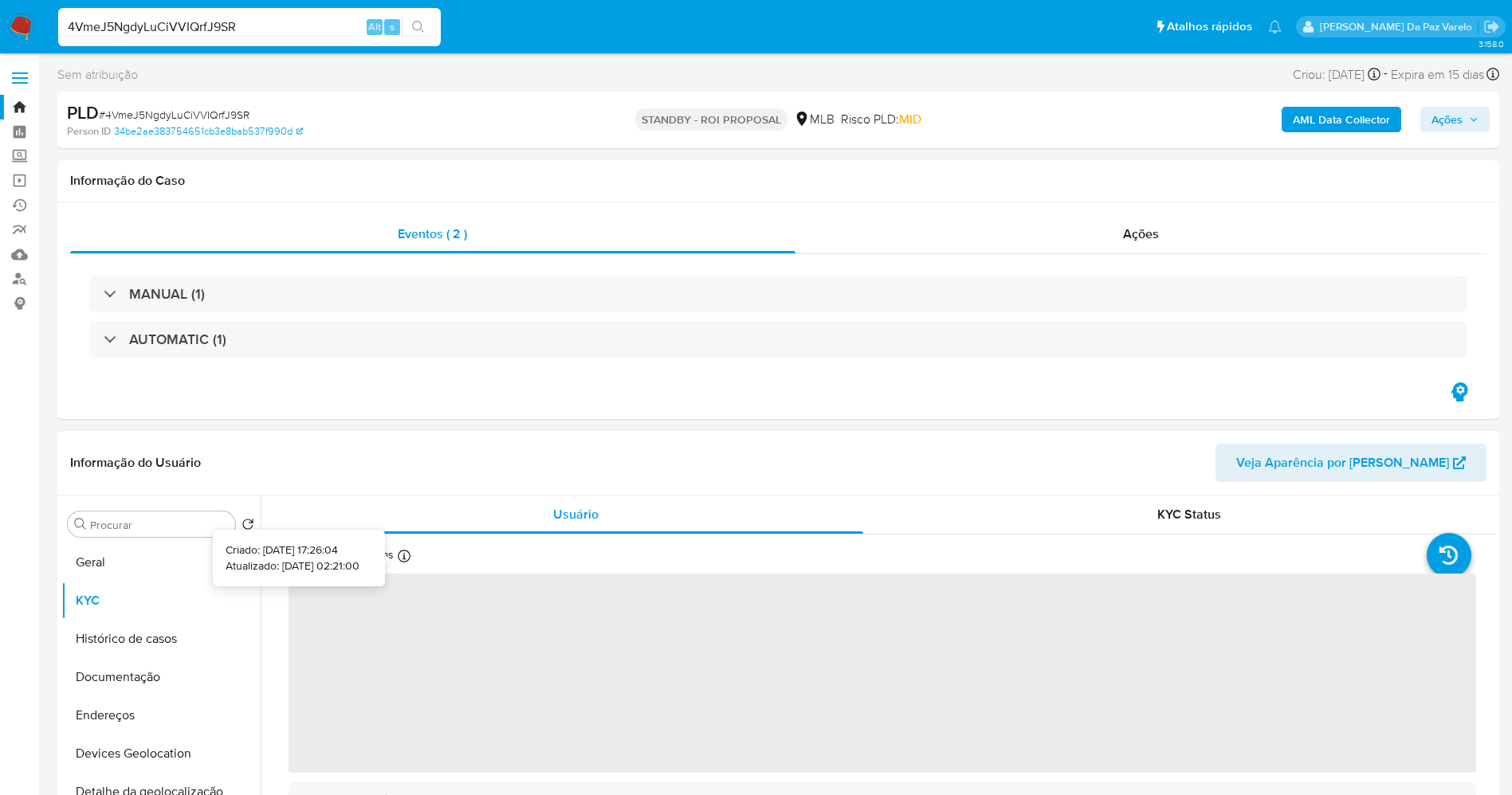
click at [402, 561] on icon at bounding box center [403, 556] width 13 height 13
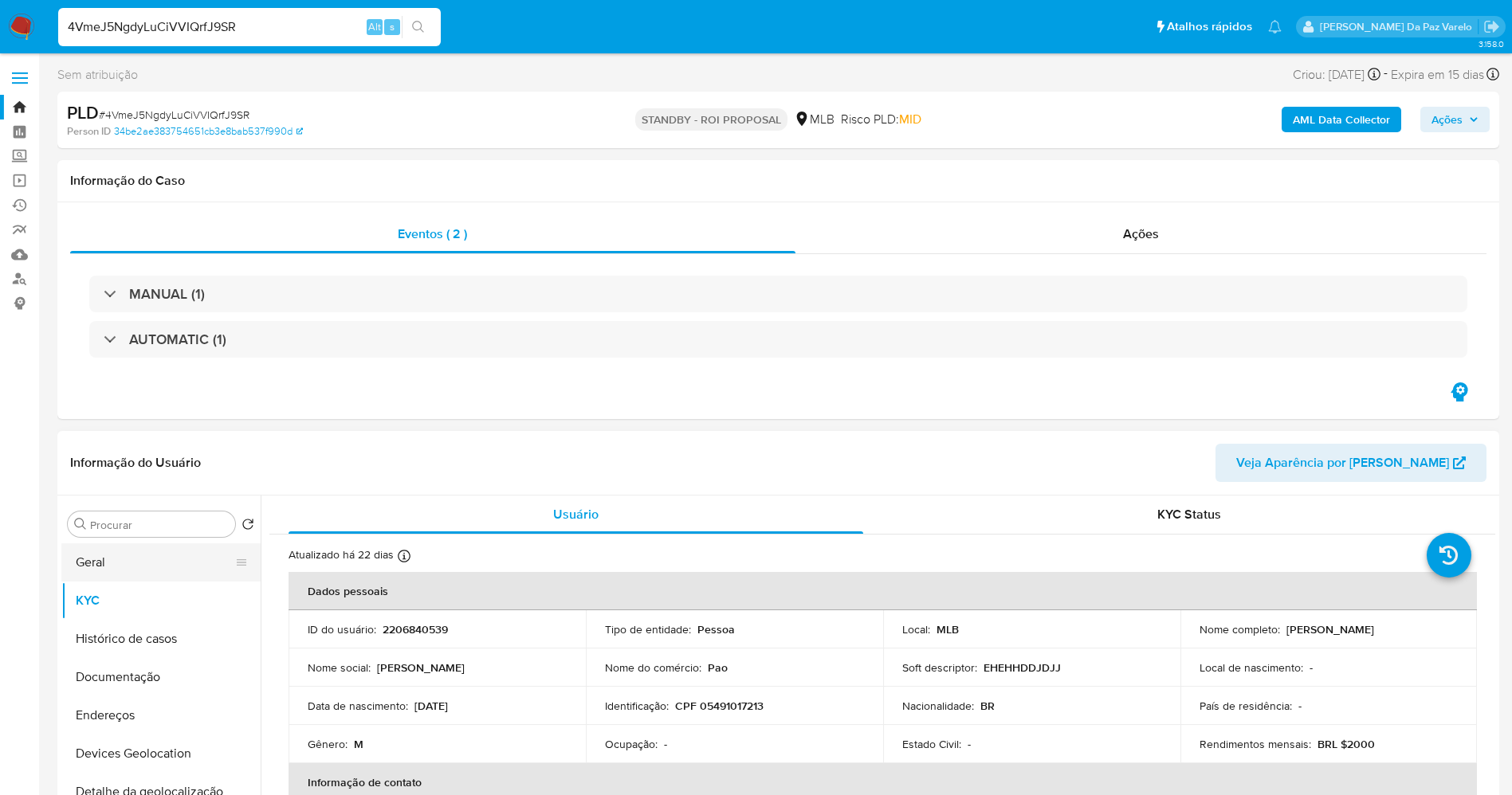
click at [142, 559] on button "Geral" at bounding box center [154, 562] width 186 height 38
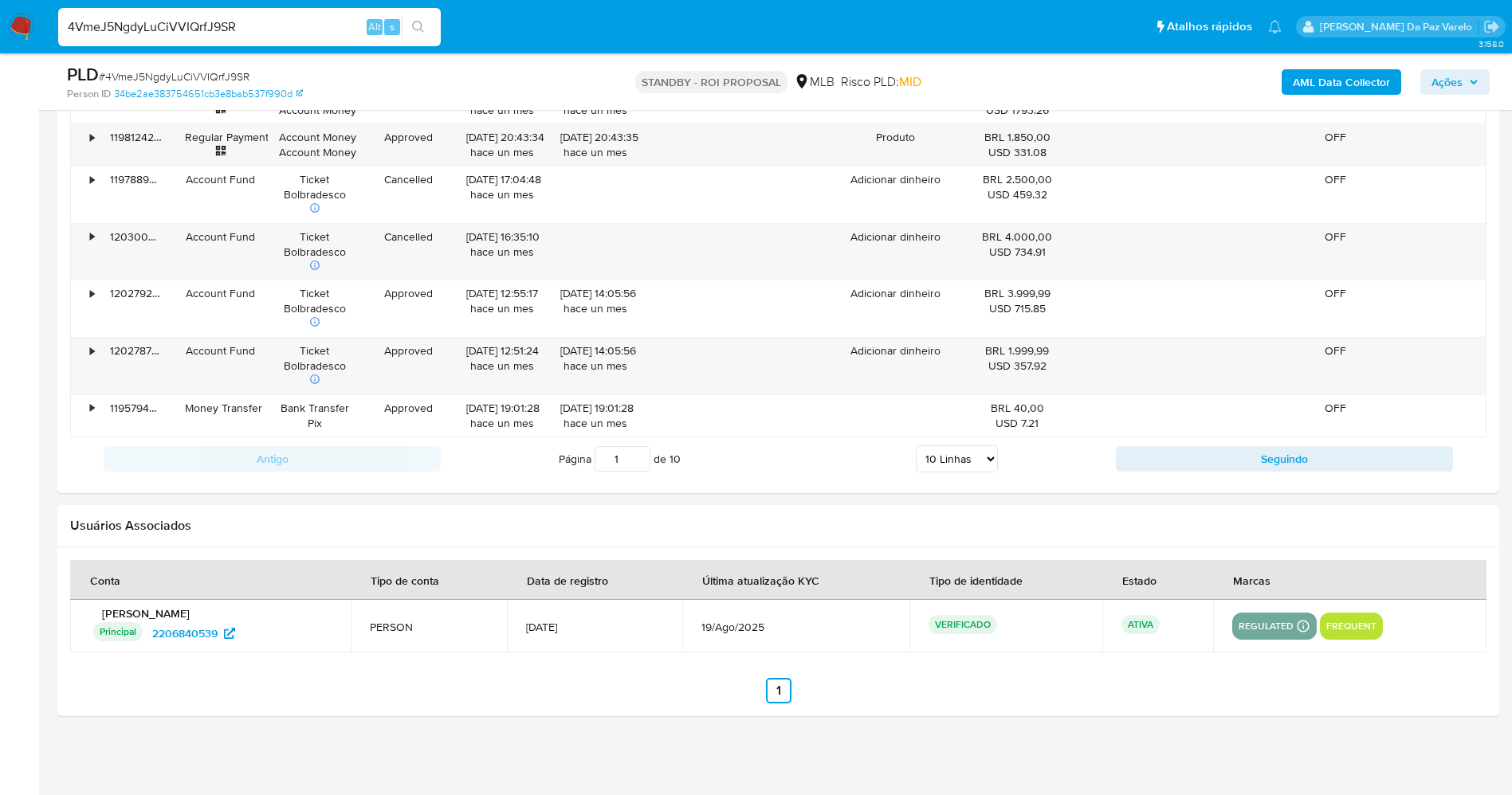
scroll to position [77, 0]
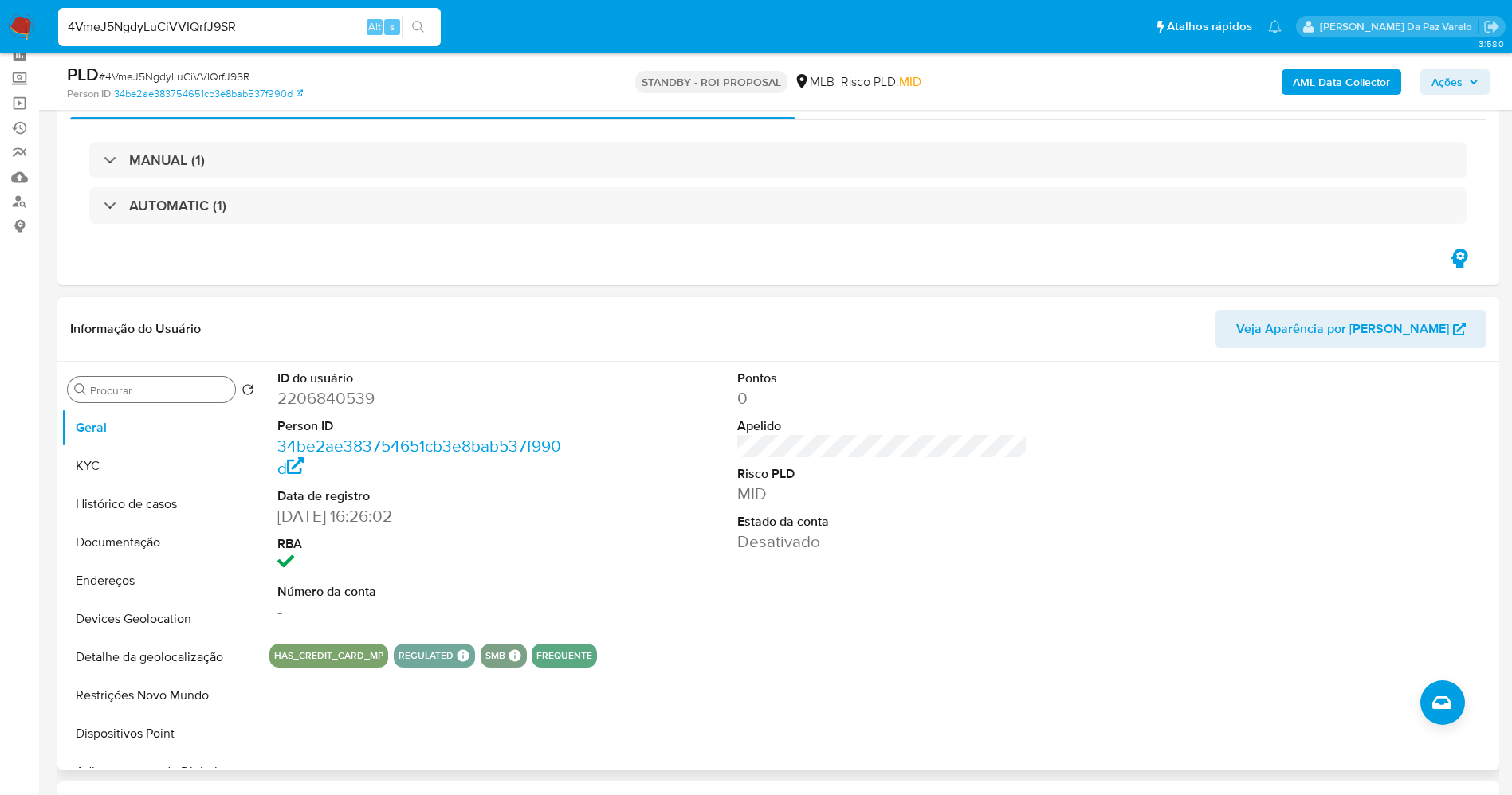
click at [181, 386] on input "Procurar" at bounding box center [159, 390] width 139 height 14
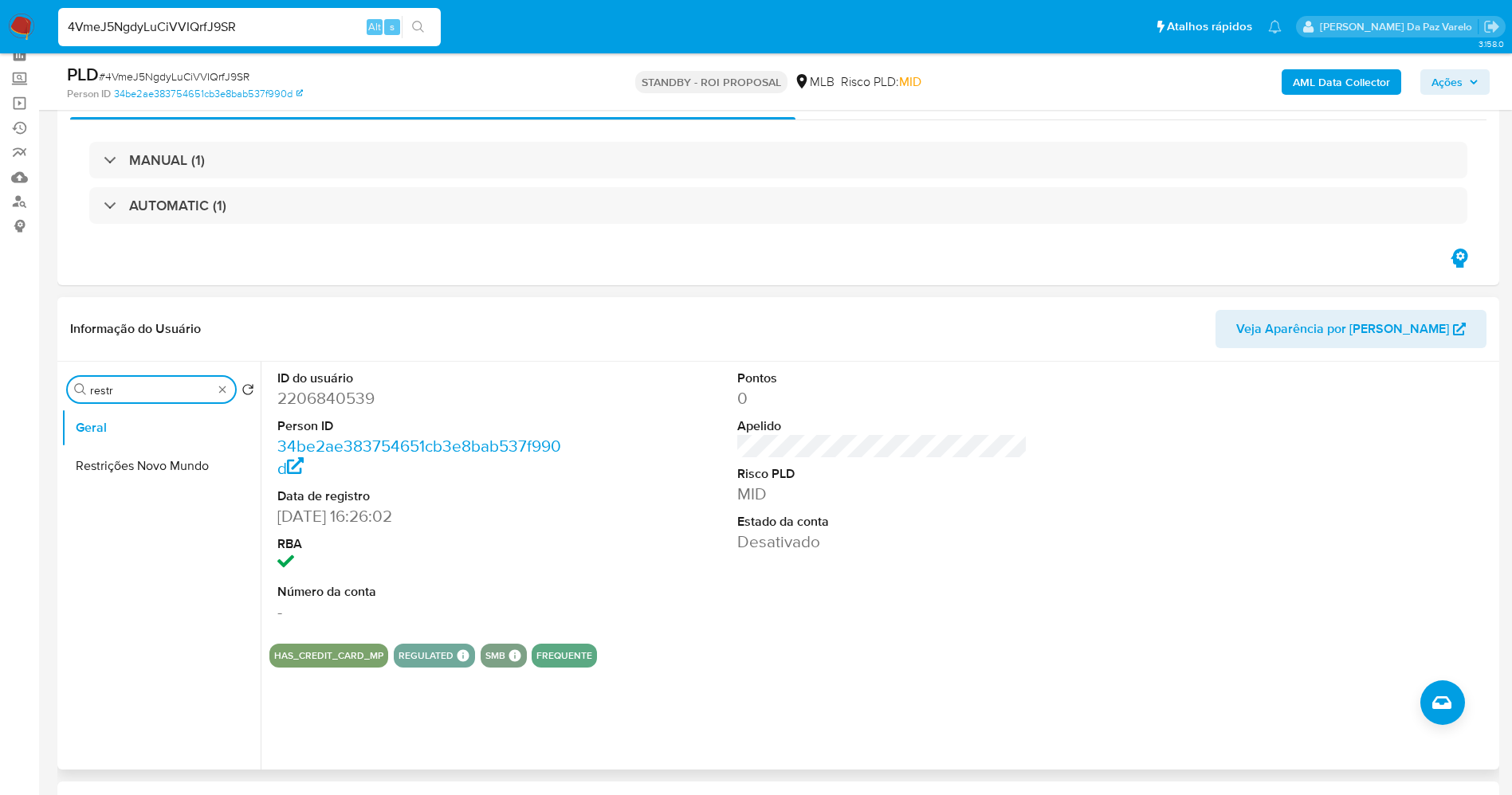
type input "restr"
click at [165, 469] on button "Restrições Novo Mundo" at bounding box center [160, 466] width 199 height 38
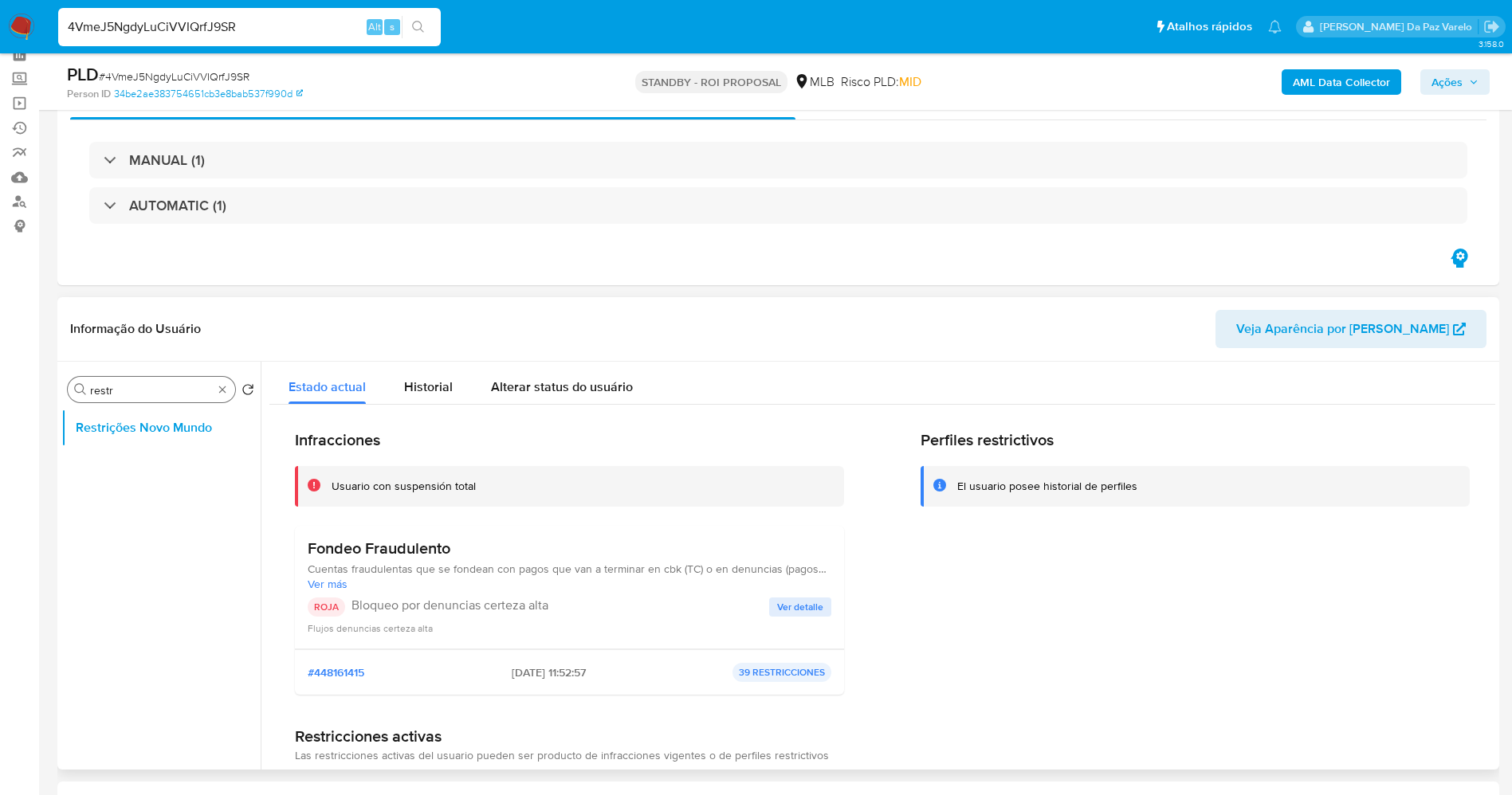
click at [220, 381] on div "Procurar restr" at bounding box center [151, 390] width 167 height 25
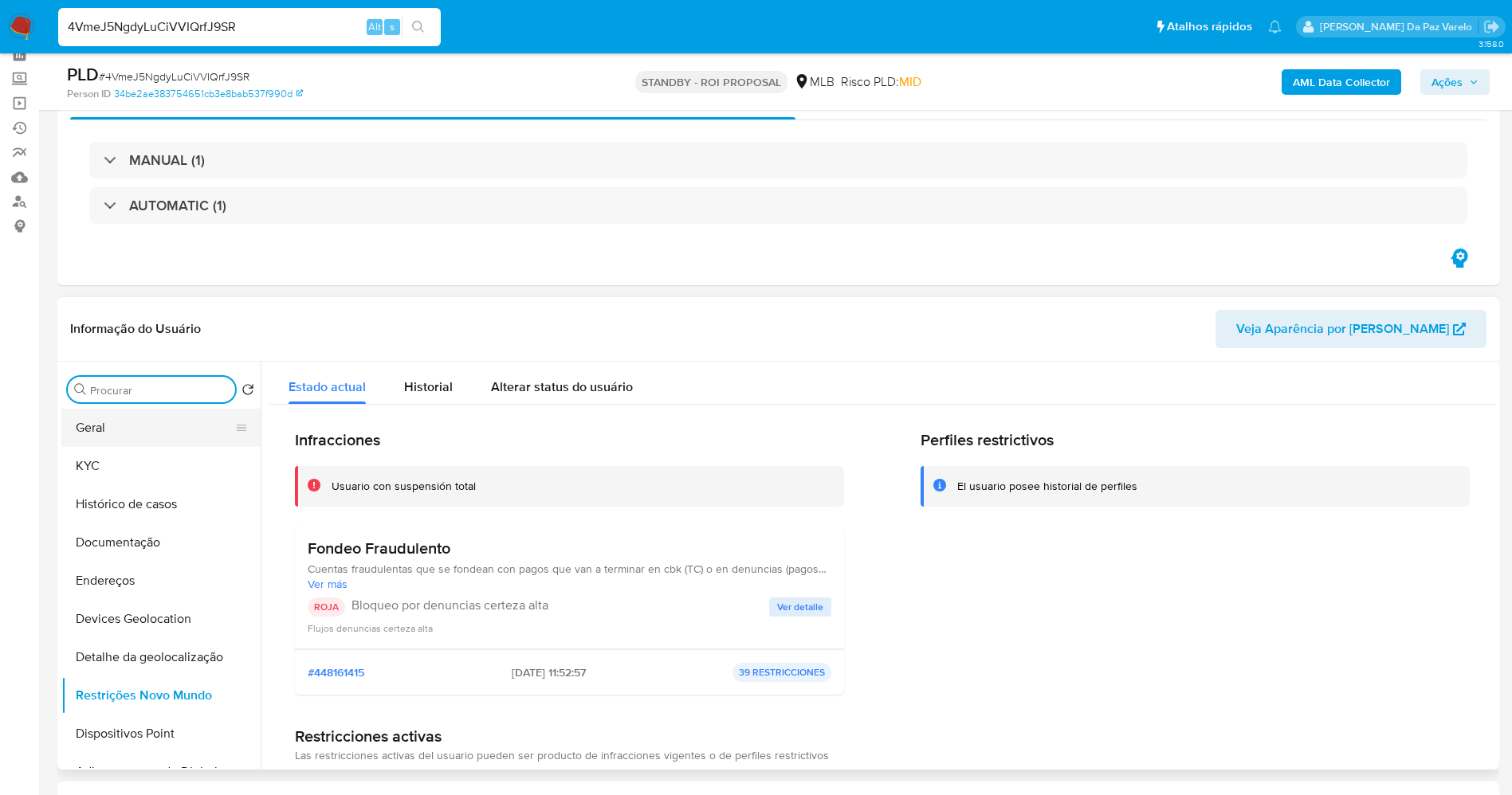
click at [127, 424] on button "Geral" at bounding box center [154, 427] width 186 height 38
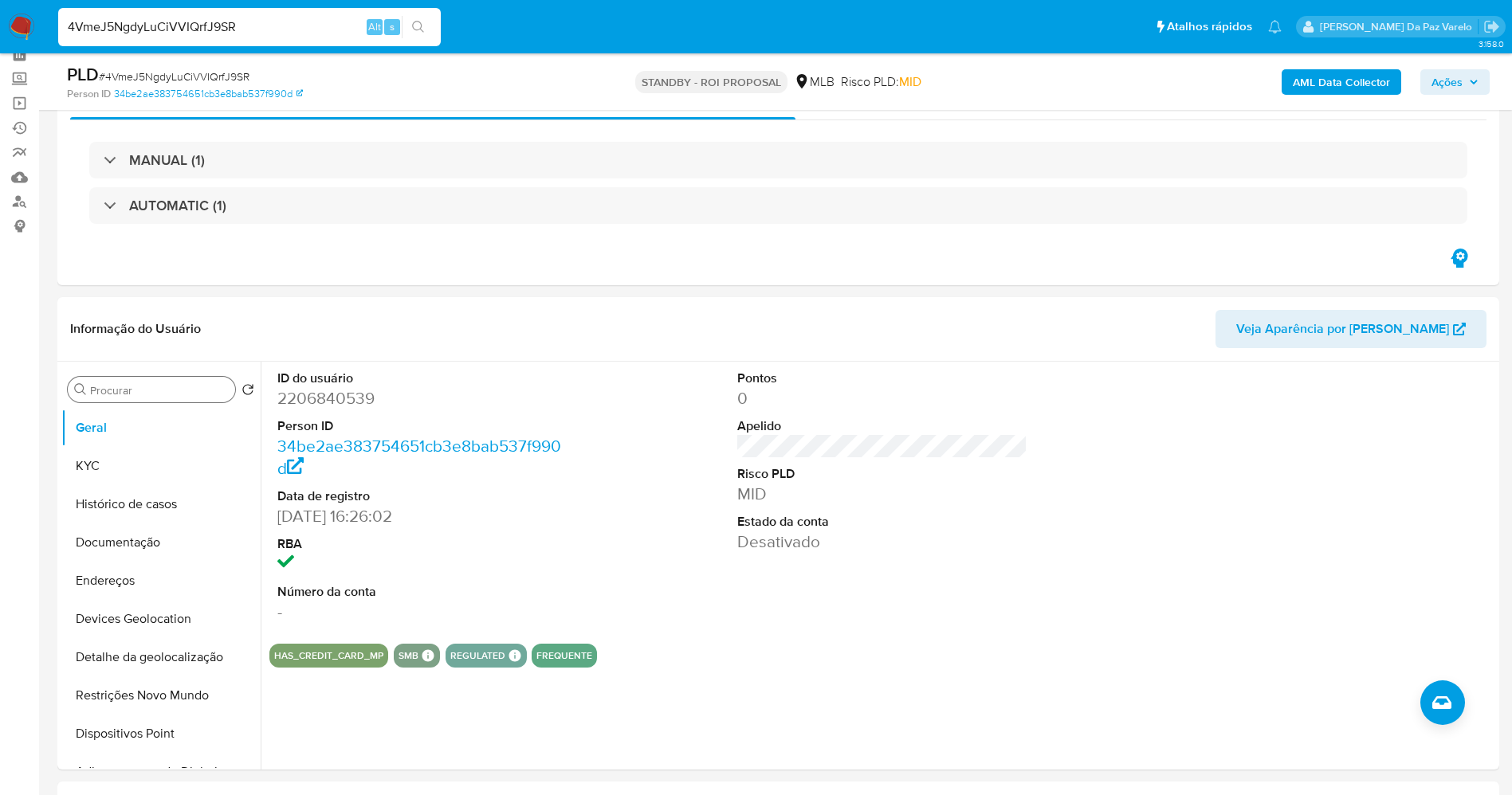
click at [281, 19] on input "4VmeJ5NgdyLuCiVVIQrfJ9SR" at bounding box center [249, 27] width 382 height 20
paste input "l85gMC0MAyYiTHHqPomC4fTc"
type input "l85gMC0MAyYiTHHqPomC4fTc"
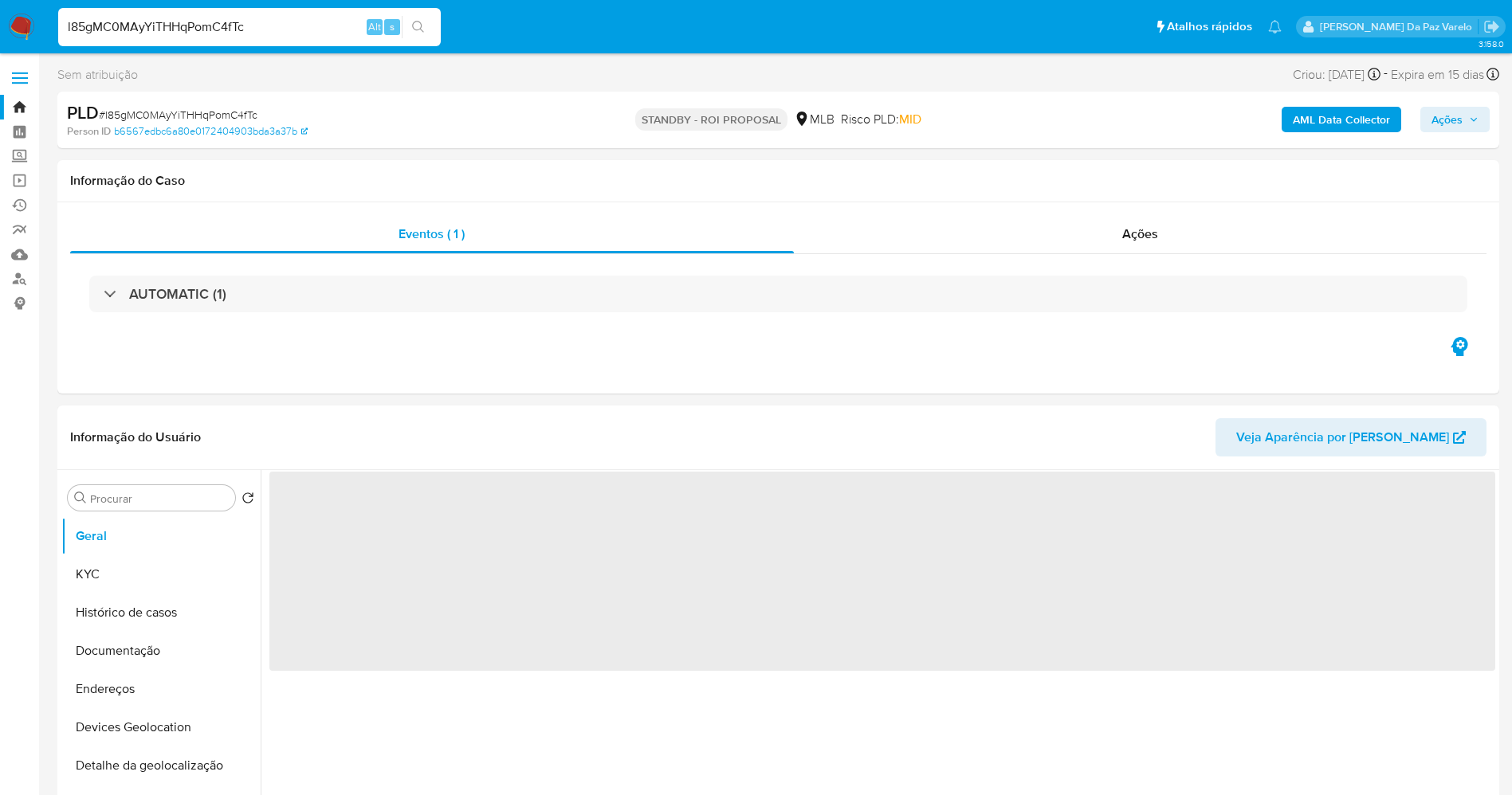
select select "10"
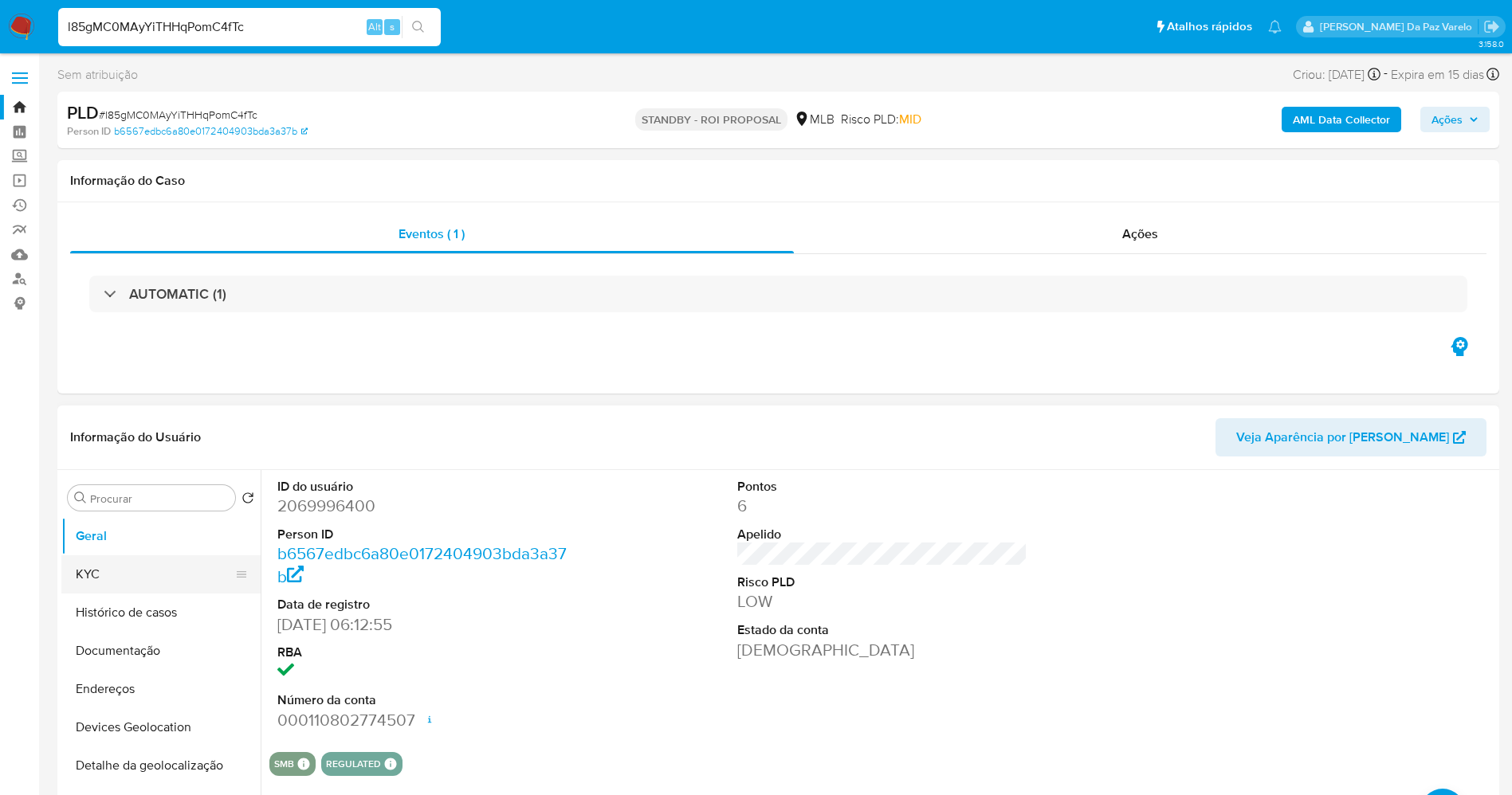
click at [177, 568] on button "KYC" at bounding box center [154, 574] width 186 height 38
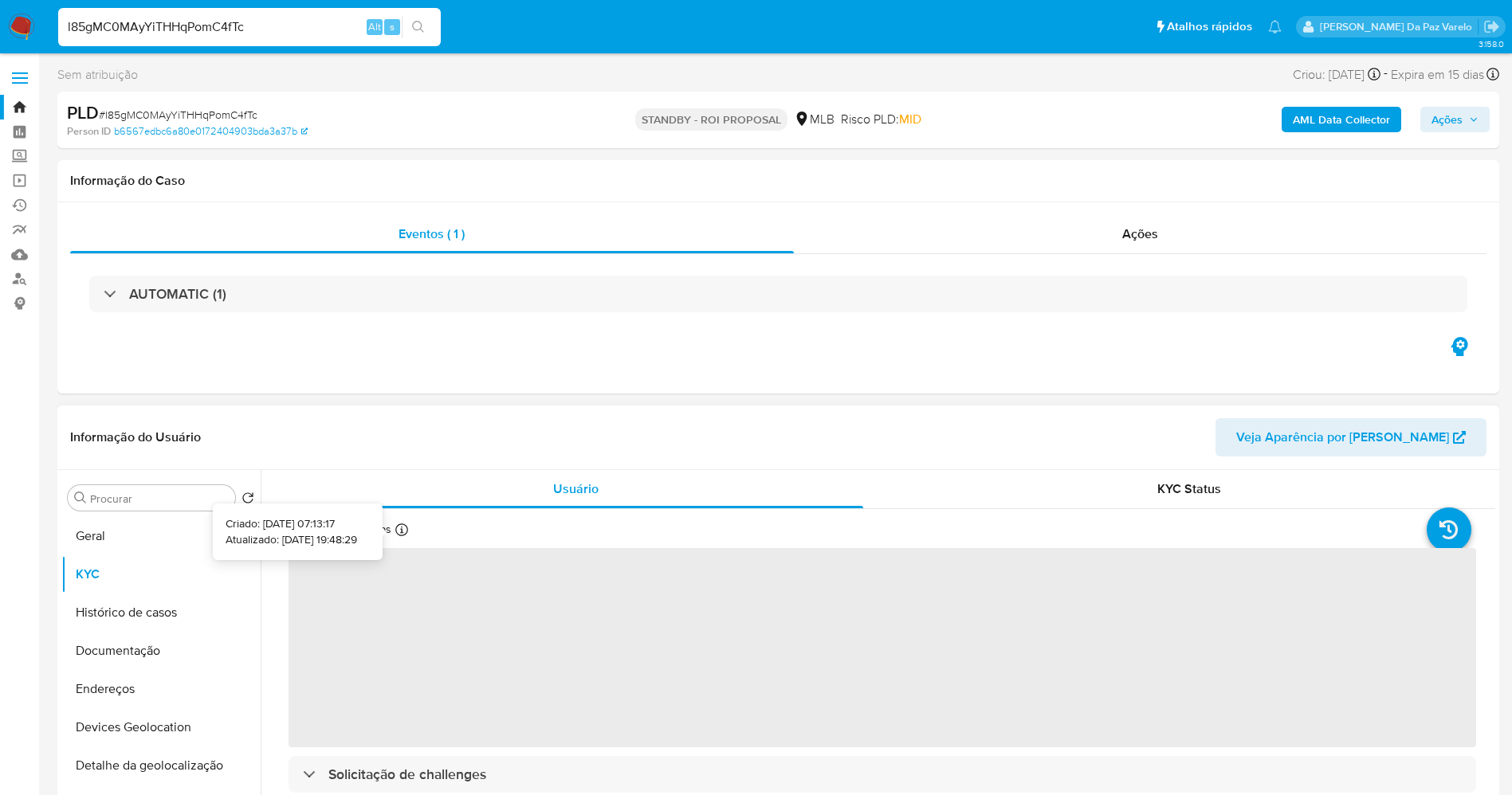
click at [399, 531] on div "Atualizado há 21 dias Criado: 31/10/2024 07:13:17 Atualizado: 20/08/2025 19:48:…" at bounding box center [371, 532] width 167 height 20
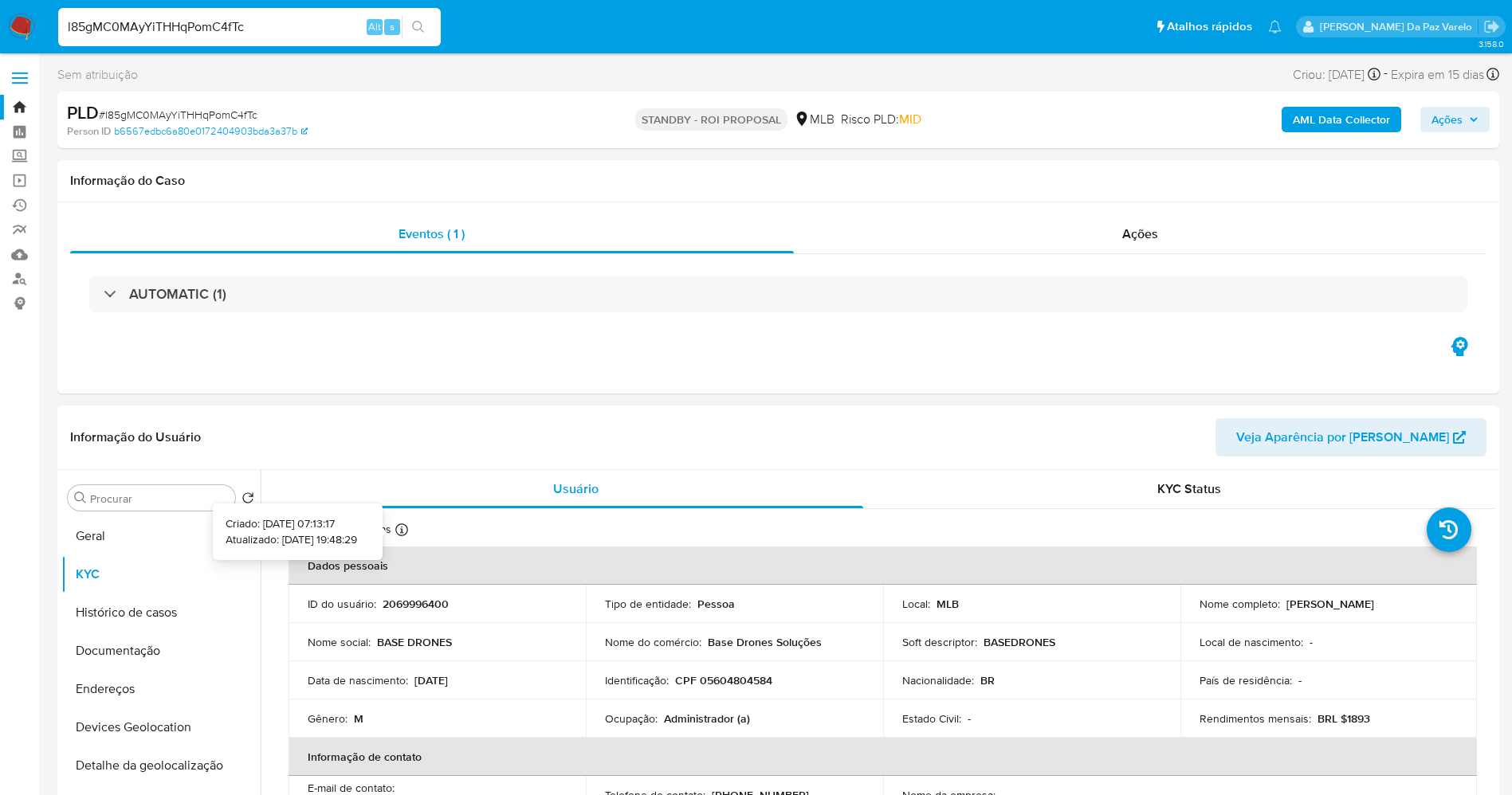
click at [395, 532] on icon at bounding box center [401, 530] width 13 height 13
click at [147, 564] on button "KYC" at bounding box center [154, 574] width 186 height 38
click at [154, 538] on button "Geral" at bounding box center [154, 536] width 186 height 38
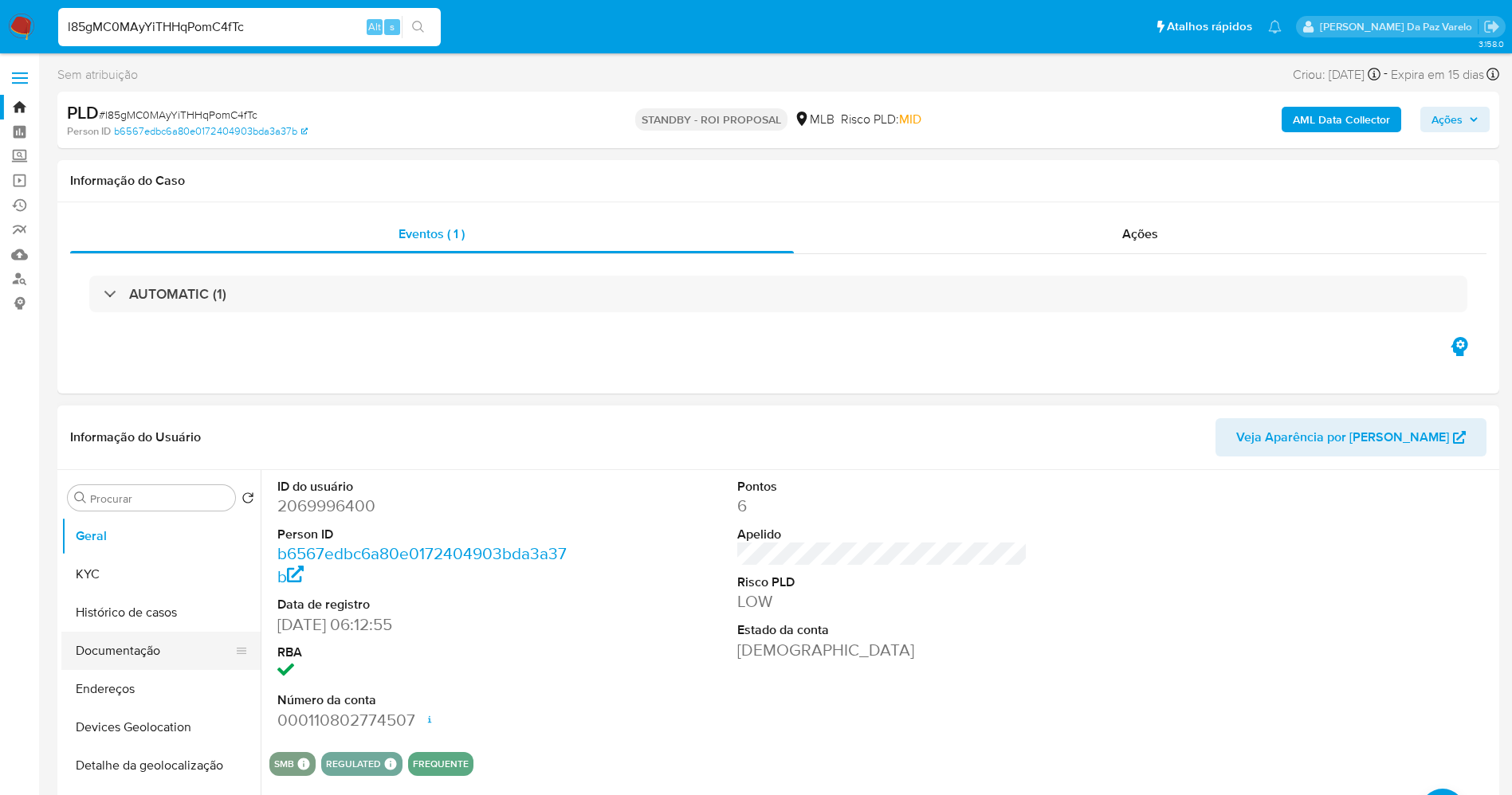
click at [160, 659] on button "Documentação" at bounding box center [154, 651] width 186 height 38
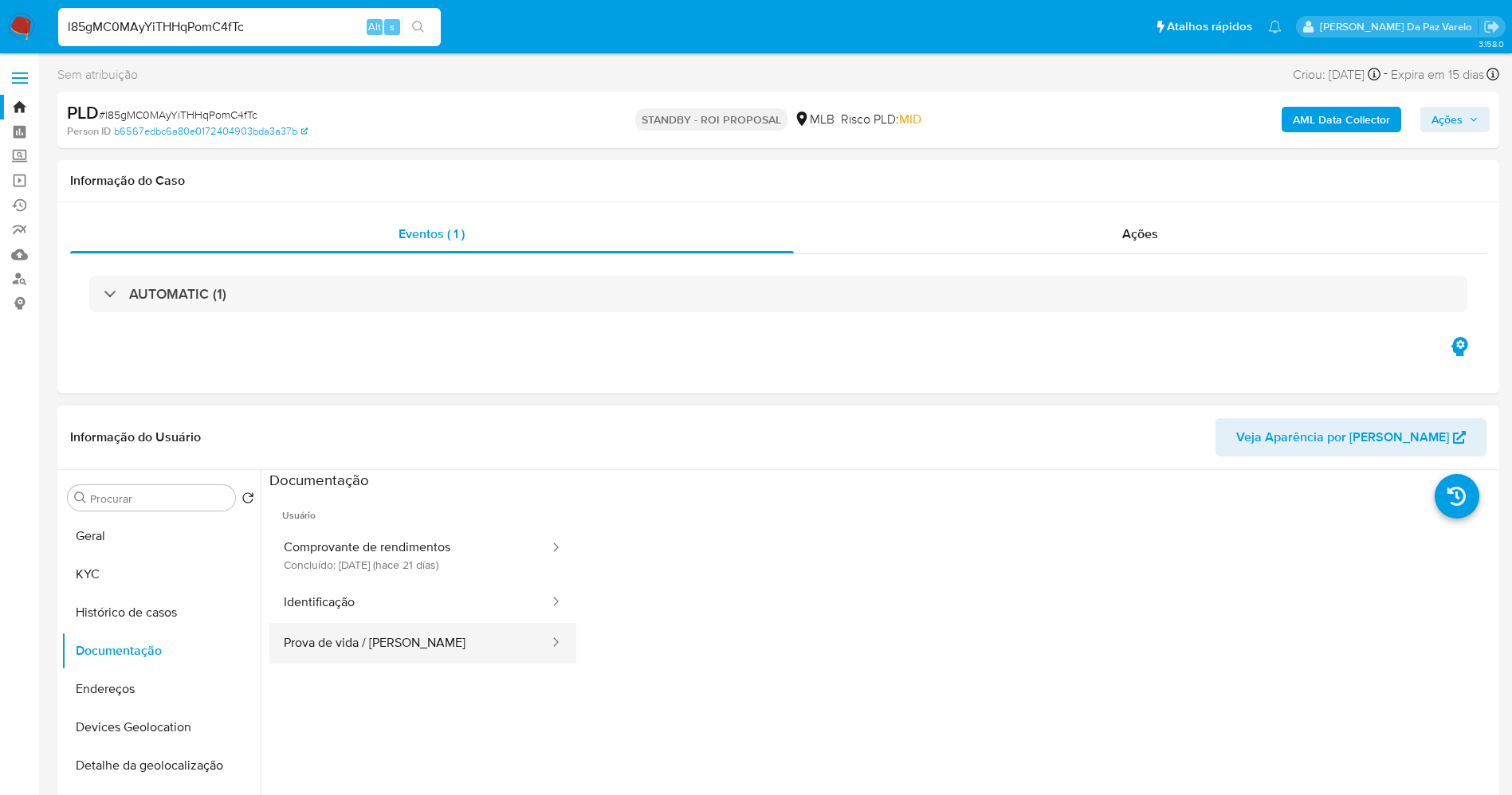
click at [390, 642] on button "Prova de vida / Selfie" at bounding box center [410, 643] width 281 height 41
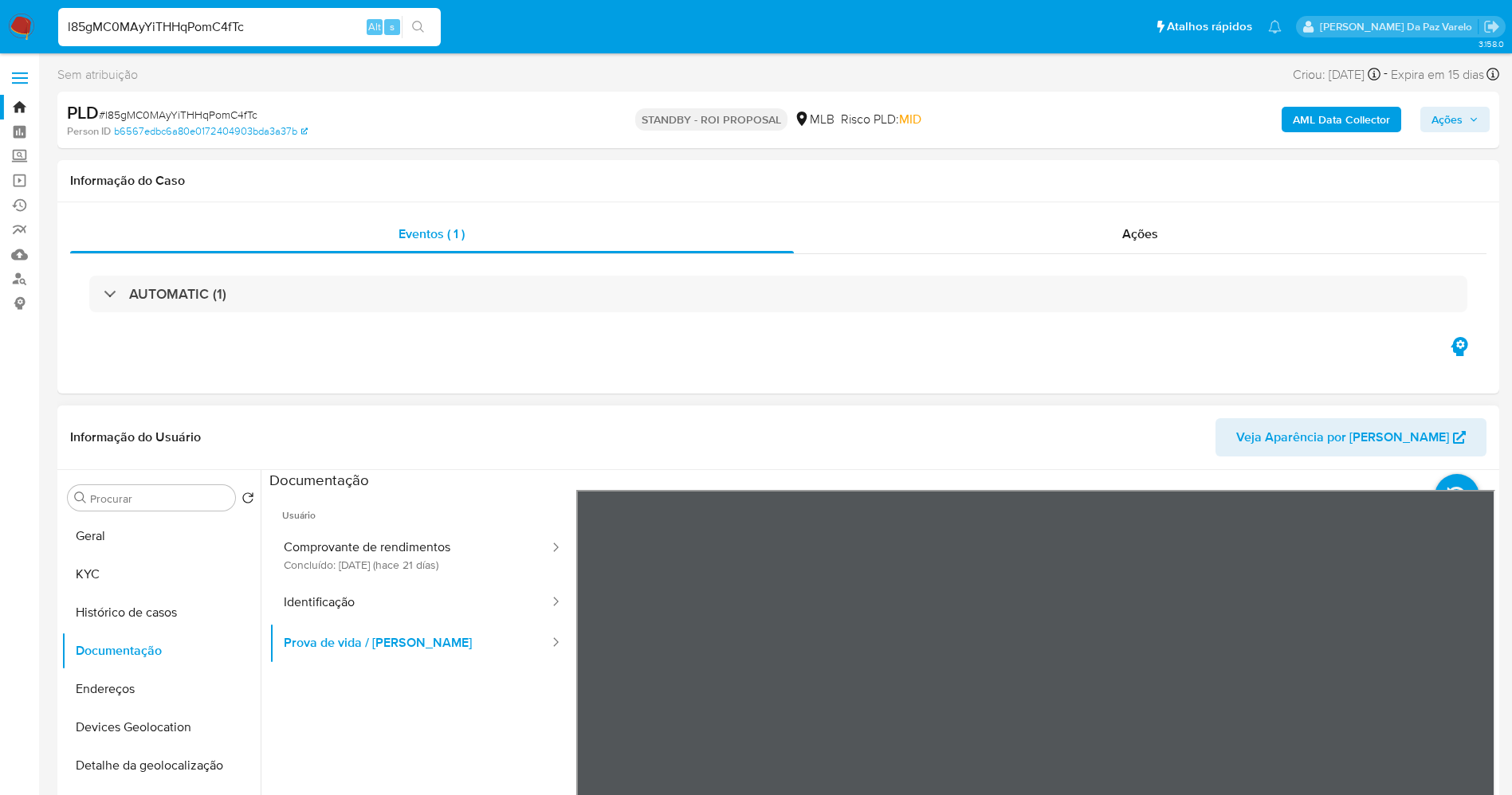
scroll to position [50, 0]
click at [315, 31] on input "l85gMC0MAyYiTHHqPomC4fTc" at bounding box center [249, 27] width 382 height 20
paste input "ojo5GBTmz4bXnMQUO1cHINSv"
type input "ojo5GBTmz4bXnMQUO1cHINSv"
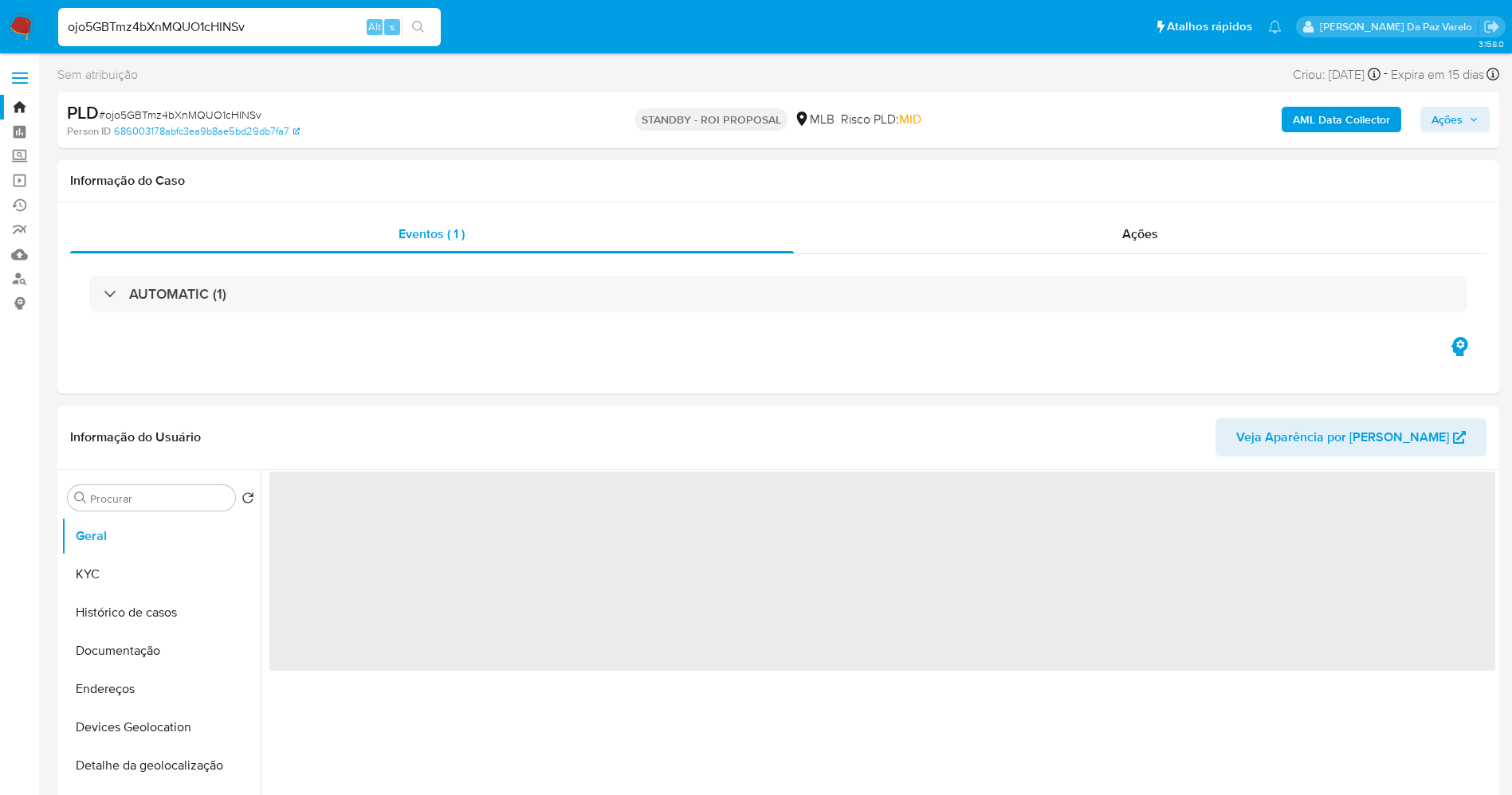
select select "10"
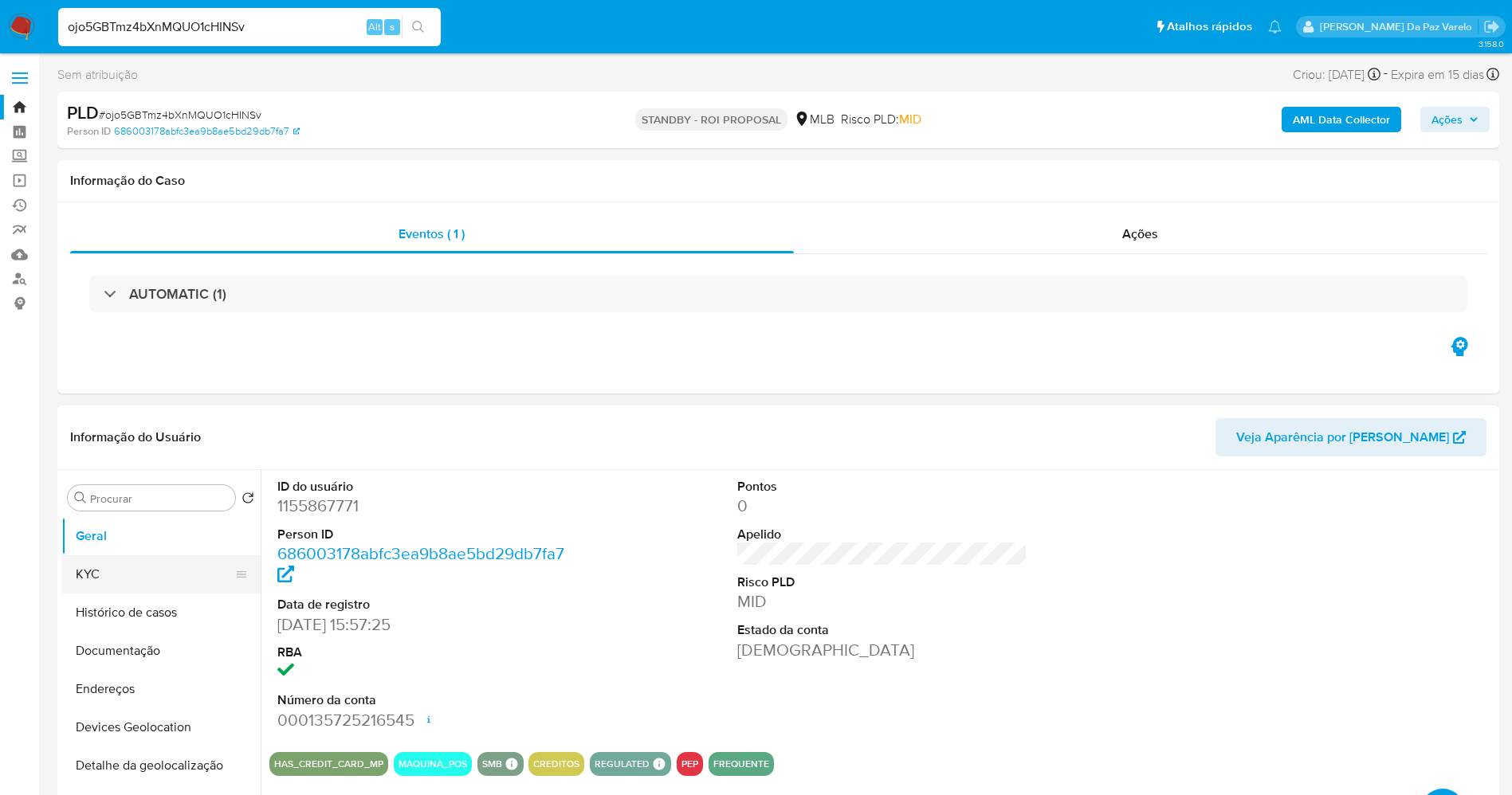
click at [156, 569] on button "KYC" at bounding box center [154, 574] width 186 height 38
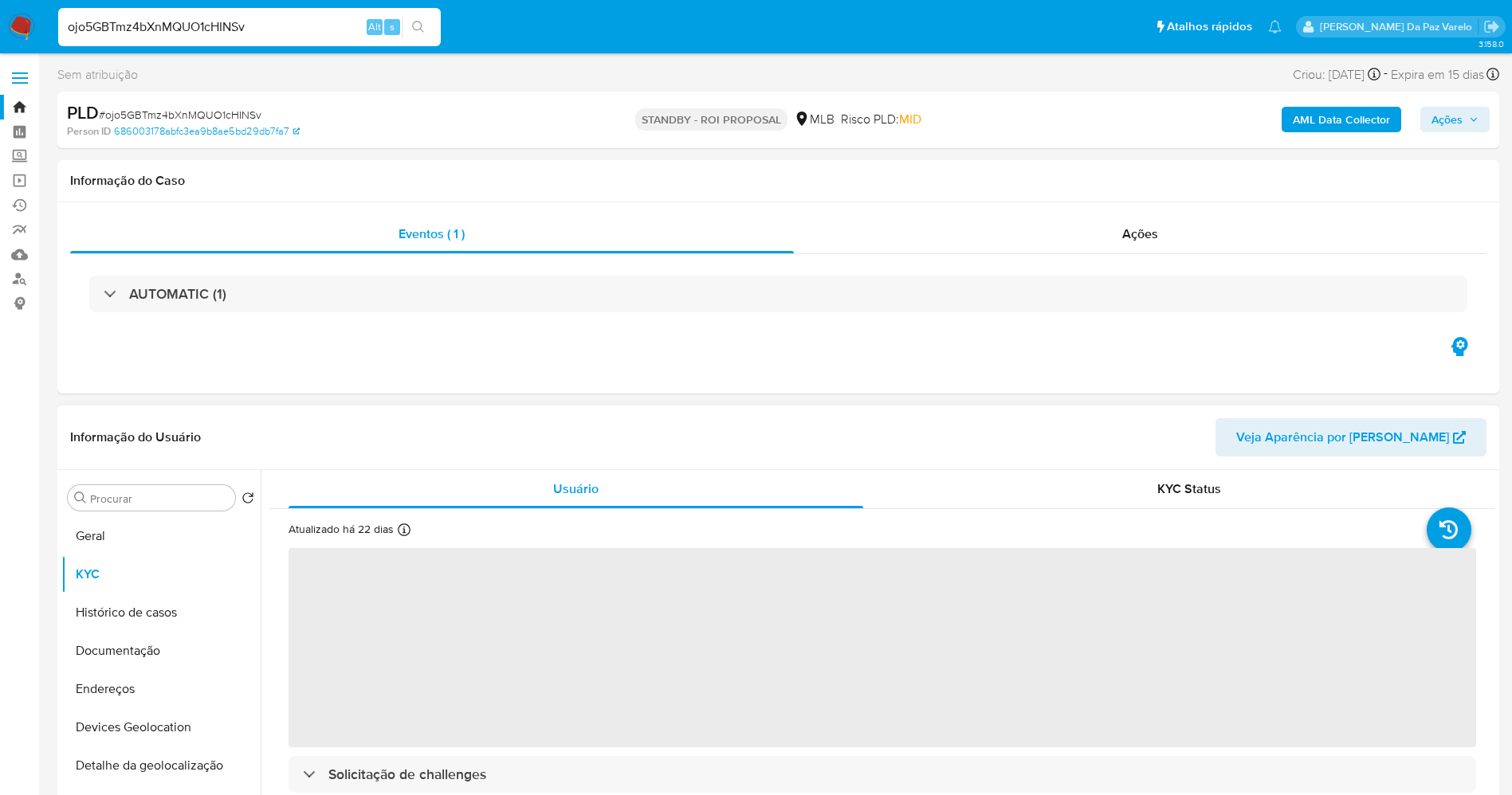
click at [399, 526] on icon at bounding box center [403, 530] width 13 height 13
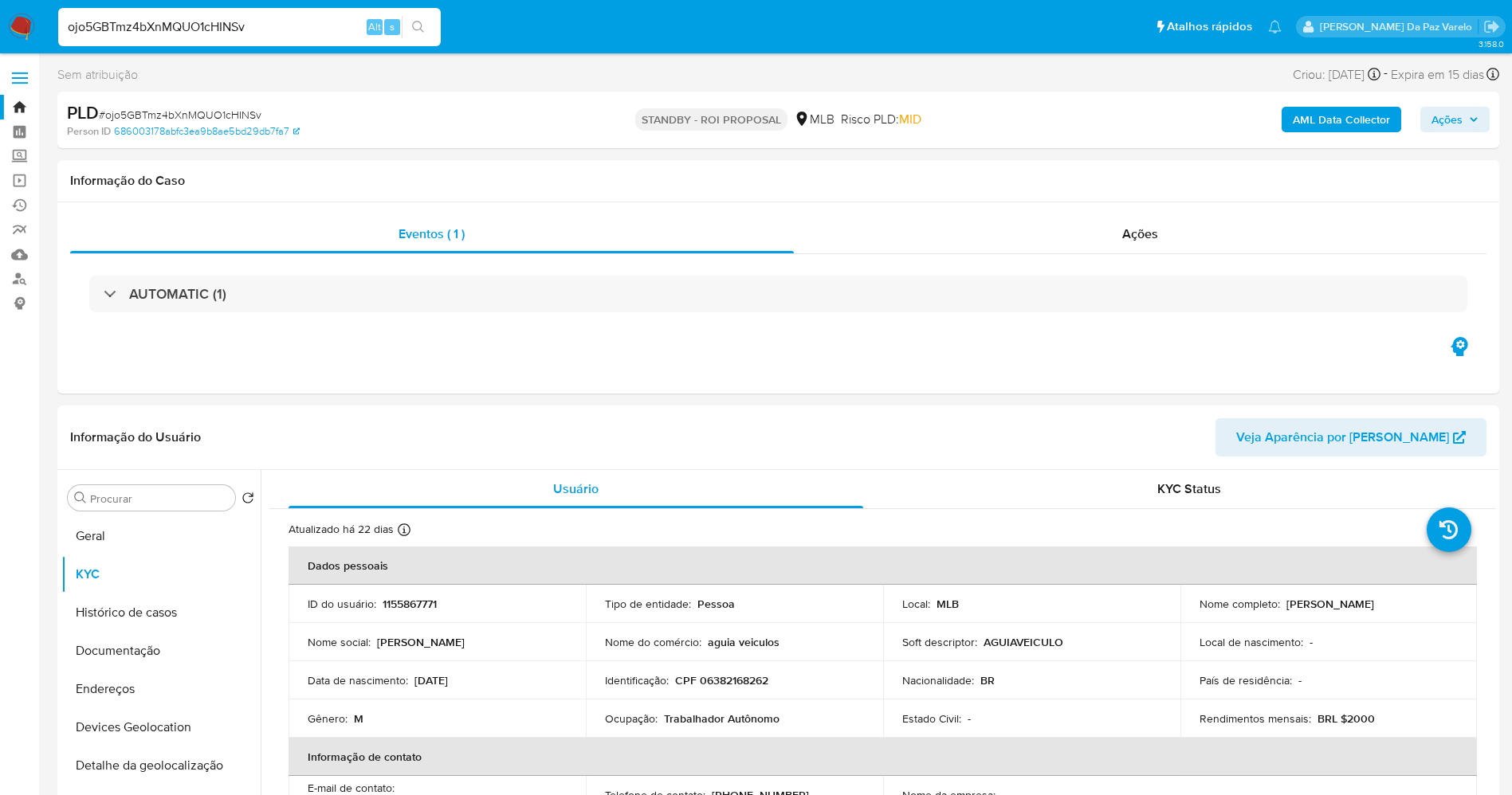
click at [282, 33] on input "ojo5GBTmz4bXnMQUO1cHINSv" at bounding box center [249, 27] width 382 height 20
click at [287, 31] on input "ojo5GBTmz4bXnMQUO1cHINSv" at bounding box center [249, 27] width 382 height 20
paste input "z5MEZZ3kdksQ7x0tEDgfHoXD"
click at [247, 30] on input "ojo5GBTmz4bXnMQUO1cHINSvz5MEZZ3kdksQ7x0tEDgfHoXD" at bounding box center [249, 27] width 382 height 20
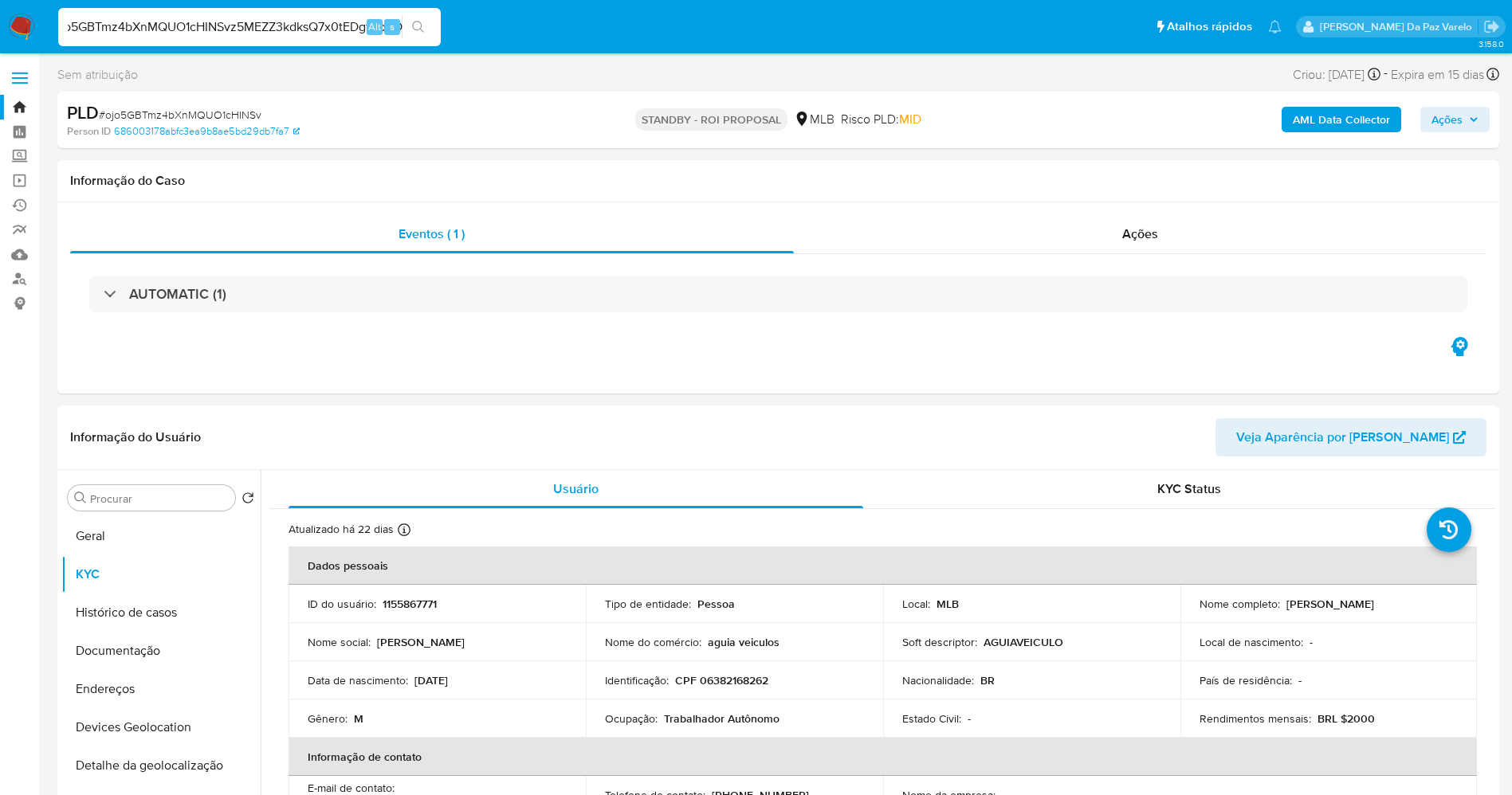
click at [247, 30] on input "ojo5GBTmz4bXnMQUO1cHINSvz5MEZZ3kdksQ7x0tEDgfHoXD" at bounding box center [249, 27] width 382 height 20
paste input
type input "z5MEZZ3kdksQ7x0tEDgfHoXD"
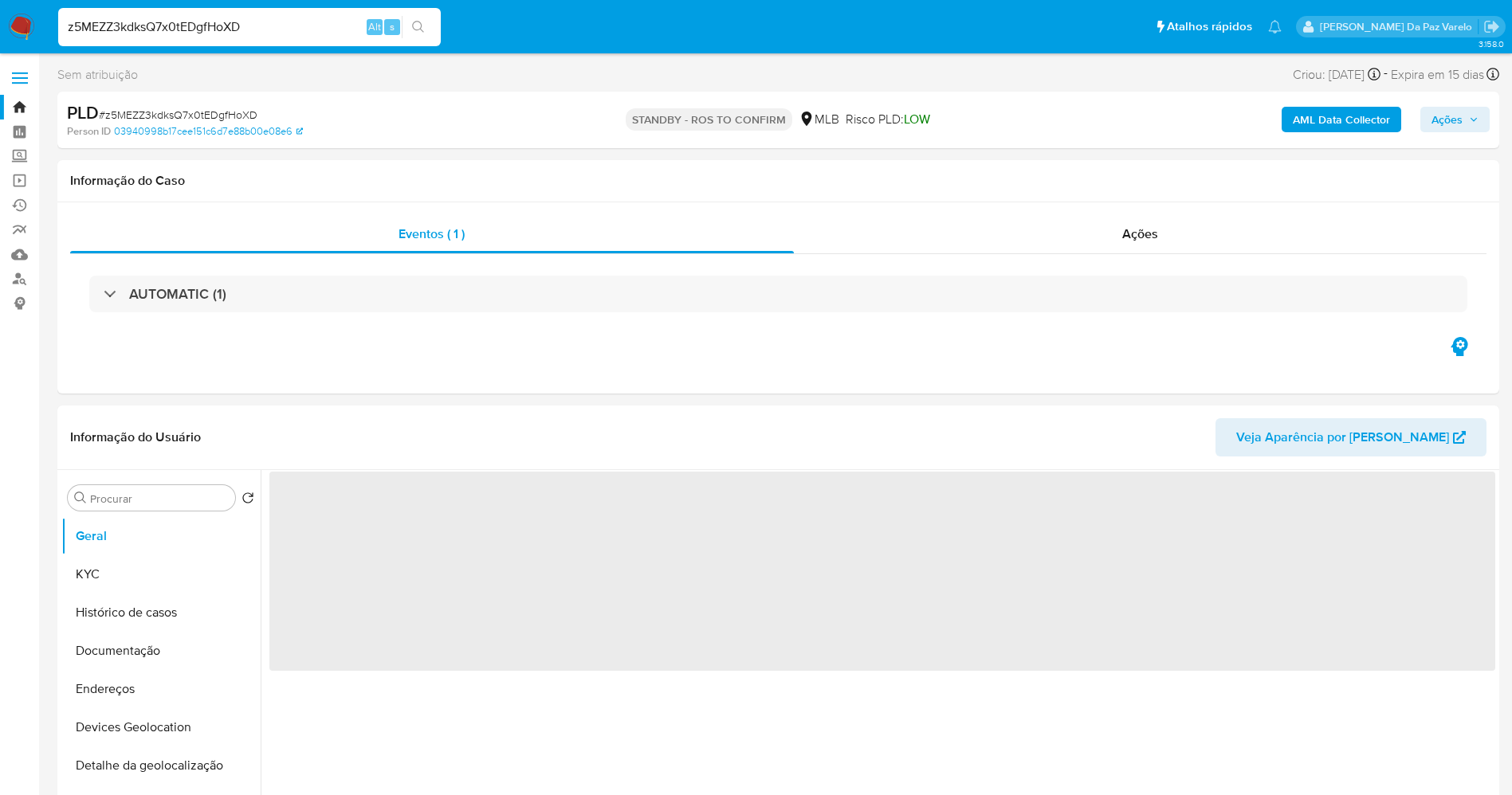
select select "10"
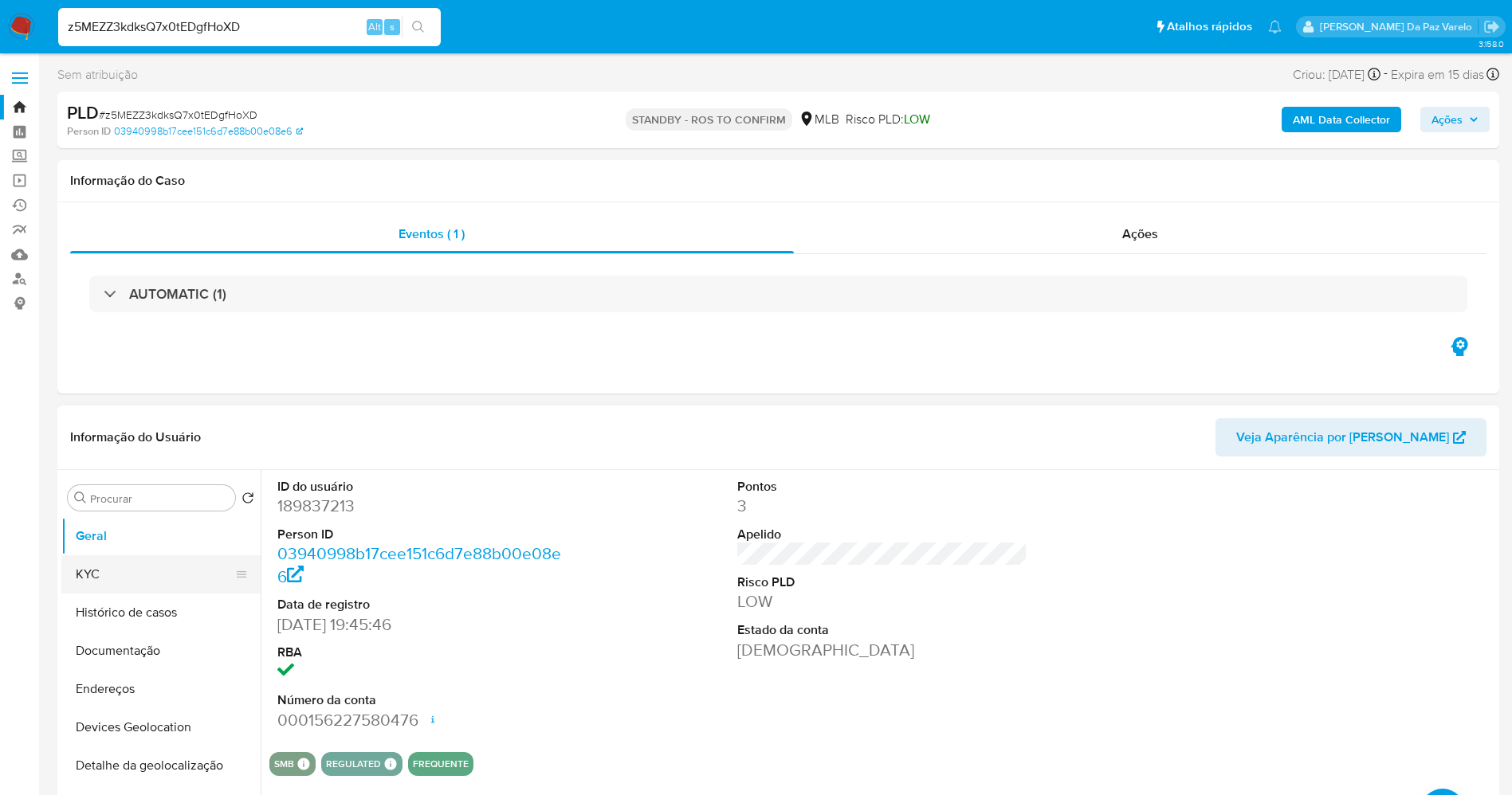
click at [158, 580] on button "KYC" at bounding box center [154, 574] width 186 height 38
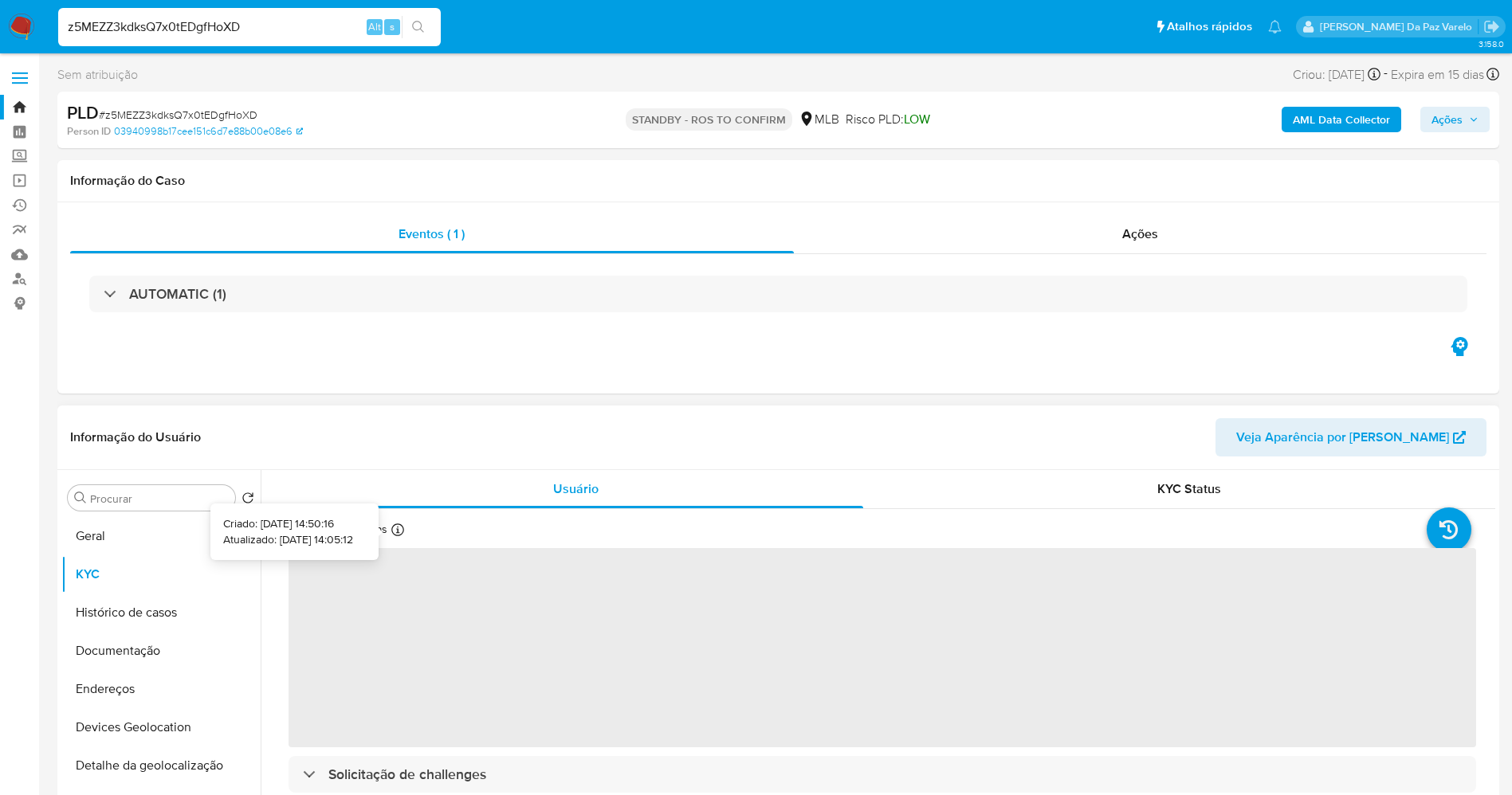
click at [387, 530] on div "Atualizado há 2 dias Criado: 03/05/2020 14:50:16 Atualizado: 08/09/2025 14:05:12" at bounding box center [370, 532] width 164 height 20
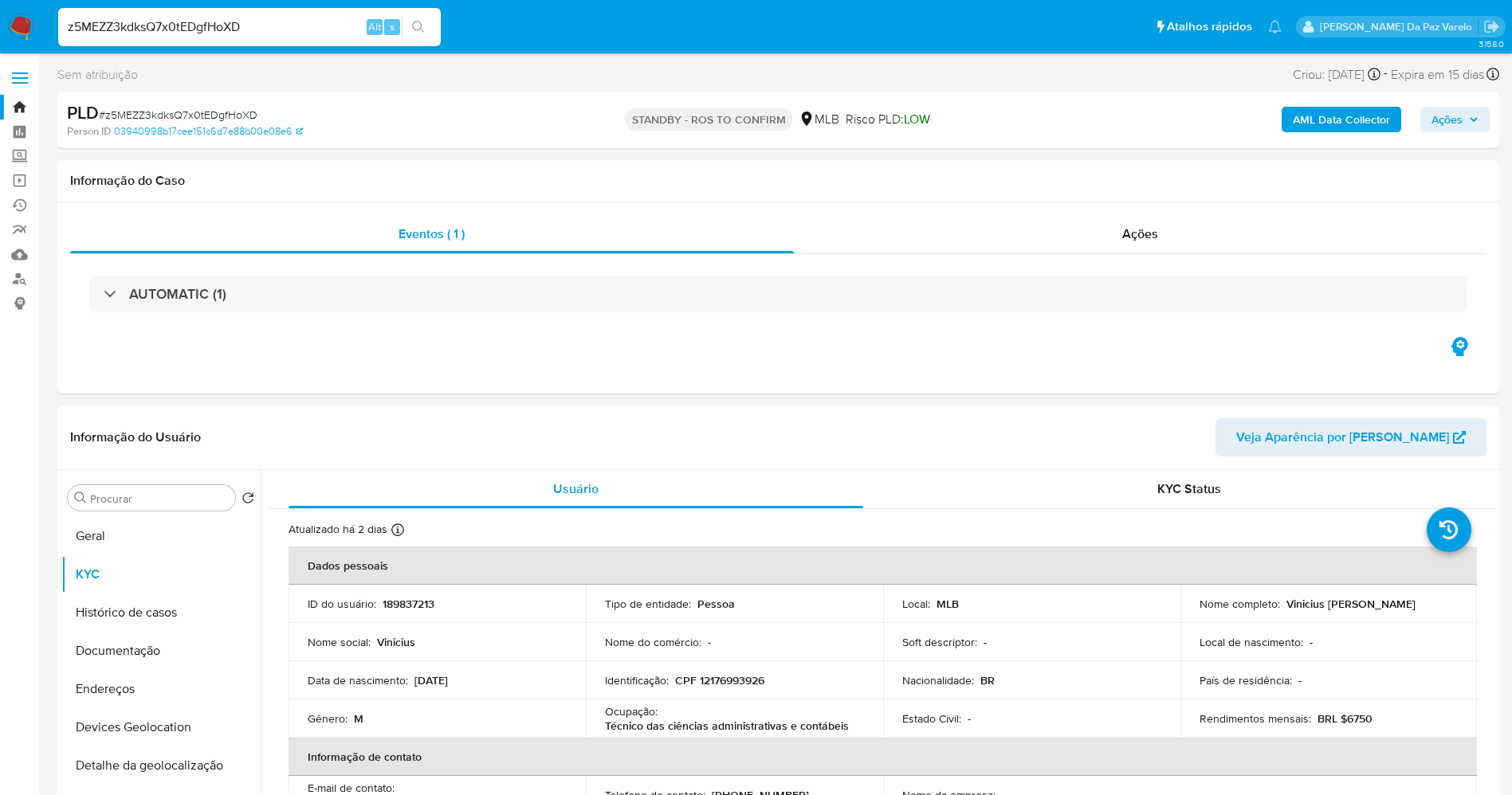
click at [394, 538] on div "Atualizado há 2 dias Criado: 03/05/2020 14:50:16 Atualizado: 08/09/2025 14:05:12" at bounding box center [370, 532] width 164 height 20
click at [396, 538] on div at bounding box center [397, 532] width 13 height 18
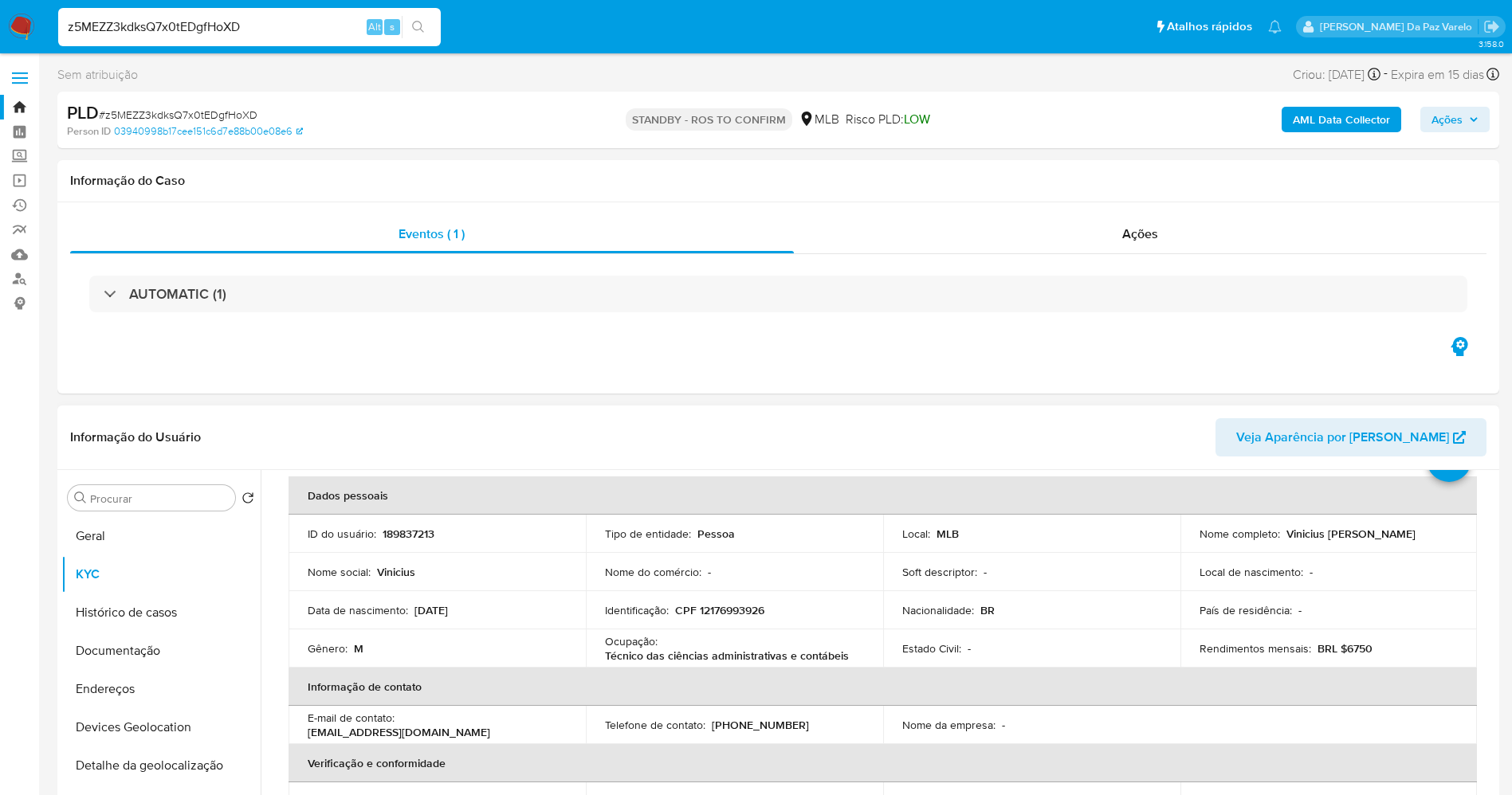
scroll to position [120, 0]
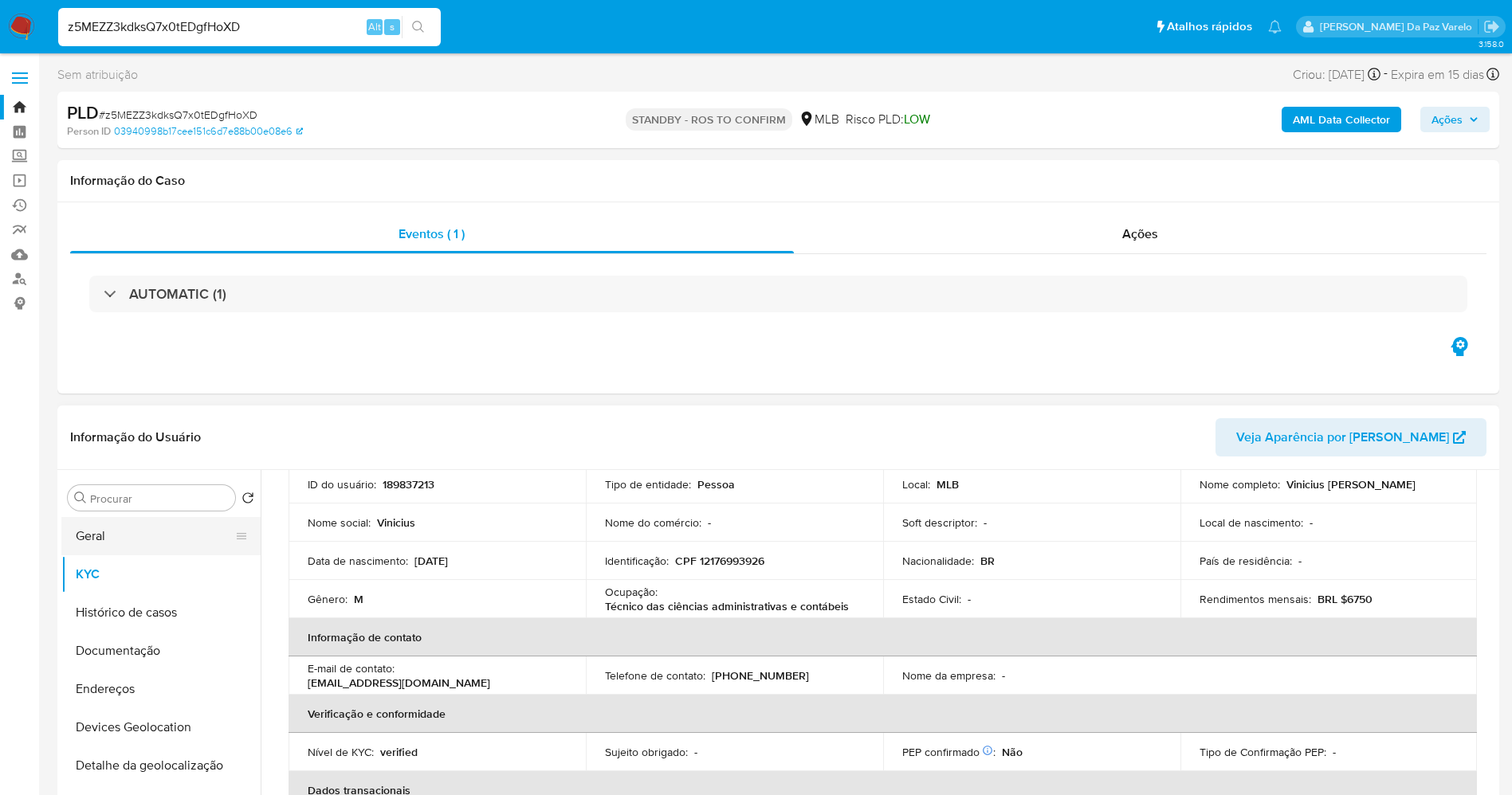
click at [158, 525] on button "Geral" at bounding box center [154, 536] width 186 height 38
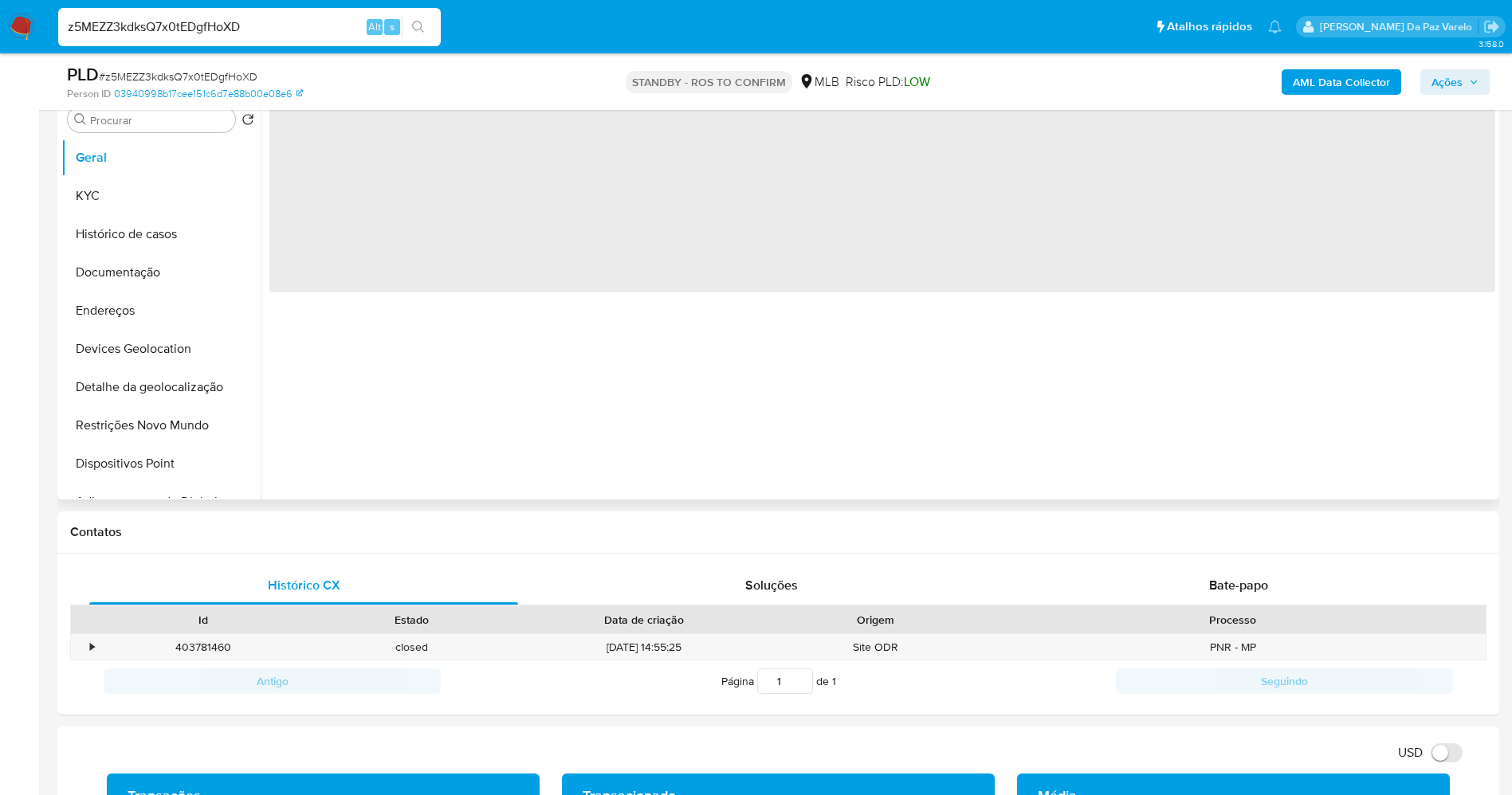
scroll to position [359, 0]
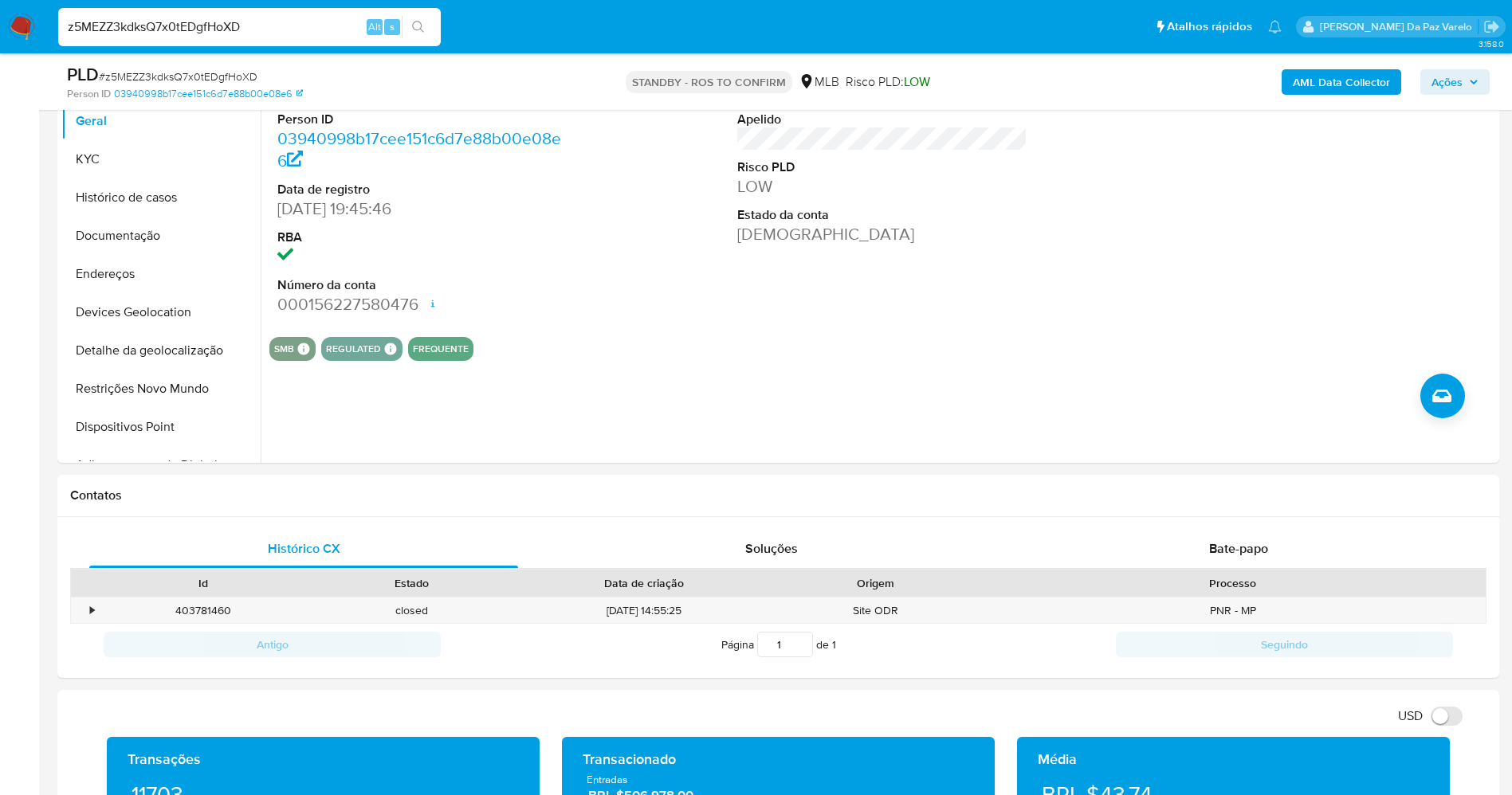
click at [336, 22] on input "z5MEZZ3kdksQ7x0tEDgfHoXD" at bounding box center [249, 27] width 382 height 20
paste input "FpZVIUb6yM9pvRnnDAuwRRA9"
type input "FpZVIUb6yM9pvRnnDAuwRRA9"
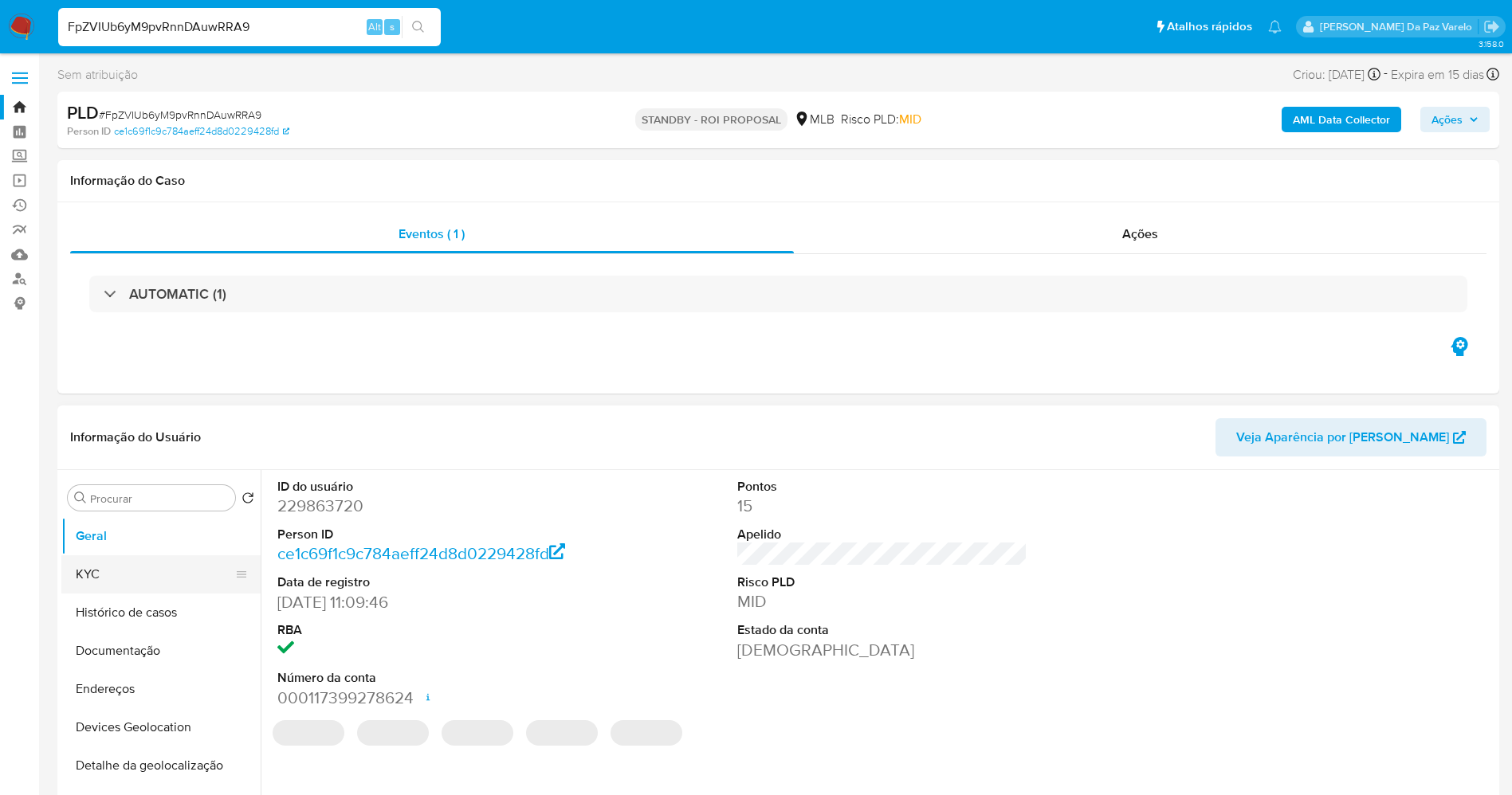
click at [171, 565] on button "KYC" at bounding box center [154, 574] width 186 height 38
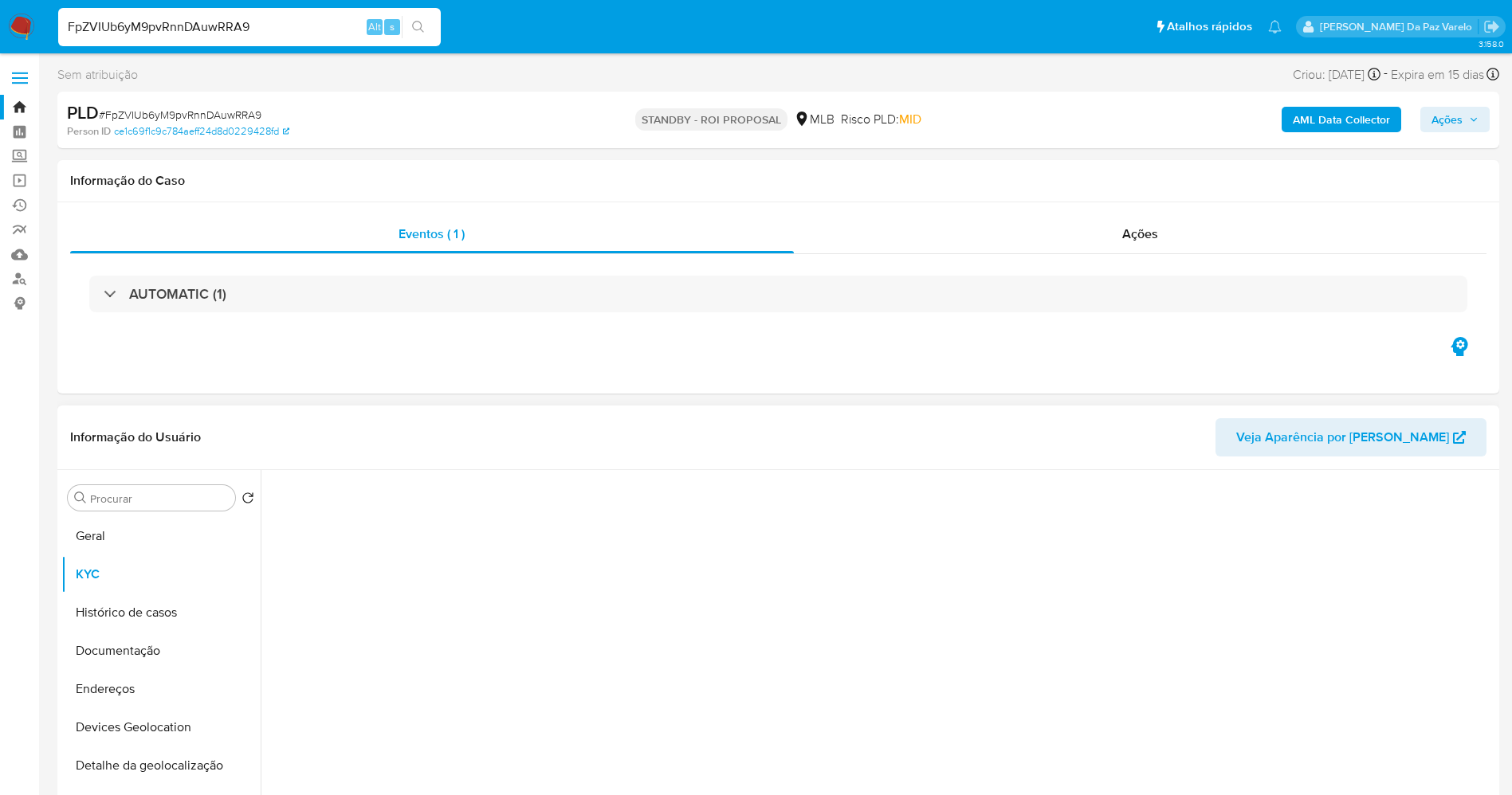
select select "10"
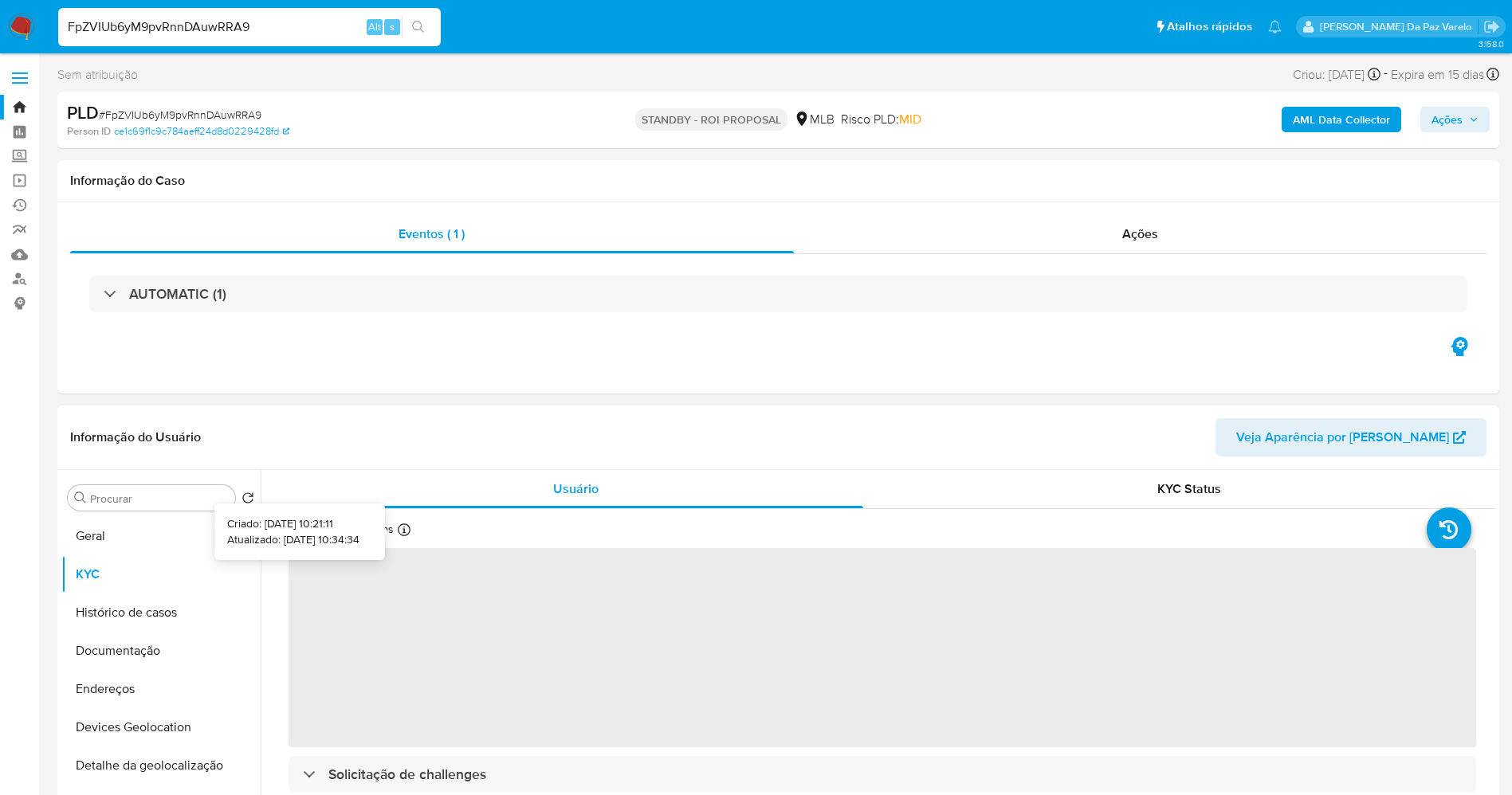
click at [399, 528] on icon at bounding box center [403, 530] width 13 height 13
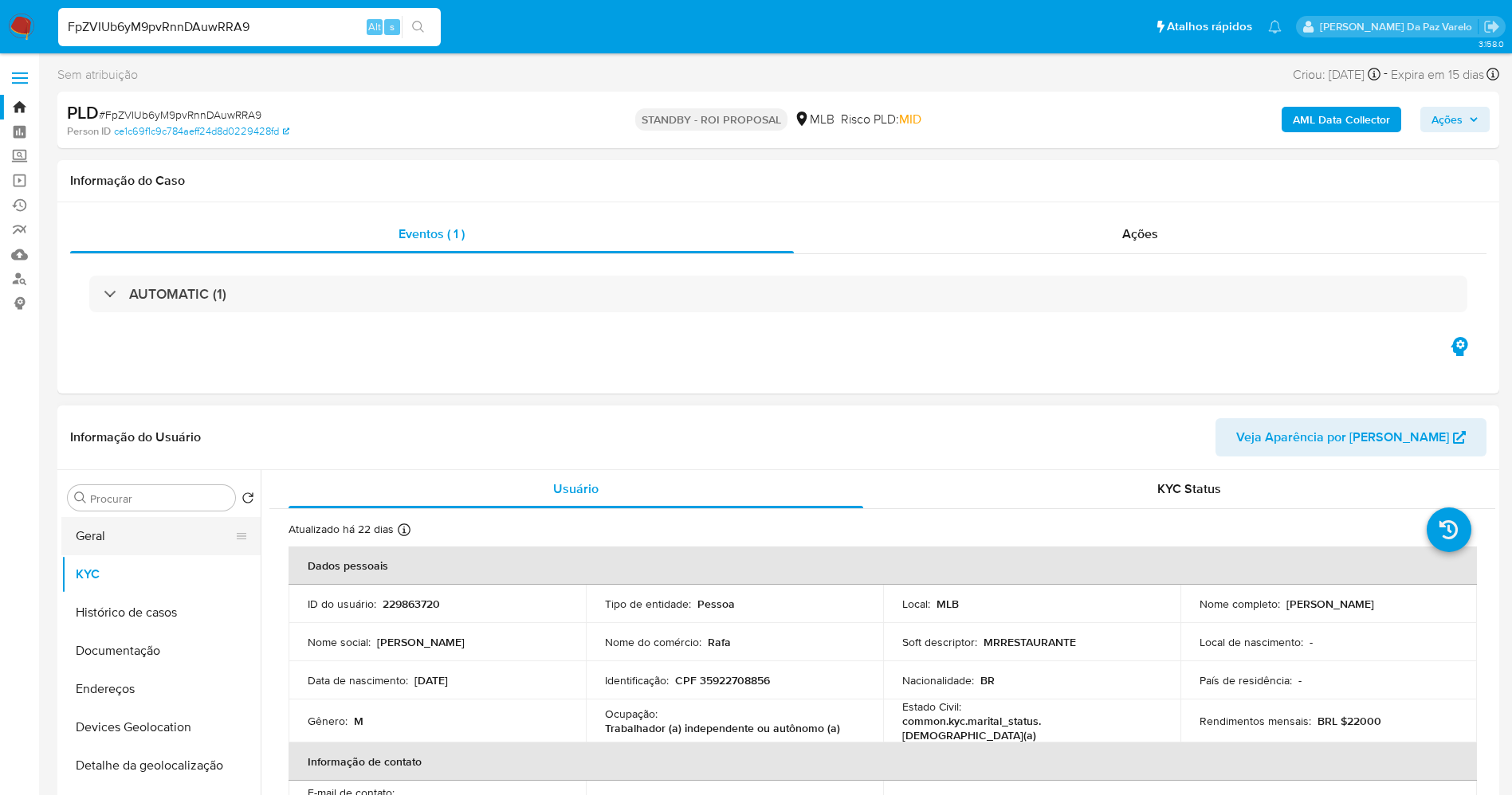
click at [160, 542] on button "Geral" at bounding box center [154, 536] width 186 height 38
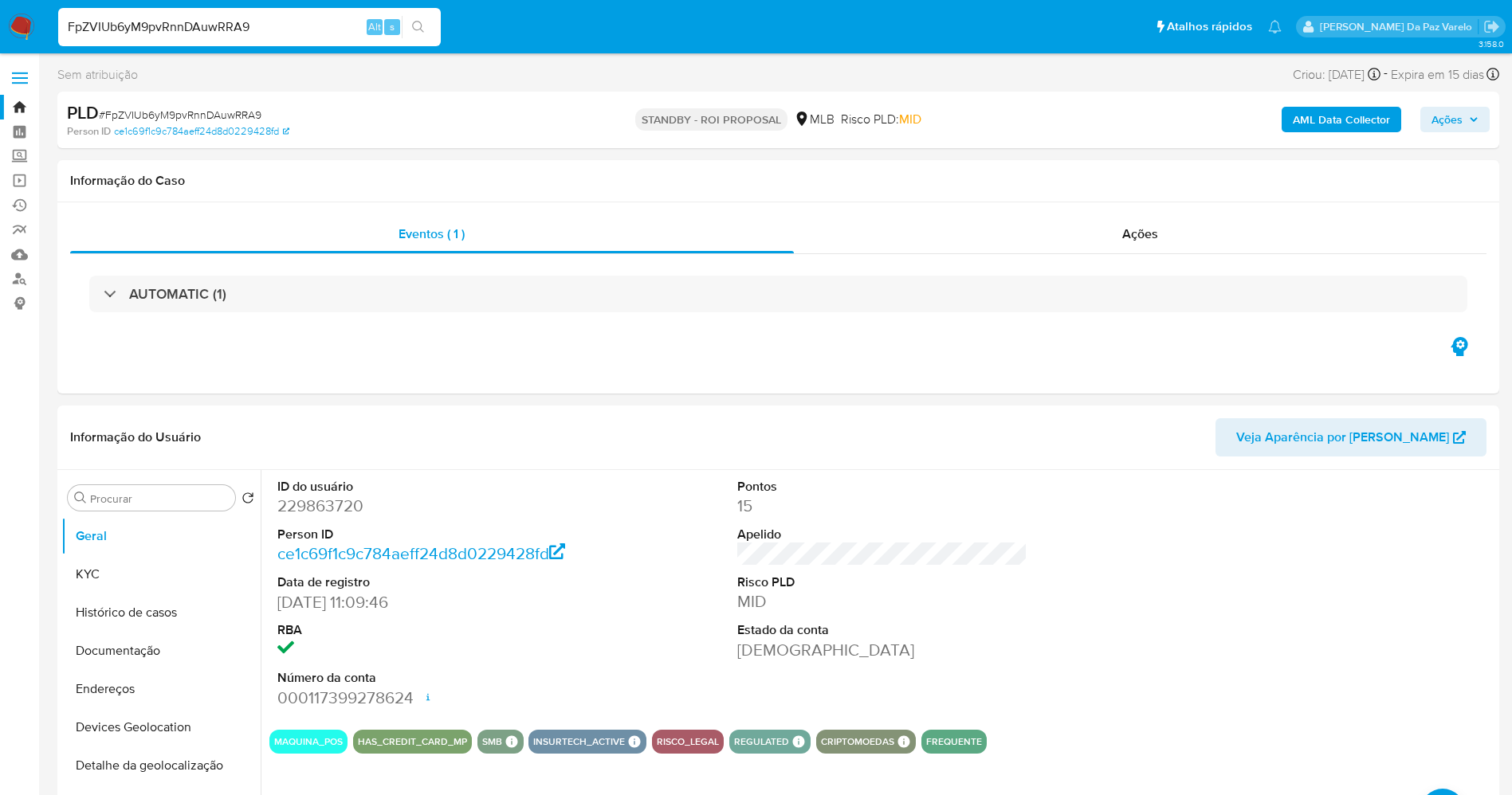
click at [320, 30] on input "FpZVIUb6yM9pvRnnDAuwRRA9" at bounding box center [249, 27] width 382 height 20
click at [325, 30] on input "FpZVIUb6yM9pvRnnDAuwRRA9" at bounding box center [249, 27] width 382 height 20
paste input "hEP5O9GkJz3Hdzs0zkvcKaW1"
type input "hEP5O9GkJz3Hdzs0zkvcKaW1"
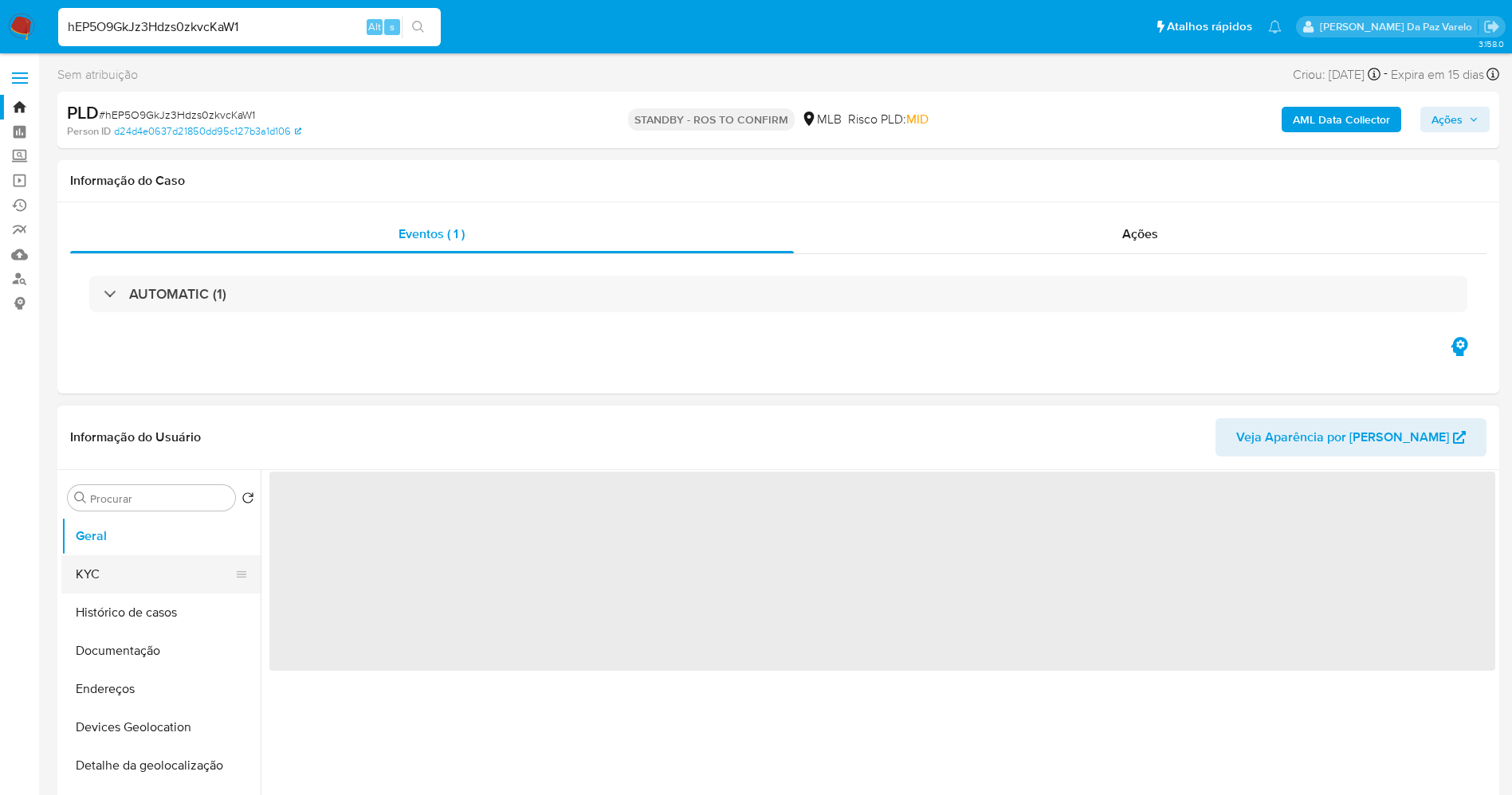
click at [147, 582] on button "KYC" at bounding box center [154, 574] width 186 height 38
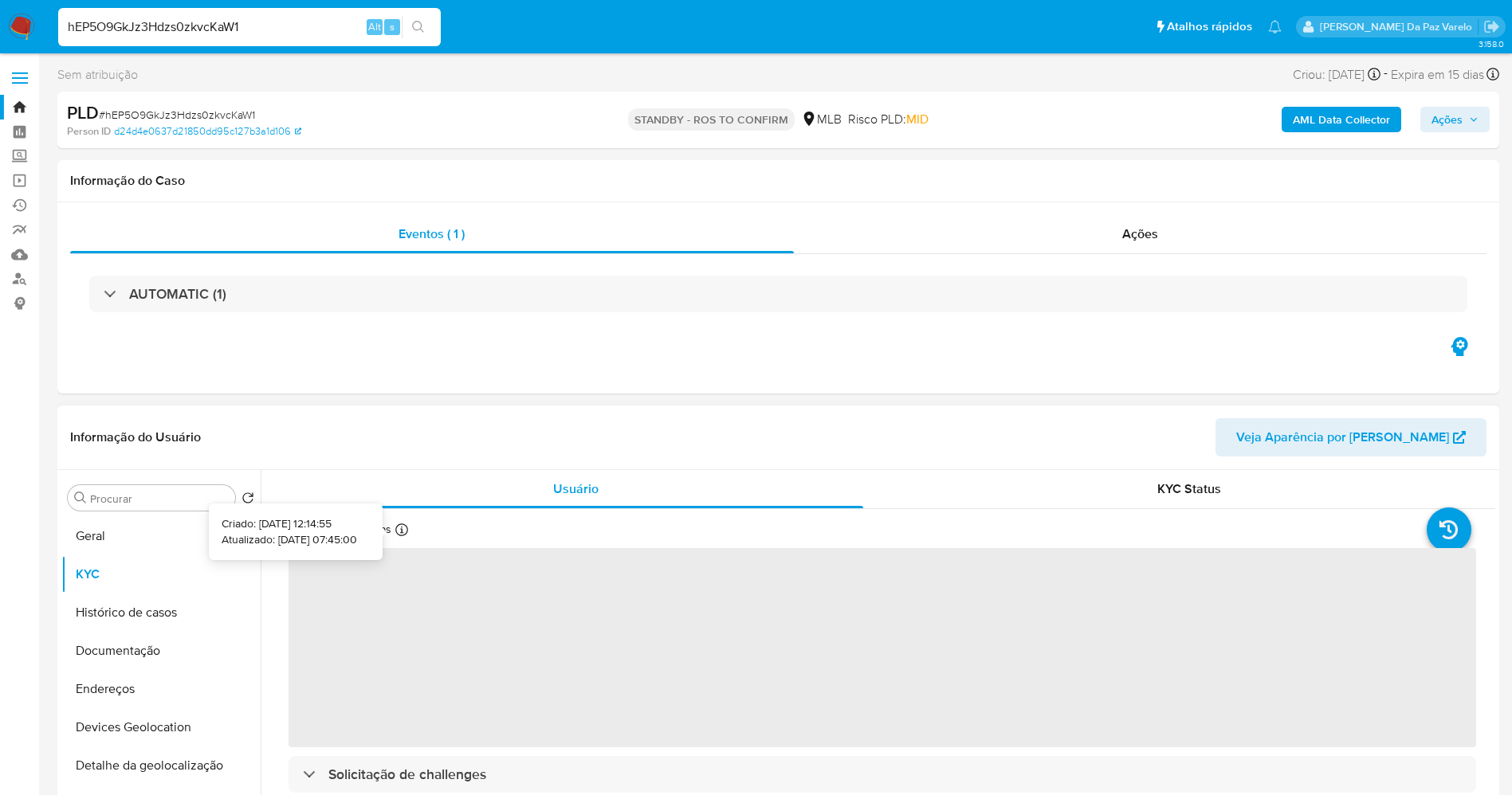
click at [398, 527] on icon at bounding box center [401, 530] width 13 height 13
select select "10"
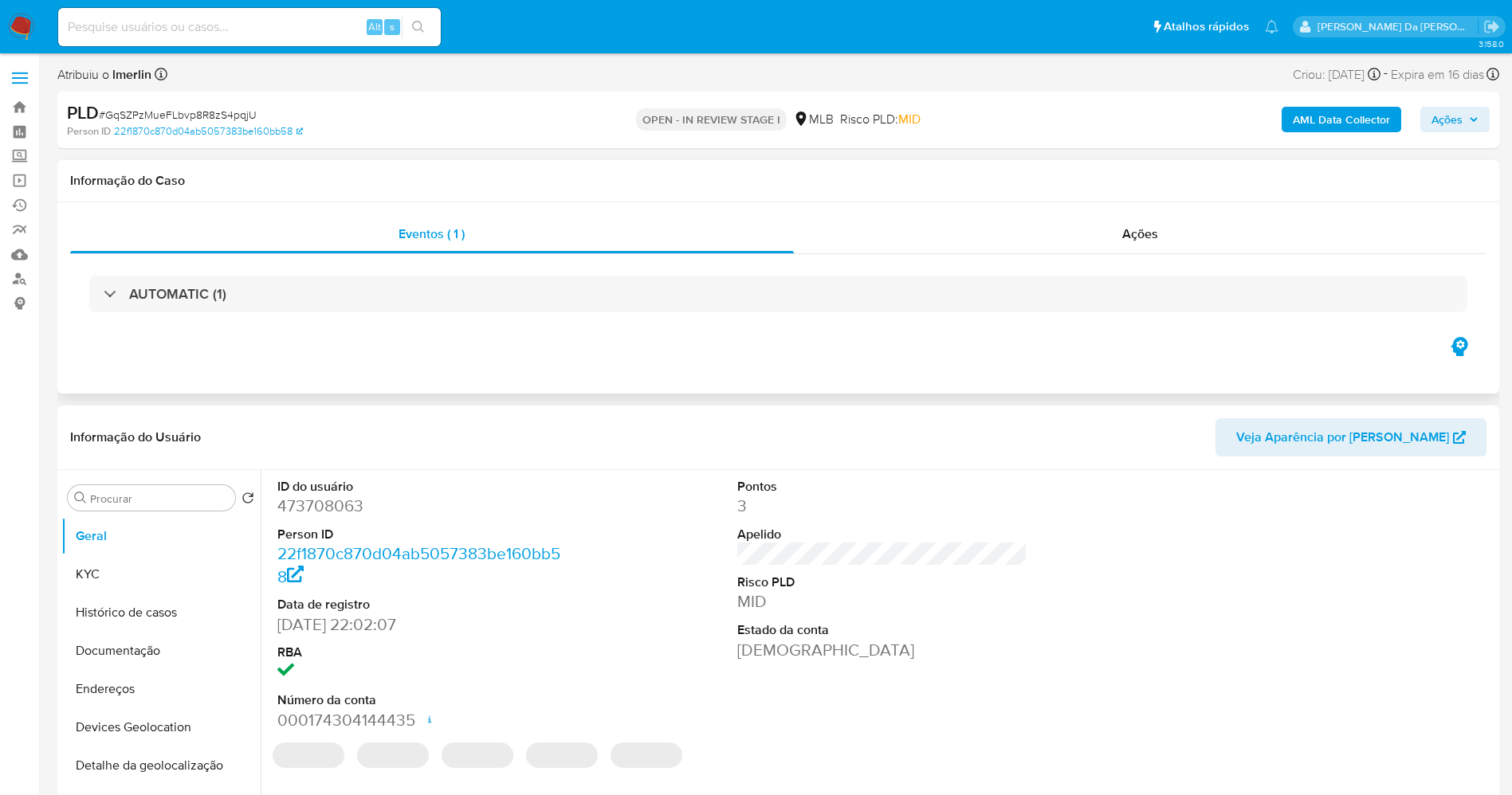
select select "10"
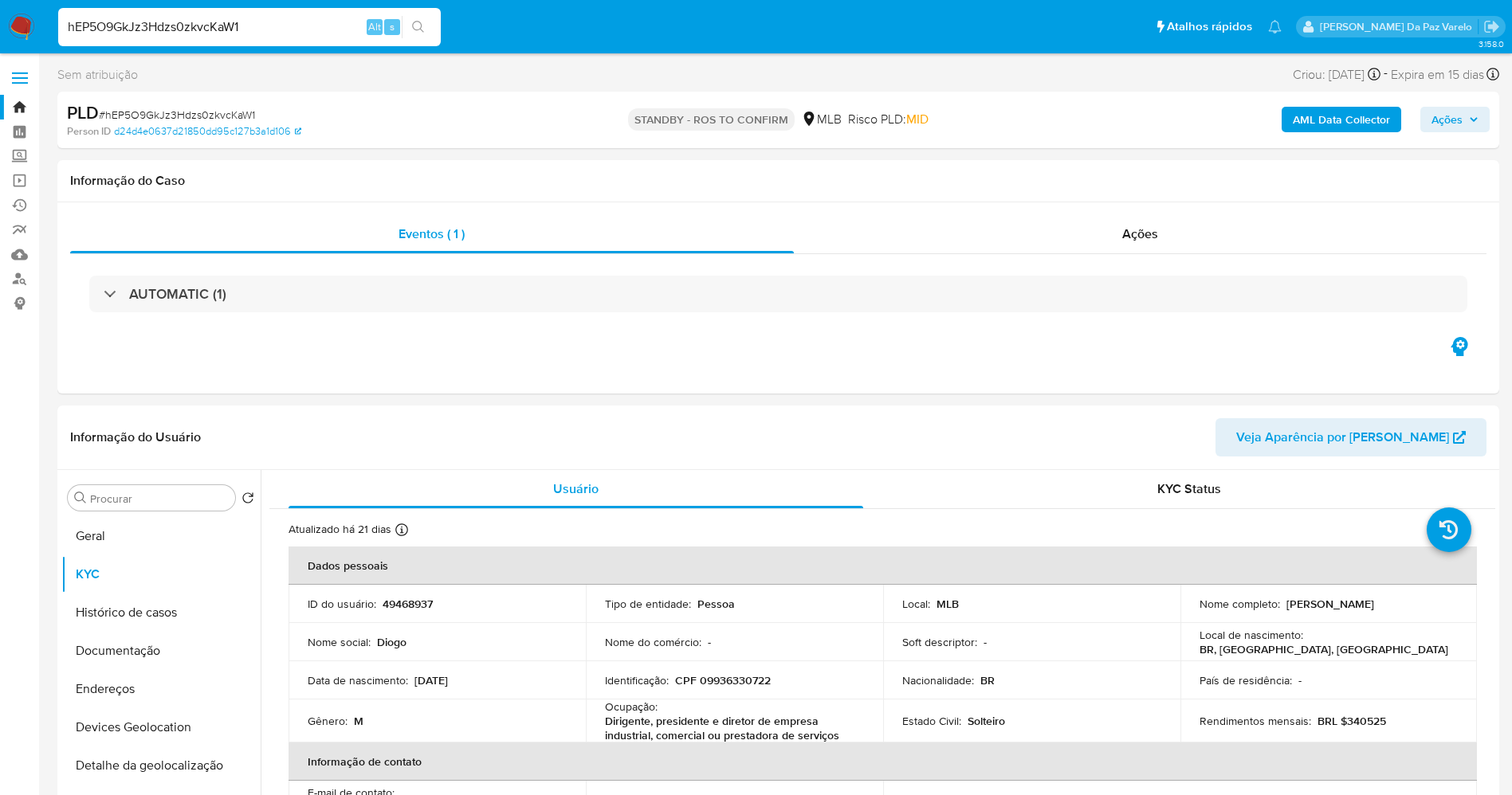
select select "10"
drag, startPoint x: 169, startPoint y: 532, endPoint x: 263, endPoint y: 541, distance: 94.4
click at [168, 532] on button "Geral" at bounding box center [160, 536] width 199 height 38
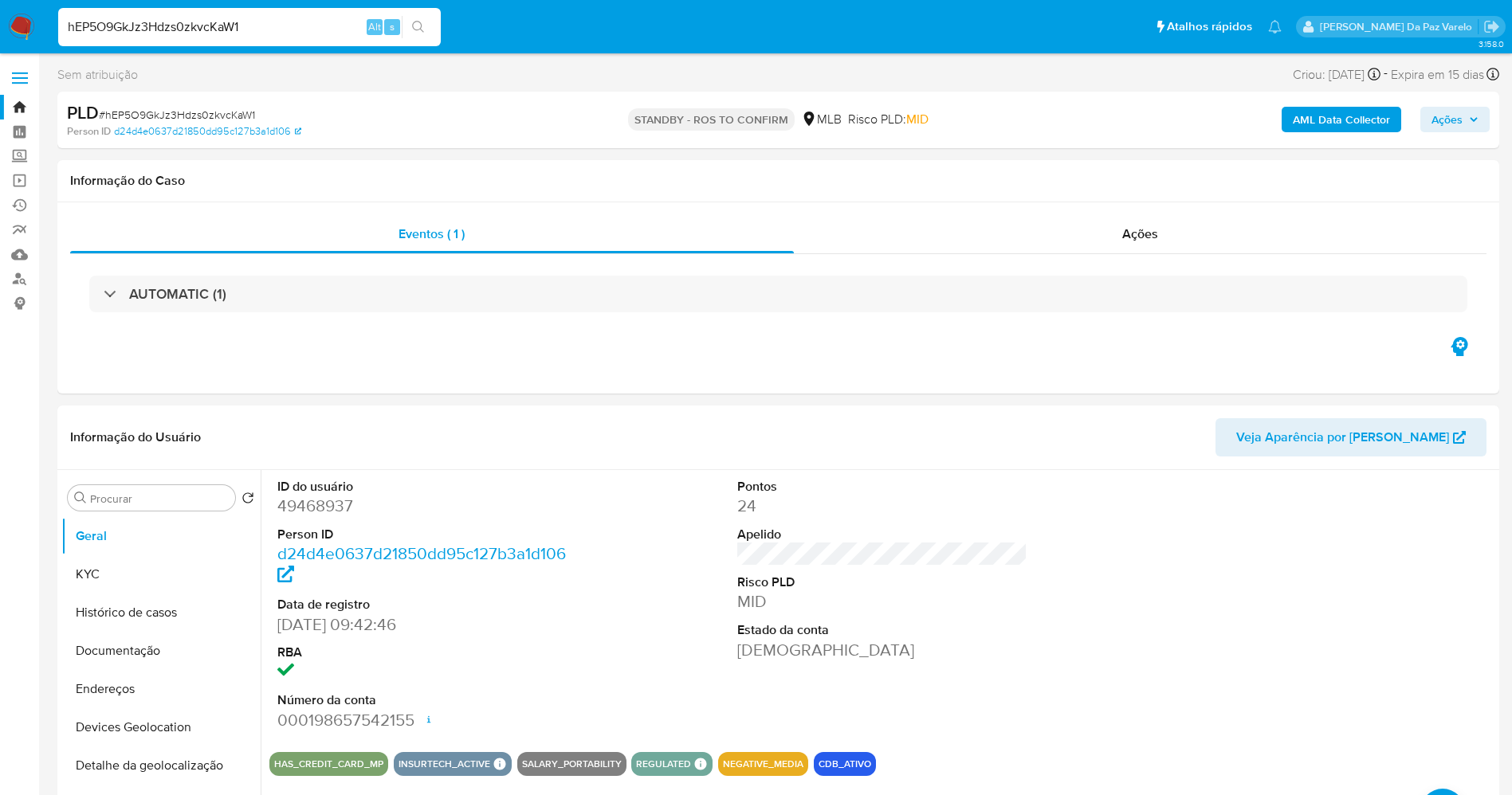
click at [291, 34] on input "hEP5O9GkJz3Hdzs0zkvcKaW1" at bounding box center [249, 27] width 382 height 20
click at [301, 29] on input "hEP5O9GkJz3Hdzs0zkvcKaW1" at bounding box center [249, 27] width 382 height 20
click at [300, 29] on input "hEP5O9GkJz3Hdzs0zkvcKaW1" at bounding box center [249, 27] width 382 height 20
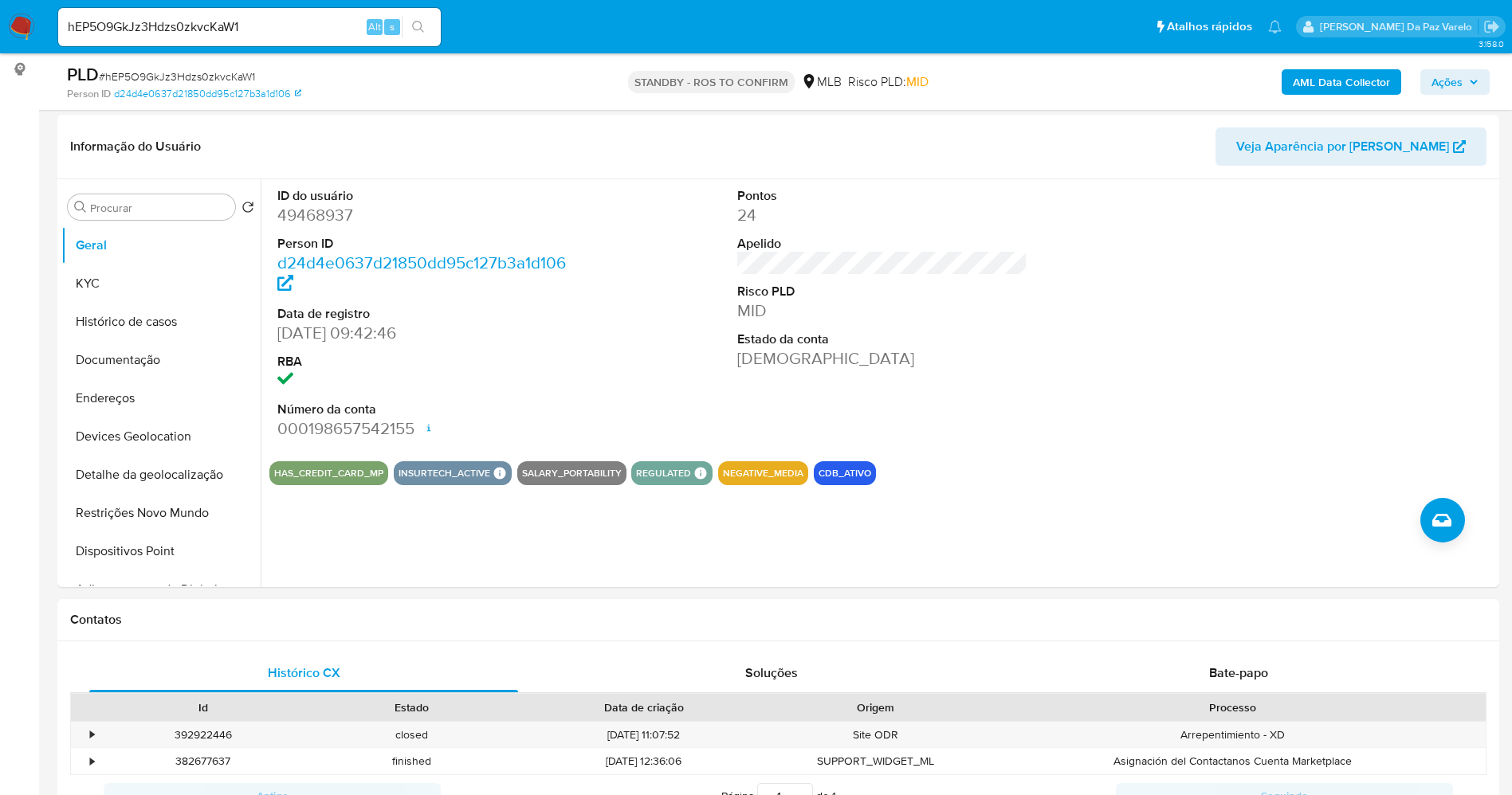
scroll to position [239, 0]
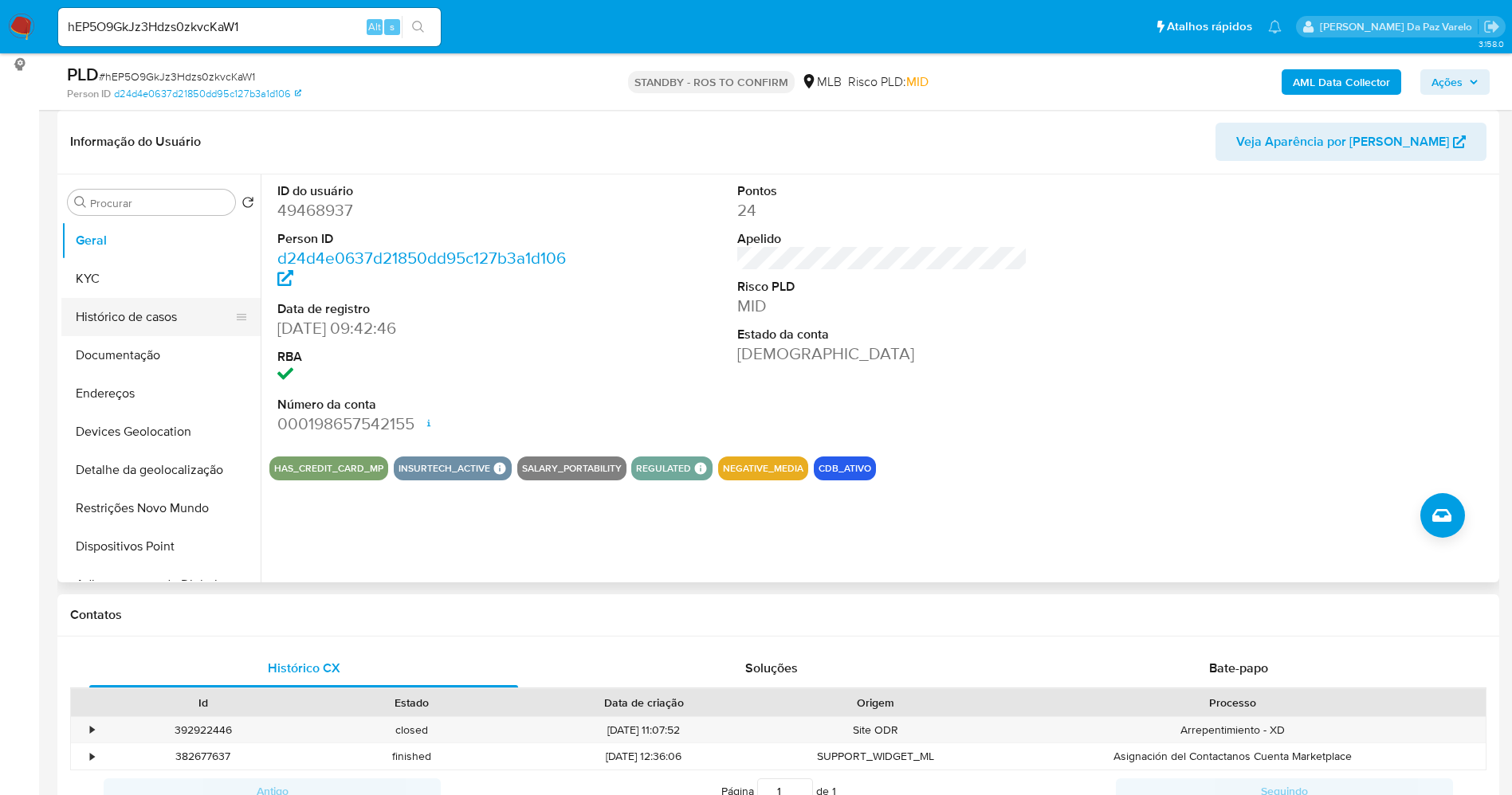
click at [165, 312] on button "Histórico de casos" at bounding box center [154, 317] width 186 height 38
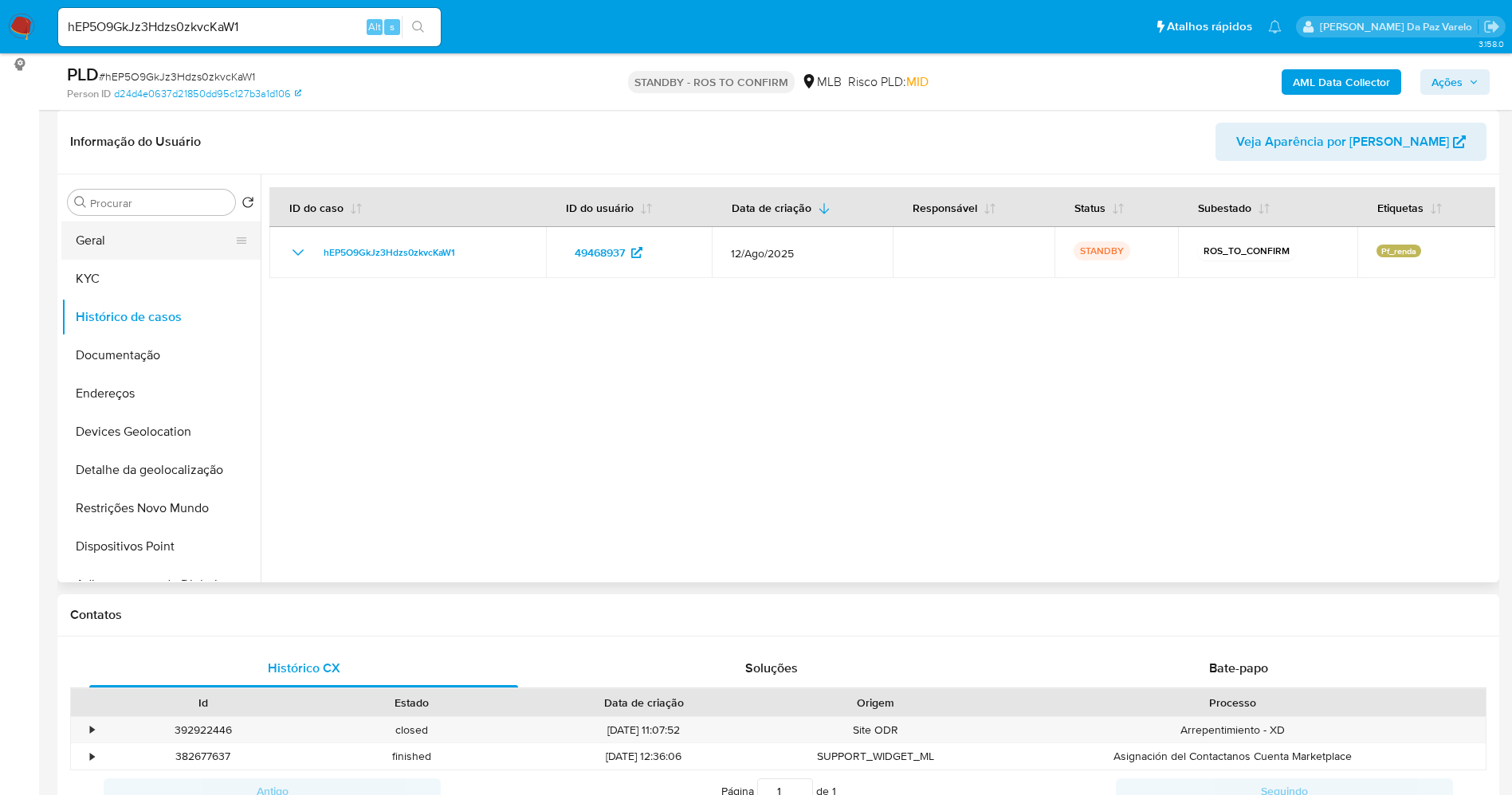
click at [92, 220] on div "Procurar Retornar ao pedido padrão Geral KYC Histórico de casos Documentação En…" at bounding box center [160, 380] width 199 height 406
click at [95, 237] on button "Geral" at bounding box center [154, 240] width 186 height 38
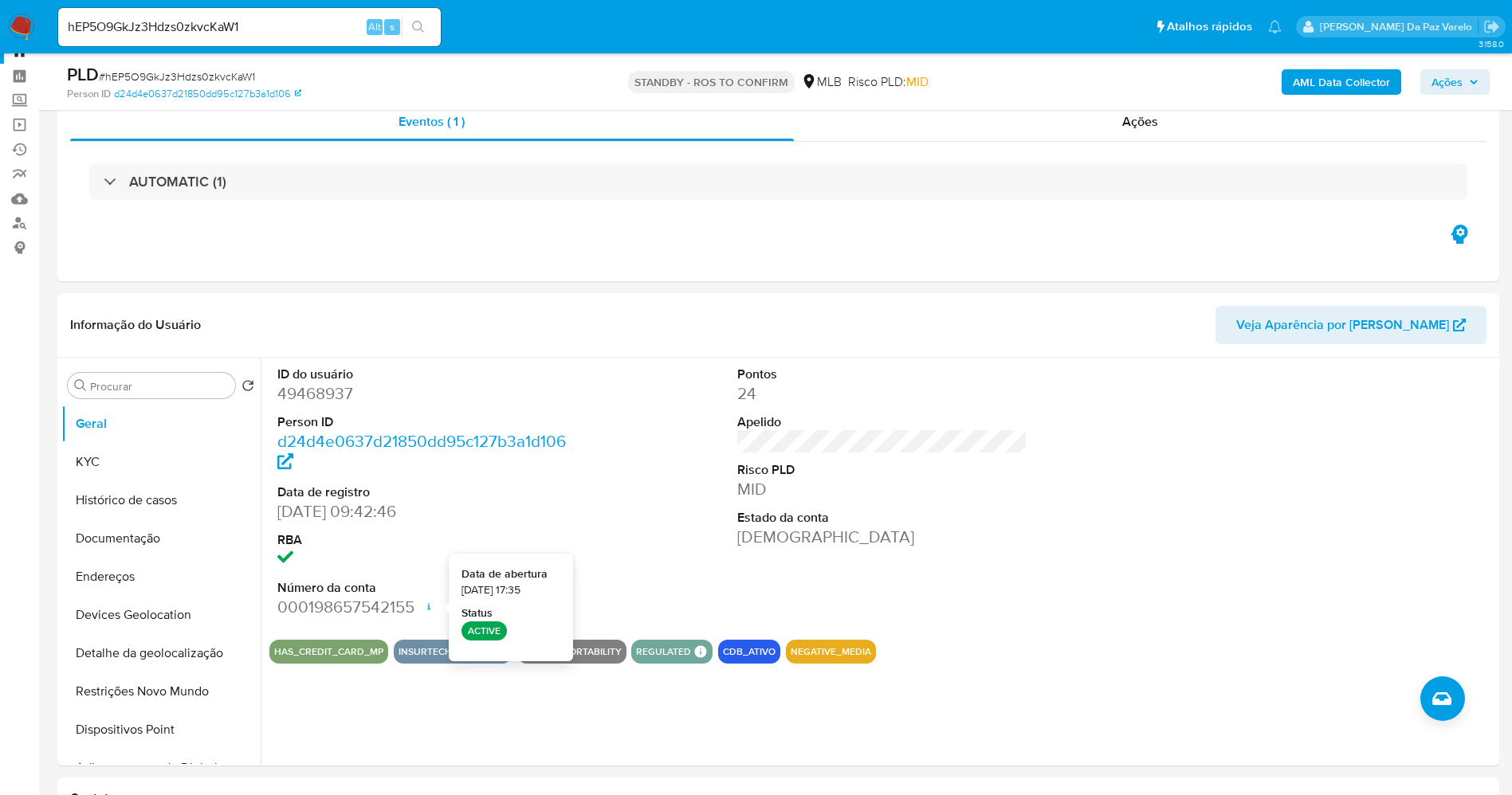
scroll to position [0, 0]
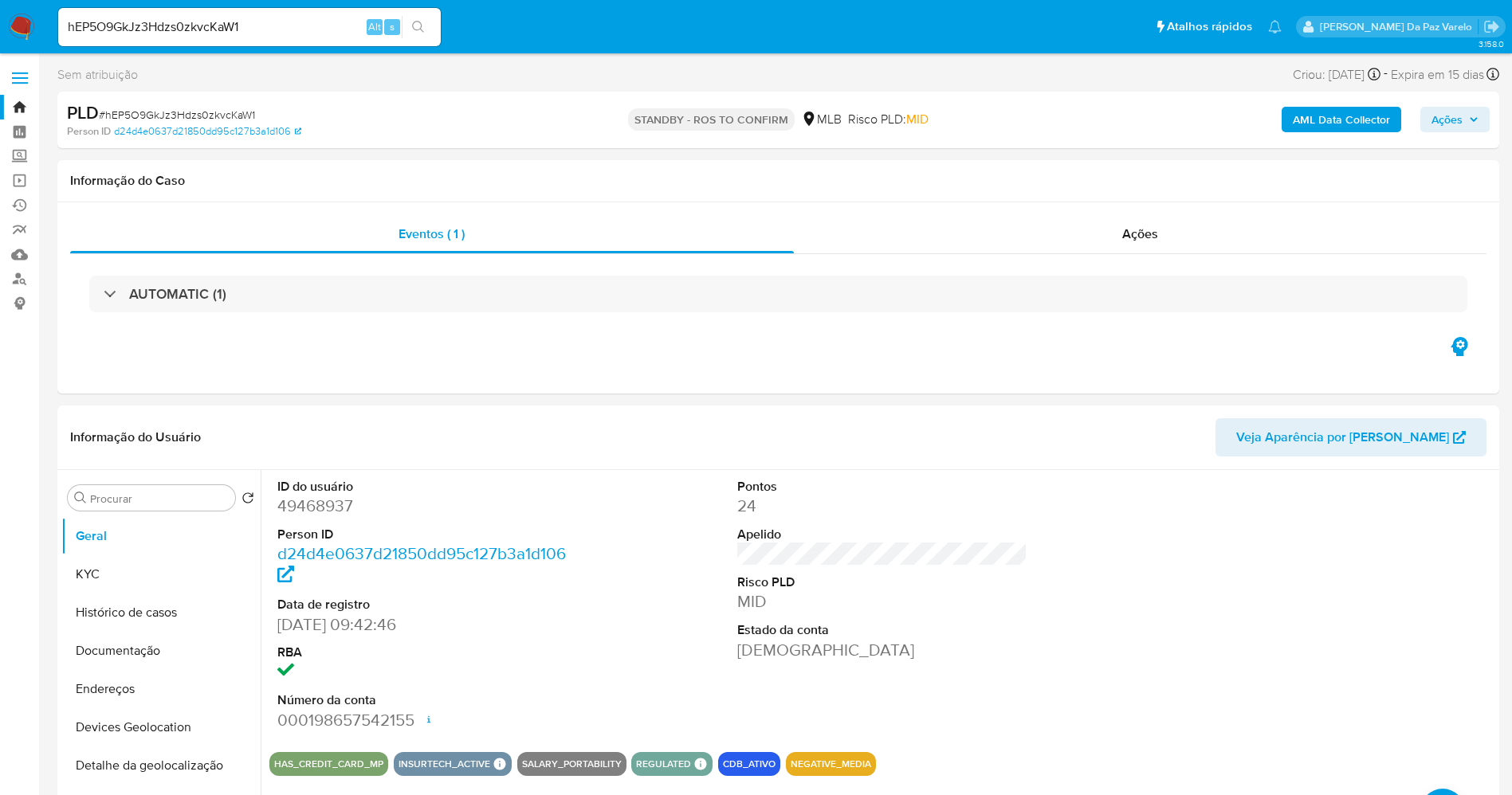
click at [214, 25] on input "hEP5O9GkJz3Hdzs0zkvcKaW1" at bounding box center [249, 27] width 382 height 20
drag, startPoint x: 341, startPoint y: 36, endPoint x: 331, endPoint y: 34, distance: 10.2
click at [340, 36] on input "hEP5O9GkJz3Hdzs0zkvcKaW1" at bounding box center [249, 27] width 382 height 20
click at [330, 33] on input "hEP5O9GkJz3Hdzs0zkvcKaW1" at bounding box center [249, 27] width 382 height 20
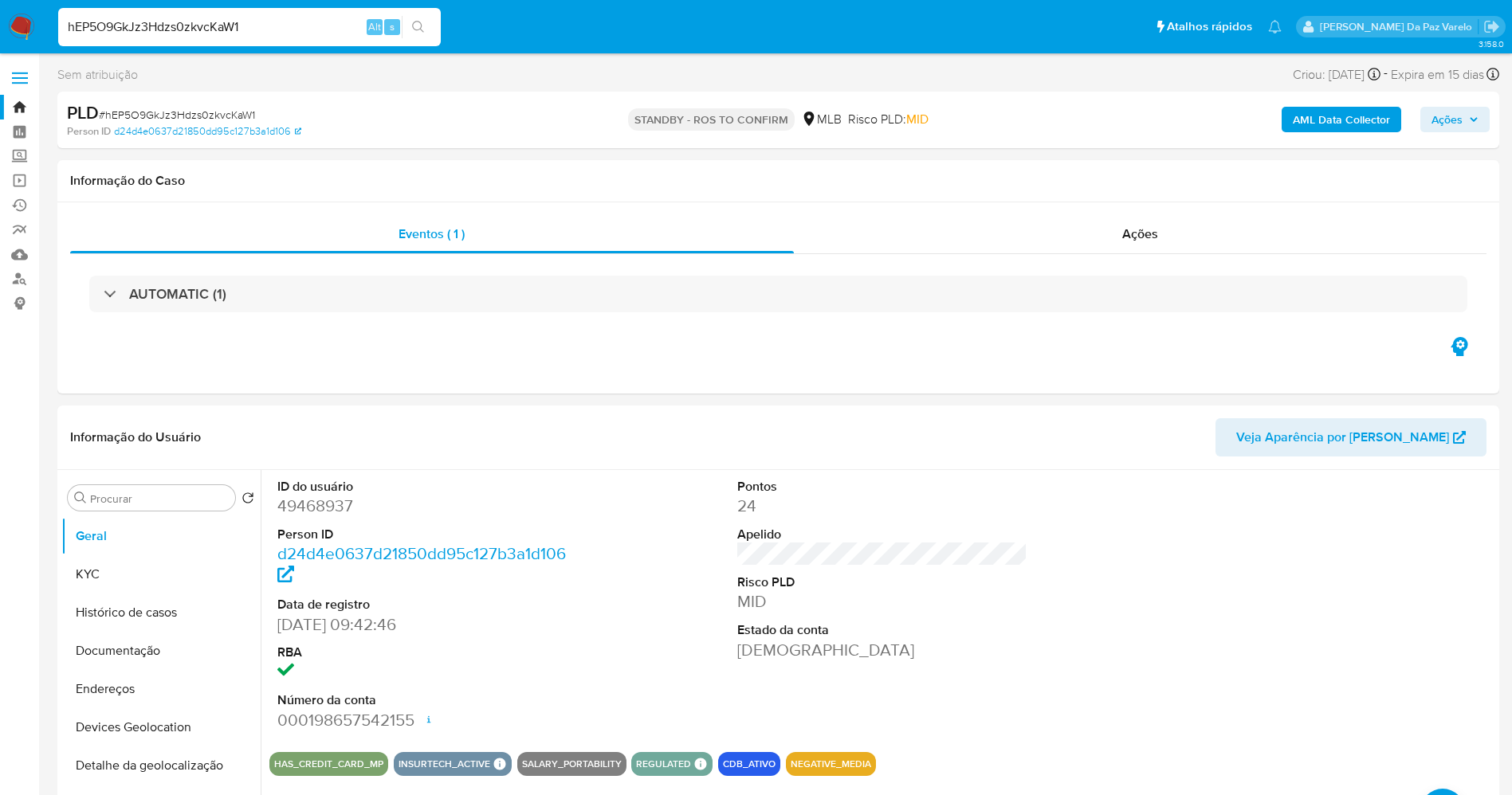
click at [330, 33] on input "hEP5O9GkJz3Hdzs0zkvcKaW1" at bounding box center [249, 27] width 382 height 20
paste input "bu6xDTyVV20pItFy1BcQ053w"
type input "bu6xDTyVV20pItFy1BcQ053w"
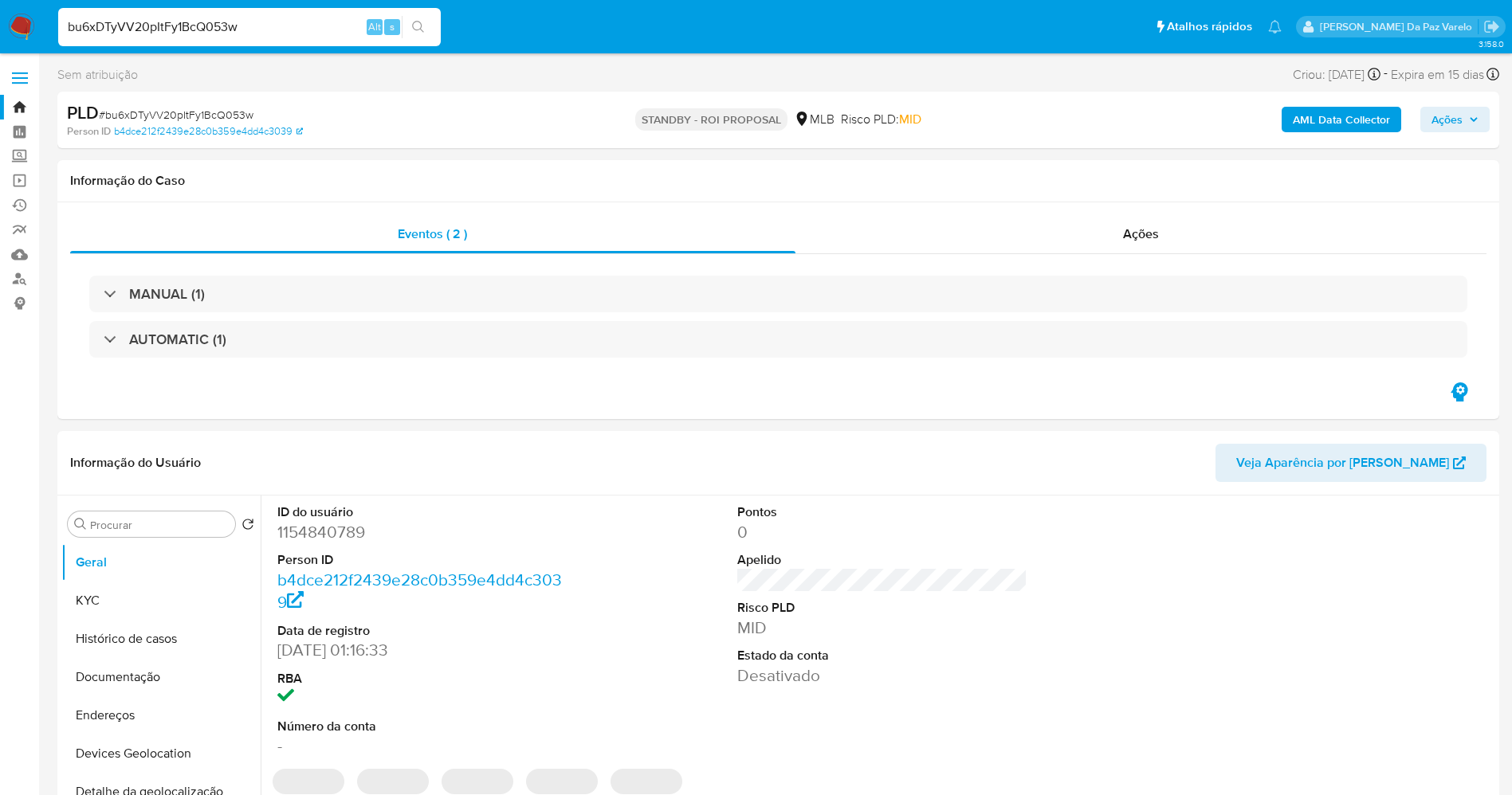
select select "10"
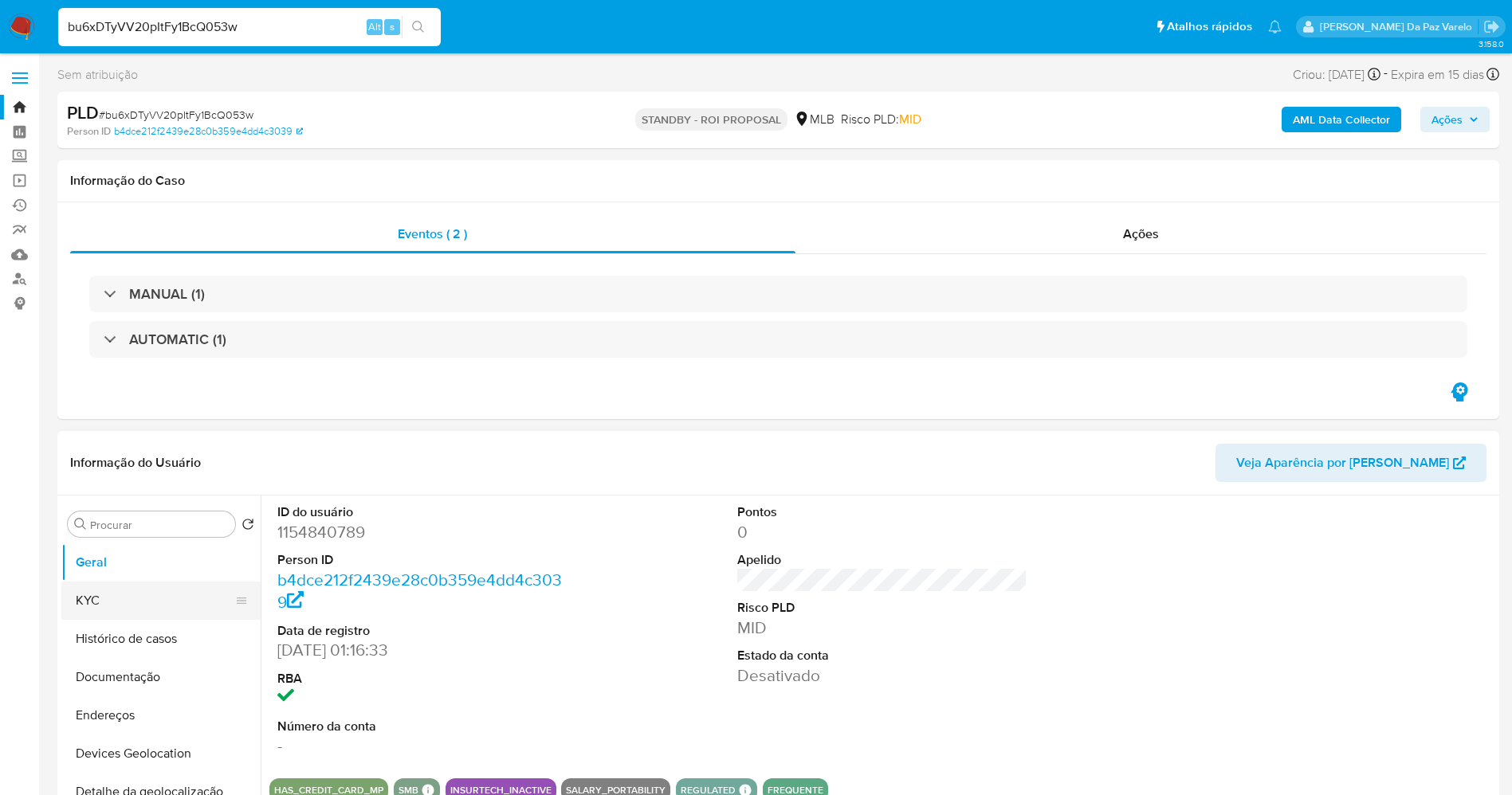
click at [150, 602] on button "KYC" at bounding box center [154, 600] width 186 height 38
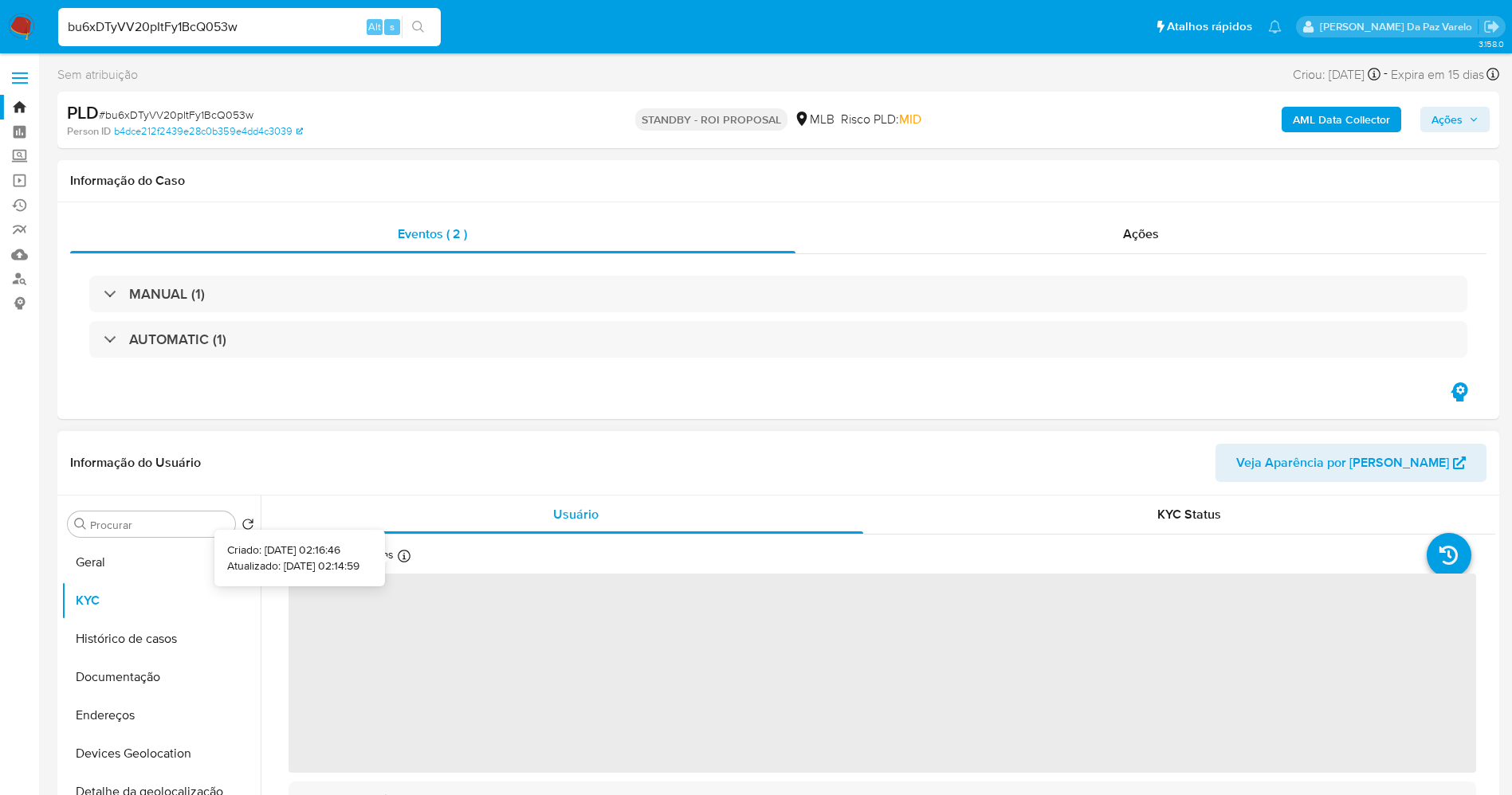
click at [407, 564] on div at bounding box center [403, 559] width 13 height 18
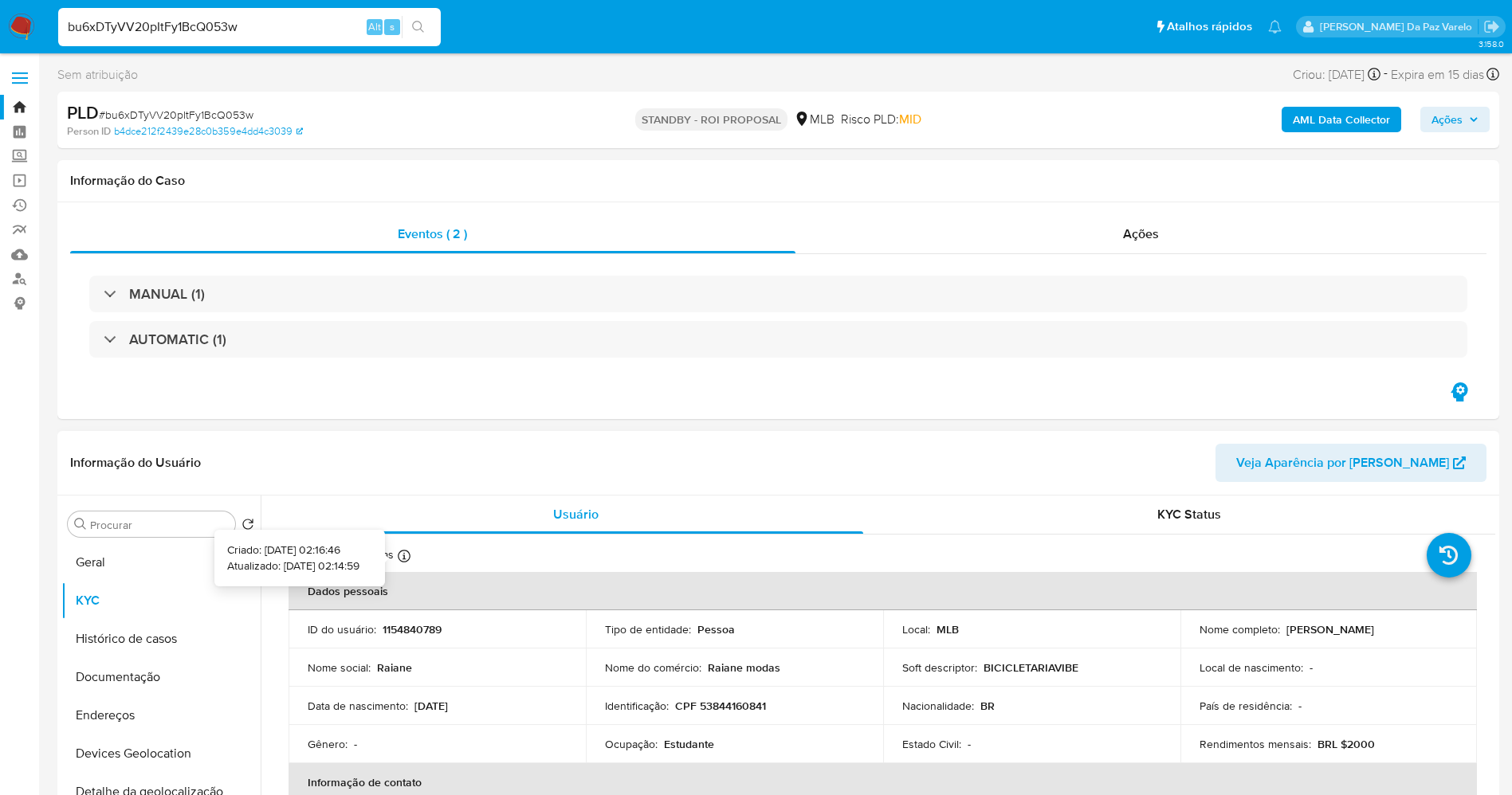
click at [392, 561] on p "Atualizado há 22 dias" at bounding box center [341, 555] width 105 height 15
click at [406, 561] on icon at bounding box center [403, 556] width 13 height 13
click at [407, 561] on icon at bounding box center [403, 556] width 13 height 13
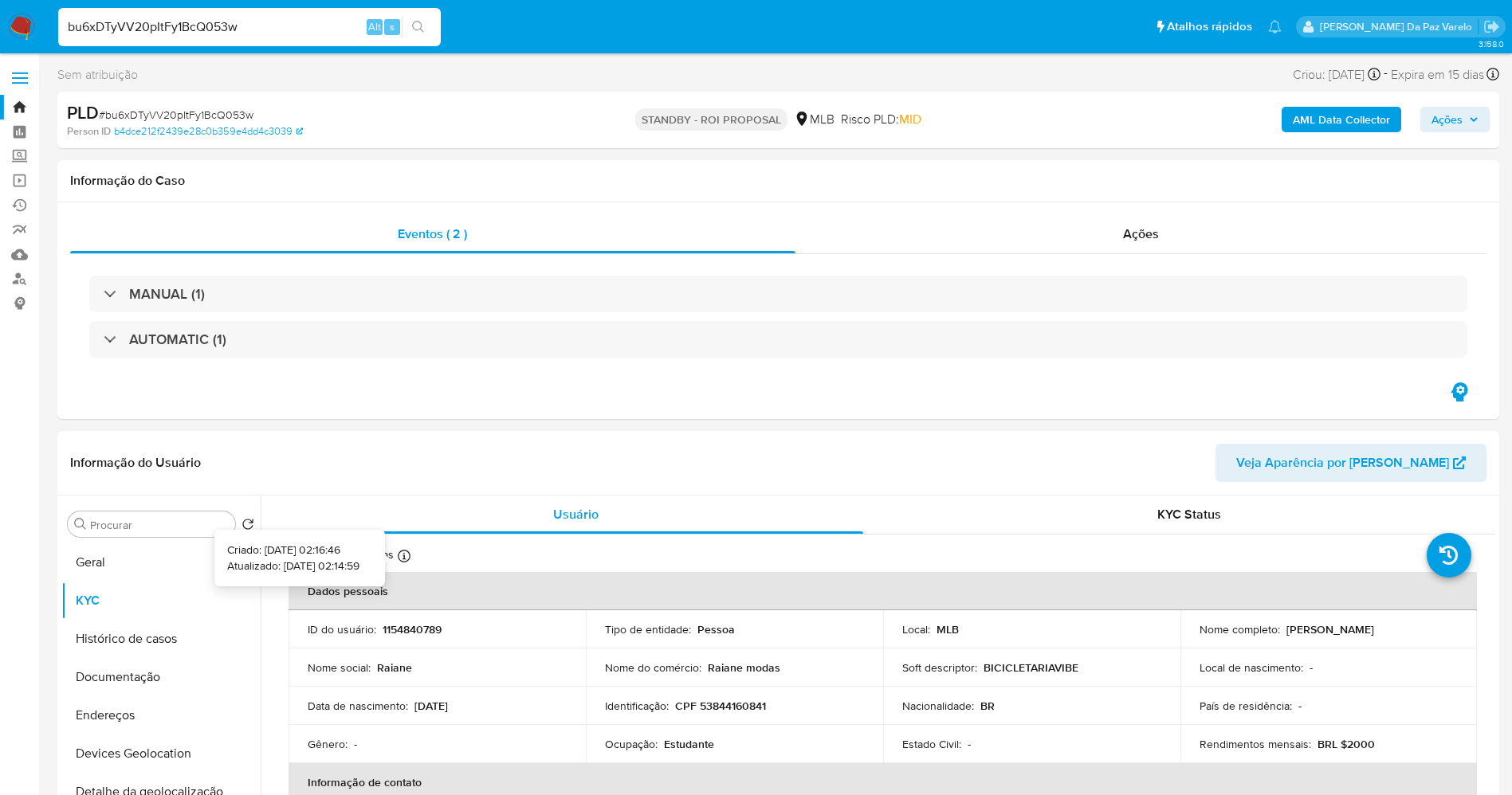
click at [407, 561] on icon at bounding box center [403, 556] width 13 height 13
click at [407, 560] on icon at bounding box center [403, 556] width 13 height 13
click at [181, 537] on div "Procurar Retornar ao pedido padrão Geral KYC Histórico de casos Documentação En…" at bounding box center [160, 702] width 199 height 406
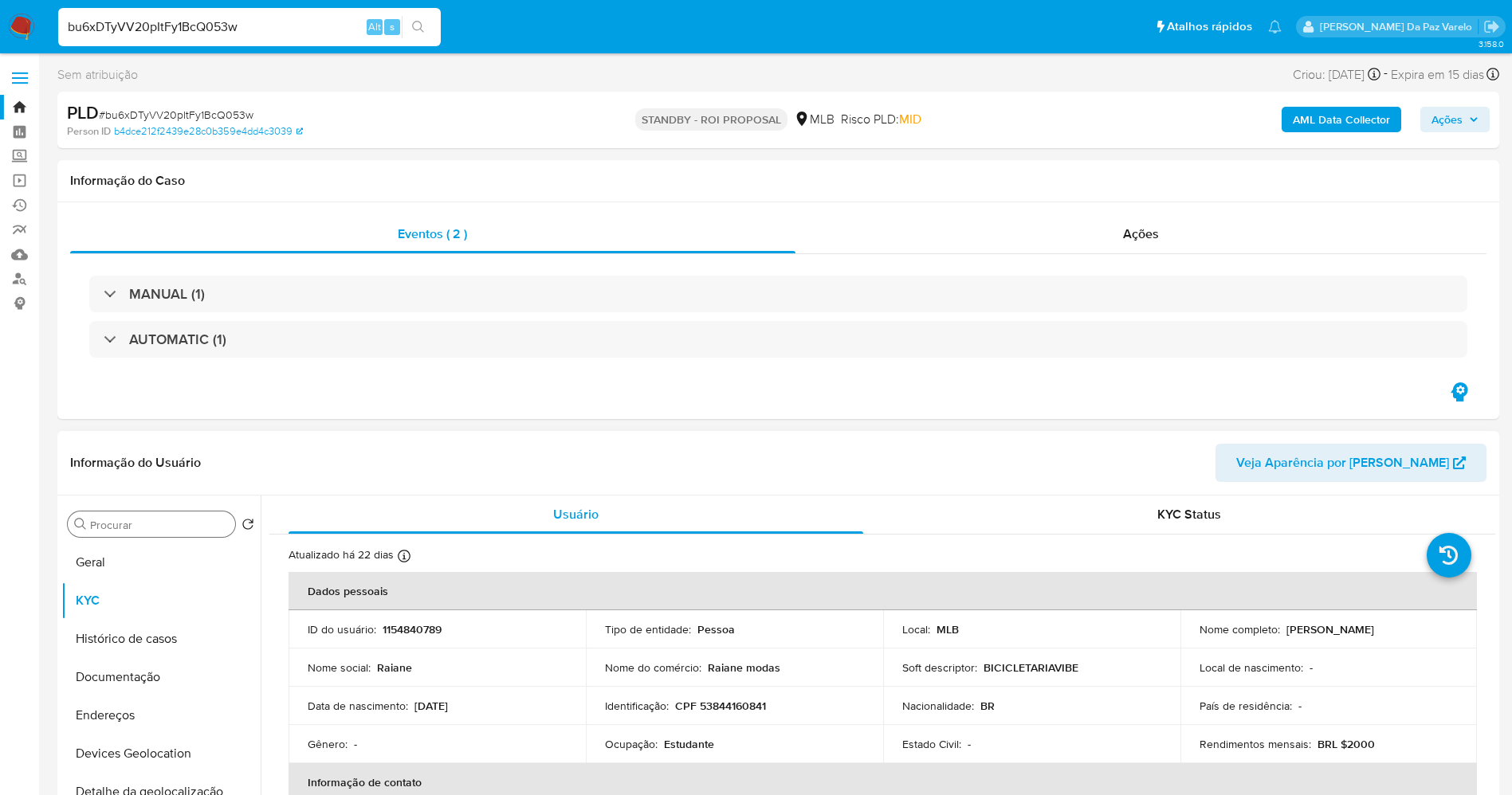
click at [190, 524] on input "Procurar" at bounding box center [159, 525] width 139 height 14
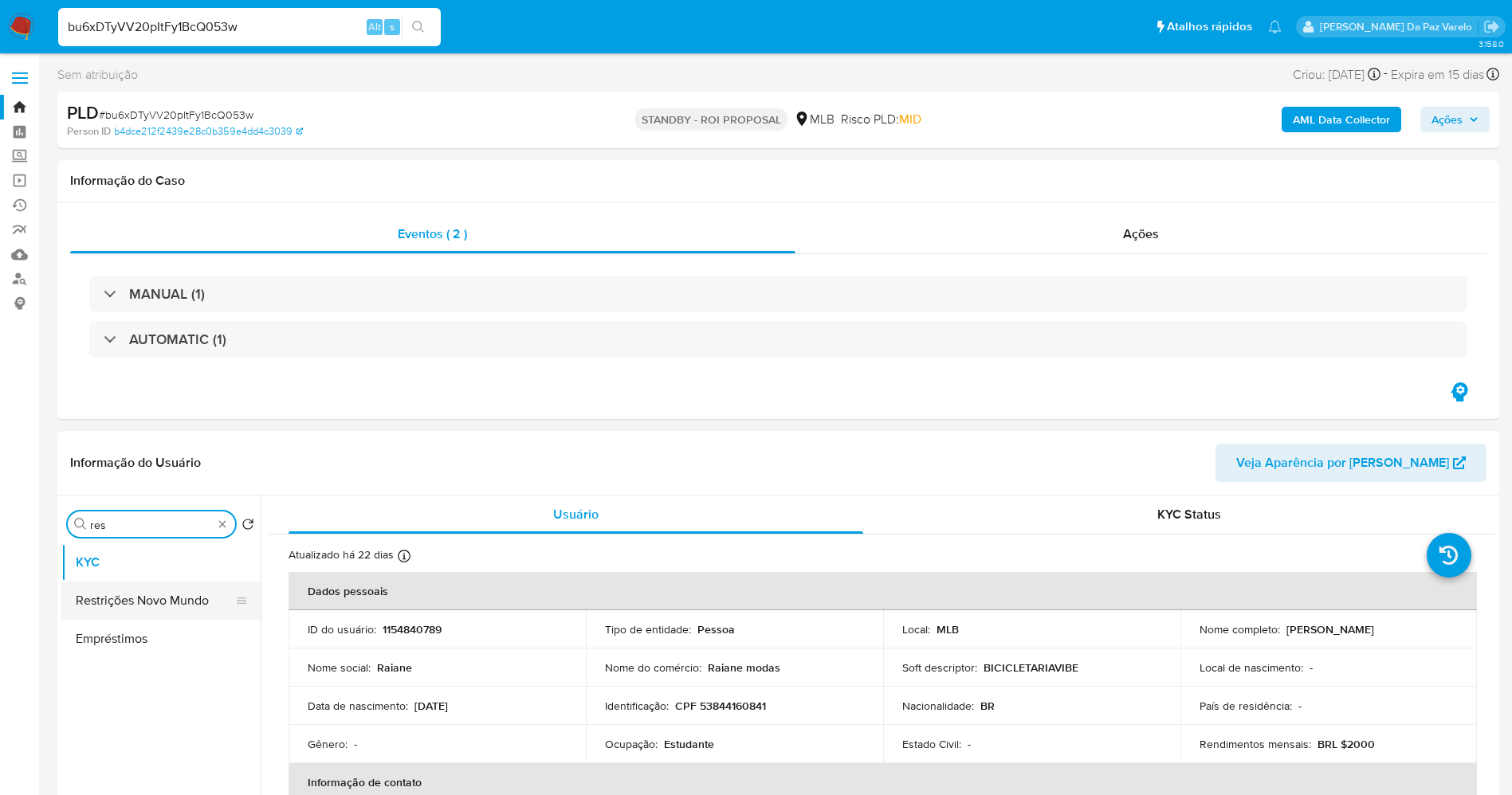
type input "res"
drag, startPoint x: 140, startPoint y: 595, endPoint x: 153, endPoint y: 594, distance: 13.0
click at [139, 595] on button "Restrições Novo Mundo" at bounding box center [160, 600] width 199 height 38
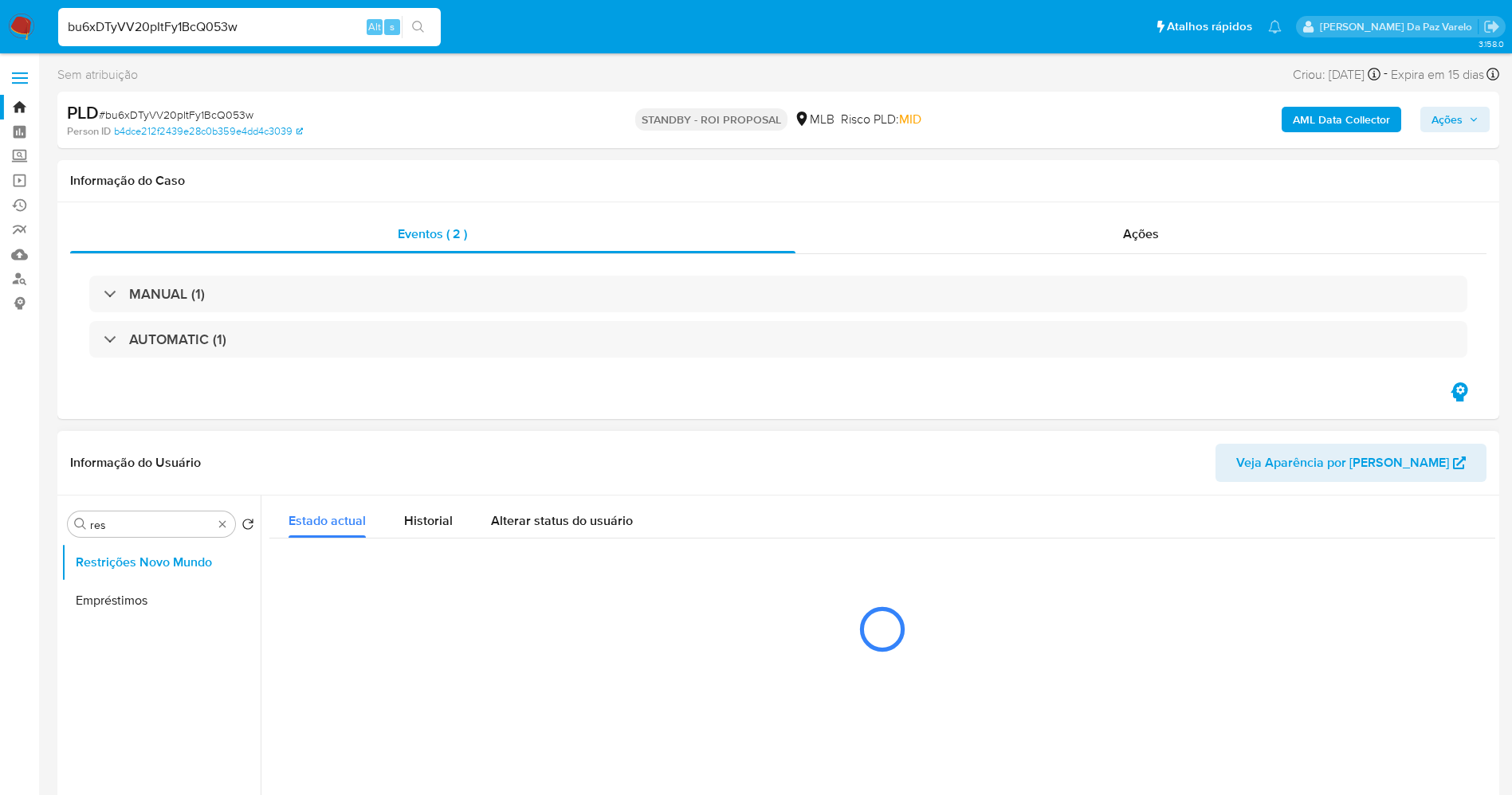
scroll to position [239, 0]
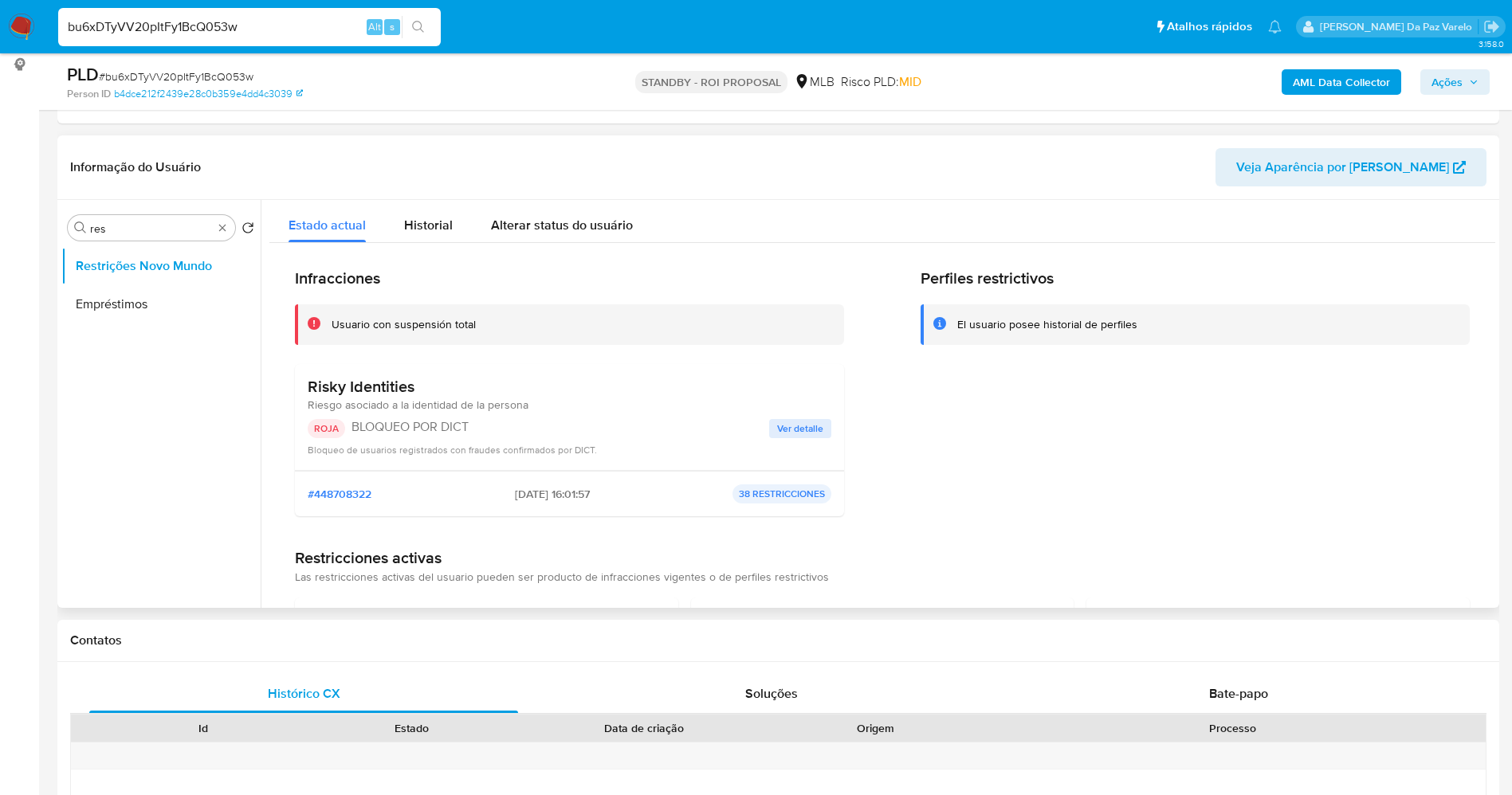
click at [799, 430] on span "Ver detalle" at bounding box center [800, 428] width 47 height 16
